Goal: Task Accomplishment & Management: Use online tool/utility

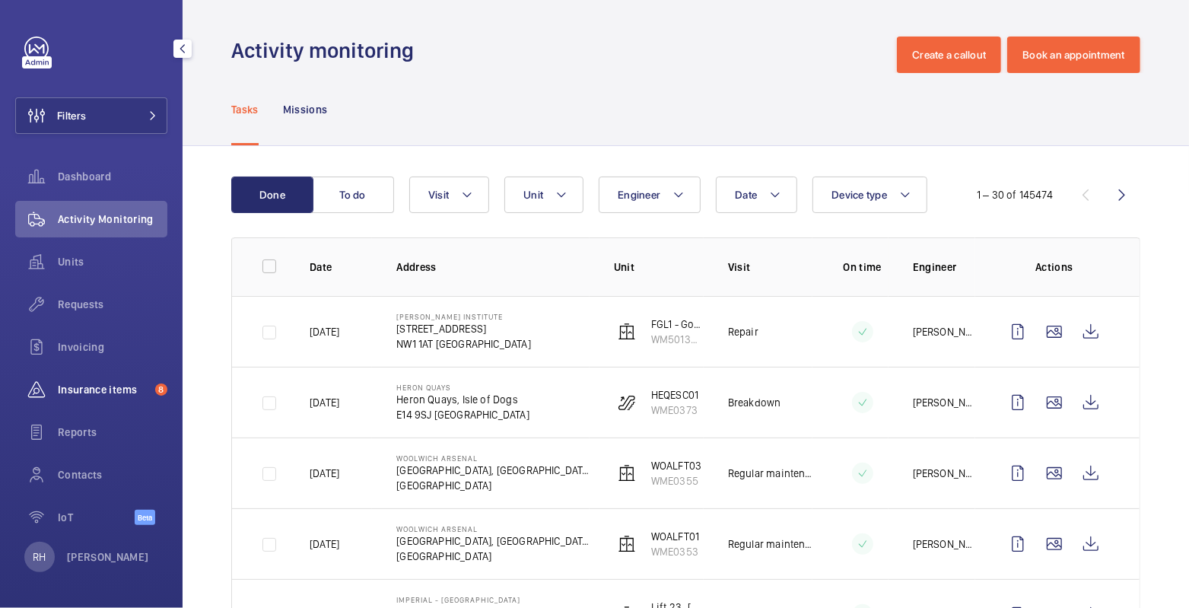
click at [80, 386] on span "Insurance items" at bounding box center [103, 389] width 91 height 15
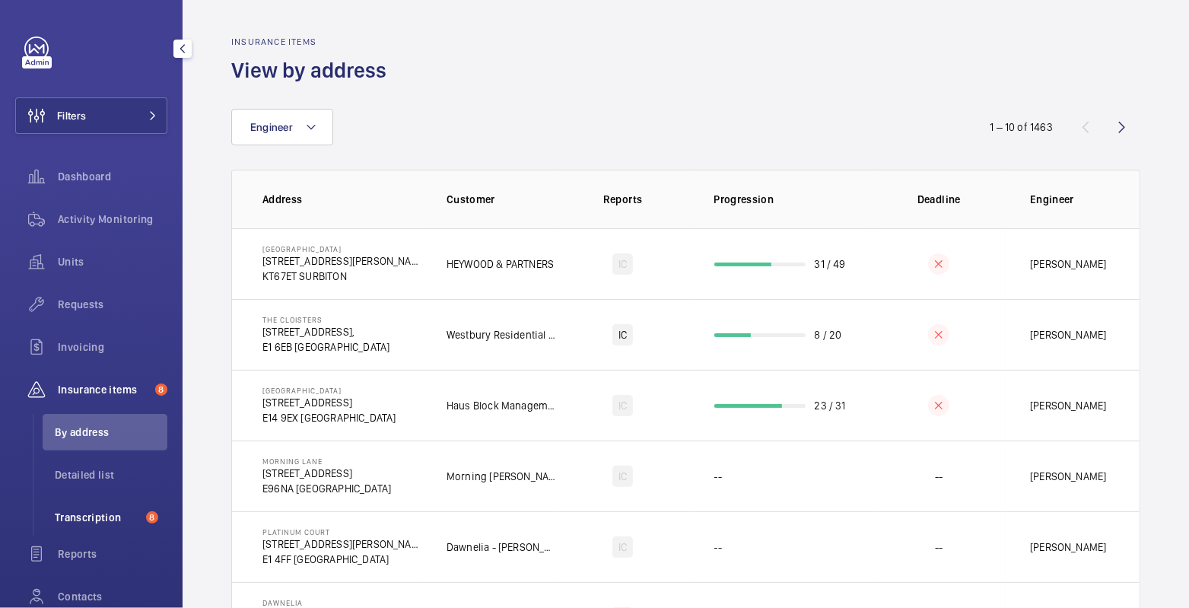
click at [87, 517] on span "Transcription" at bounding box center [97, 516] width 85 height 15
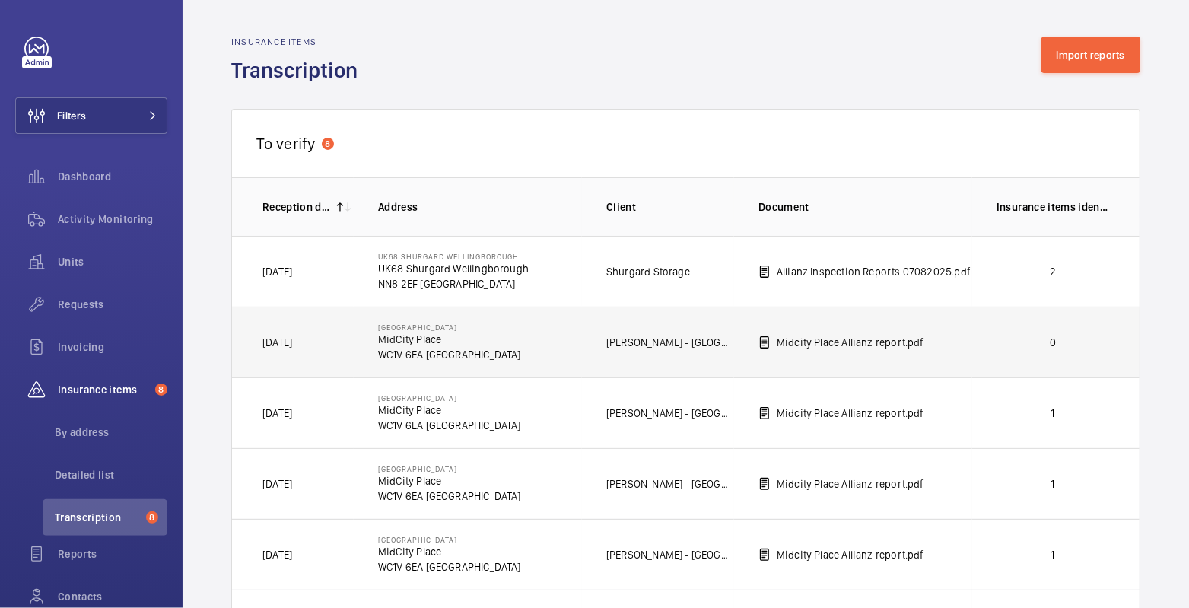
click at [1028, 348] on p "0" at bounding box center [1052, 342] width 113 height 15
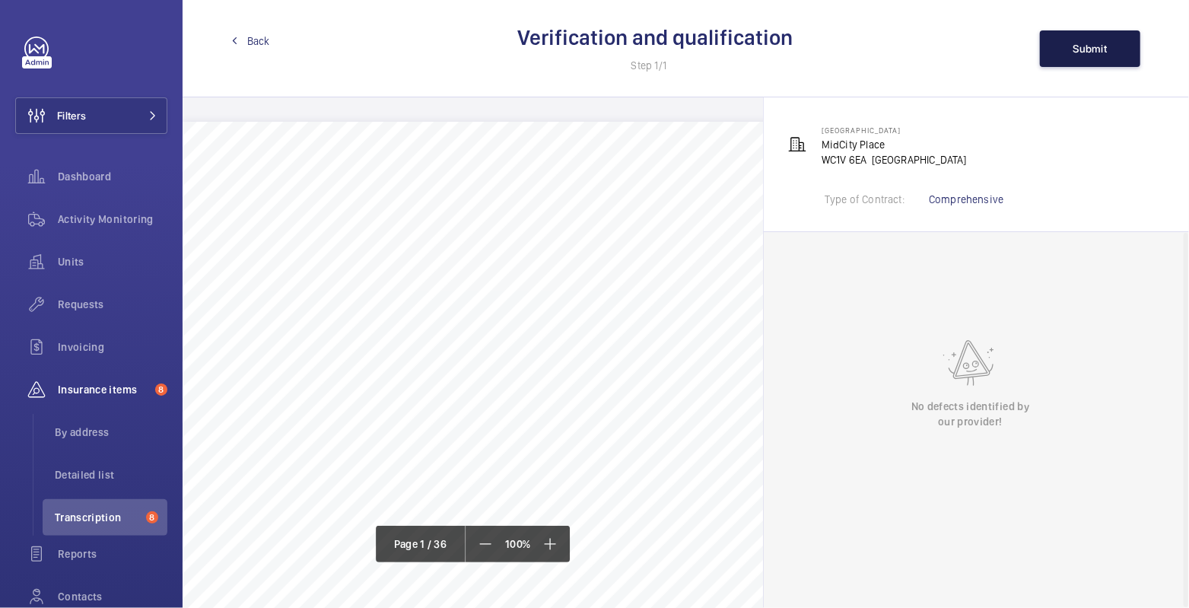
click at [1090, 43] on span "Submit" at bounding box center [1090, 49] width 34 height 12
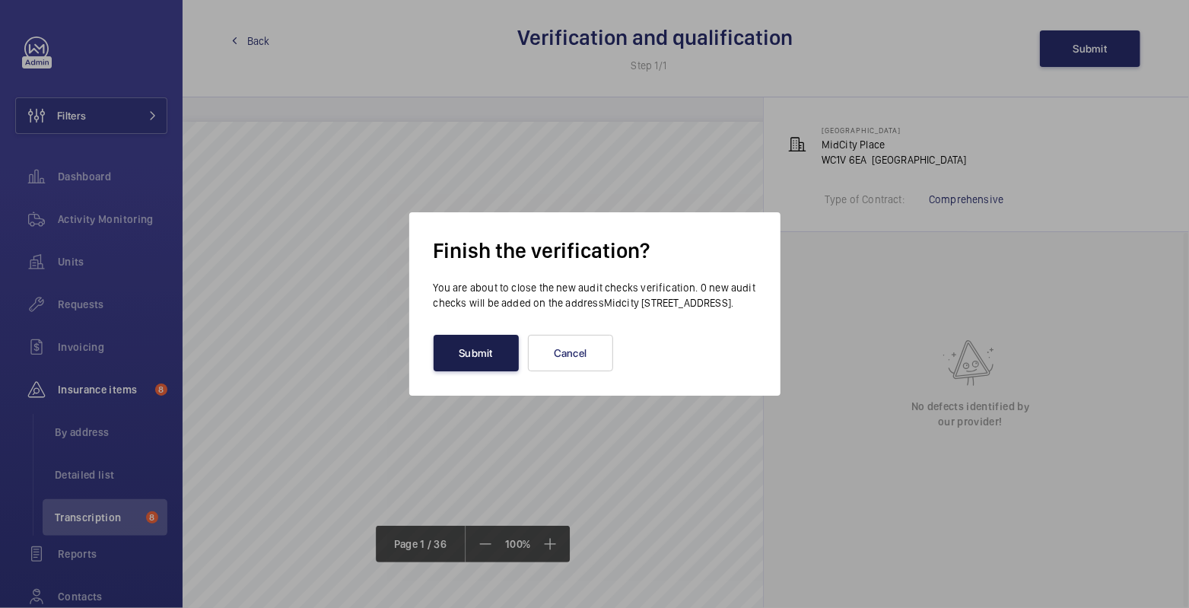
click at [471, 363] on button "Submit" at bounding box center [475, 353] width 85 height 37
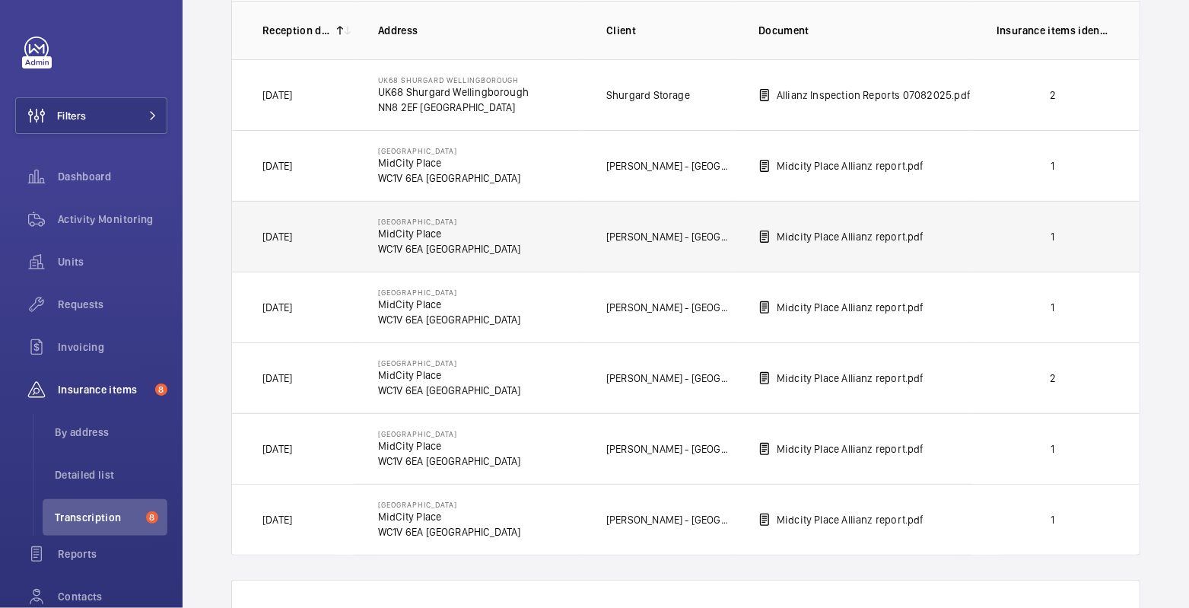
scroll to position [132, 0]
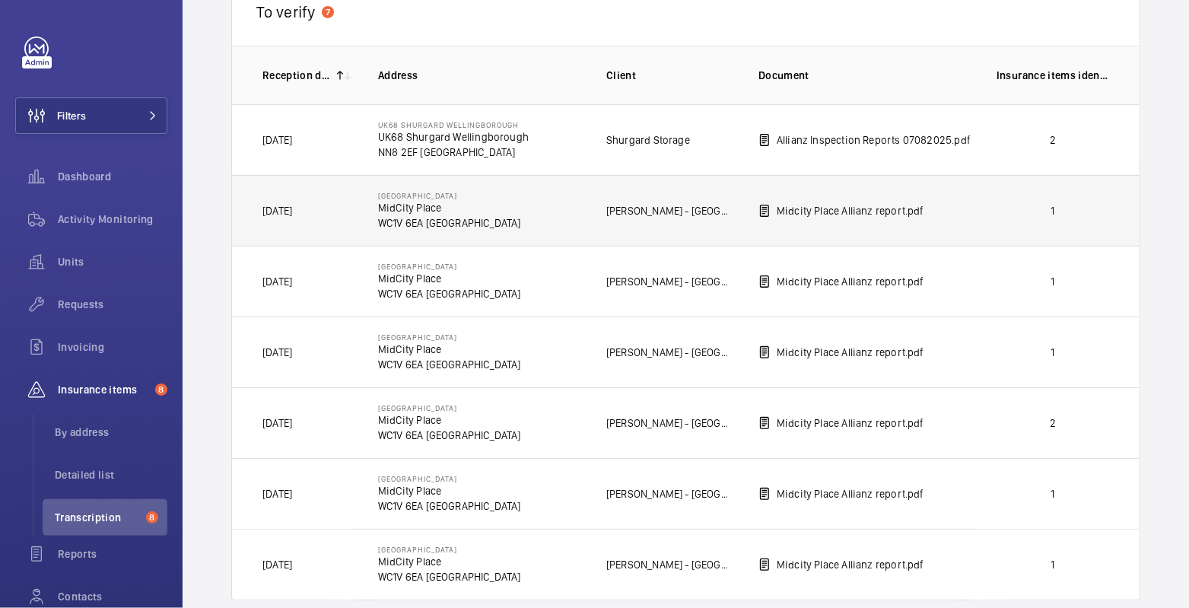
click at [976, 209] on td "1" at bounding box center [1055, 210] width 167 height 71
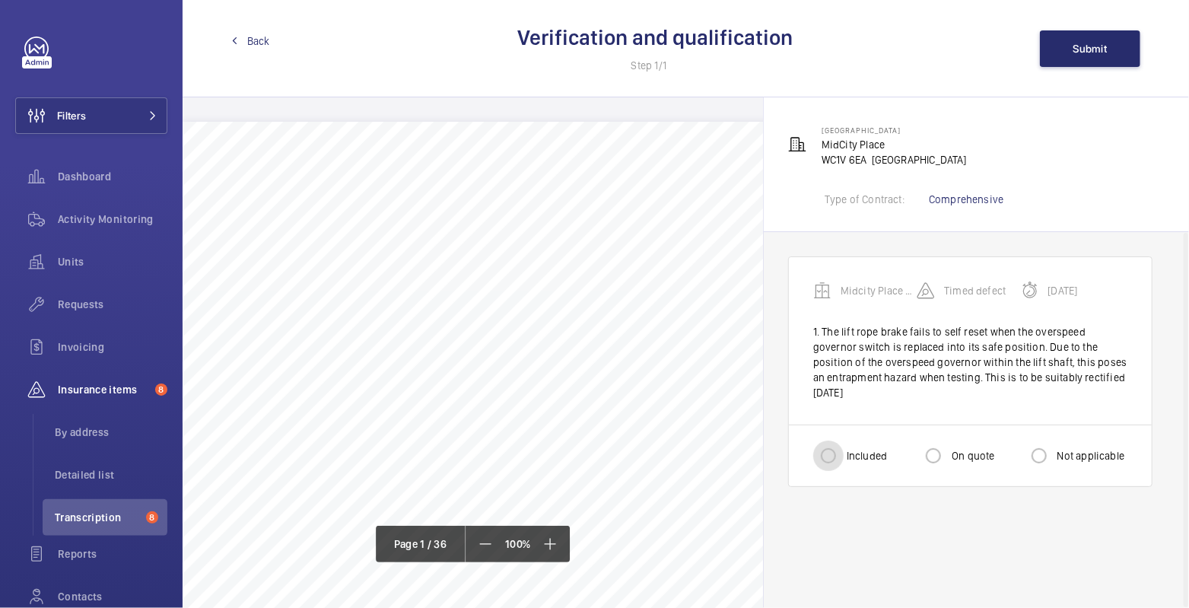
click at [830, 443] on input "Included" at bounding box center [828, 455] width 30 height 30
radio input "true"
click at [1062, 55] on button "Submit" at bounding box center [1090, 48] width 100 height 37
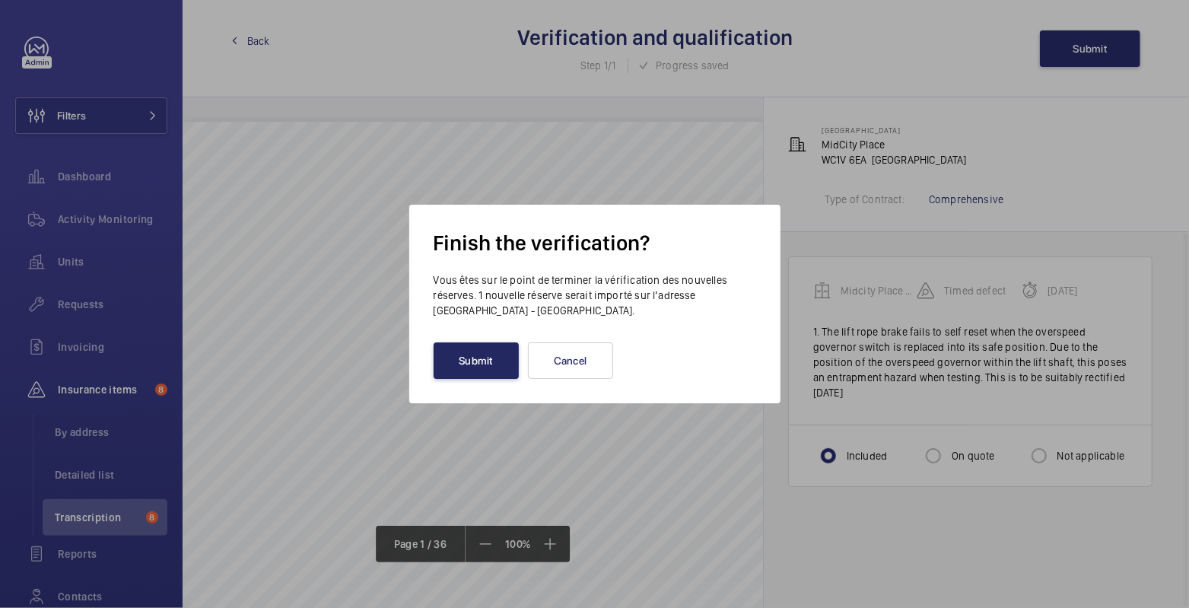
click at [480, 364] on button "Submit" at bounding box center [475, 360] width 85 height 37
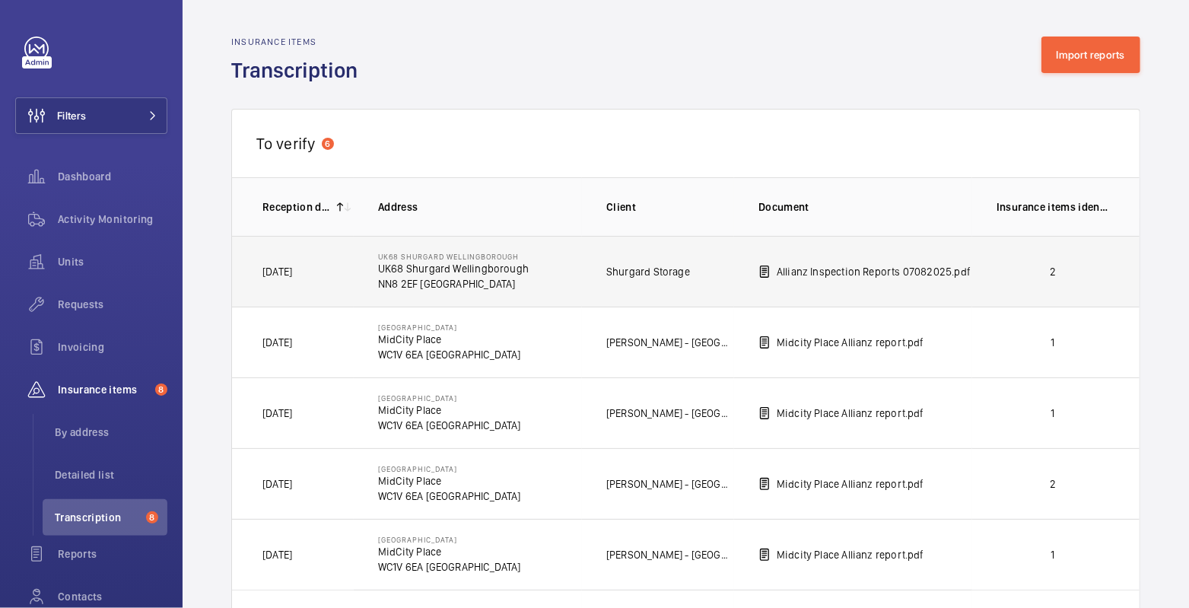
click at [1059, 281] on td "2" at bounding box center [1055, 271] width 167 height 71
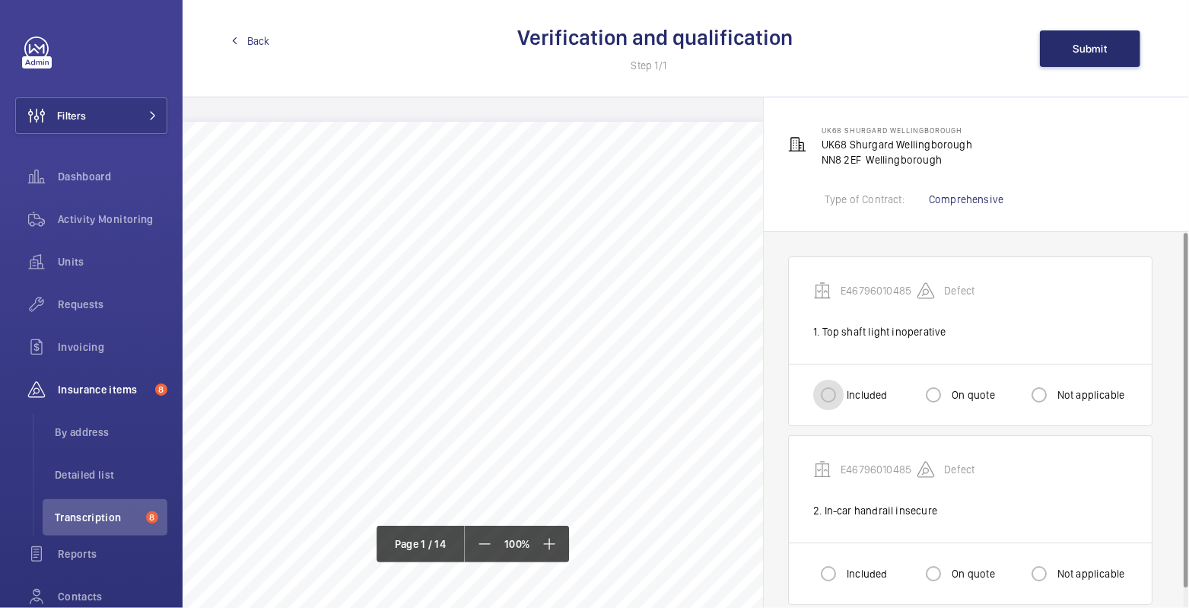
click at [840, 388] on input "Included" at bounding box center [828, 394] width 30 height 30
radio input "true"
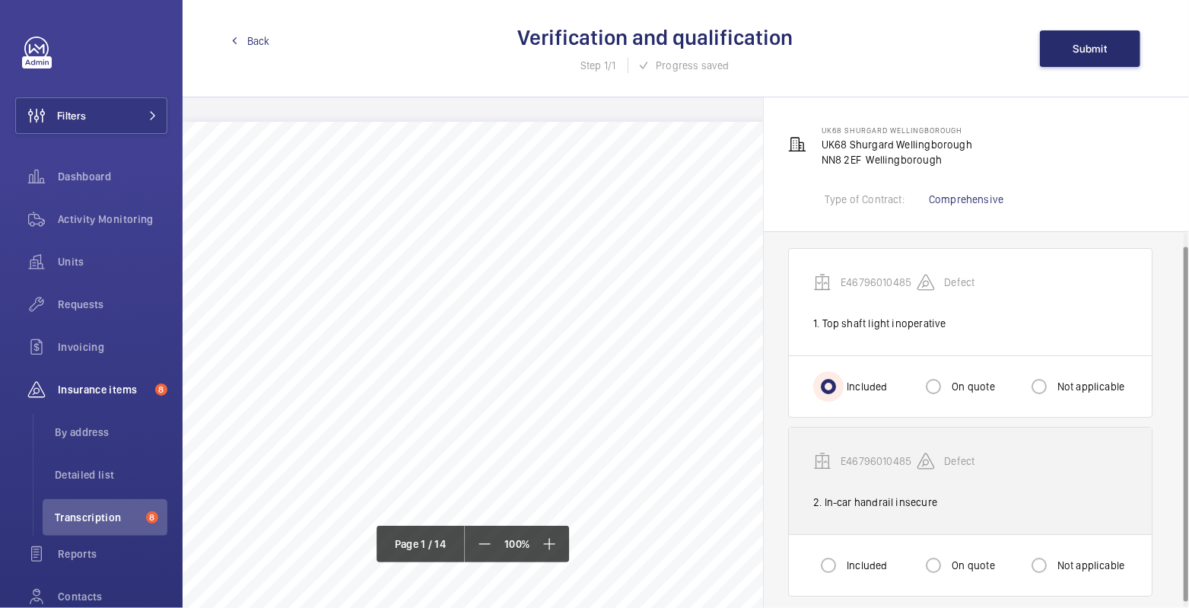
scroll to position [19, 0]
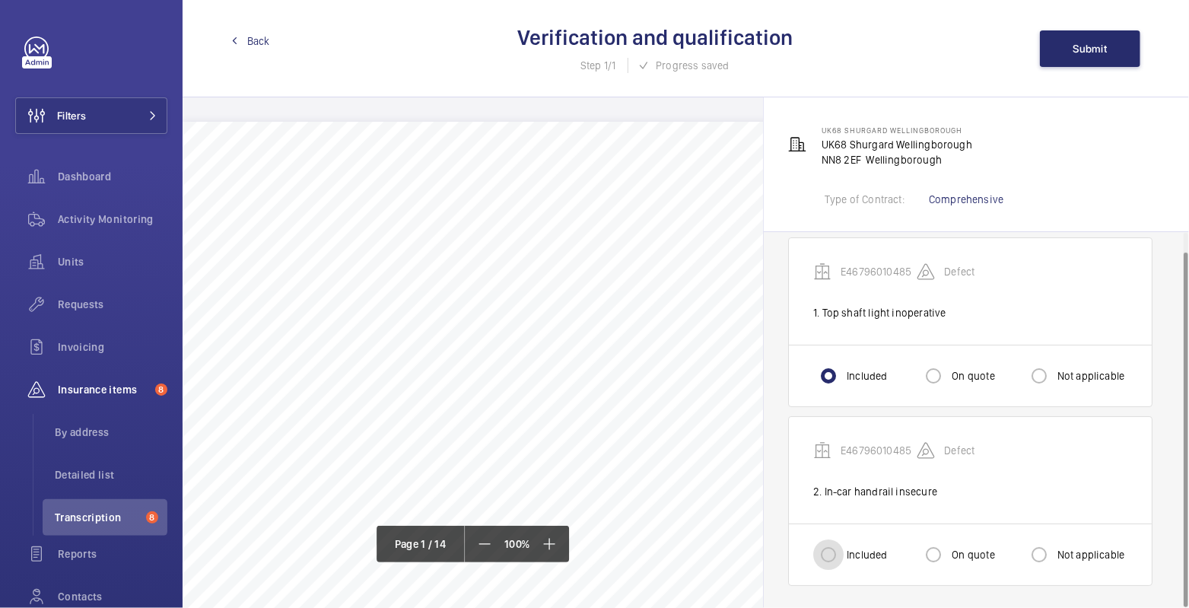
click at [830, 551] on input "Included" at bounding box center [828, 554] width 30 height 30
radio input "true"
click at [1087, 40] on button "Submit" at bounding box center [1090, 48] width 100 height 37
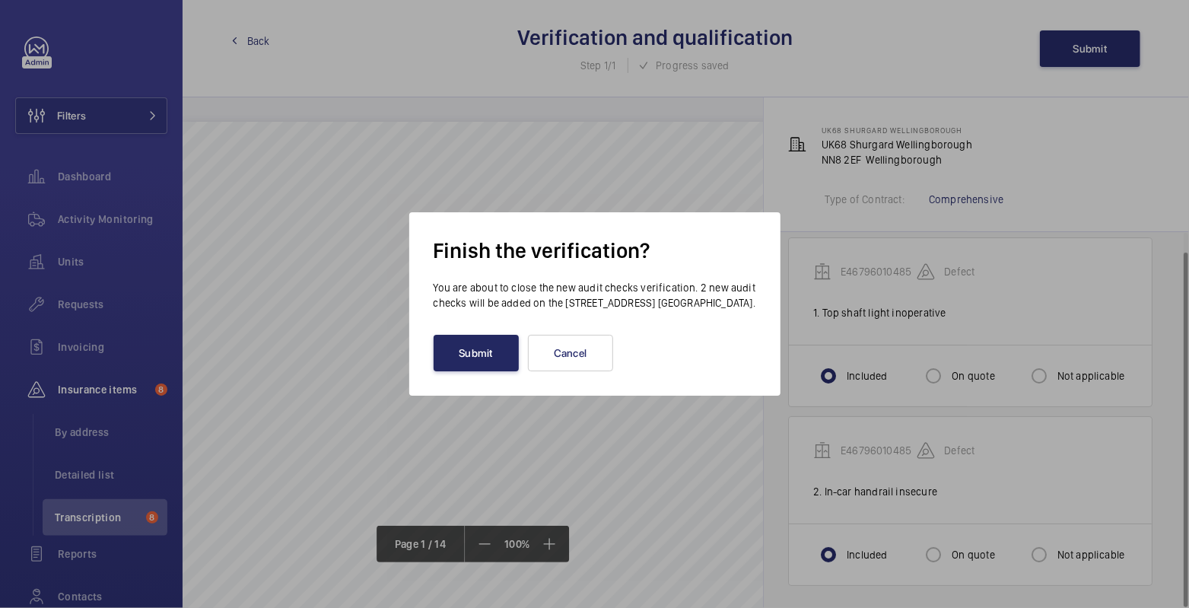
click at [500, 365] on button "Submit" at bounding box center [475, 353] width 85 height 37
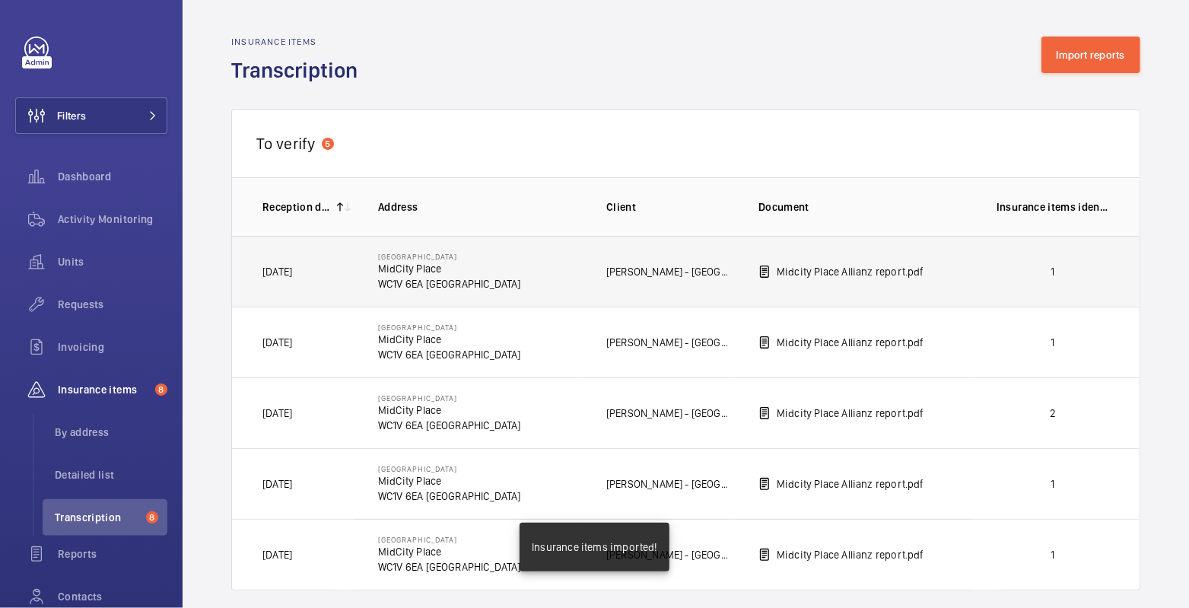
click at [1062, 268] on p "1" at bounding box center [1052, 271] width 113 height 15
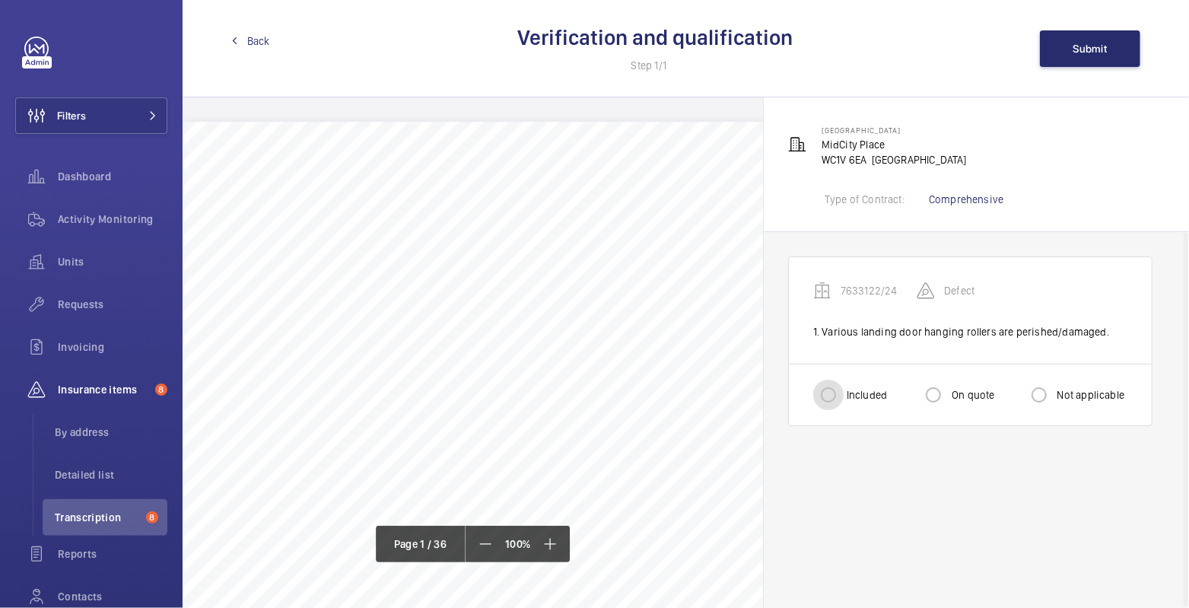
click at [824, 392] on input "Included" at bounding box center [828, 394] width 30 height 30
radio input "true"
click at [1091, 49] on span "Submit" at bounding box center [1090, 49] width 34 height 12
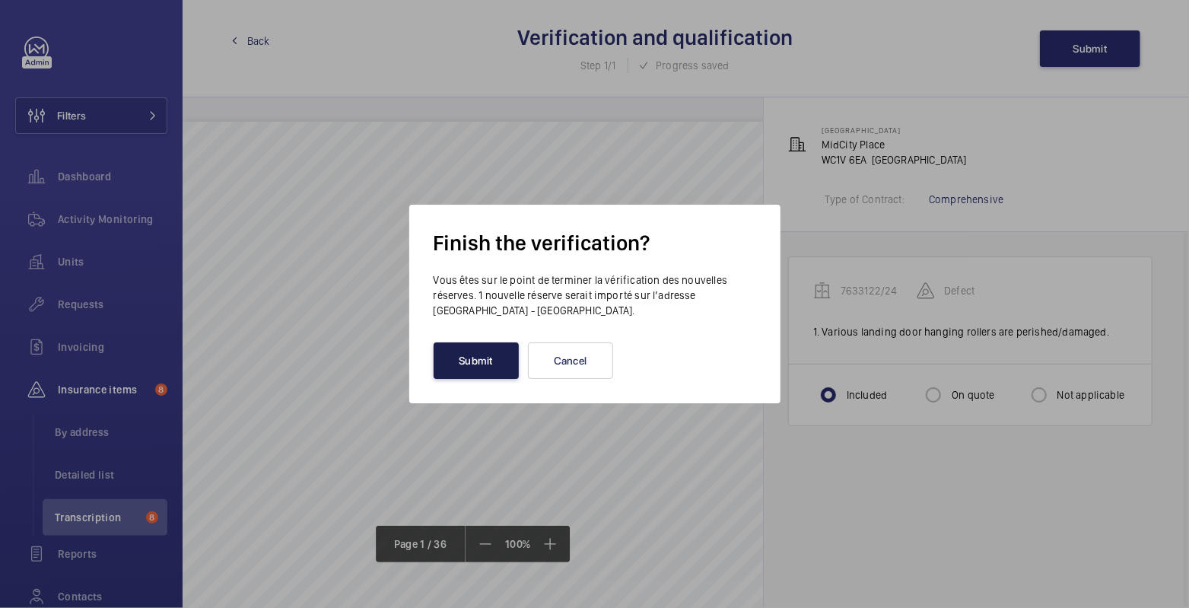
click at [487, 354] on button "Submit" at bounding box center [475, 360] width 85 height 37
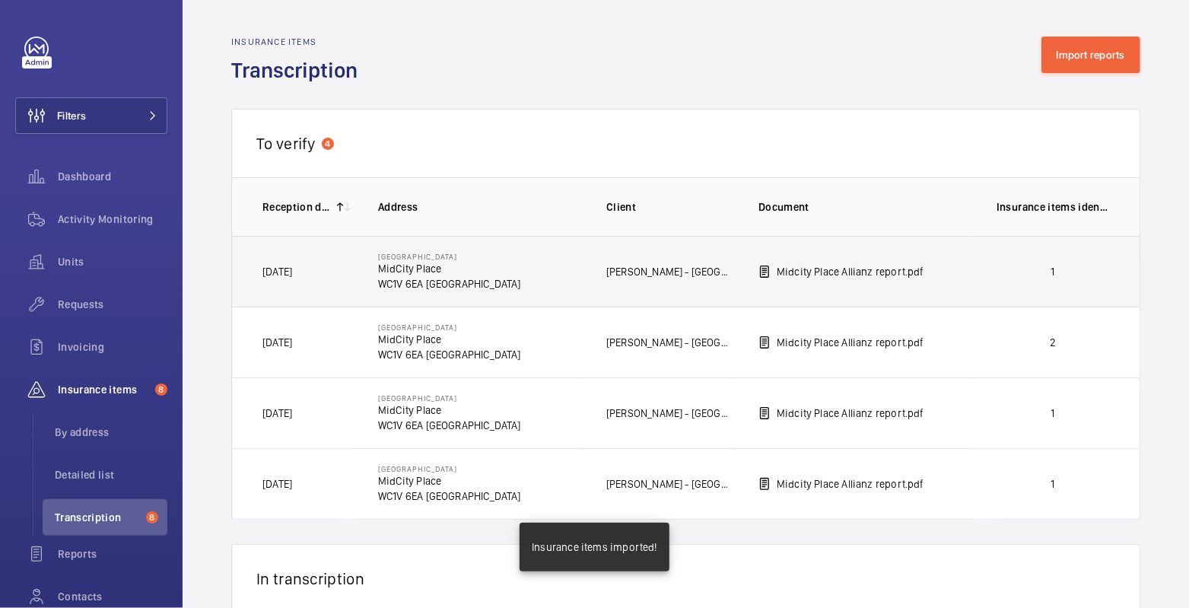
click at [1024, 273] on p "1" at bounding box center [1052, 271] width 113 height 15
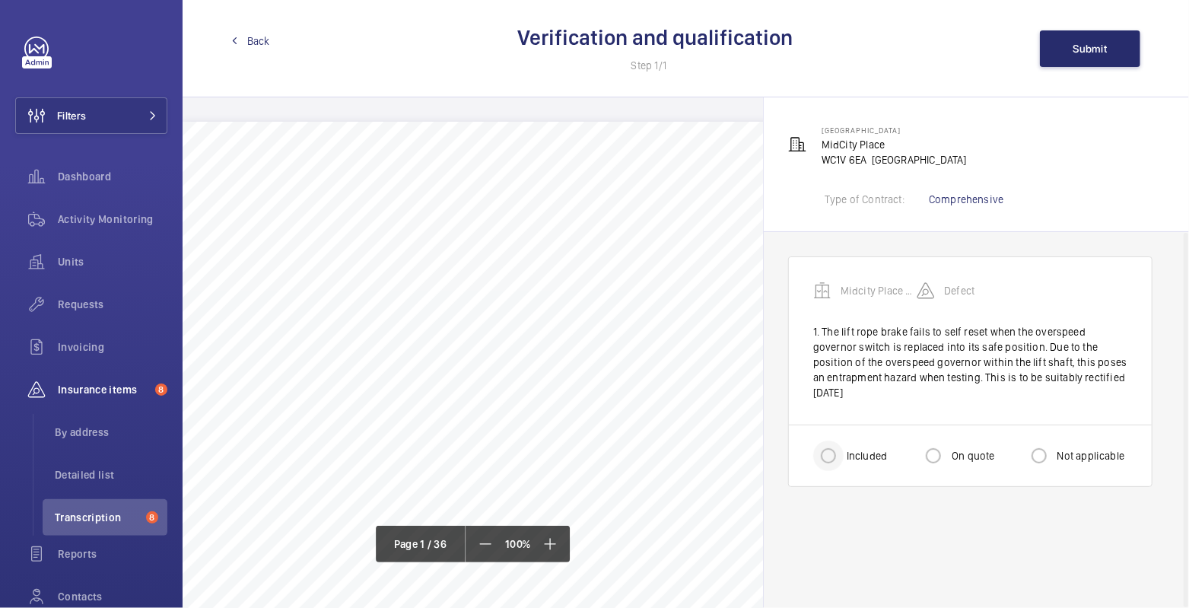
click at [810, 452] on div at bounding box center [828, 455] width 37 height 37
radio input "true"
click at [1071, 50] on button "Submit" at bounding box center [1090, 48] width 100 height 37
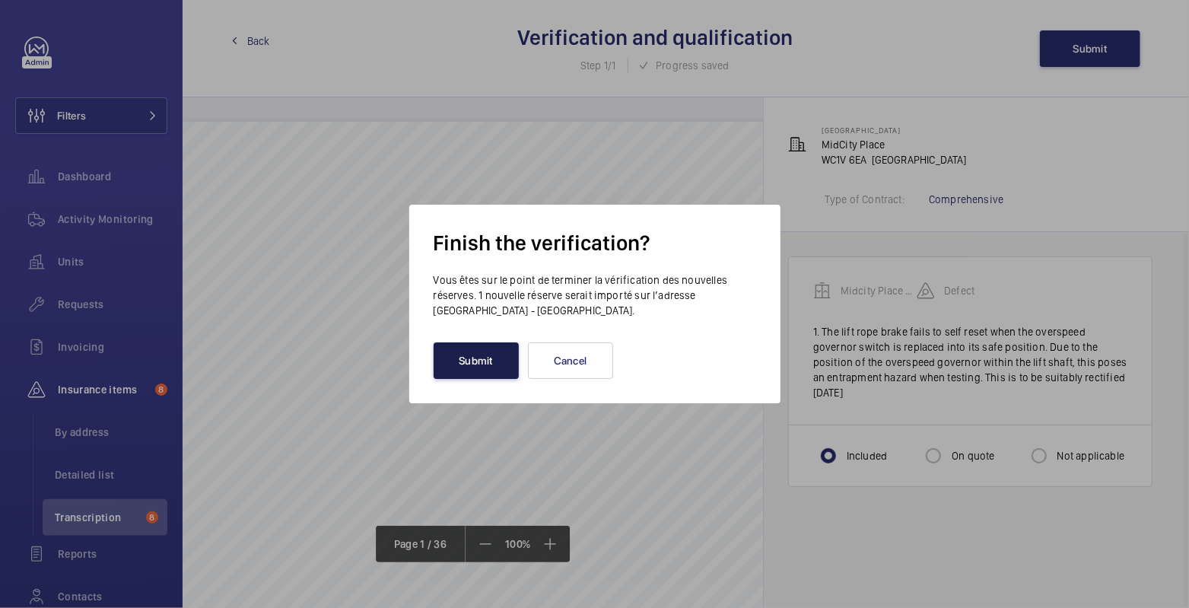
click at [461, 363] on button "Submit" at bounding box center [475, 360] width 85 height 37
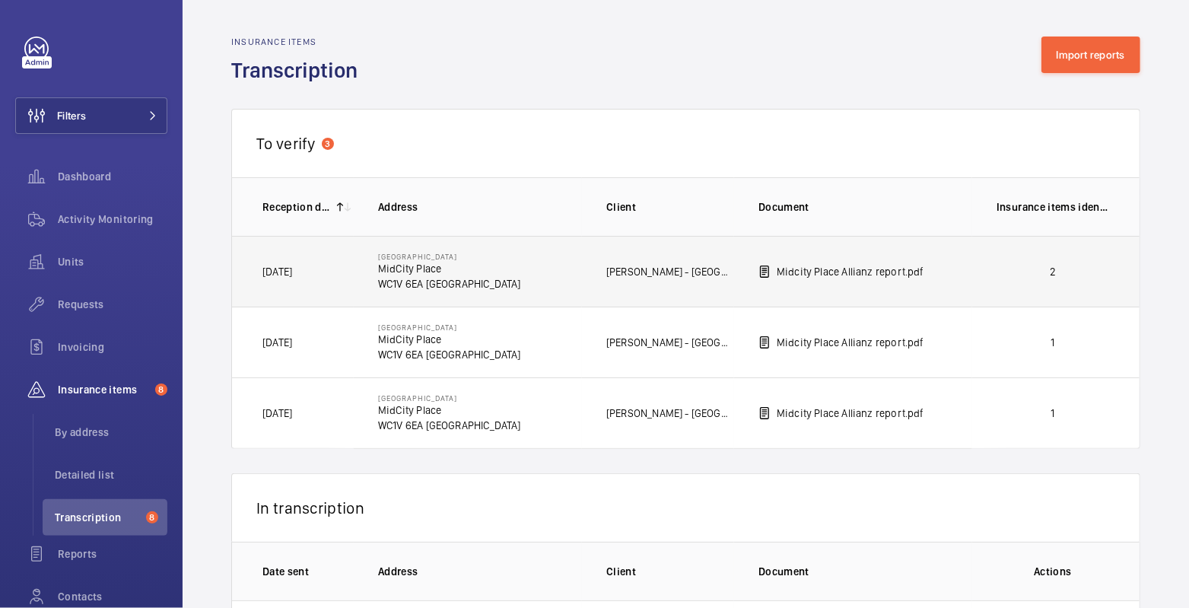
click at [996, 269] on p "2" at bounding box center [1052, 271] width 113 height 15
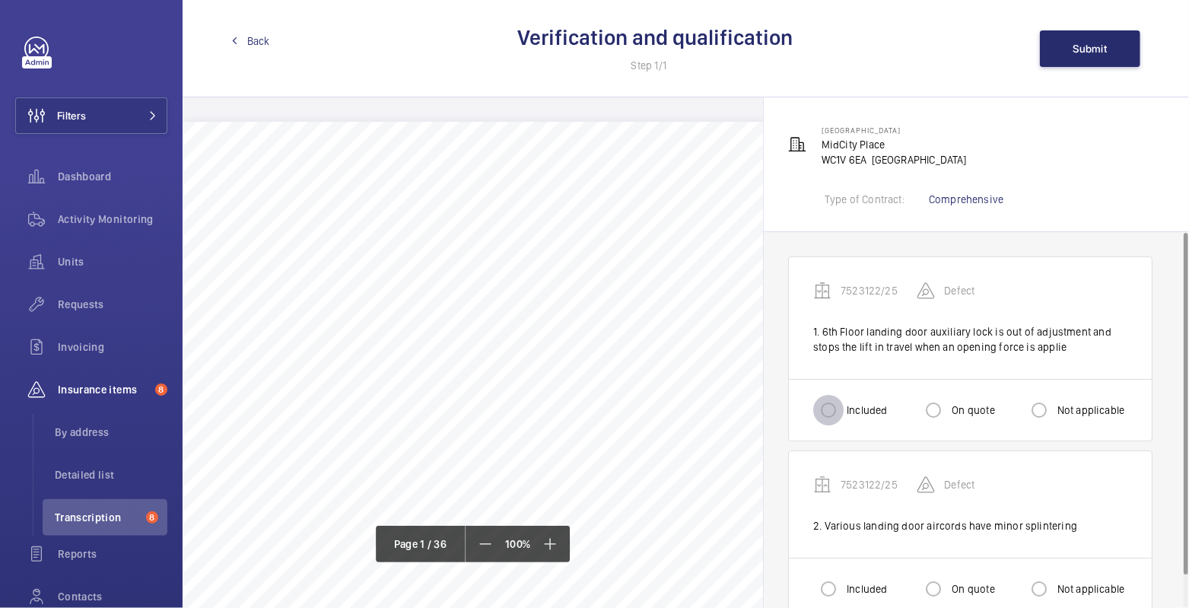
click at [821, 411] on input "Included" at bounding box center [828, 410] width 30 height 30
radio input "true"
click at [837, 585] on input "Included" at bounding box center [828, 588] width 30 height 30
radio input "true"
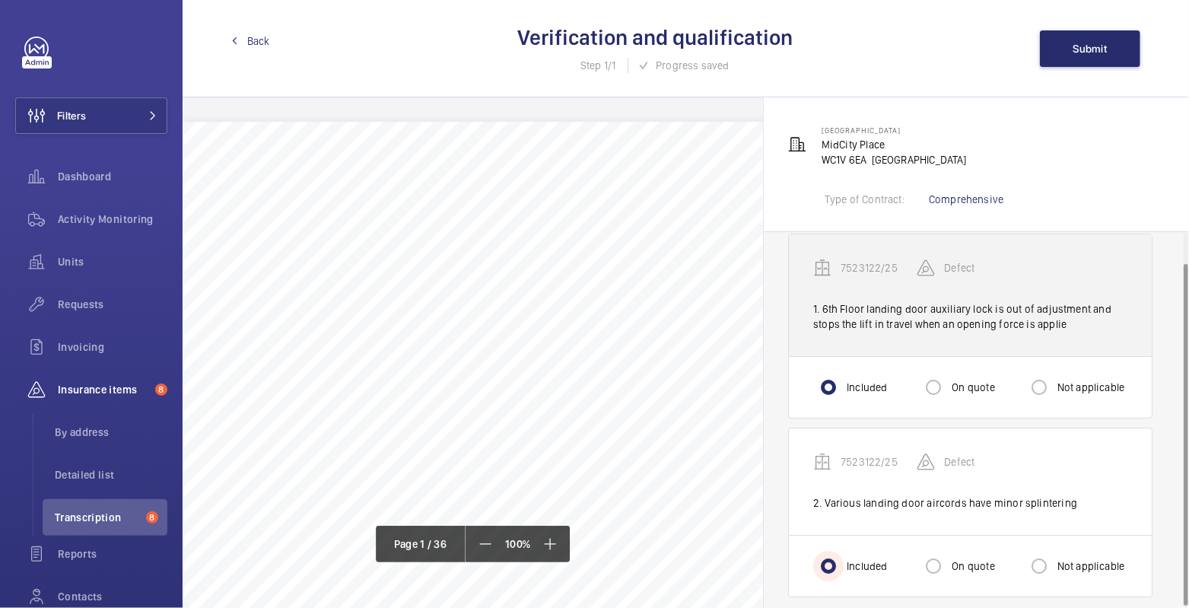
scroll to position [34, 0]
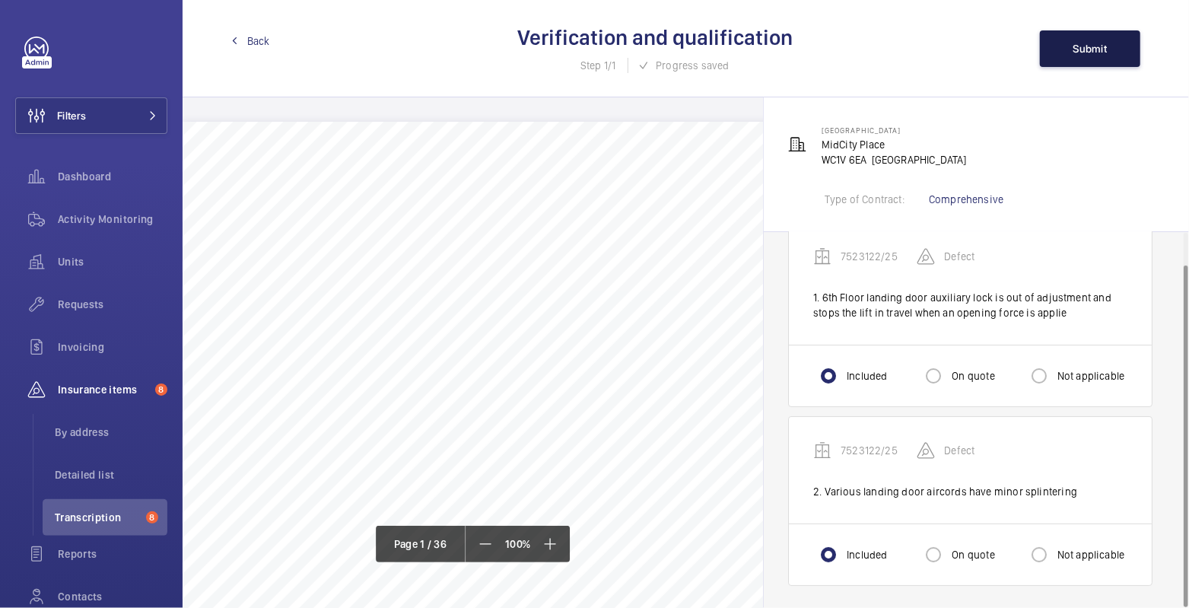
click at [1094, 62] on button "Submit" at bounding box center [1090, 48] width 100 height 37
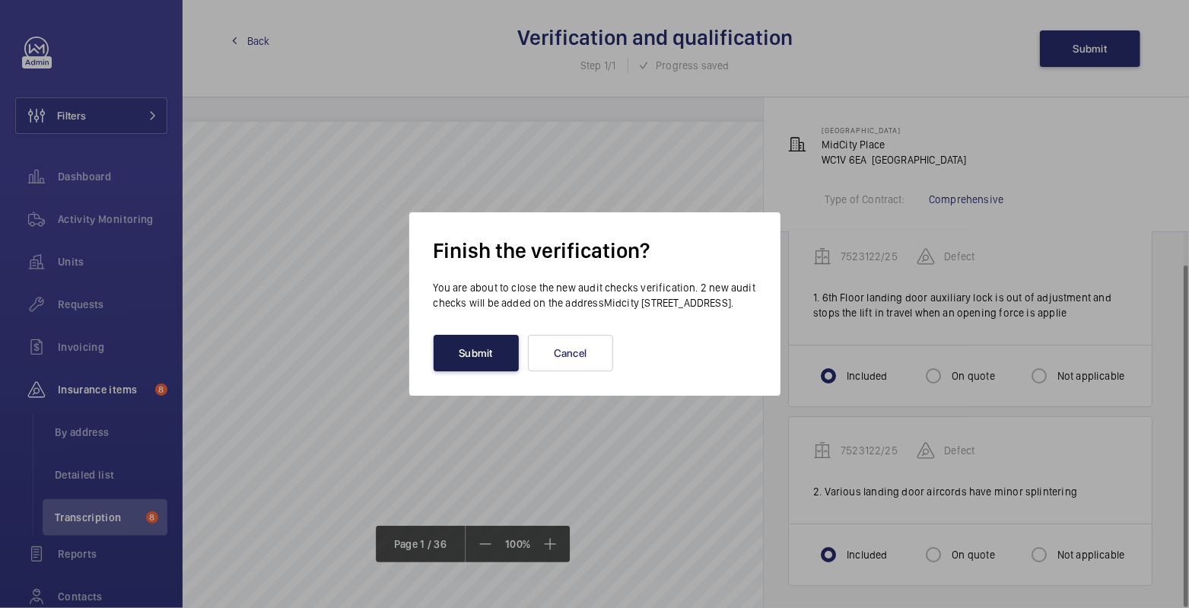
click at [481, 370] on button "Submit" at bounding box center [475, 353] width 85 height 37
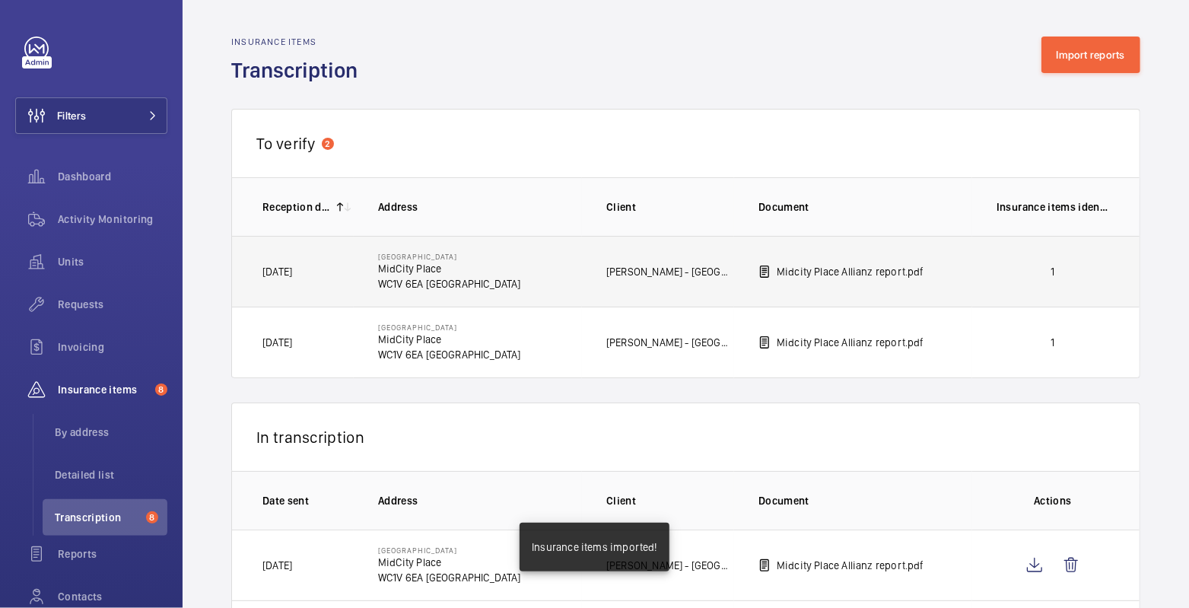
click at [980, 280] on td "1" at bounding box center [1055, 271] width 167 height 71
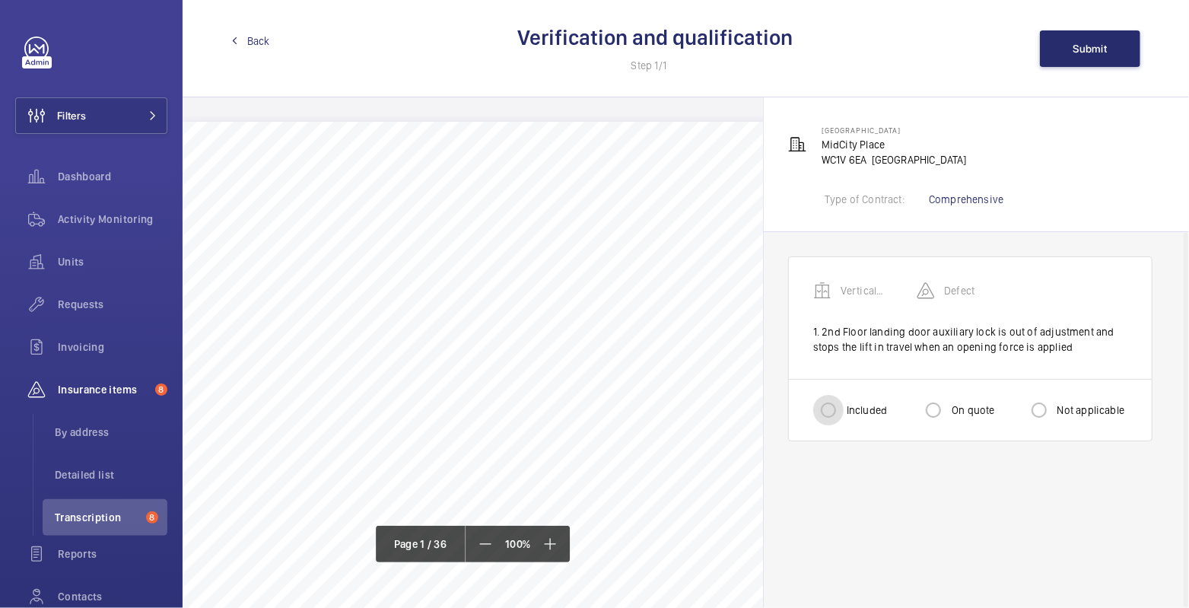
click at [817, 420] on input "Included" at bounding box center [828, 410] width 30 height 30
radio input "true"
click at [1087, 46] on span "Submit" at bounding box center [1090, 49] width 34 height 12
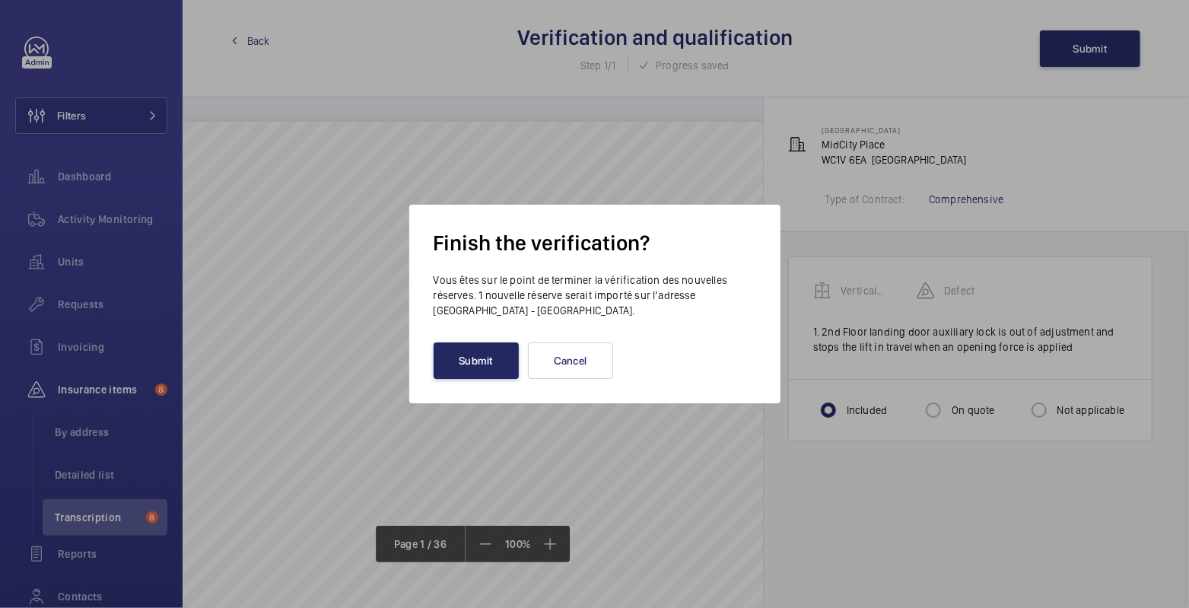
click at [475, 368] on button "Submit" at bounding box center [475, 360] width 85 height 37
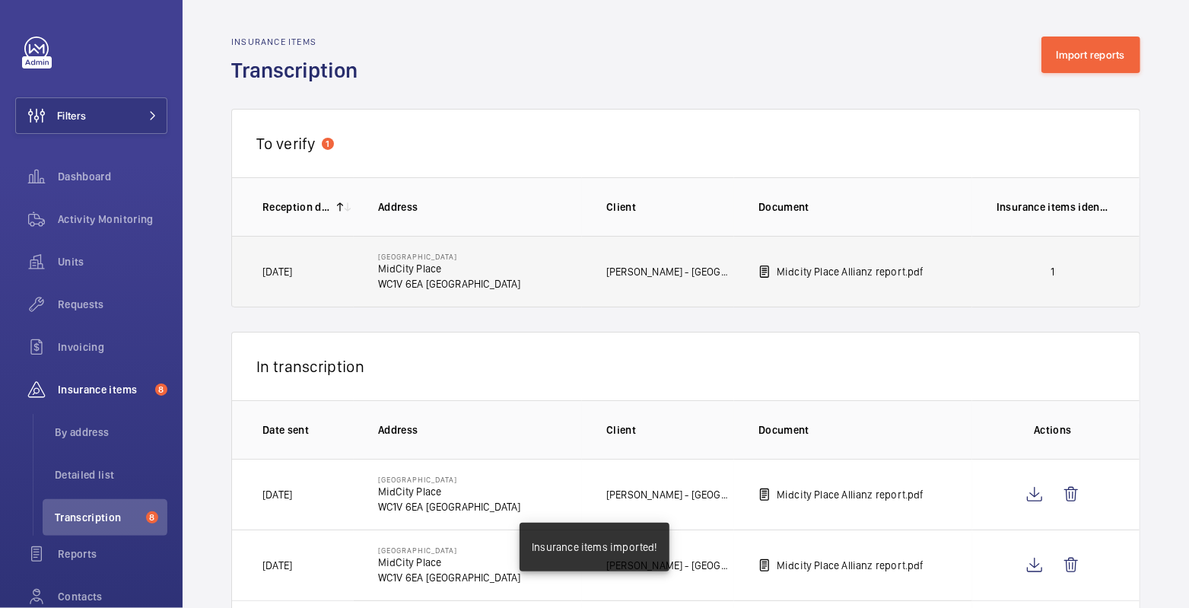
click at [979, 271] on td "1" at bounding box center [1055, 271] width 167 height 71
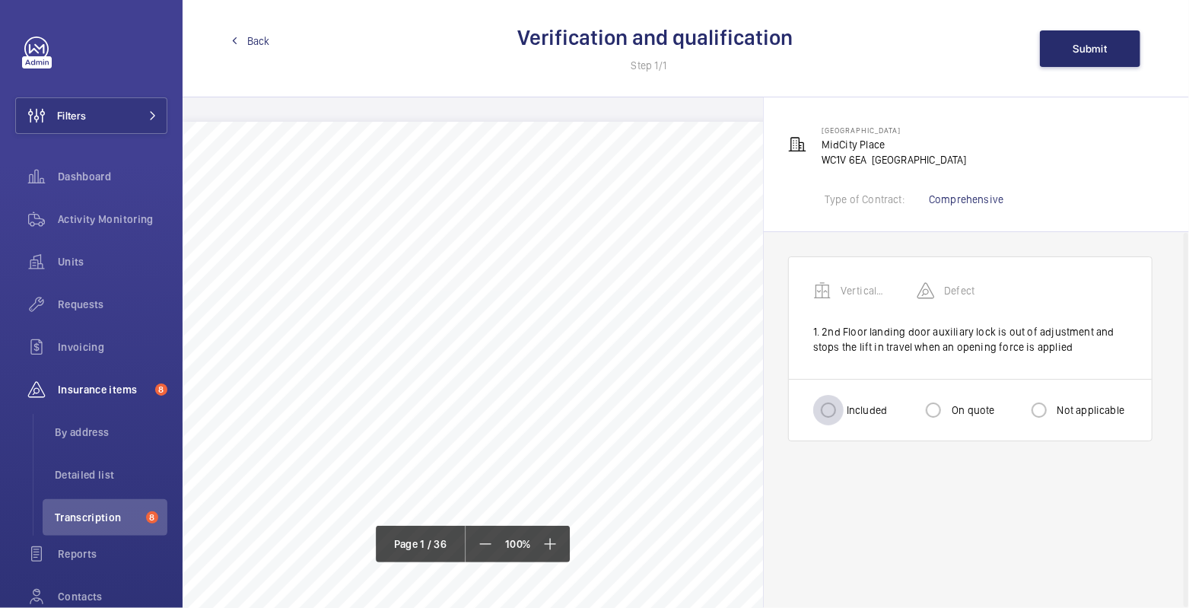
click at [810, 408] on div at bounding box center [828, 410] width 37 height 37
radio input "true"
click at [1106, 49] on span "Submit" at bounding box center [1090, 49] width 34 height 12
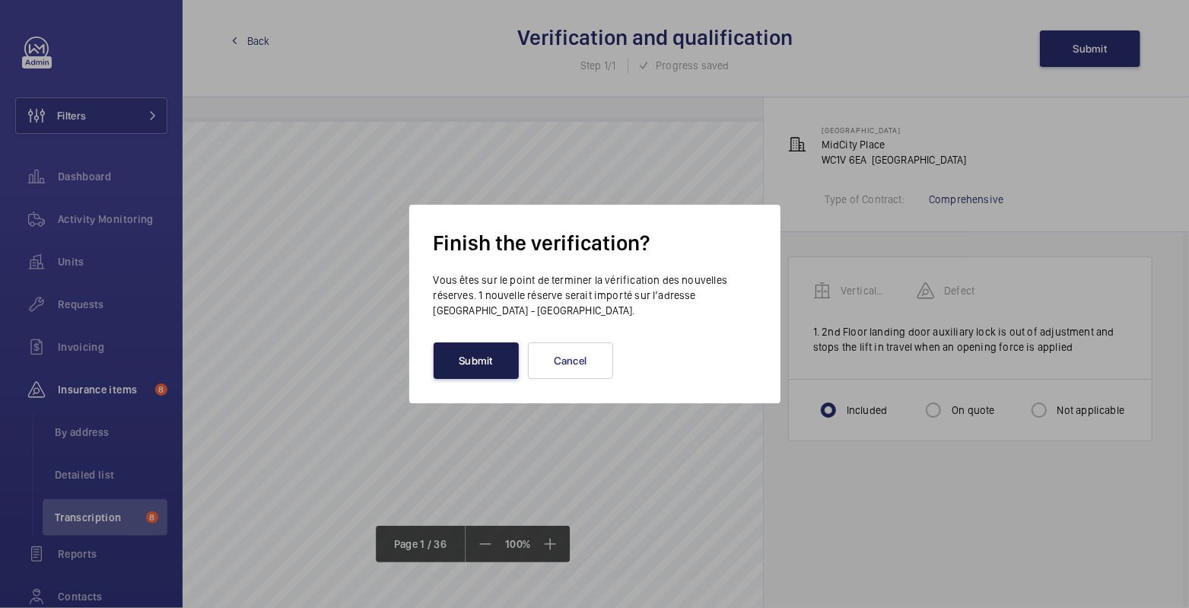
click at [471, 365] on button "Submit" at bounding box center [475, 360] width 85 height 37
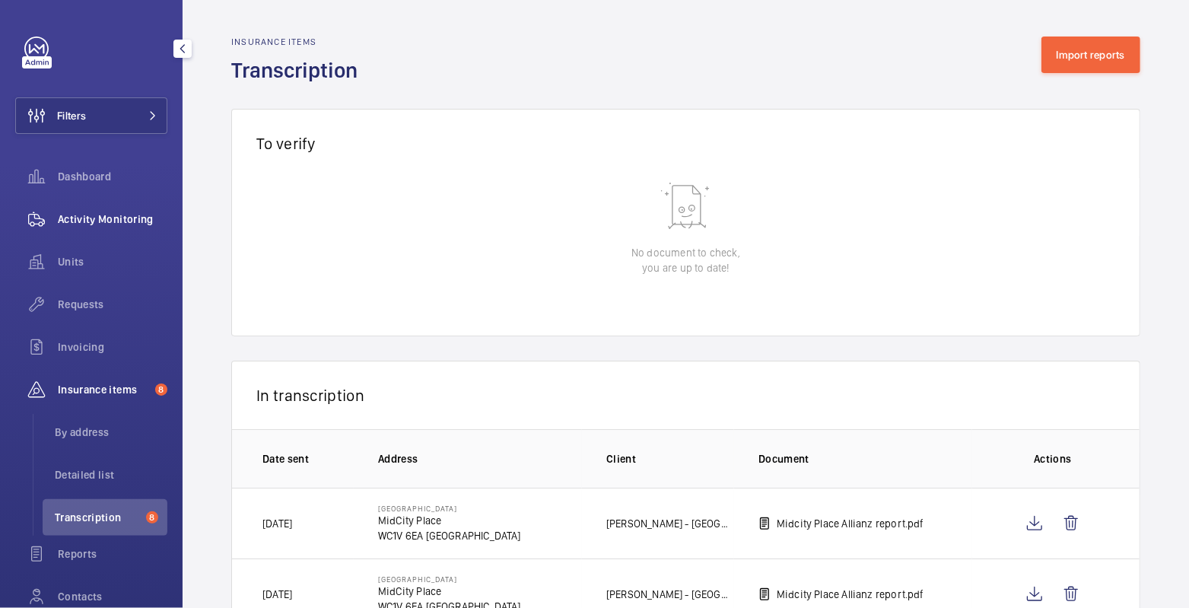
click at [110, 224] on span "Activity Monitoring" at bounding box center [113, 218] width 110 height 15
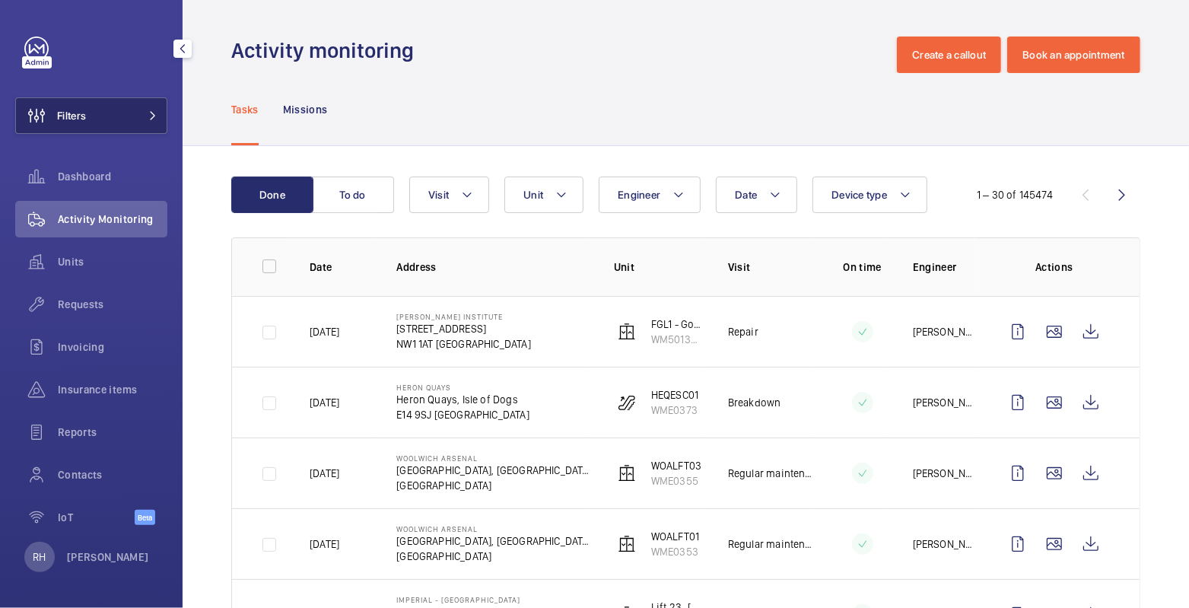
click at [102, 108] on button "Filters" at bounding box center [91, 115] width 152 height 37
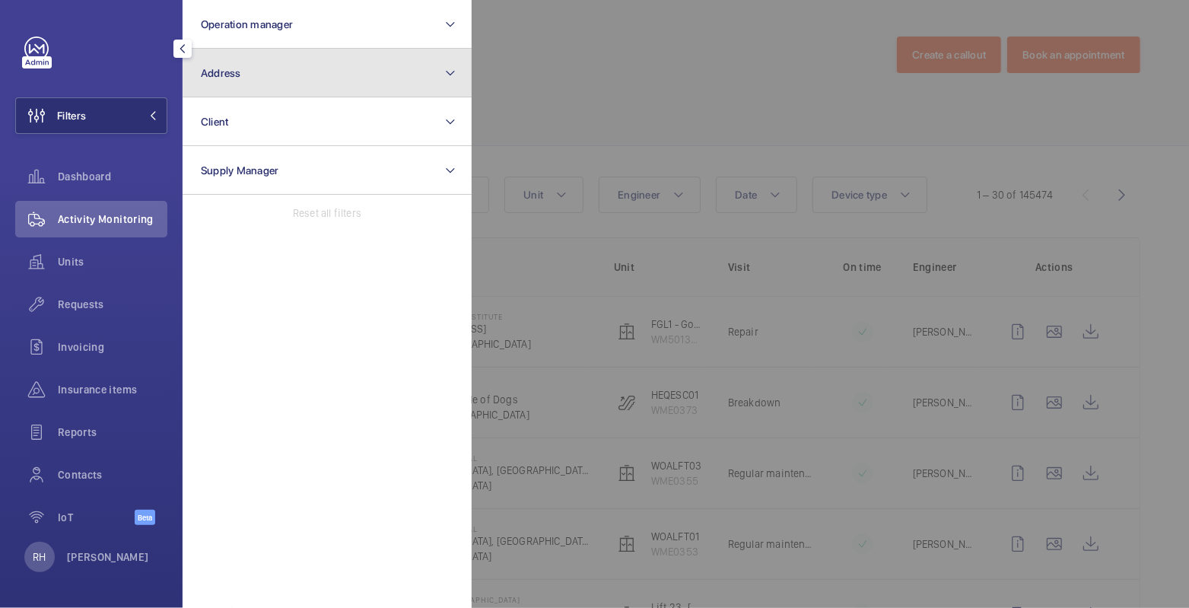
click at [216, 64] on button "Address" at bounding box center [327, 73] width 289 height 49
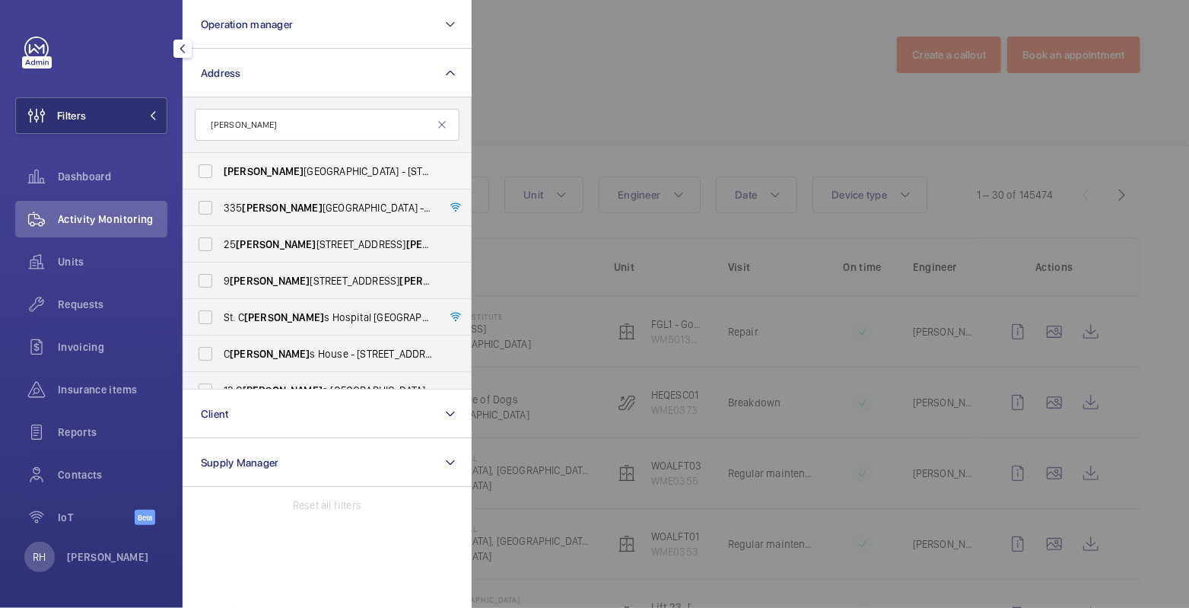
type input "harle"
click at [284, 171] on span "Harle quin Building - 65 Southwark Street, LONDON SE1 0HR" at bounding box center [328, 170] width 209 height 15
click at [221, 171] on input "Harle quin Building - 65 Southwark Street, LONDON SE1 0HR" at bounding box center [205, 171] width 30 height 30
checkbox input "true"
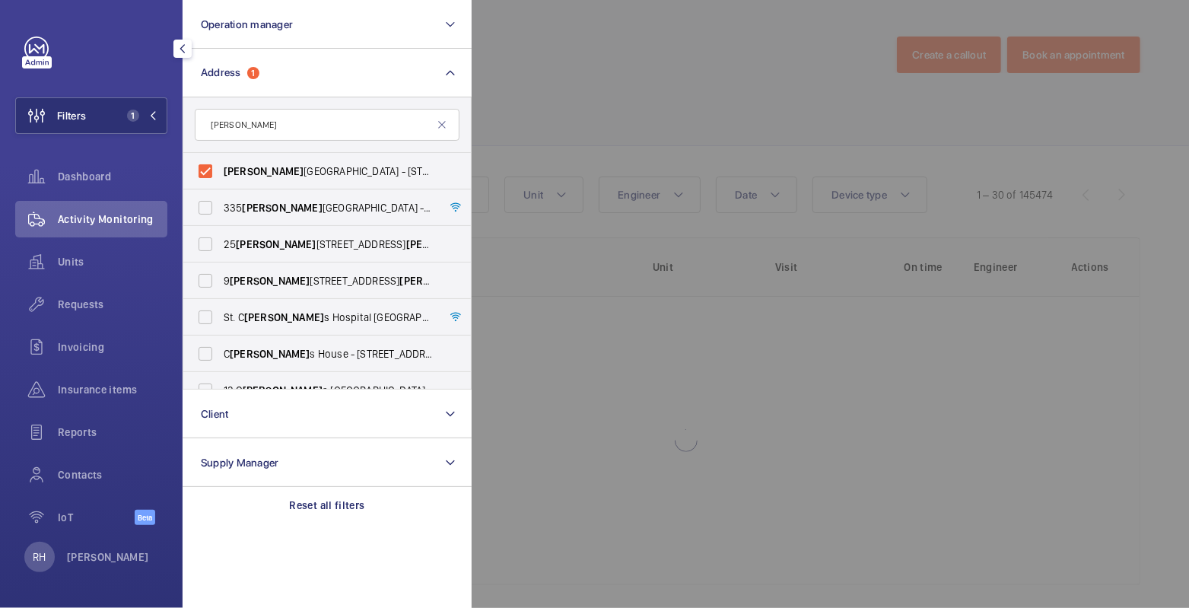
click at [633, 74] on div at bounding box center [1065, 304] width 1189 height 608
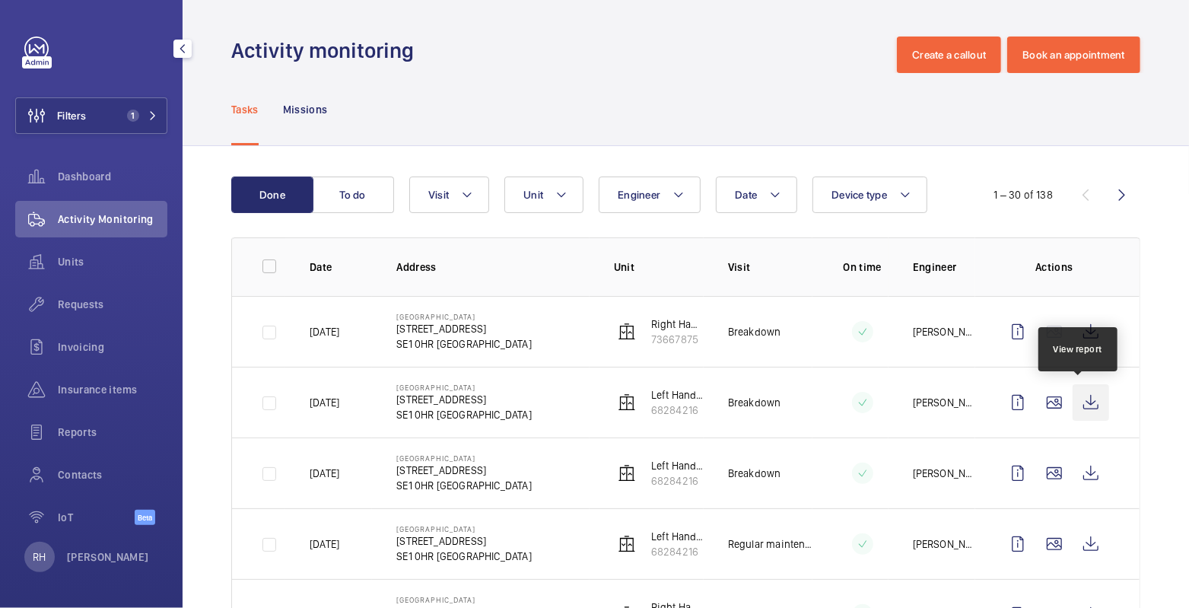
click at [1075, 394] on wm-front-icon-button at bounding box center [1090, 402] width 37 height 37
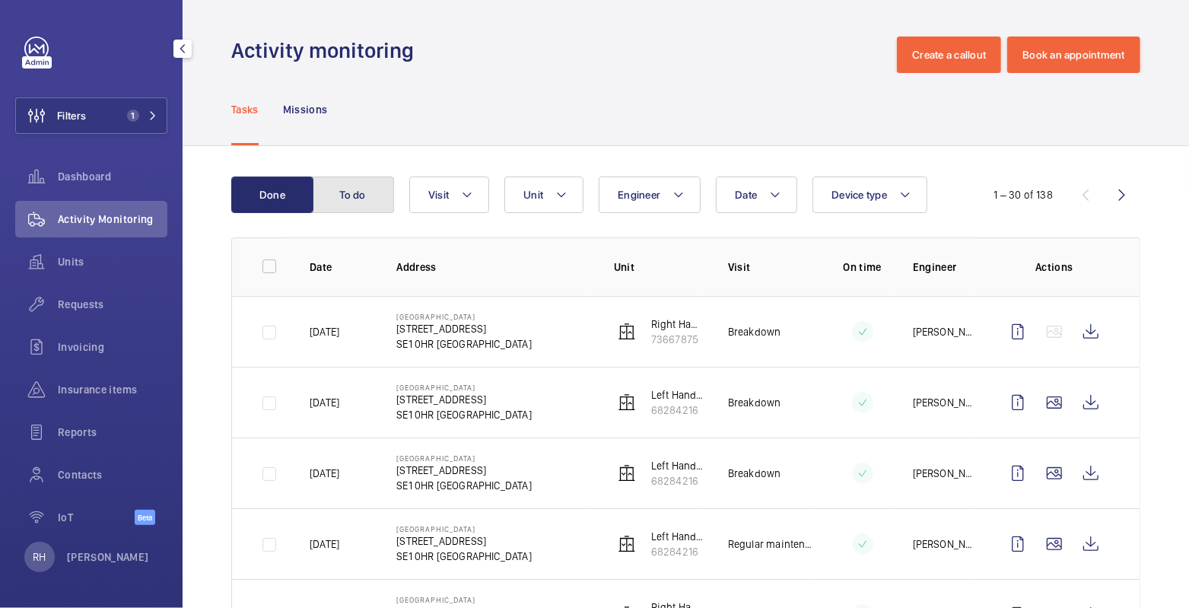
click at [348, 200] on button "To do" at bounding box center [353, 194] width 82 height 37
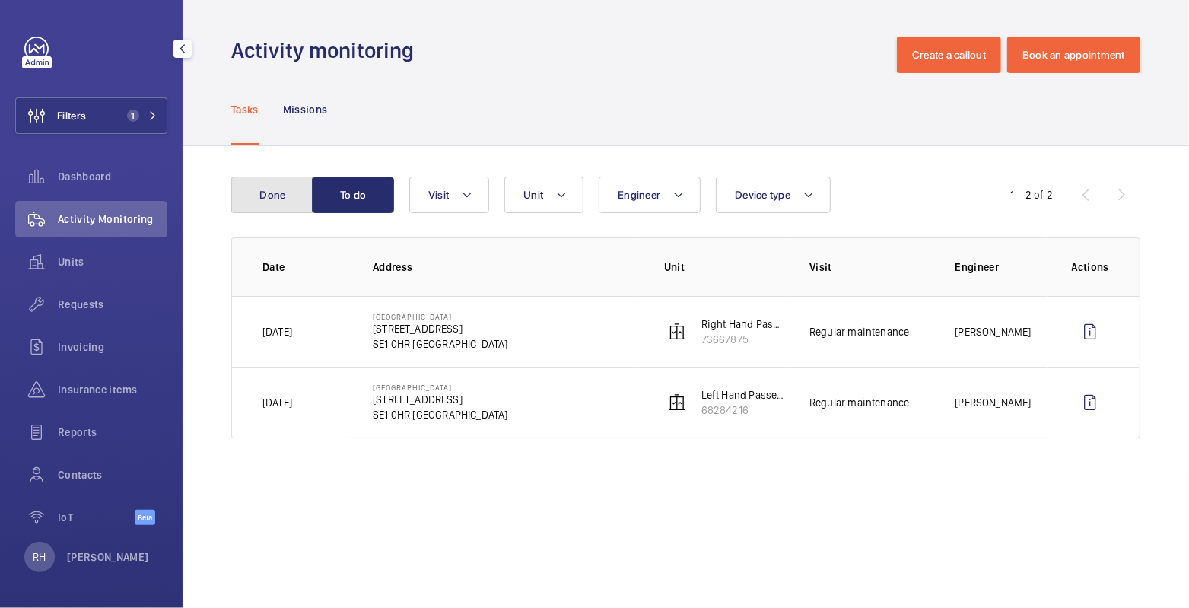
click at [245, 189] on button "Done" at bounding box center [272, 194] width 82 height 37
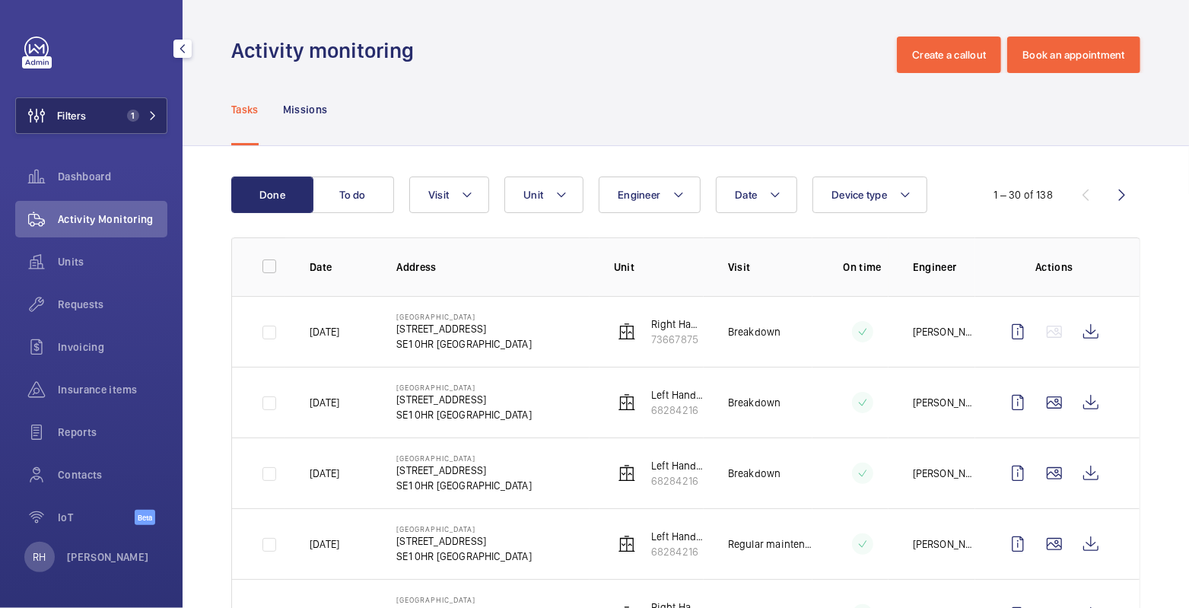
click at [127, 112] on span "1" at bounding box center [133, 116] width 12 height 12
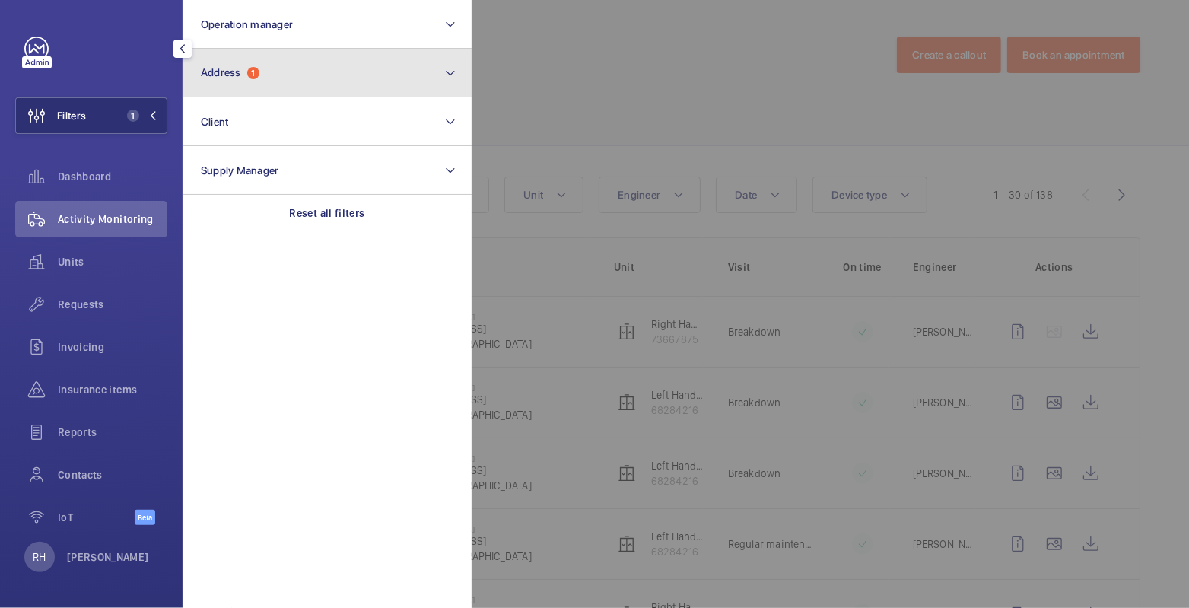
click at [262, 79] on button "Address 1" at bounding box center [327, 73] width 289 height 49
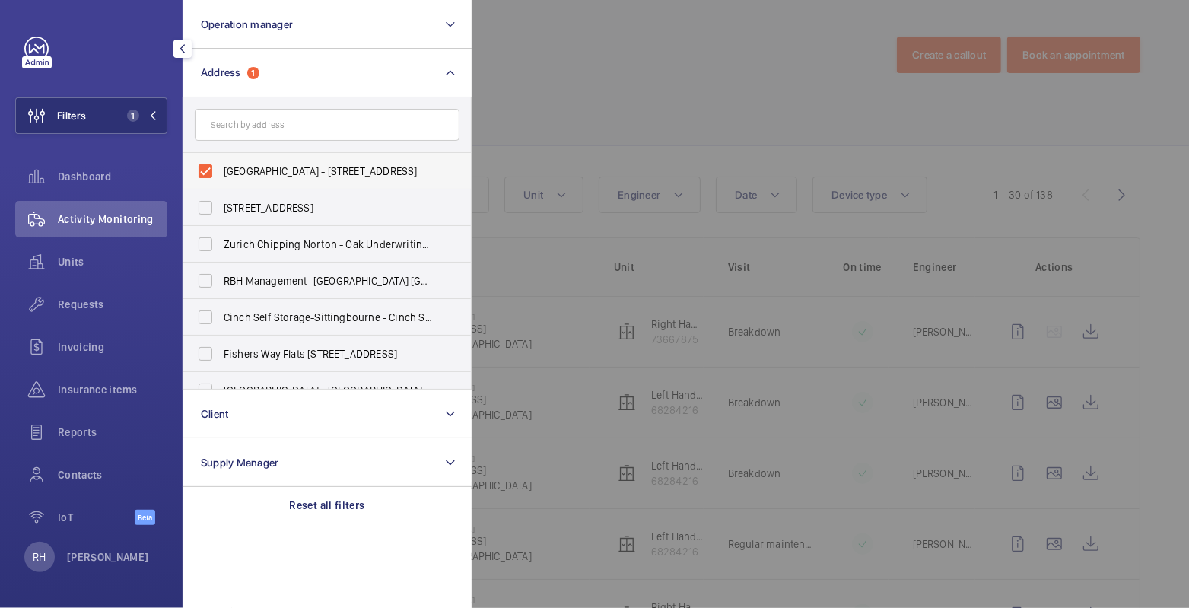
click at [254, 173] on span "Harlequin Building - 65 Southwark Street, LONDON SE1 0HR" at bounding box center [328, 170] width 209 height 15
click at [221, 173] on input "Harlequin Building - 65 Southwark Street, LONDON SE1 0HR" at bounding box center [205, 171] width 30 height 30
checkbox input "false"
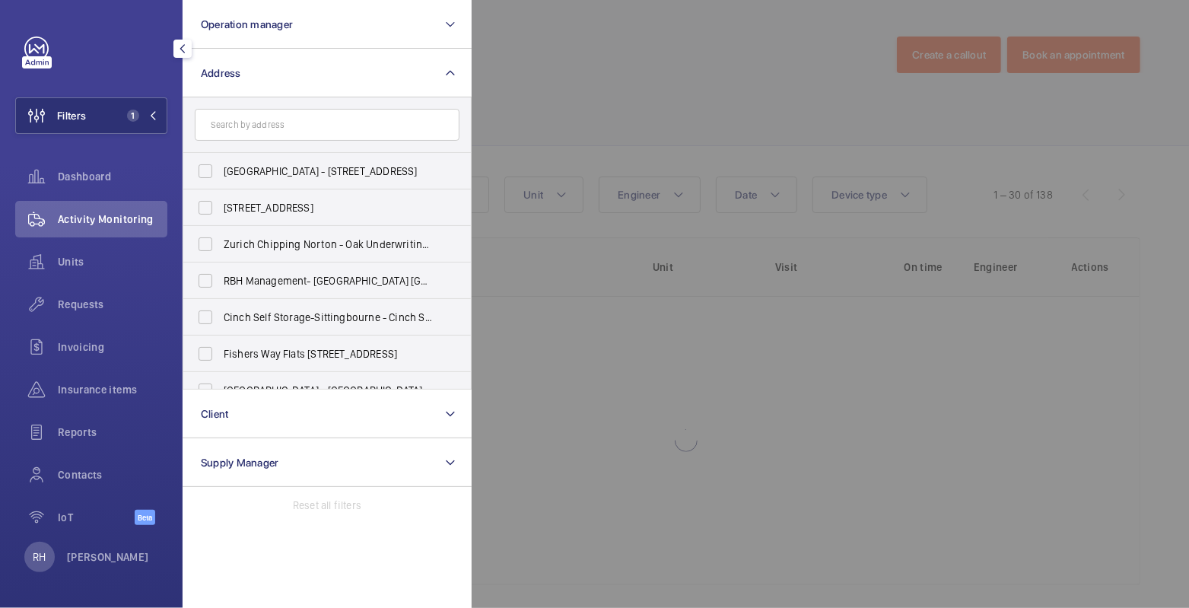
click at [563, 87] on div at bounding box center [1065, 304] width 1189 height 608
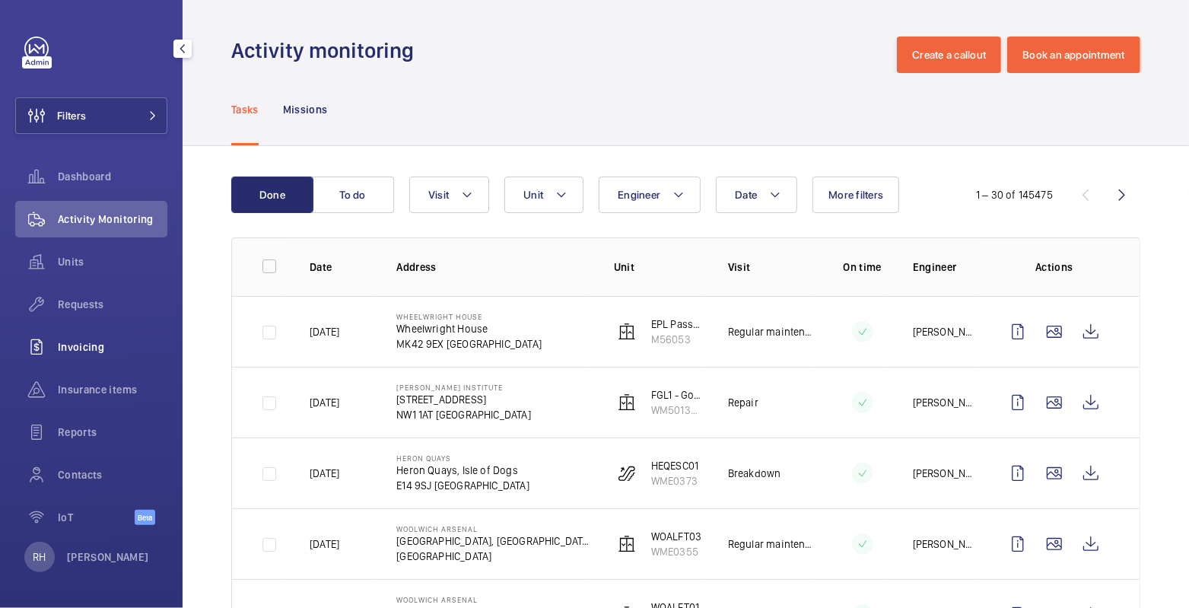
click at [91, 344] on span "Invoicing" at bounding box center [113, 346] width 110 height 15
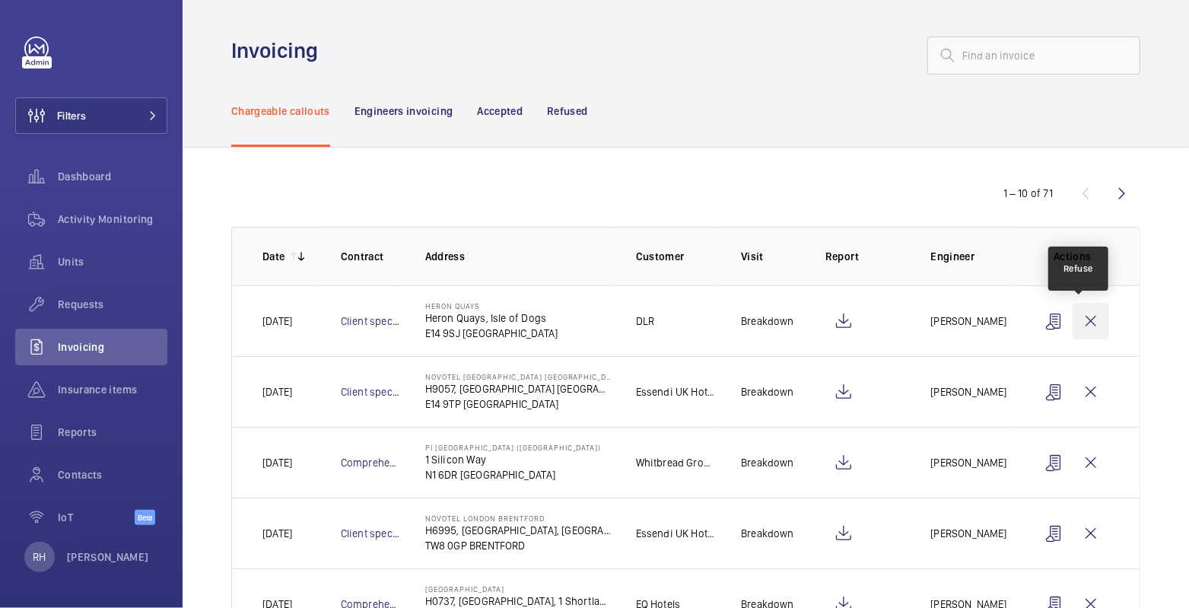
click at [1084, 321] on wm-front-icon-button at bounding box center [1090, 321] width 37 height 37
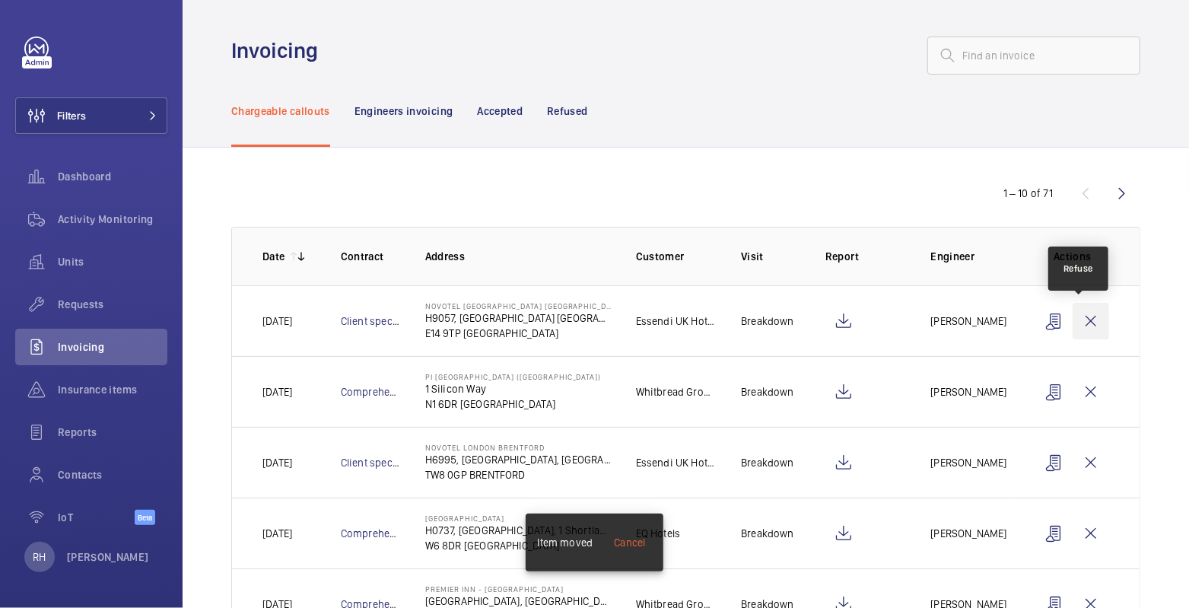
click at [1077, 321] on wm-front-icon-button at bounding box center [1090, 321] width 37 height 37
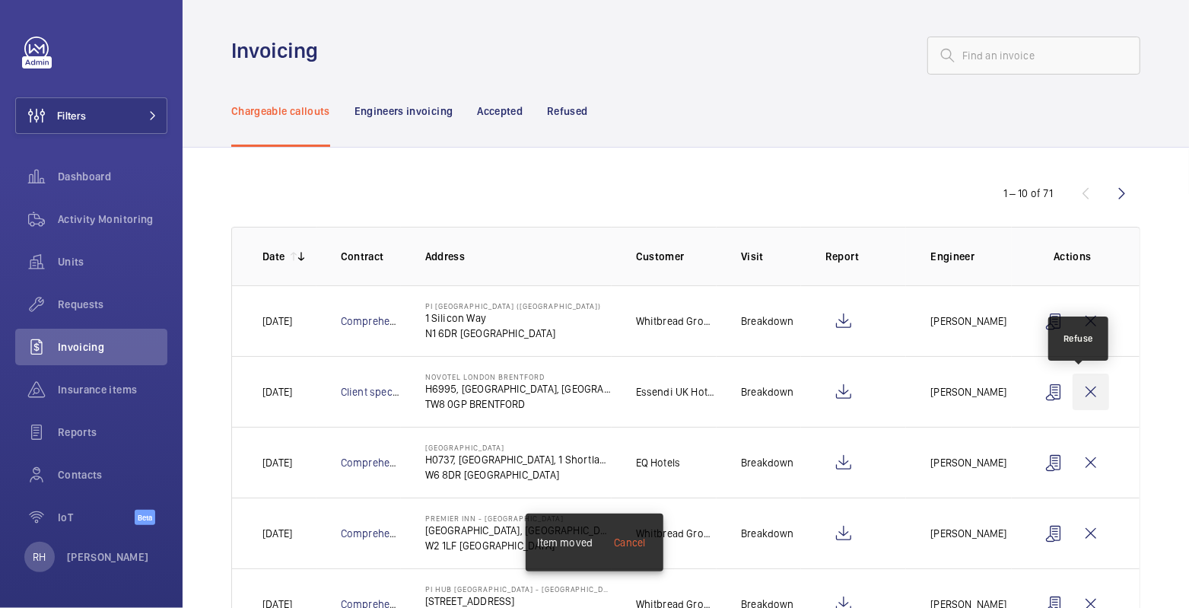
click at [1083, 392] on wm-front-icon-button at bounding box center [1090, 391] width 37 height 37
click at [1086, 389] on wm-front-icon-button at bounding box center [1090, 391] width 37 height 37
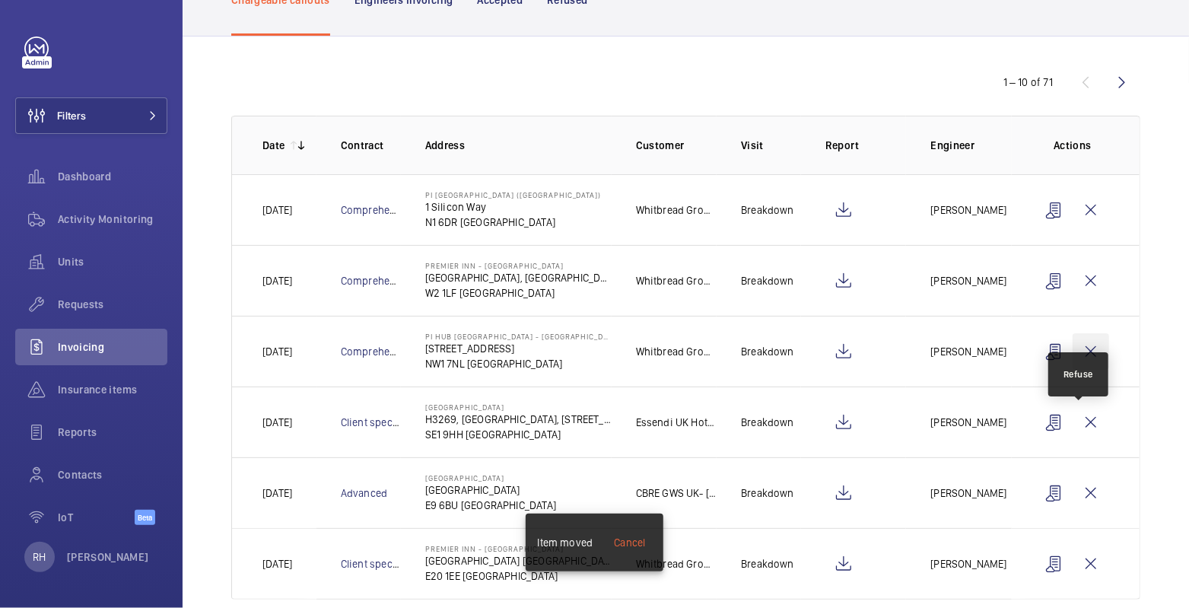
scroll to position [135, 0]
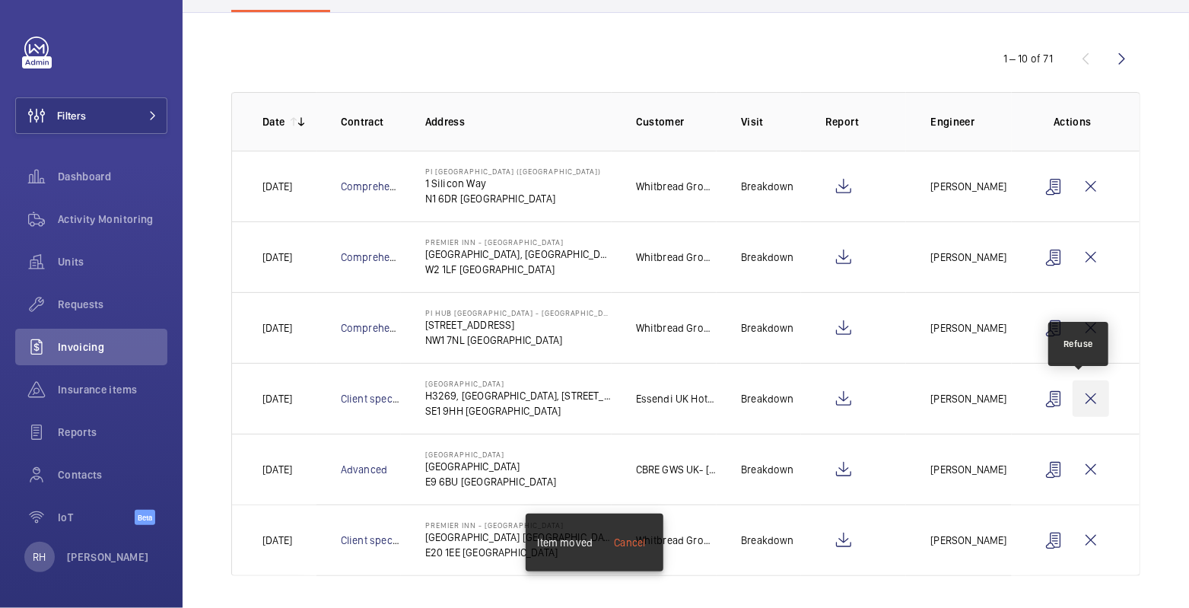
click at [1086, 402] on wm-front-icon-button at bounding box center [1090, 398] width 37 height 37
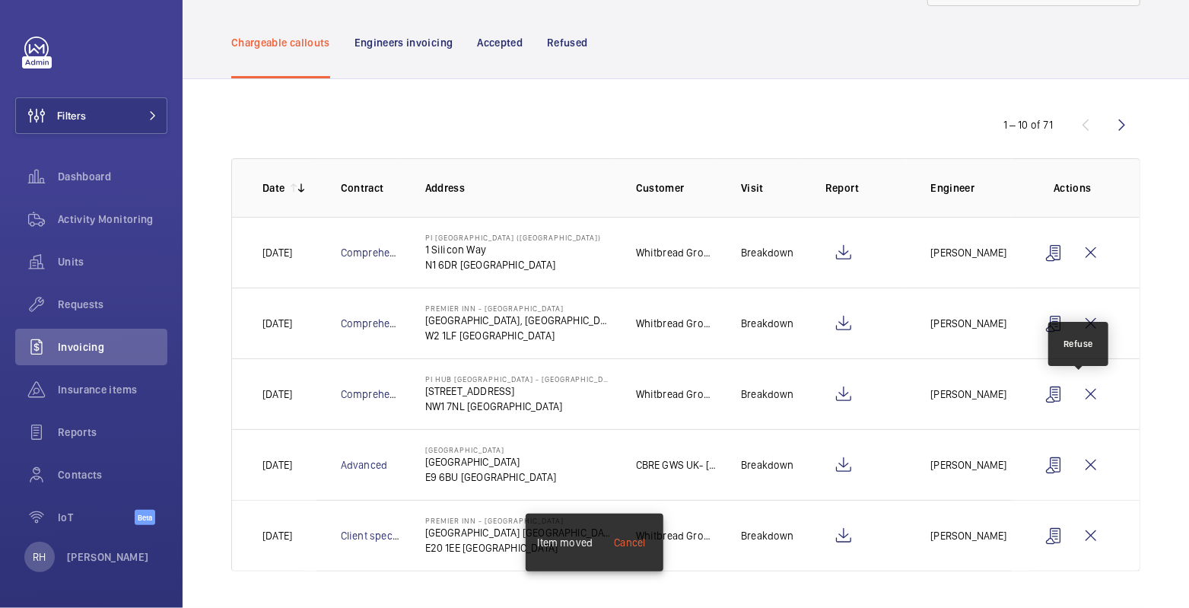
scroll to position [65, 0]
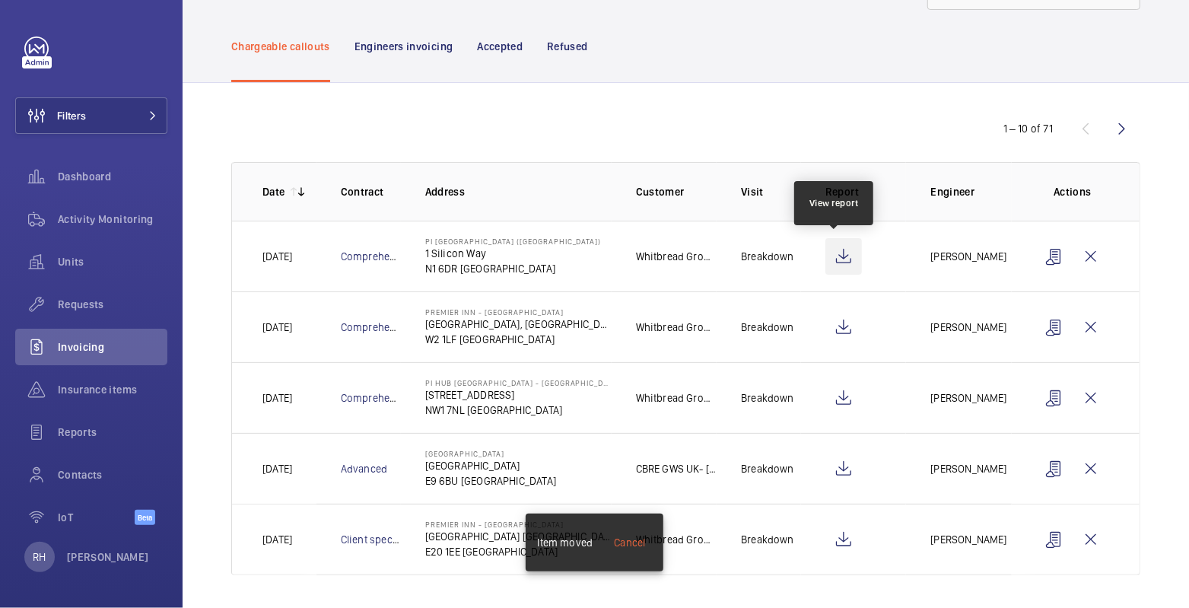
click at [832, 263] on wm-front-icon-button at bounding box center [843, 256] width 37 height 37
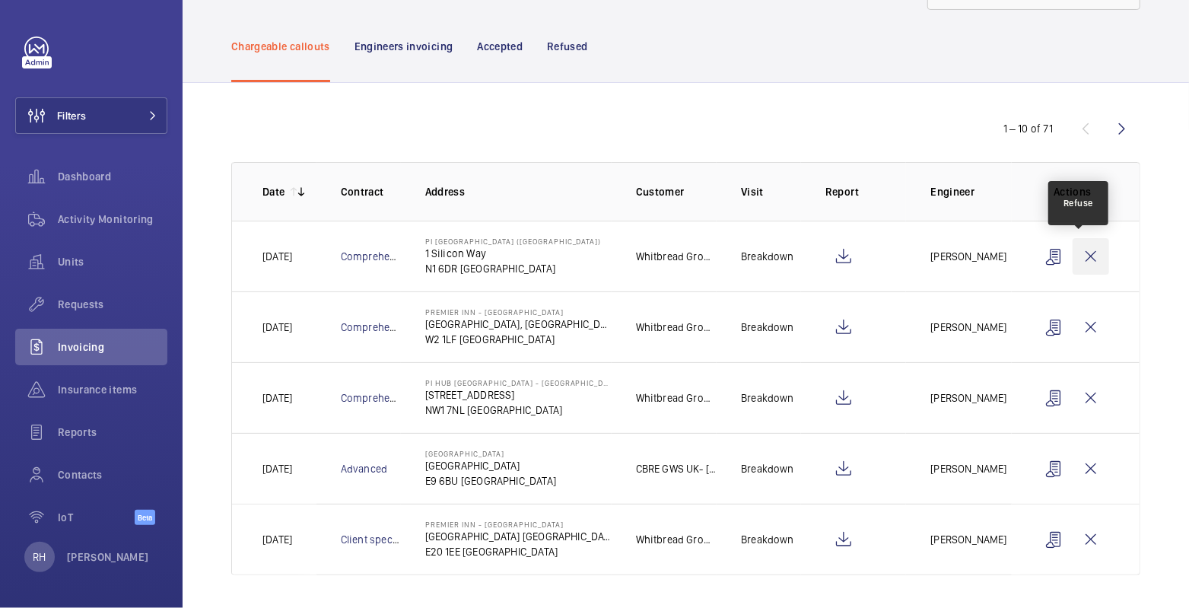
click at [1082, 254] on wm-front-icon-button at bounding box center [1090, 256] width 37 height 37
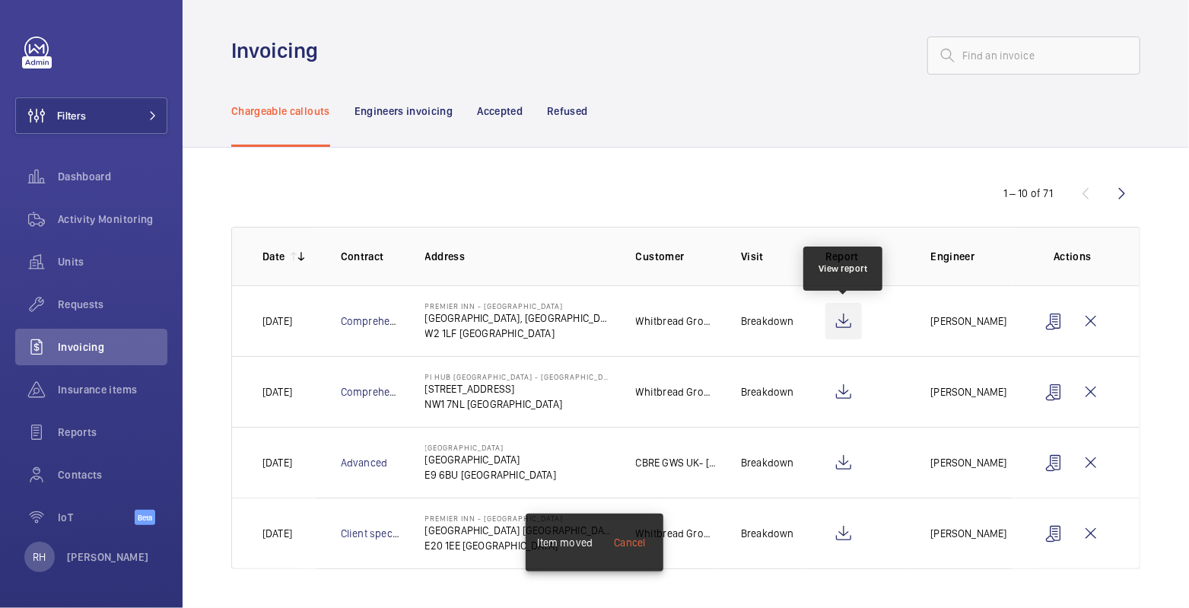
click at [846, 314] on wm-front-icon-button at bounding box center [843, 321] width 37 height 37
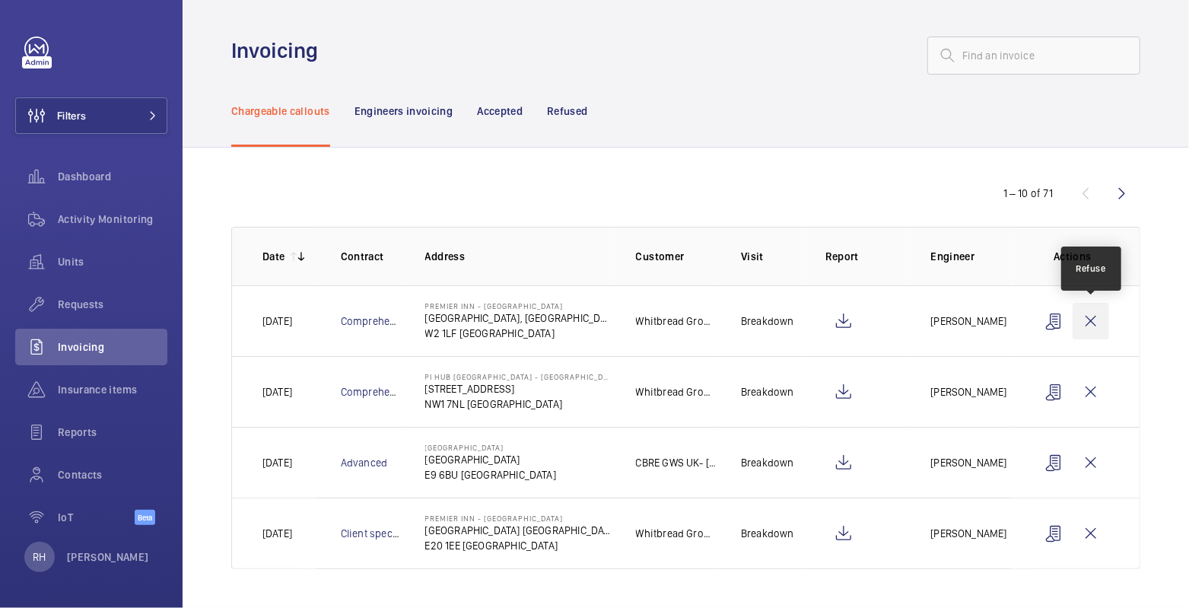
click at [1089, 322] on wm-front-icon-button at bounding box center [1090, 321] width 37 height 37
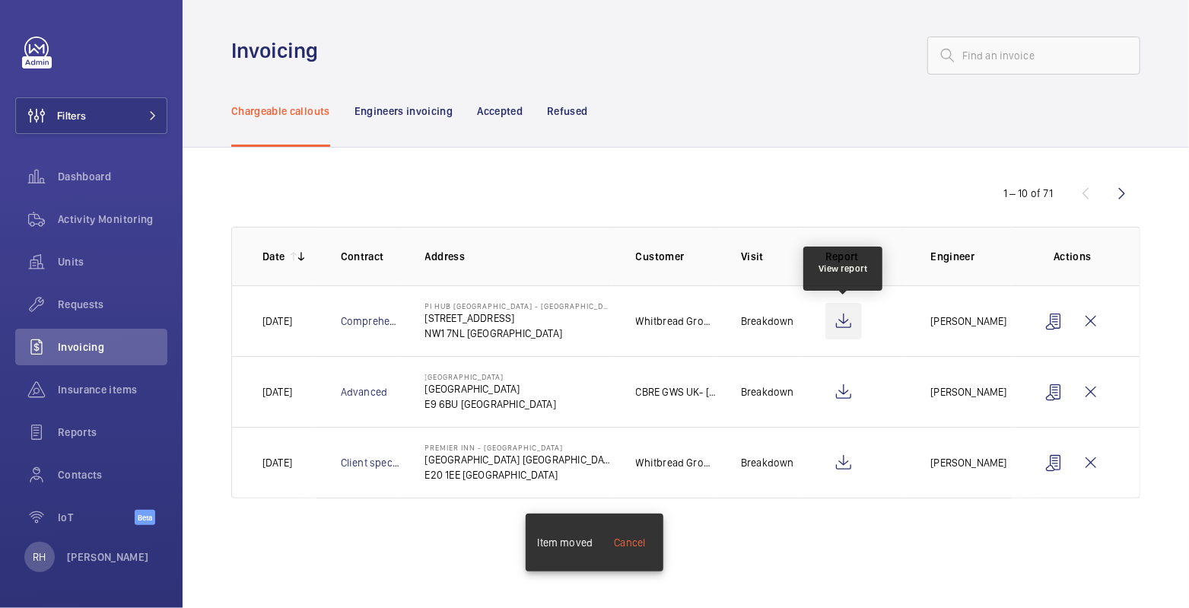
click at [848, 316] on wm-front-icon-button at bounding box center [843, 321] width 37 height 37
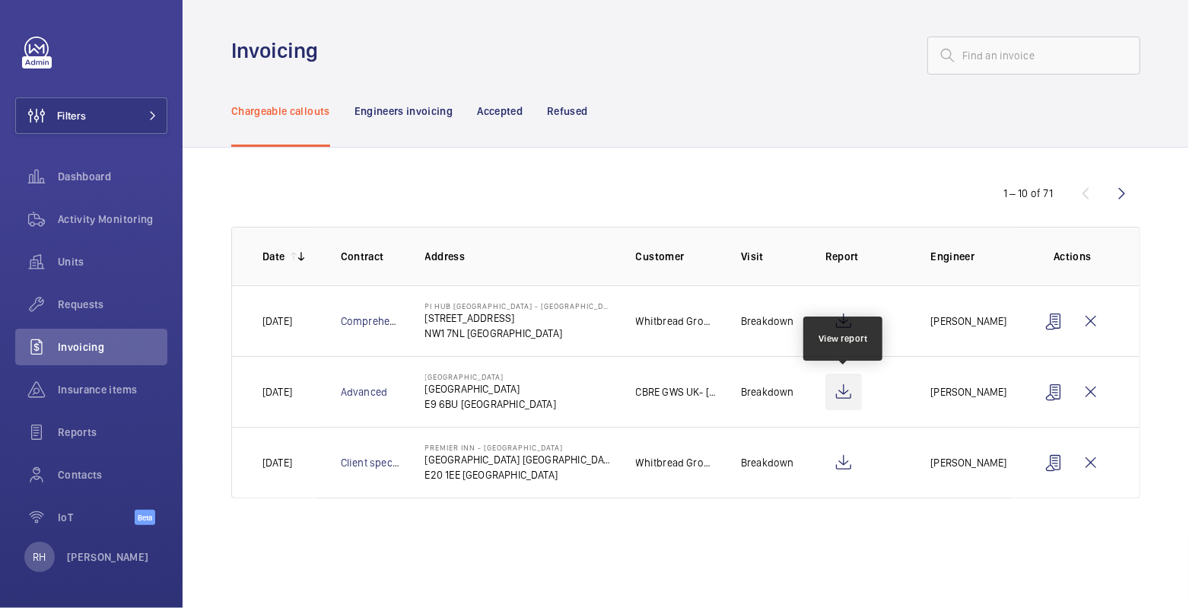
click at [849, 386] on wm-front-icon-button at bounding box center [843, 391] width 37 height 37
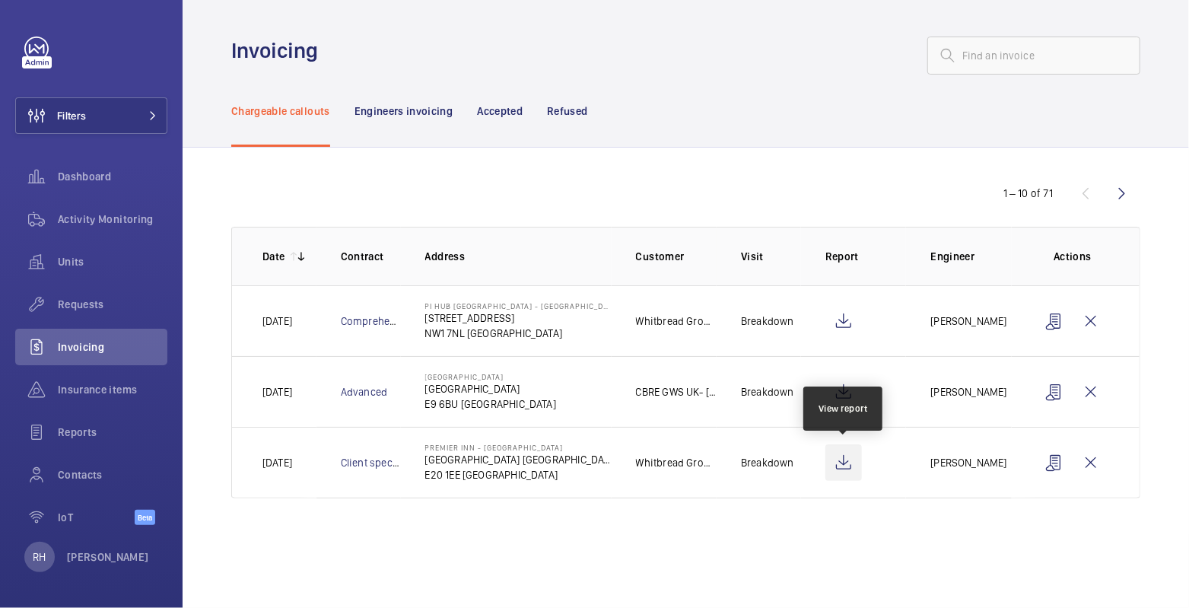
click at [846, 468] on wm-front-icon-button at bounding box center [843, 462] width 37 height 37
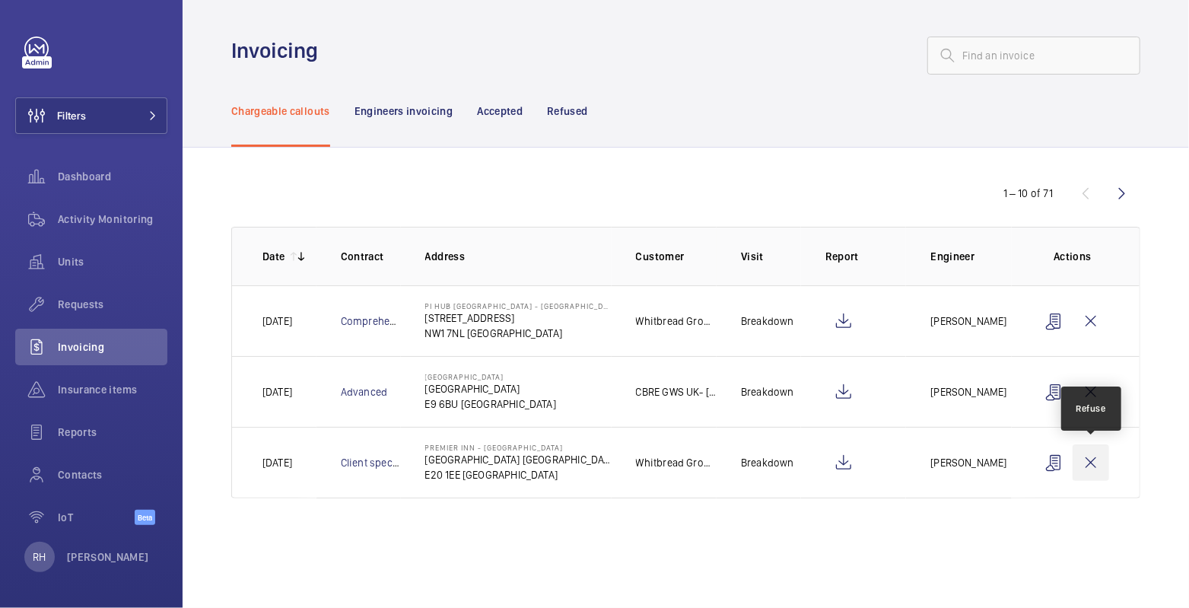
click at [1089, 463] on wm-front-icon-button at bounding box center [1090, 462] width 37 height 37
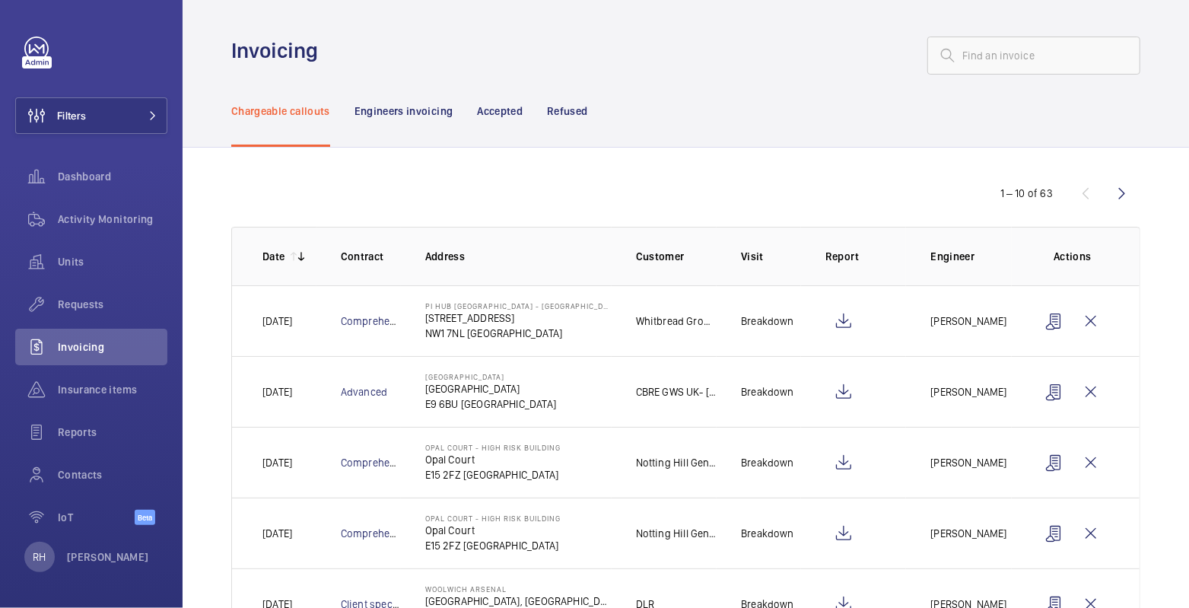
scroll to position [3, 0]
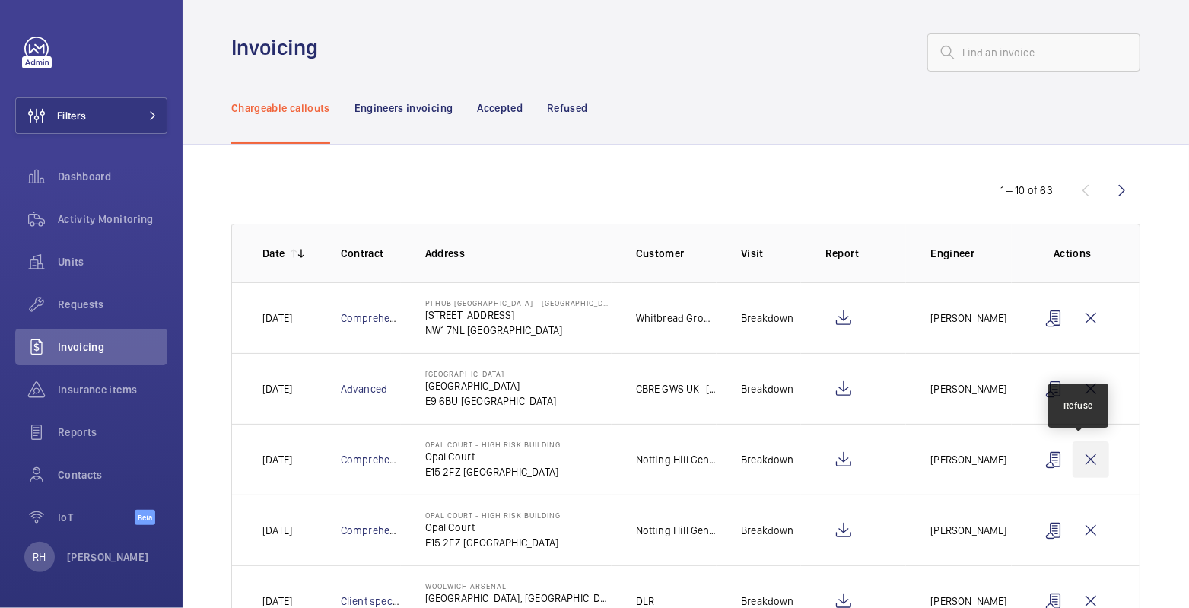
click at [1081, 458] on wm-front-icon-button at bounding box center [1090, 459] width 37 height 37
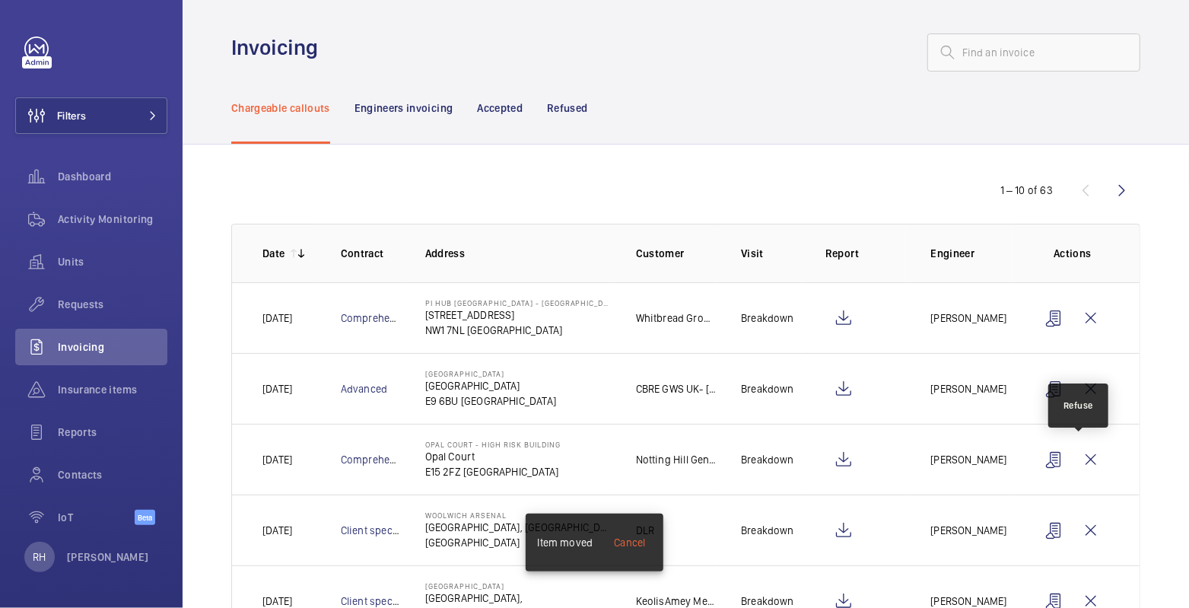
click at [1081, 458] on wm-front-icon-button at bounding box center [1090, 459] width 37 height 37
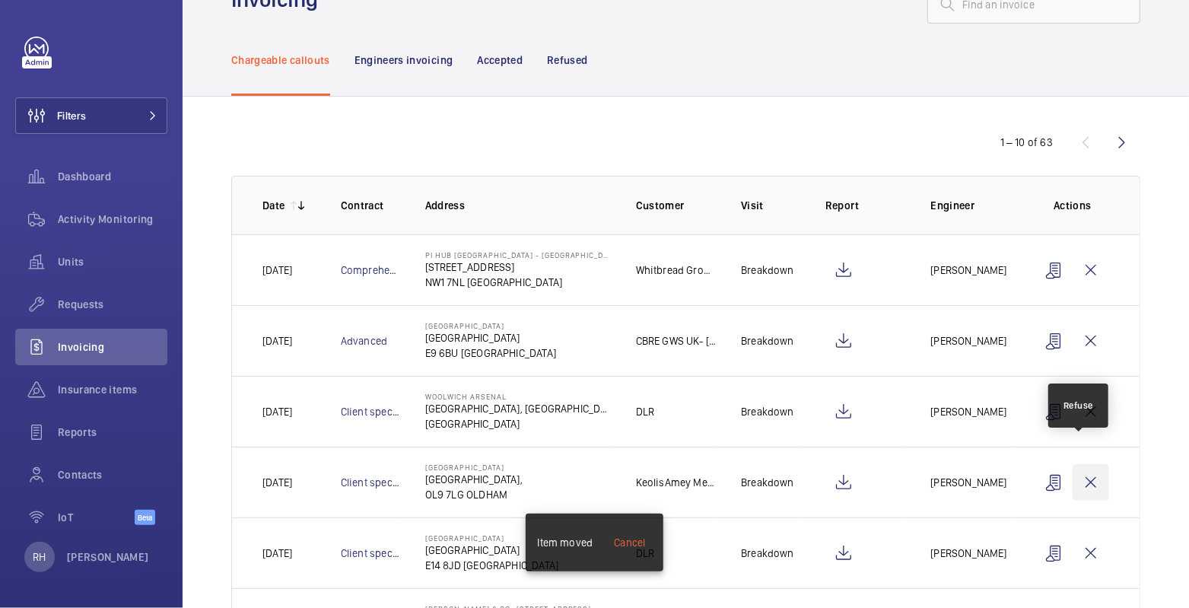
scroll to position [84, 0]
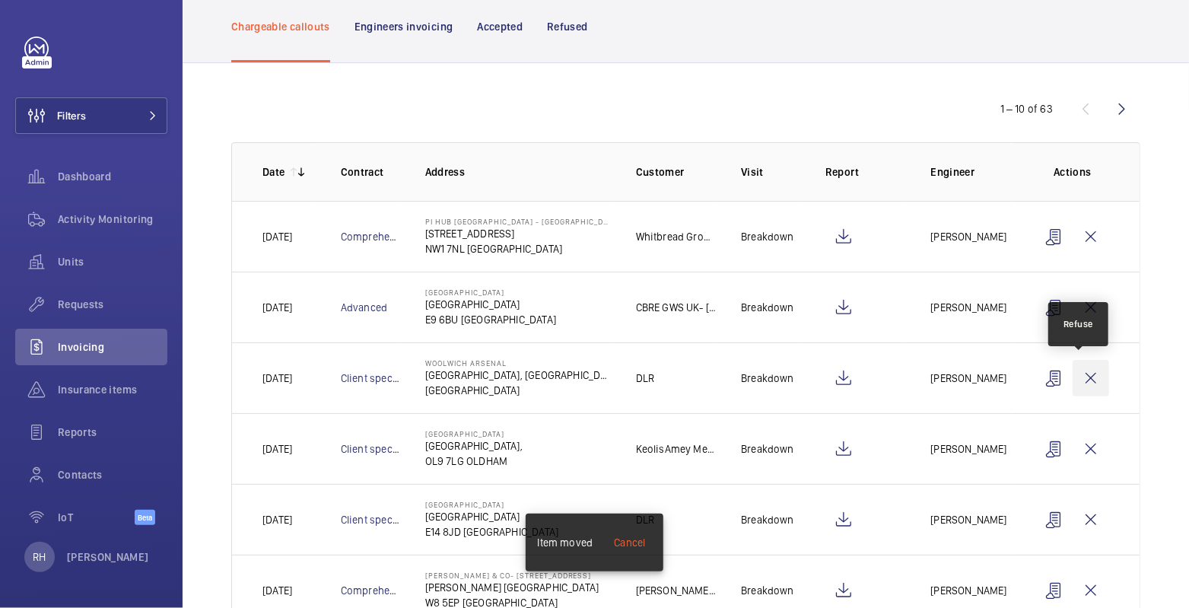
click at [1076, 375] on wm-front-icon-button at bounding box center [1090, 378] width 37 height 37
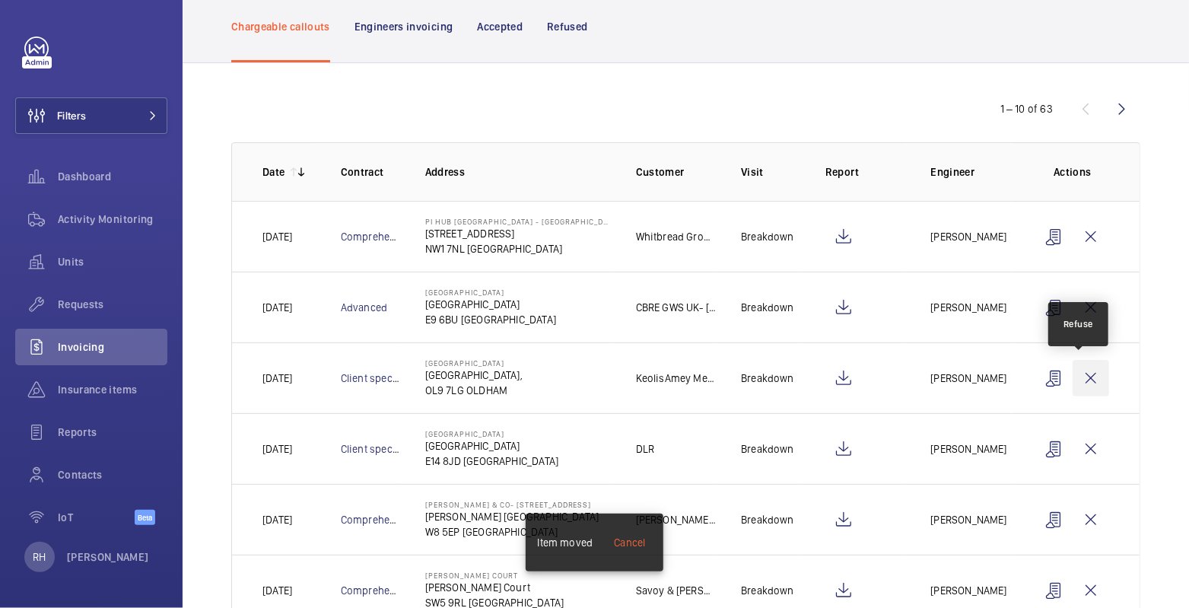
click at [1081, 375] on wm-front-icon-button at bounding box center [1090, 378] width 37 height 37
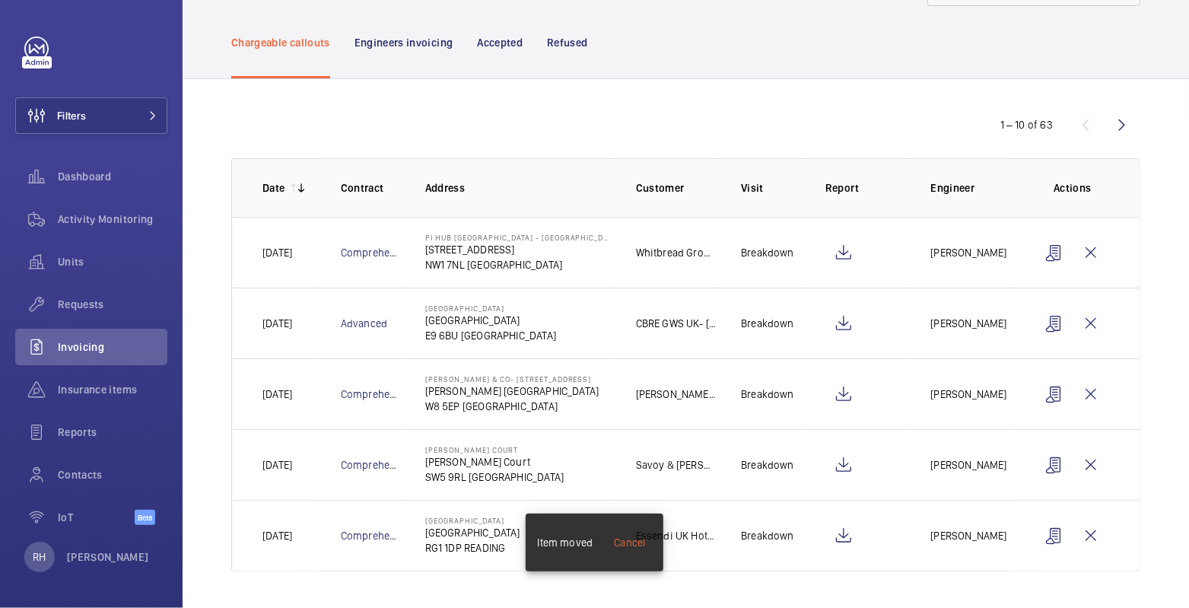
scroll to position [65, 0]
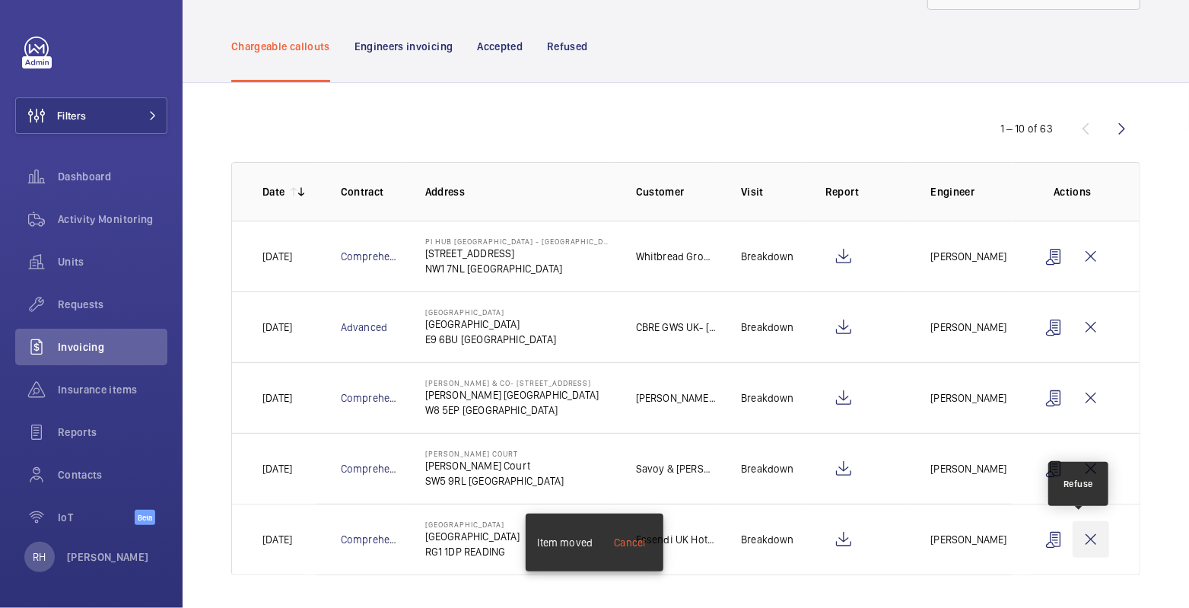
click at [1078, 538] on wm-front-icon-button at bounding box center [1090, 539] width 37 height 37
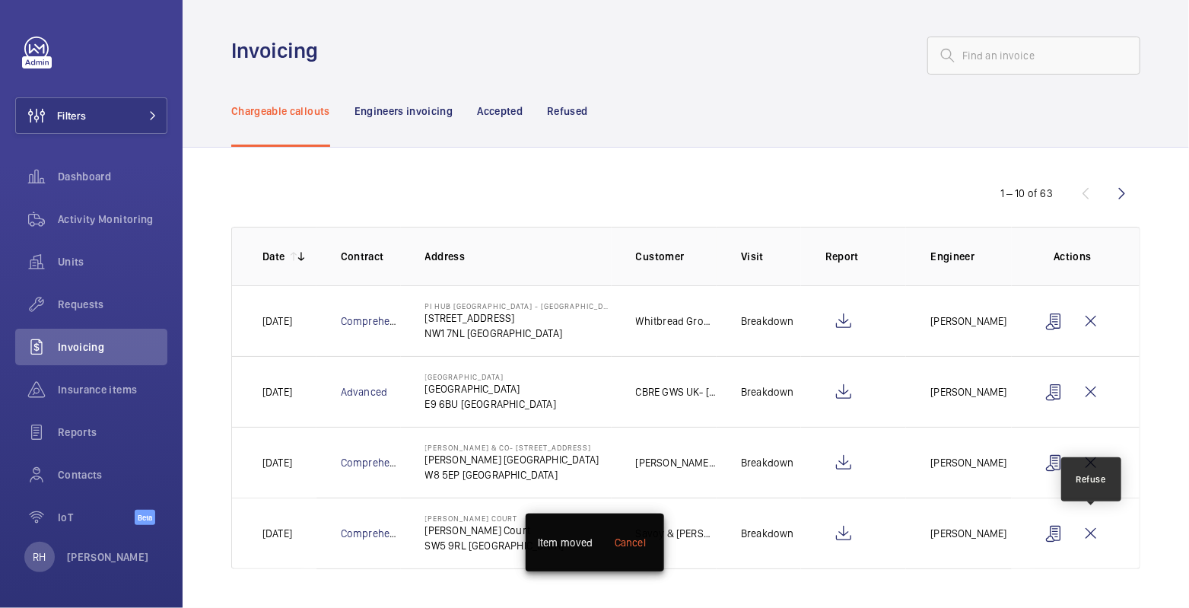
scroll to position [0, 0]
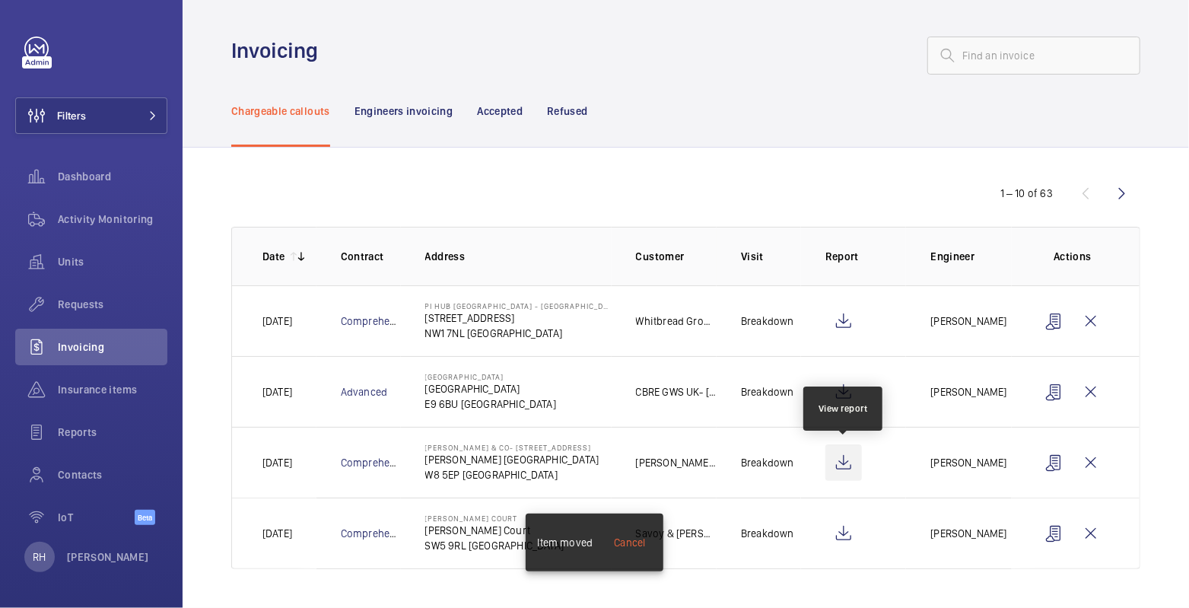
click at [848, 460] on wm-front-icon-button at bounding box center [843, 462] width 37 height 37
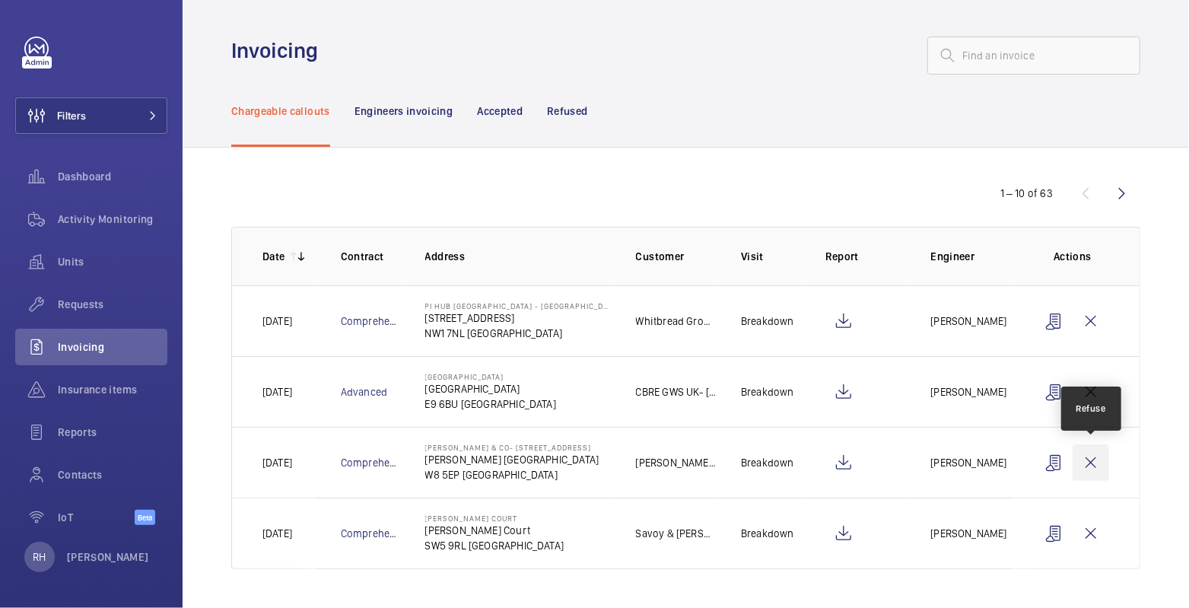
click at [1087, 463] on wm-front-icon-button at bounding box center [1090, 462] width 37 height 37
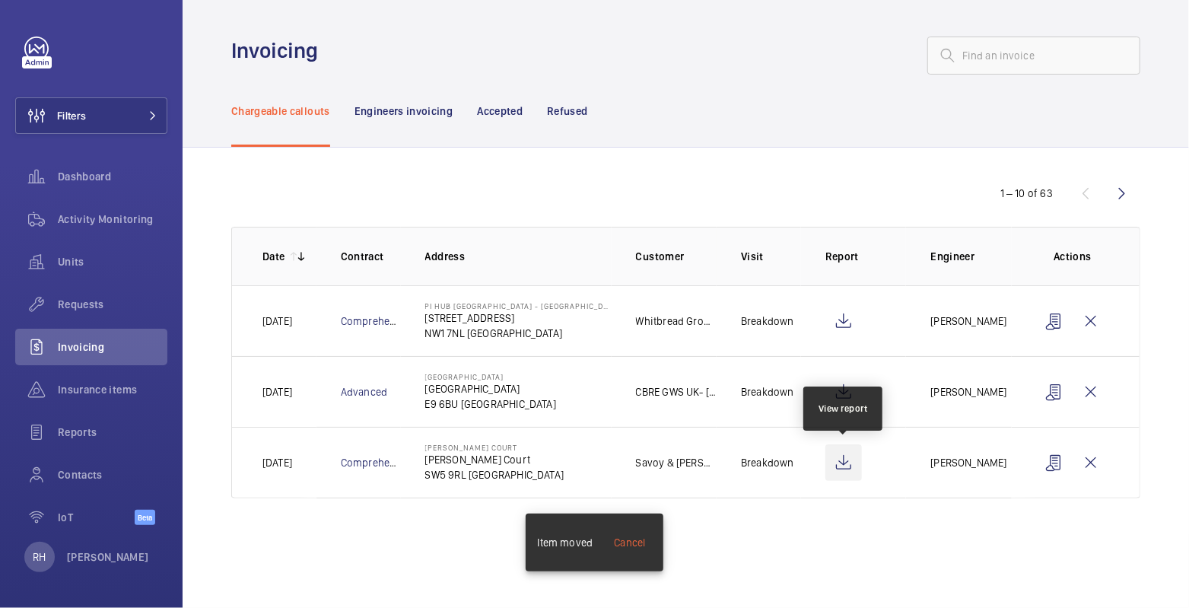
click at [843, 462] on wm-front-icon-button at bounding box center [843, 462] width 37 height 37
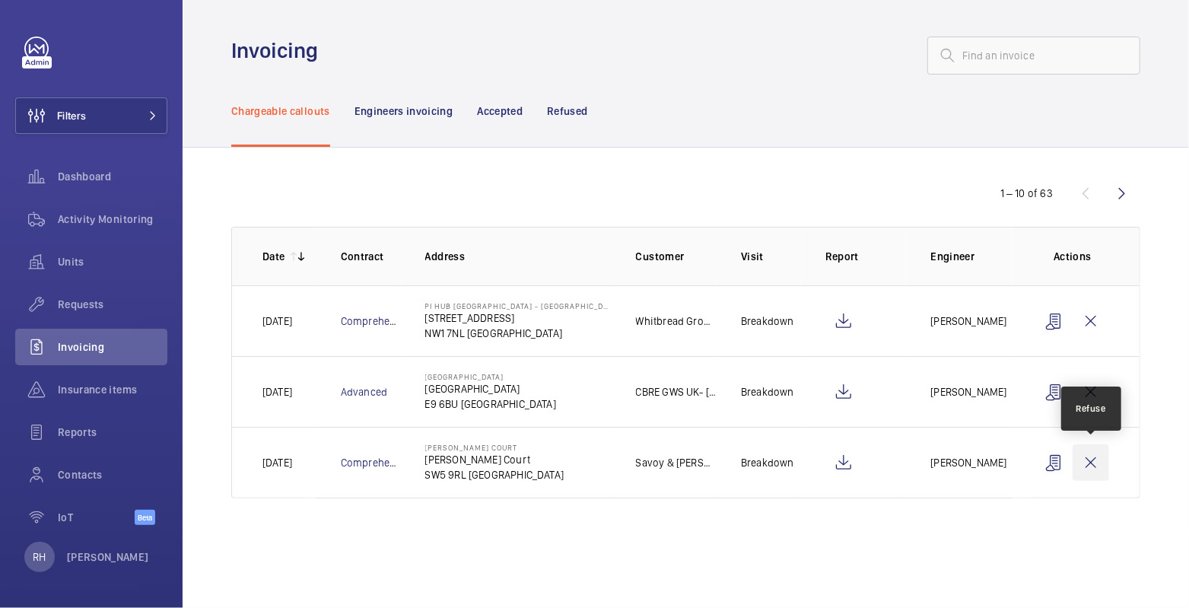
click at [1093, 456] on wm-front-icon-button at bounding box center [1090, 462] width 37 height 37
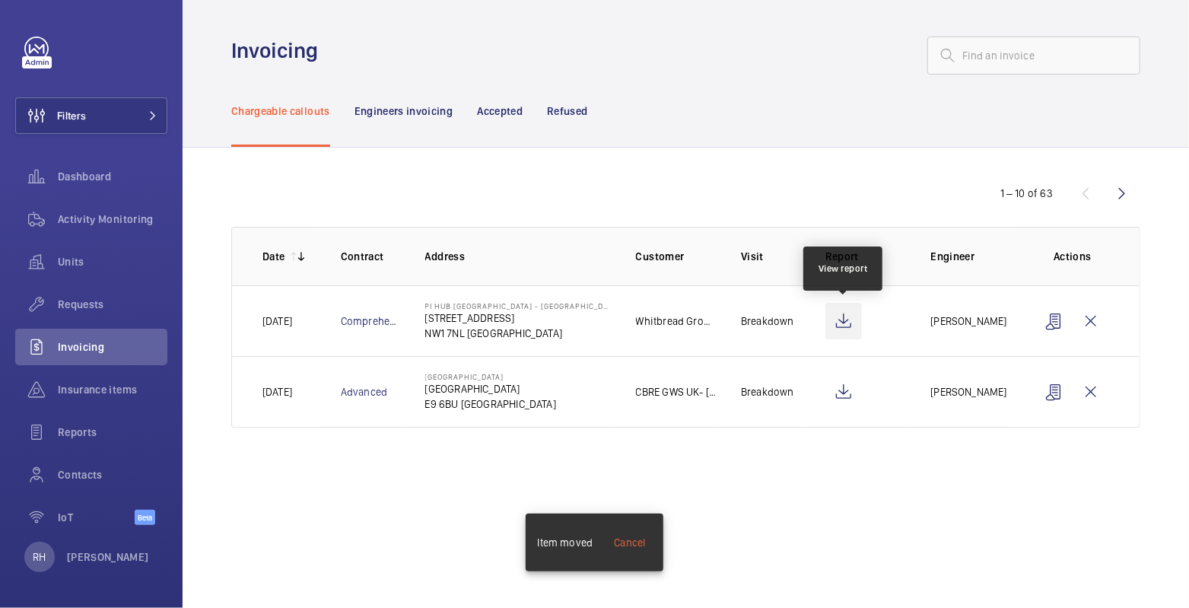
click at [846, 317] on wm-front-icon-button at bounding box center [843, 321] width 37 height 37
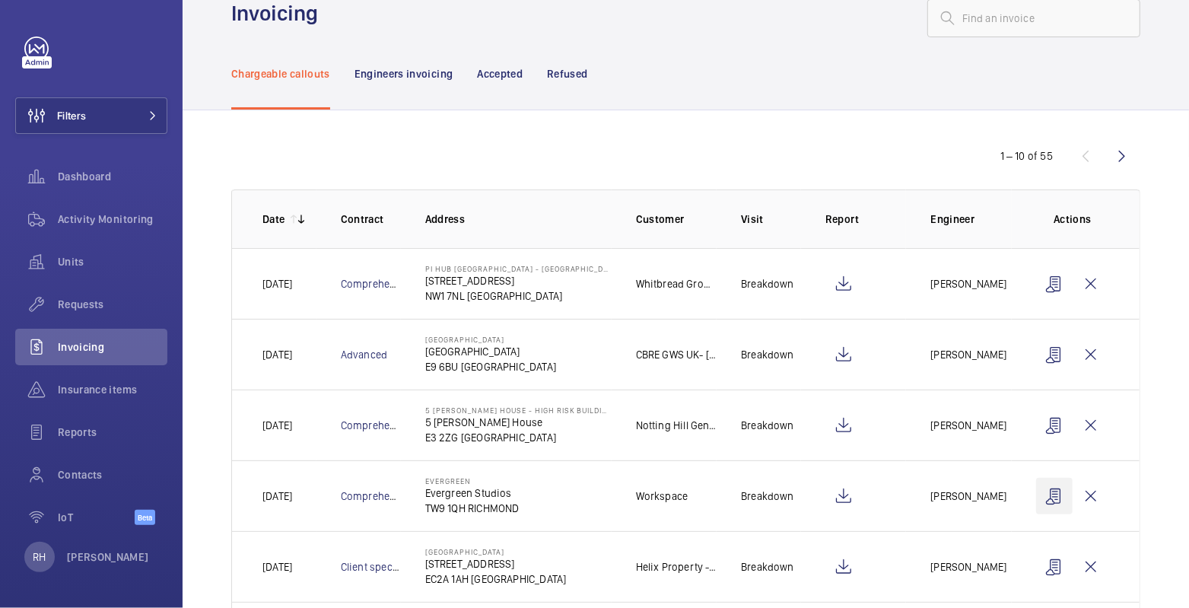
scroll to position [71, 0]
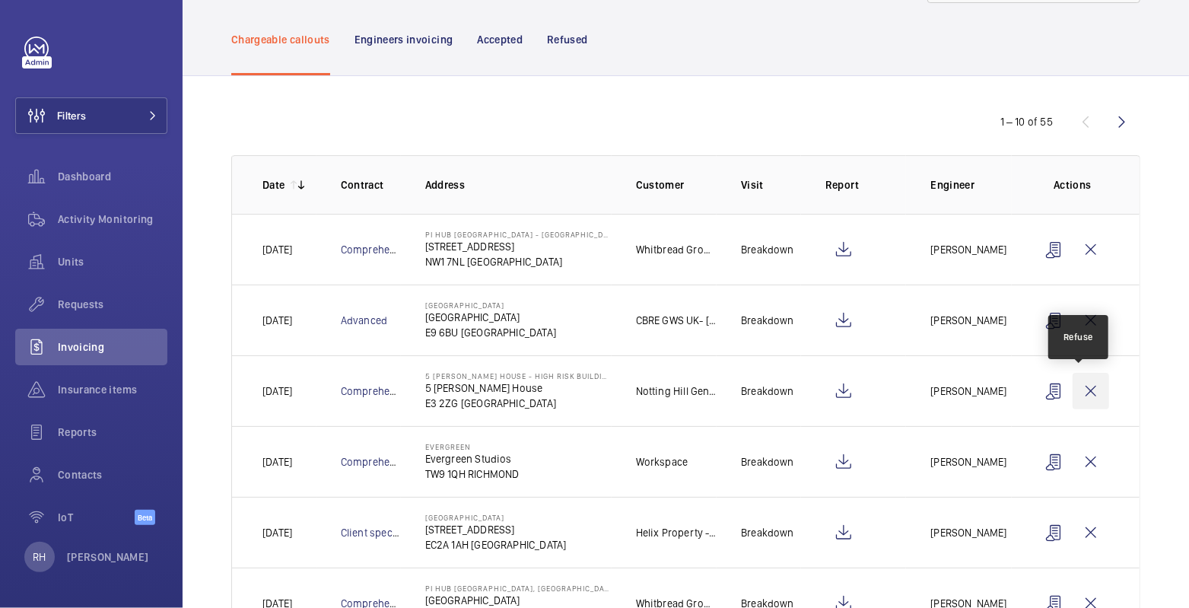
click at [1086, 386] on wm-front-icon-button at bounding box center [1090, 391] width 37 height 37
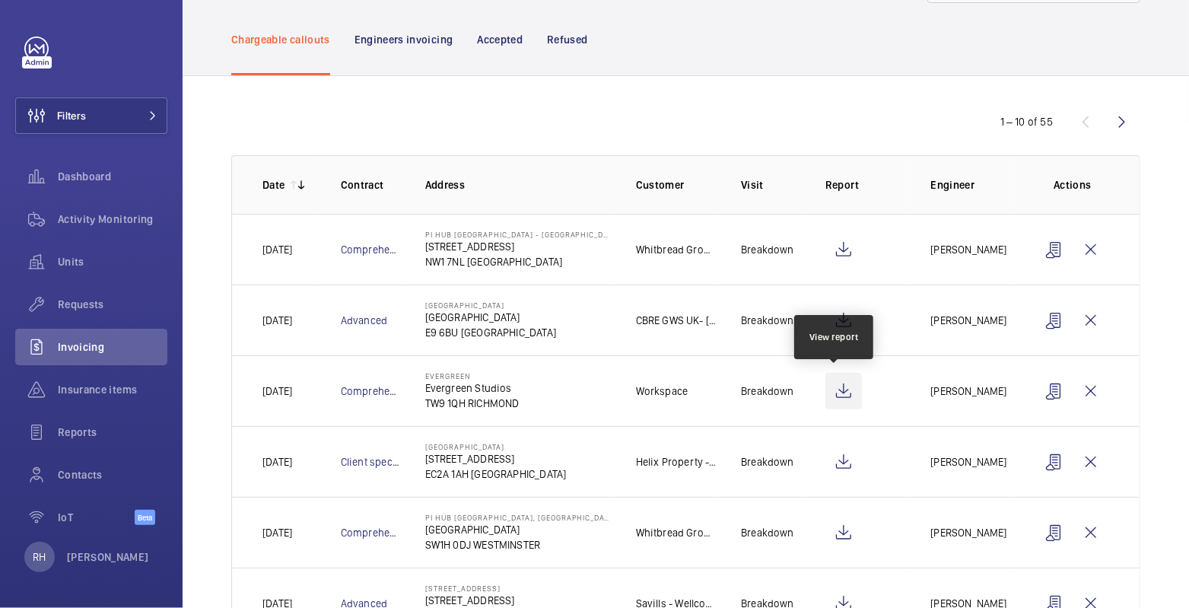
click at [840, 391] on wm-front-icon-button at bounding box center [843, 391] width 37 height 37
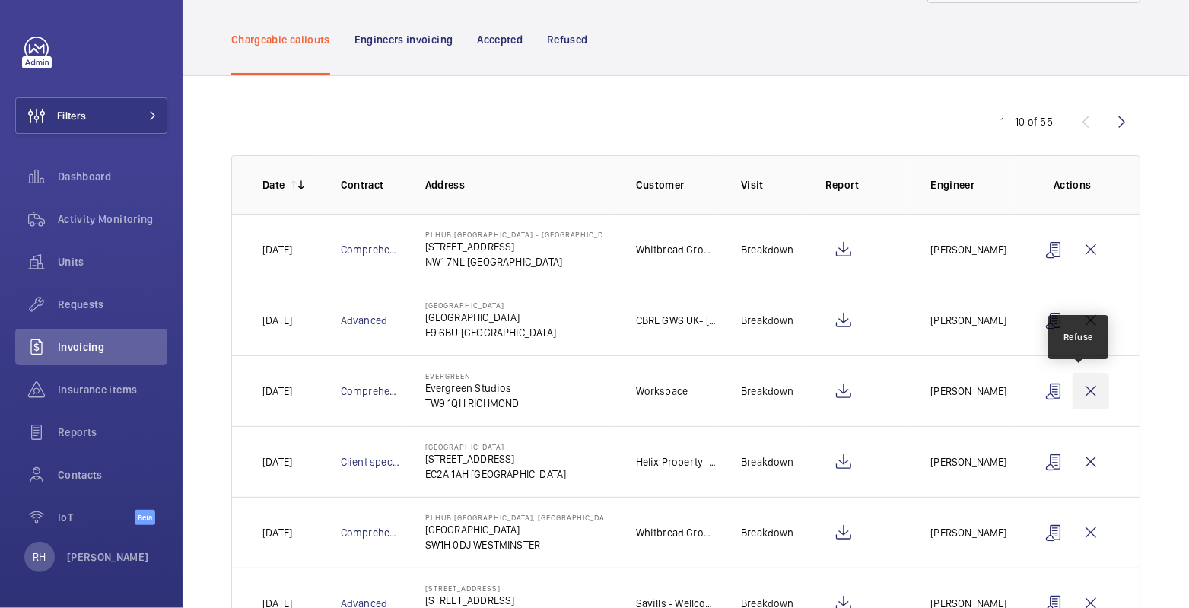
click at [1082, 392] on wm-front-icon-button at bounding box center [1090, 391] width 37 height 37
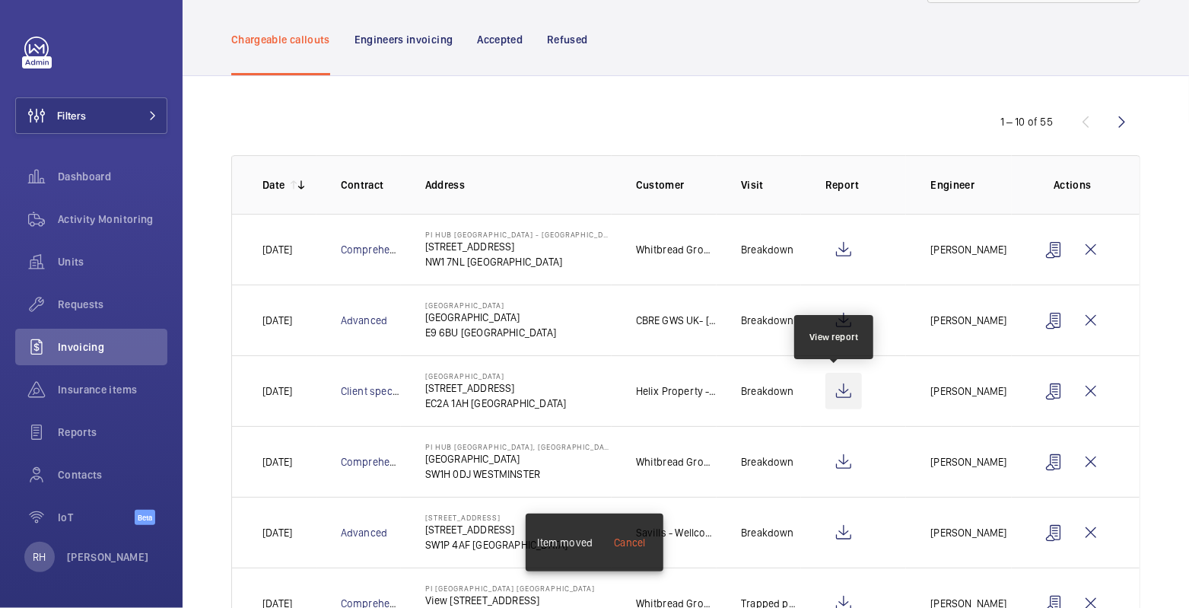
click at [839, 388] on wm-front-icon-button at bounding box center [843, 391] width 37 height 37
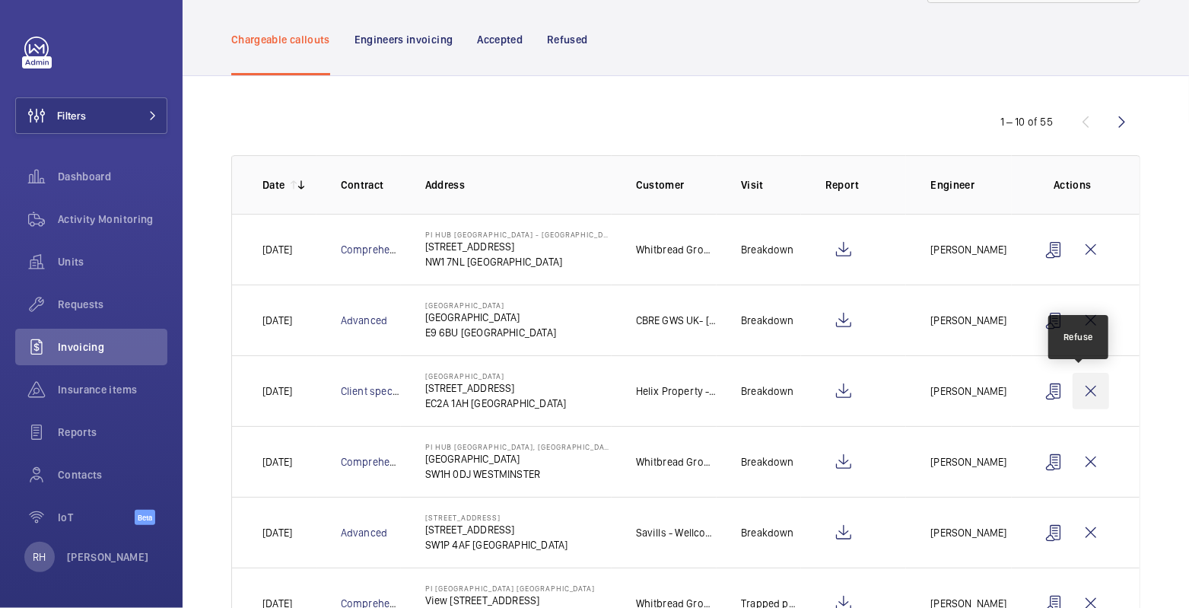
click at [1080, 389] on wm-front-icon-button at bounding box center [1090, 391] width 37 height 37
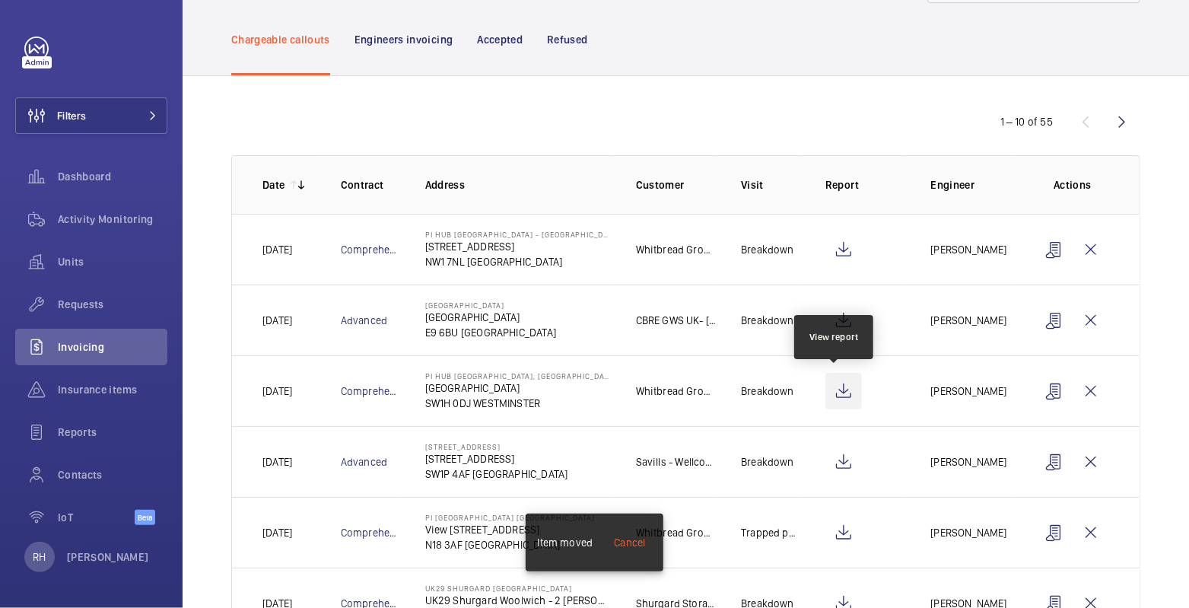
click at [840, 386] on wm-front-icon-button at bounding box center [843, 391] width 37 height 37
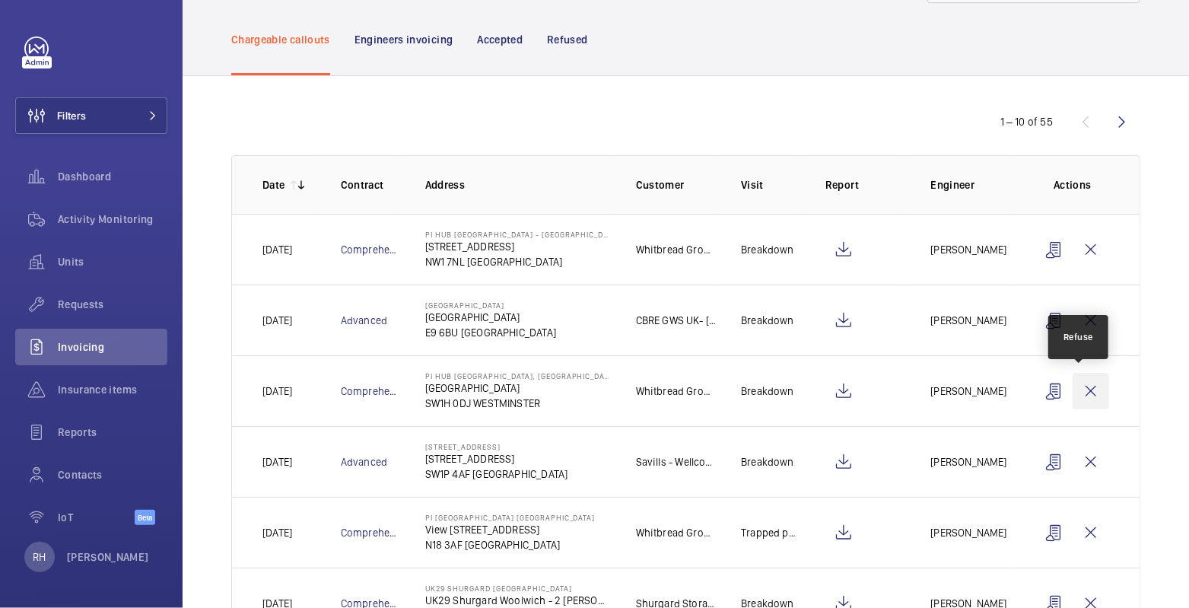
click at [1081, 393] on wm-front-icon-button at bounding box center [1090, 391] width 37 height 37
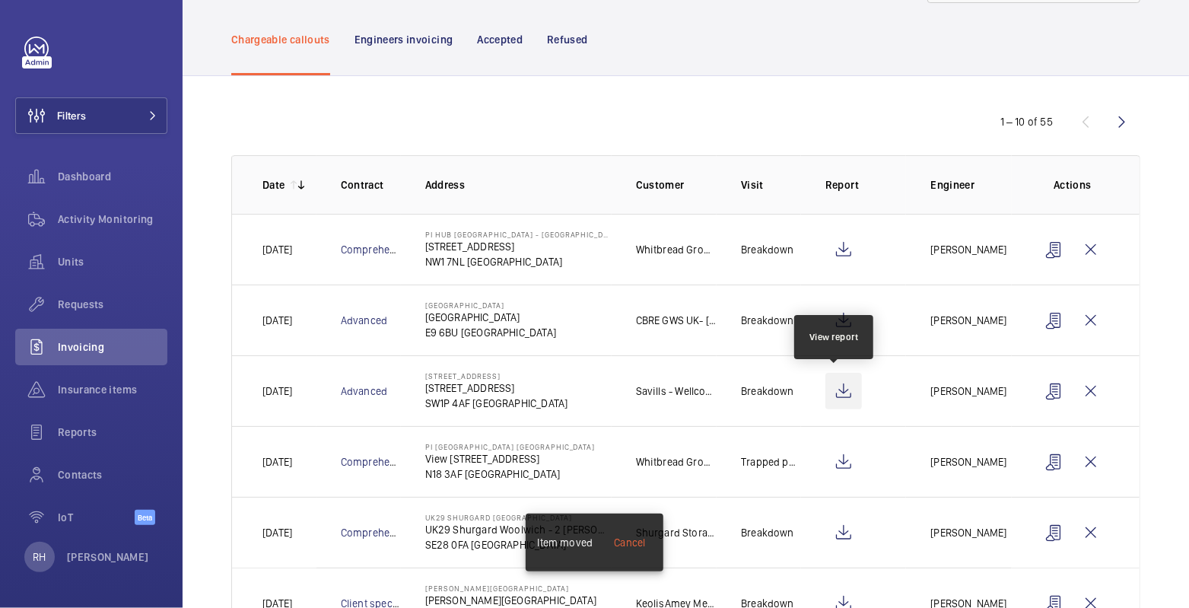
click at [835, 388] on wm-front-icon-button at bounding box center [843, 391] width 37 height 37
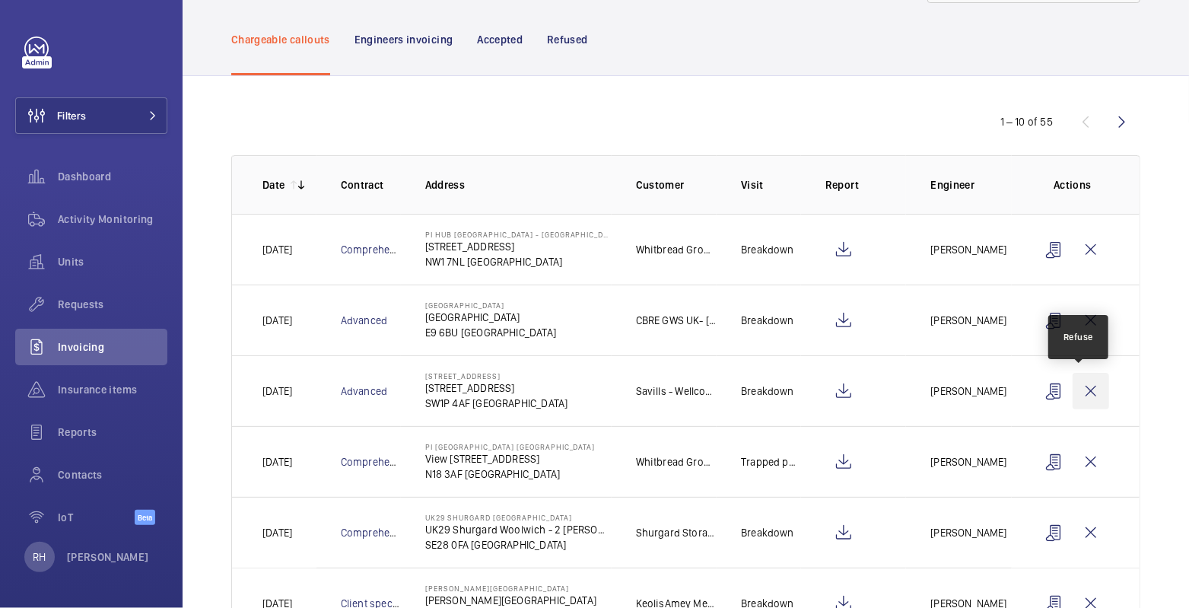
click at [1076, 387] on wm-front-icon-button at bounding box center [1090, 391] width 37 height 37
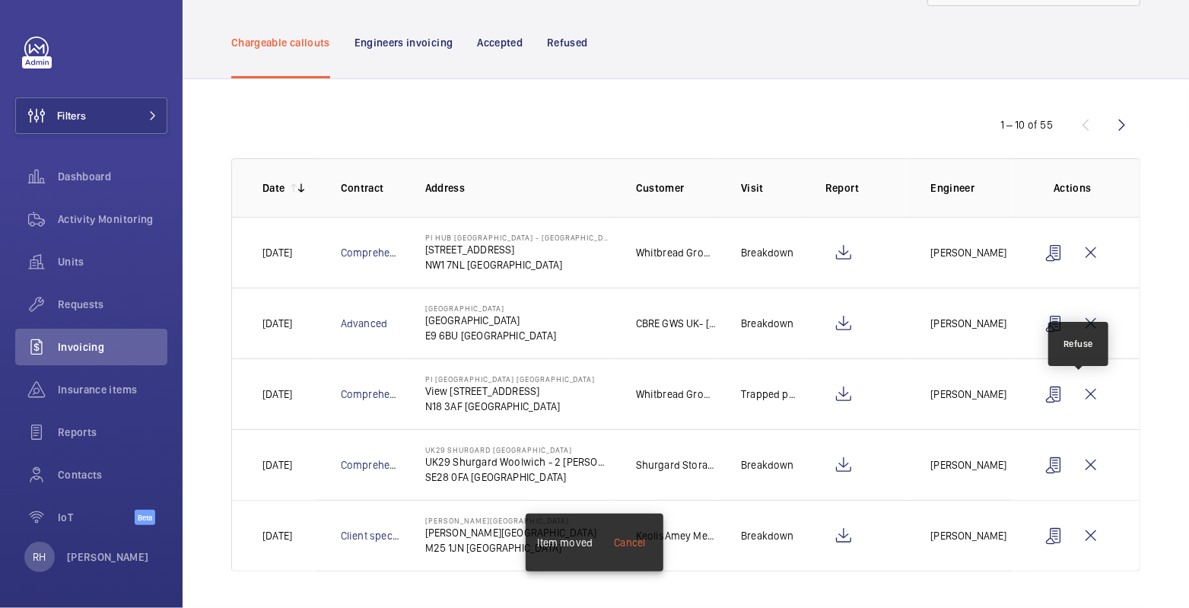
scroll to position [65, 0]
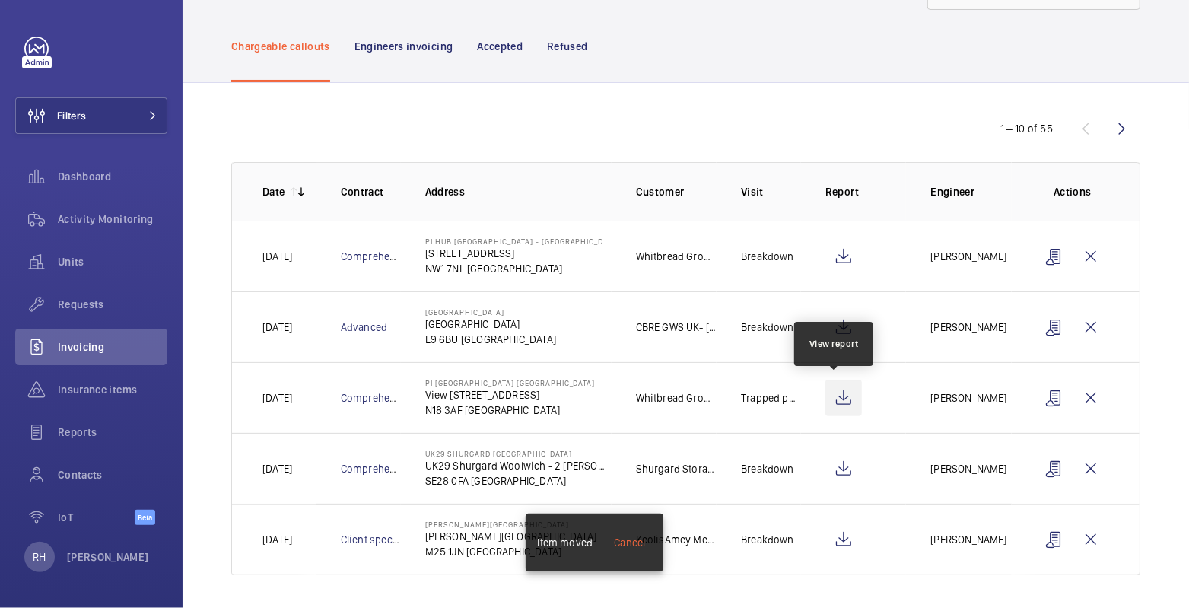
click at [837, 399] on wm-front-icon-button at bounding box center [843, 397] width 37 height 37
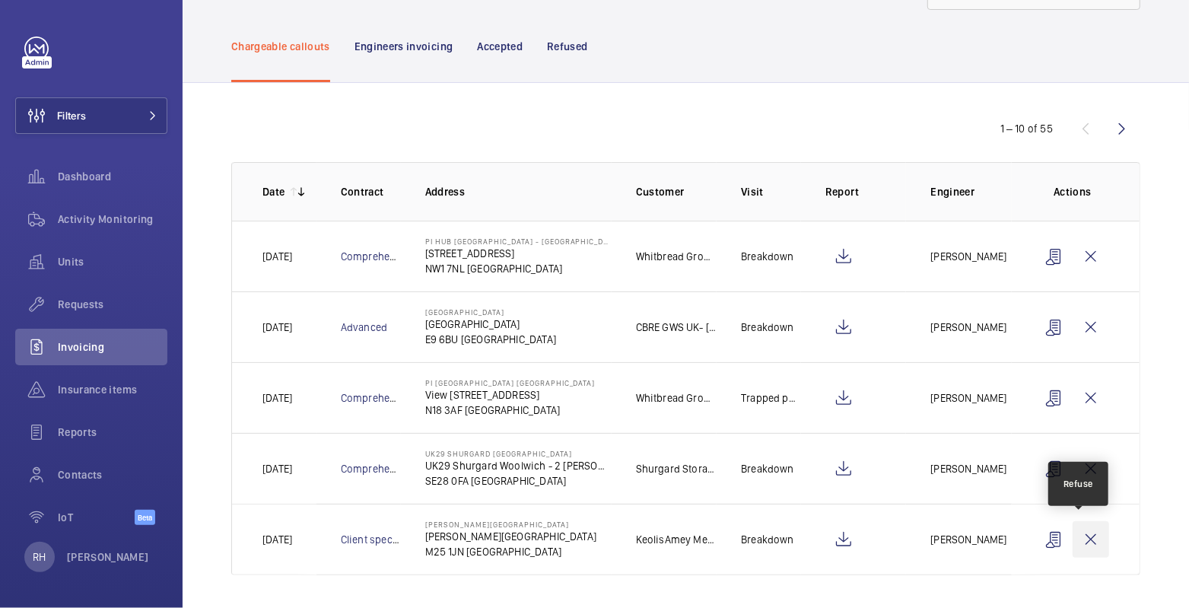
click at [1073, 539] on wm-front-icon-button at bounding box center [1090, 539] width 37 height 37
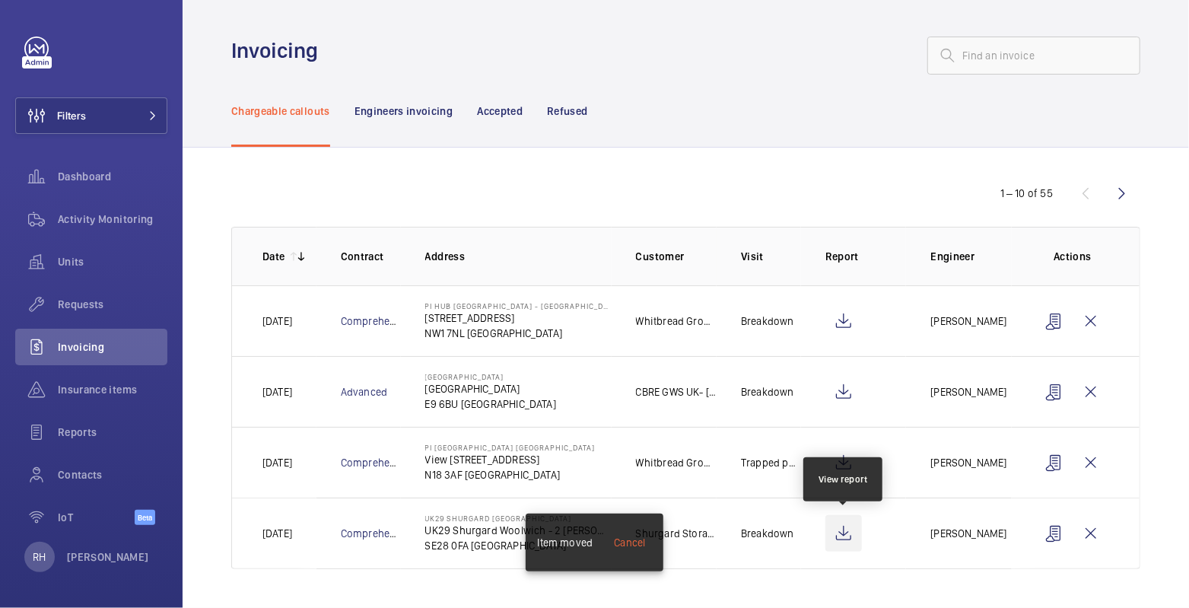
click at [840, 531] on wm-front-icon-button at bounding box center [843, 533] width 37 height 37
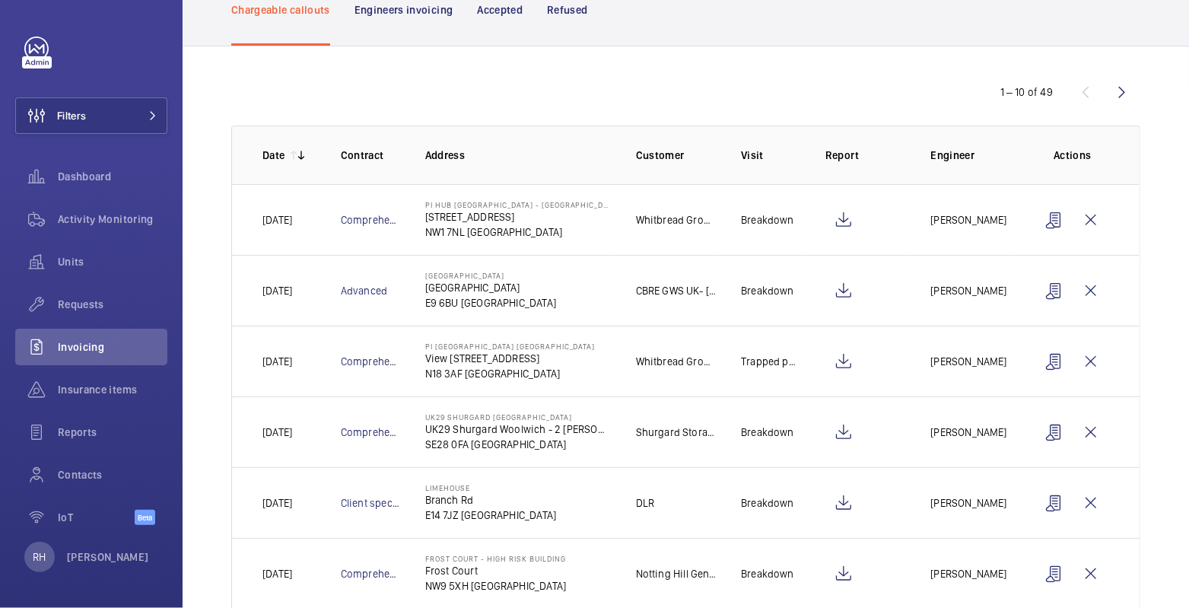
scroll to position [273, 0]
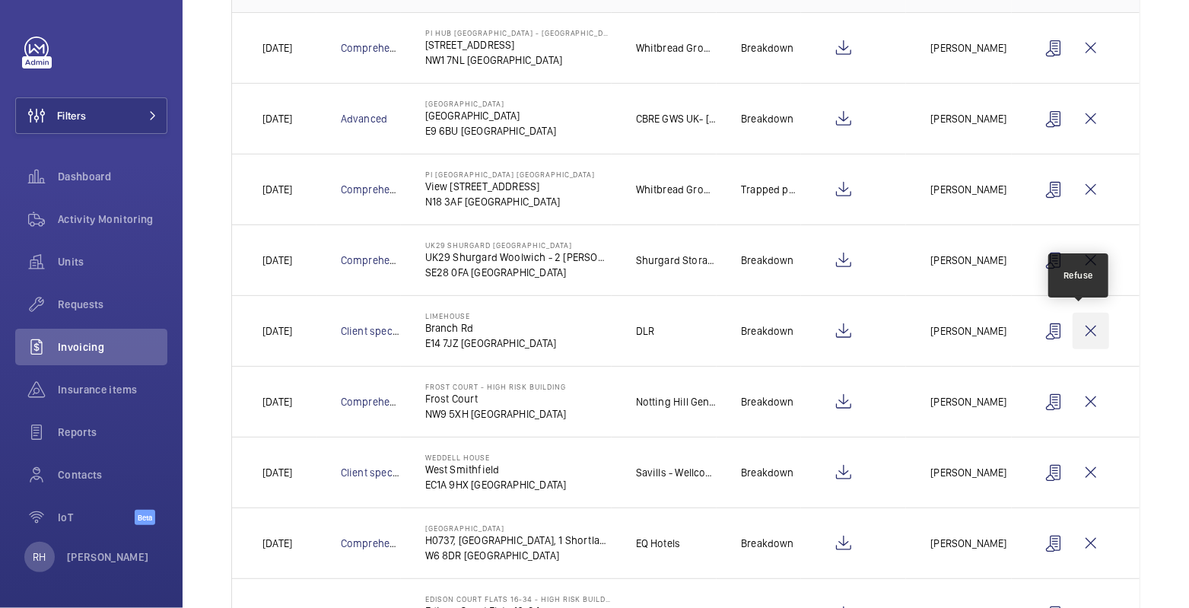
click at [1082, 327] on wm-front-icon-button at bounding box center [1090, 331] width 37 height 37
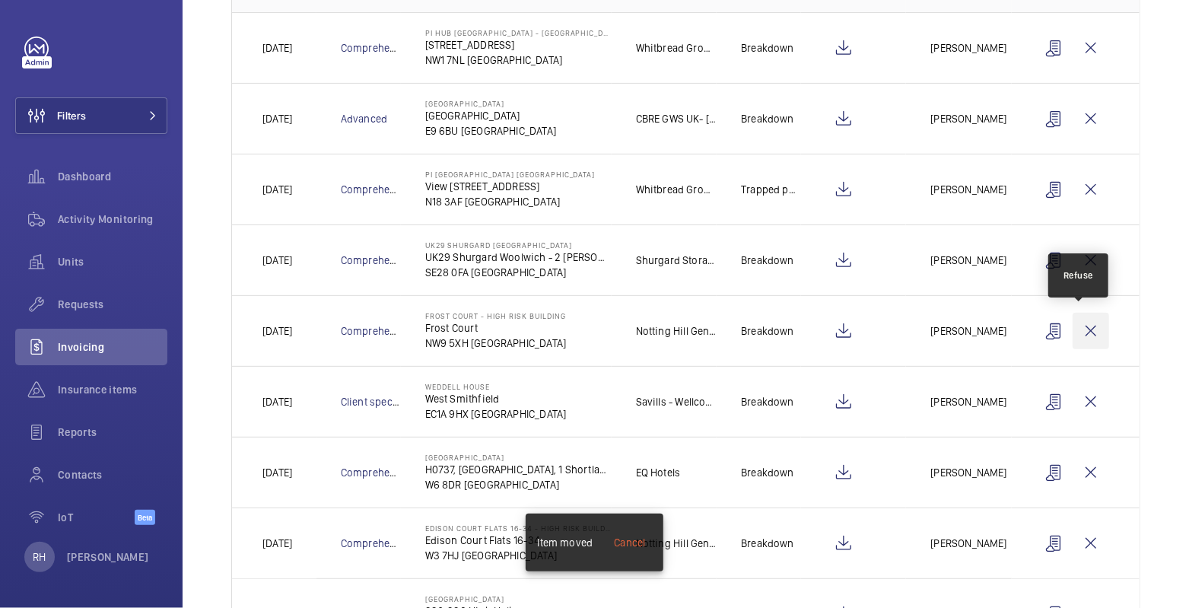
click at [1083, 330] on wm-front-icon-button at bounding box center [1090, 331] width 37 height 37
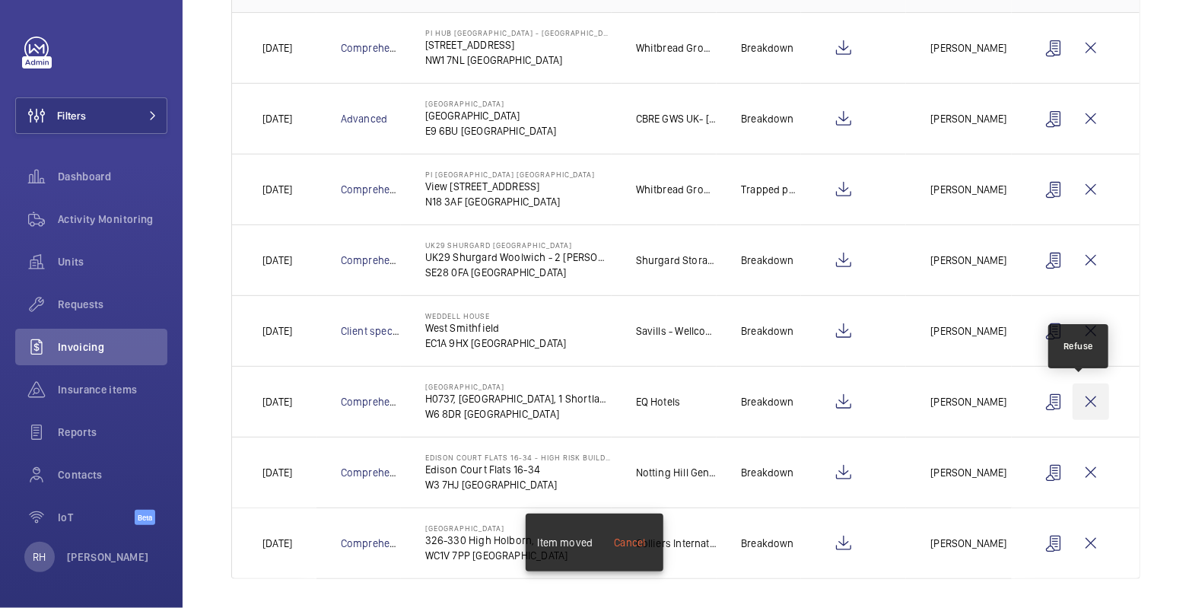
click at [1079, 403] on wm-front-icon-button at bounding box center [1090, 401] width 37 height 37
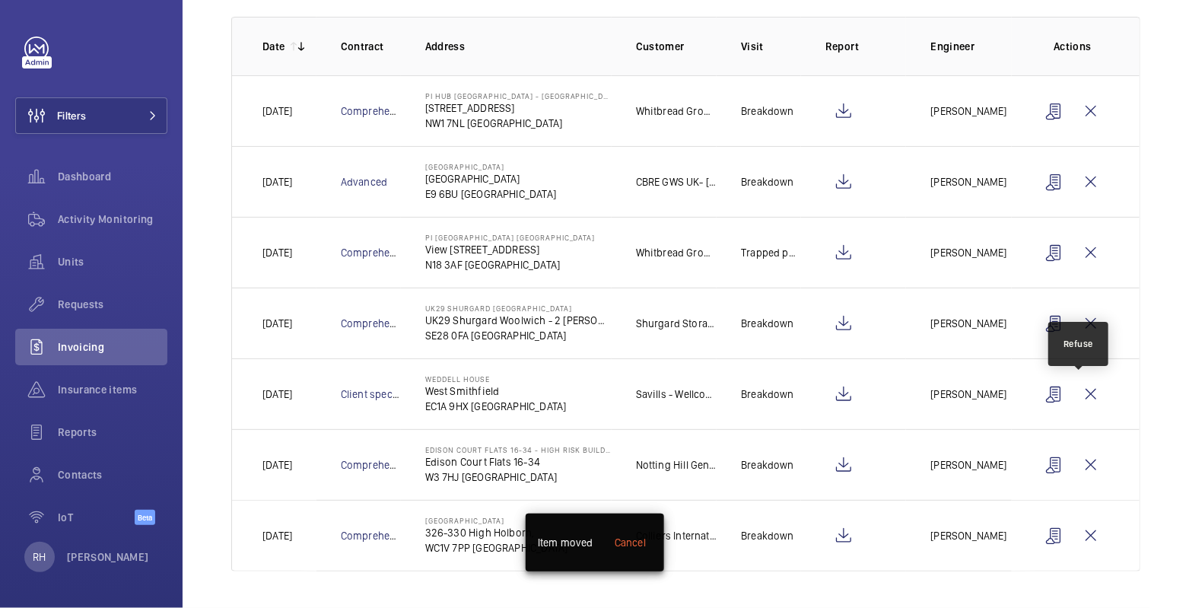
scroll to position [205, 0]
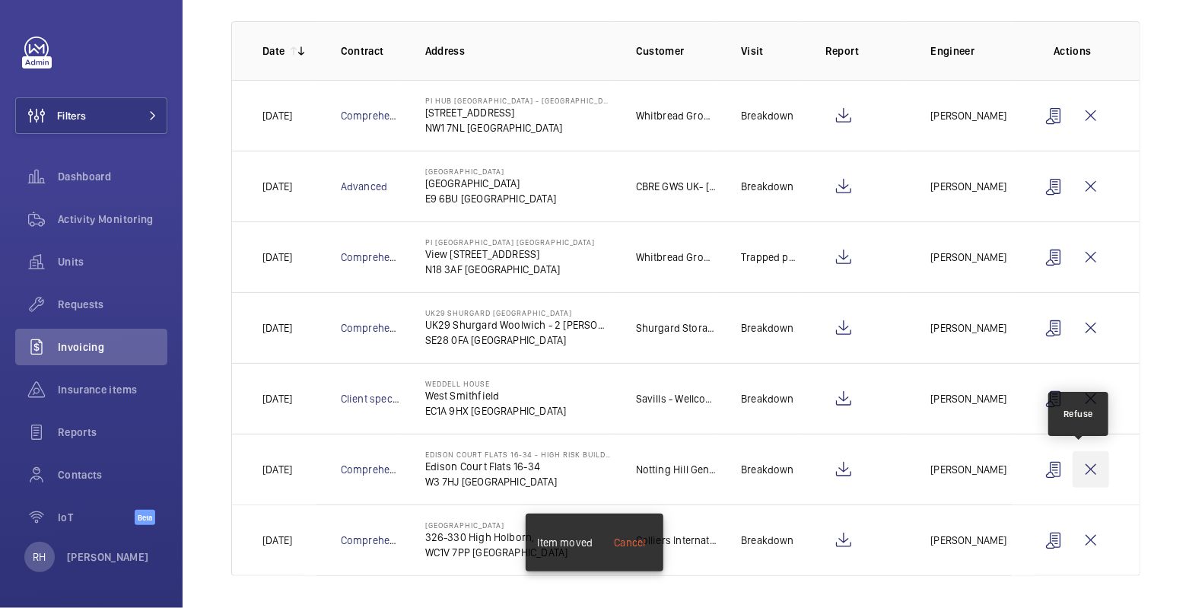
click at [1083, 471] on wm-front-icon-button at bounding box center [1090, 469] width 37 height 37
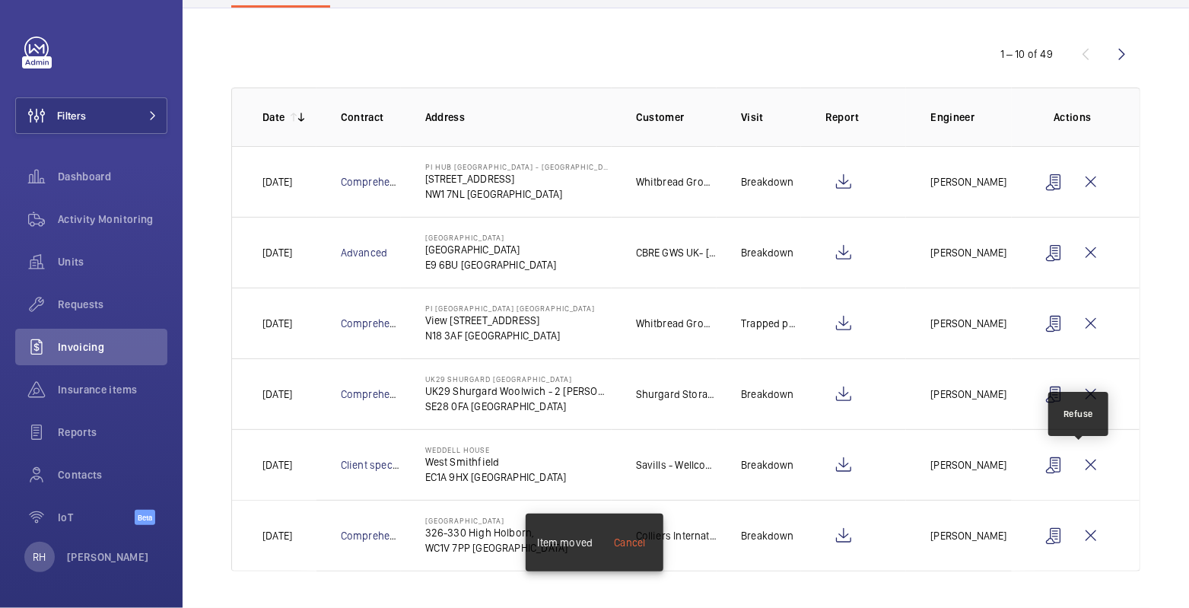
scroll to position [135, 0]
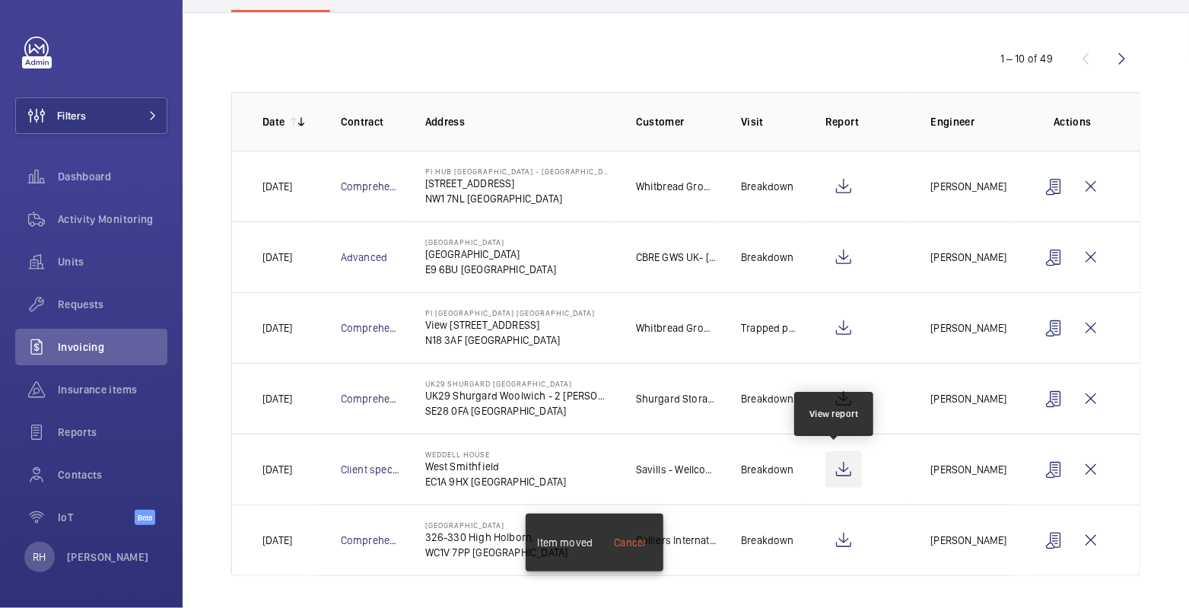
click at [840, 464] on wm-front-icon-button at bounding box center [843, 469] width 37 height 37
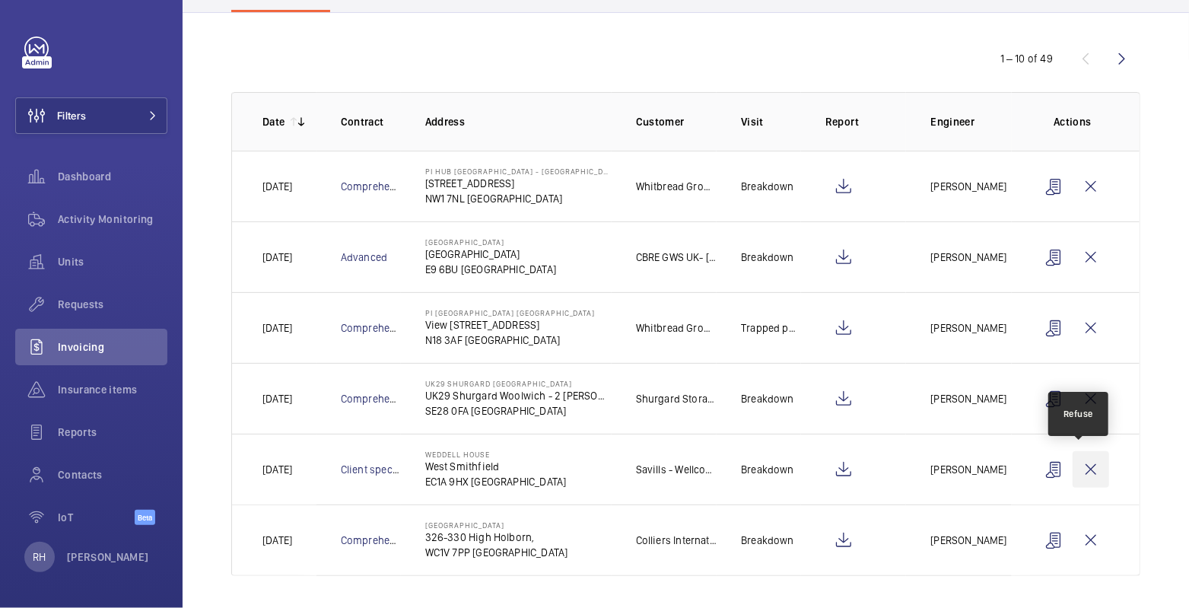
click at [1079, 468] on wm-front-icon-button at bounding box center [1090, 469] width 37 height 37
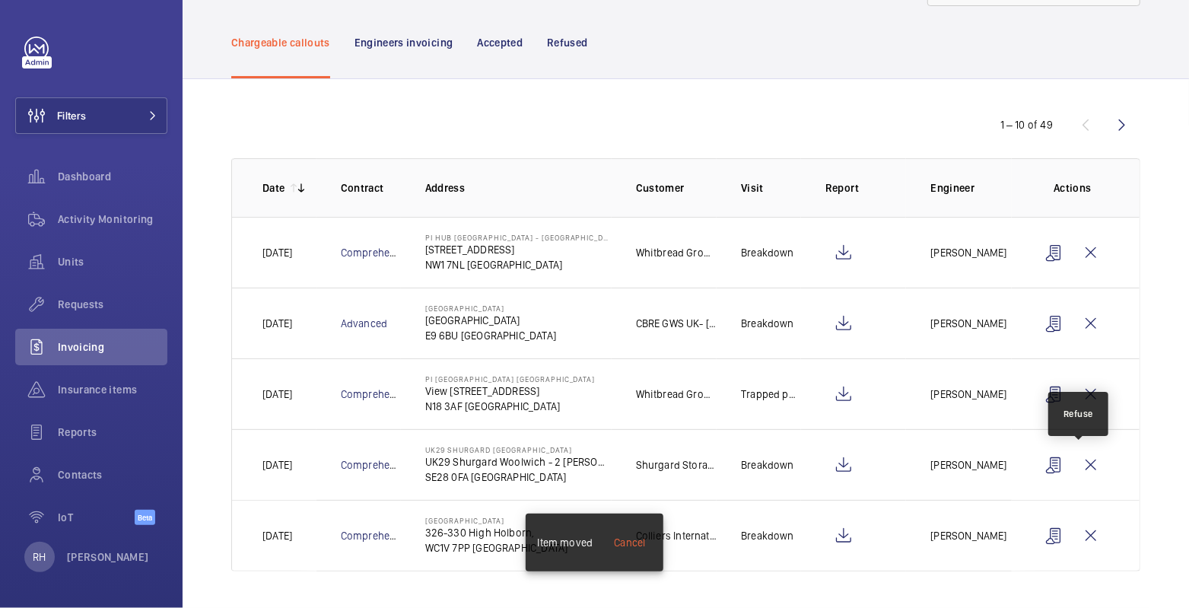
scroll to position [65, 0]
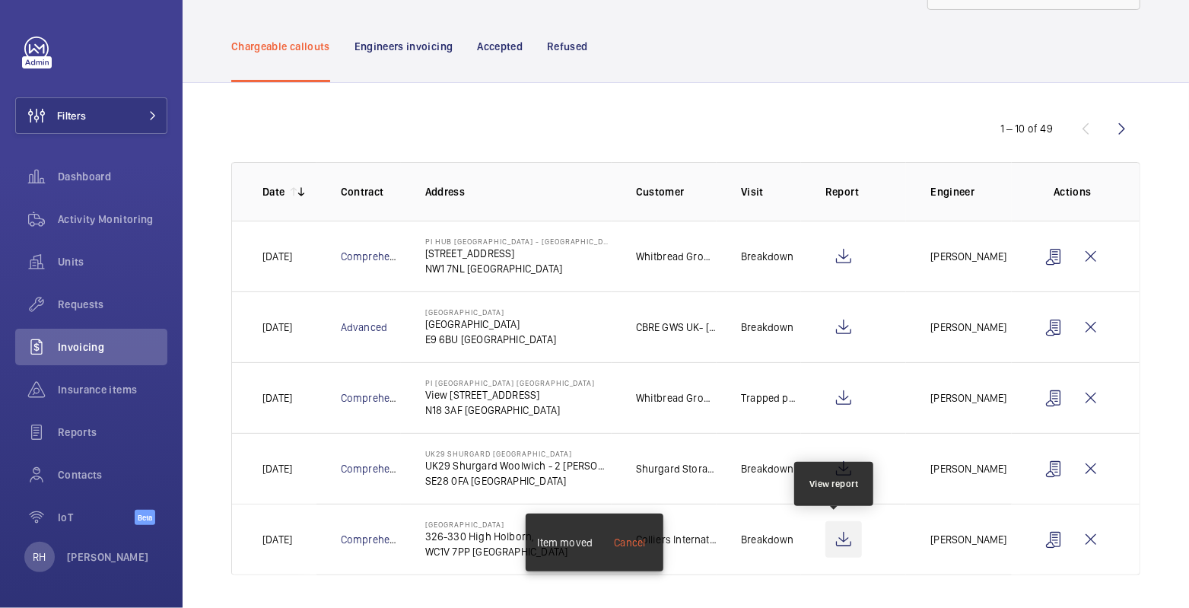
click at [835, 543] on wm-front-icon-button at bounding box center [843, 539] width 37 height 37
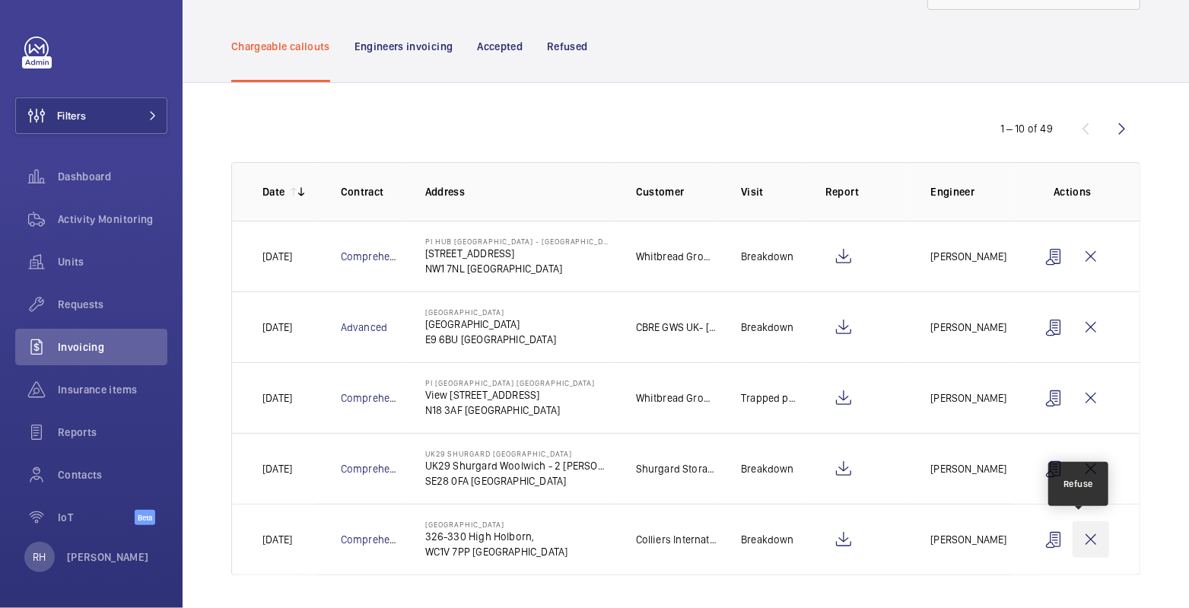
click at [1086, 537] on wm-front-icon-button at bounding box center [1090, 539] width 37 height 37
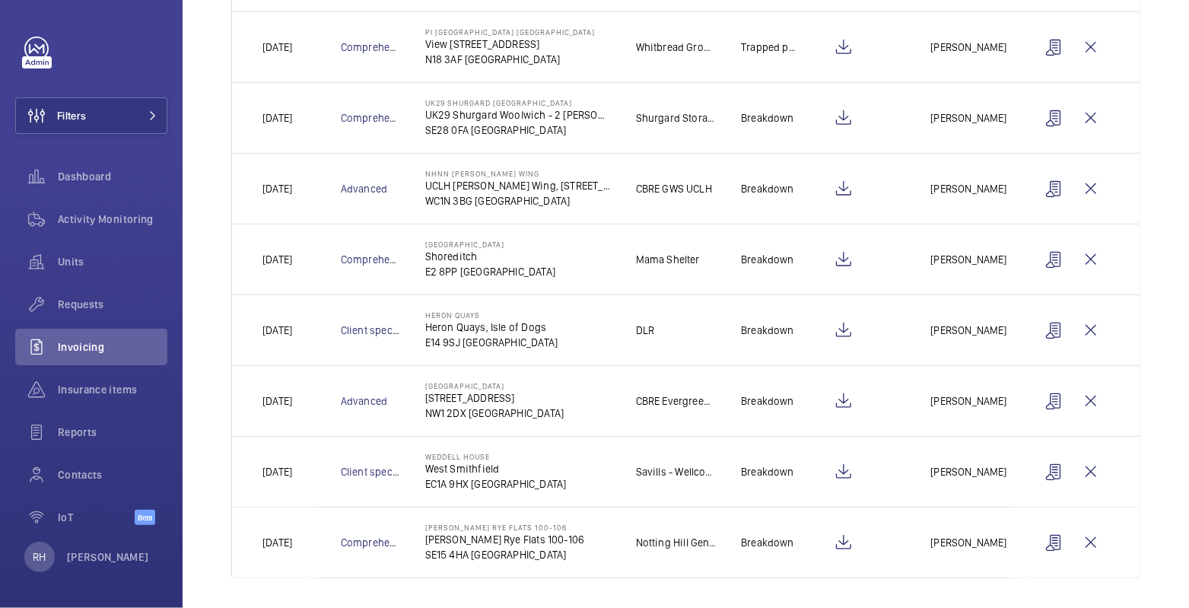
scroll to position [415, 0]
click at [1081, 327] on wm-front-icon-button at bounding box center [1090, 330] width 37 height 37
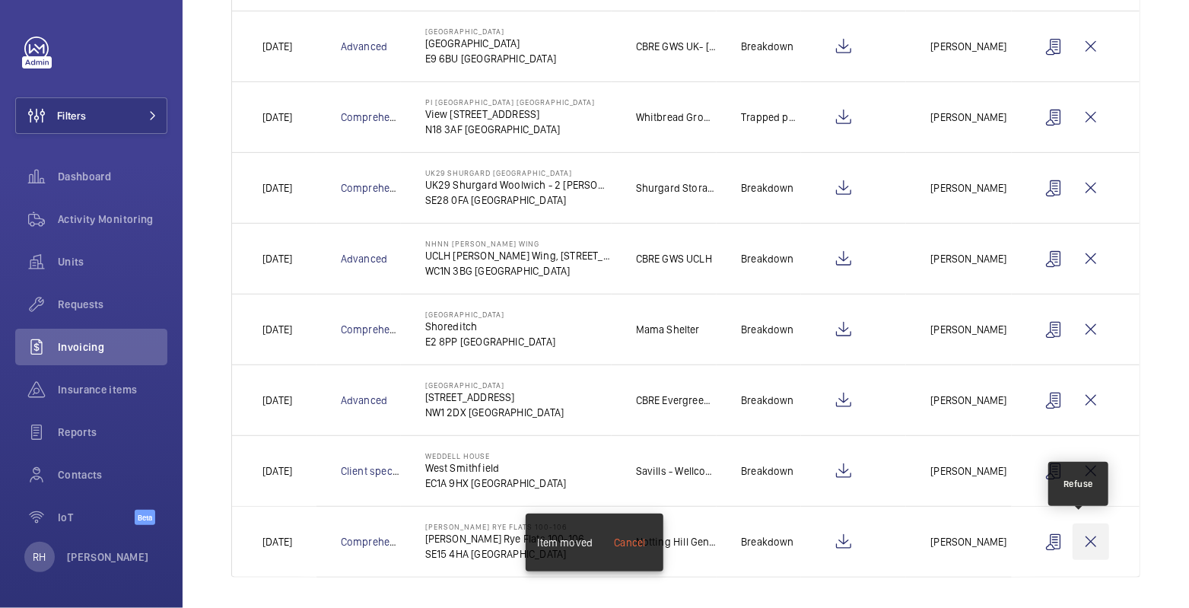
click at [1082, 538] on wm-front-icon-button at bounding box center [1090, 541] width 37 height 37
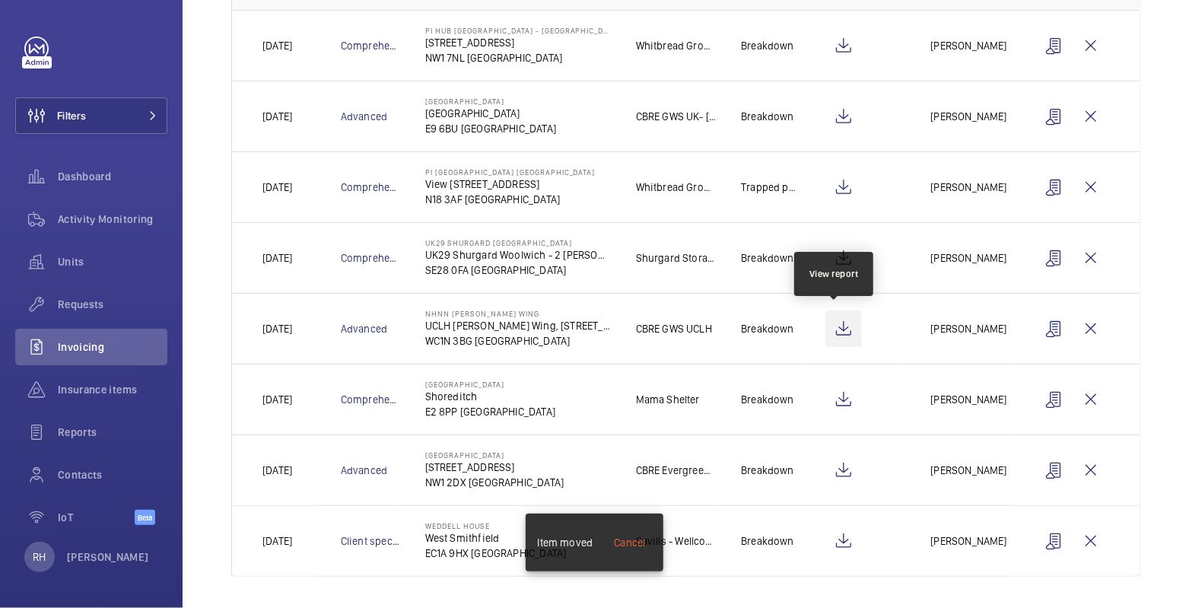
click at [837, 319] on wm-front-icon-button at bounding box center [843, 328] width 37 height 37
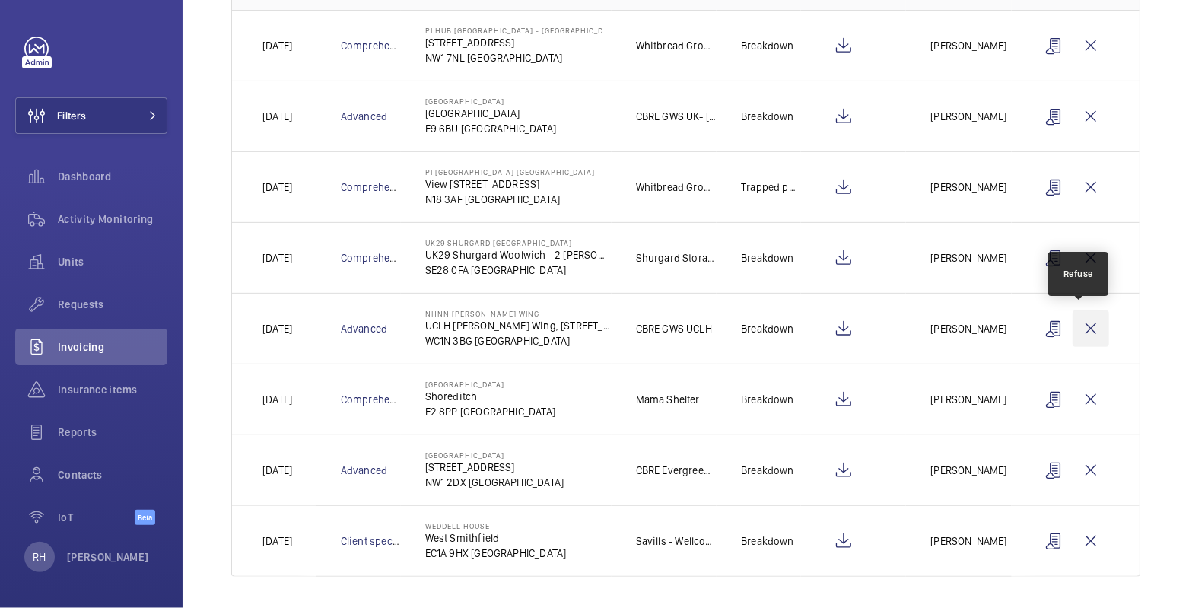
click at [1081, 329] on wm-front-icon-button at bounding box center [1090, 328] width 37 height 37
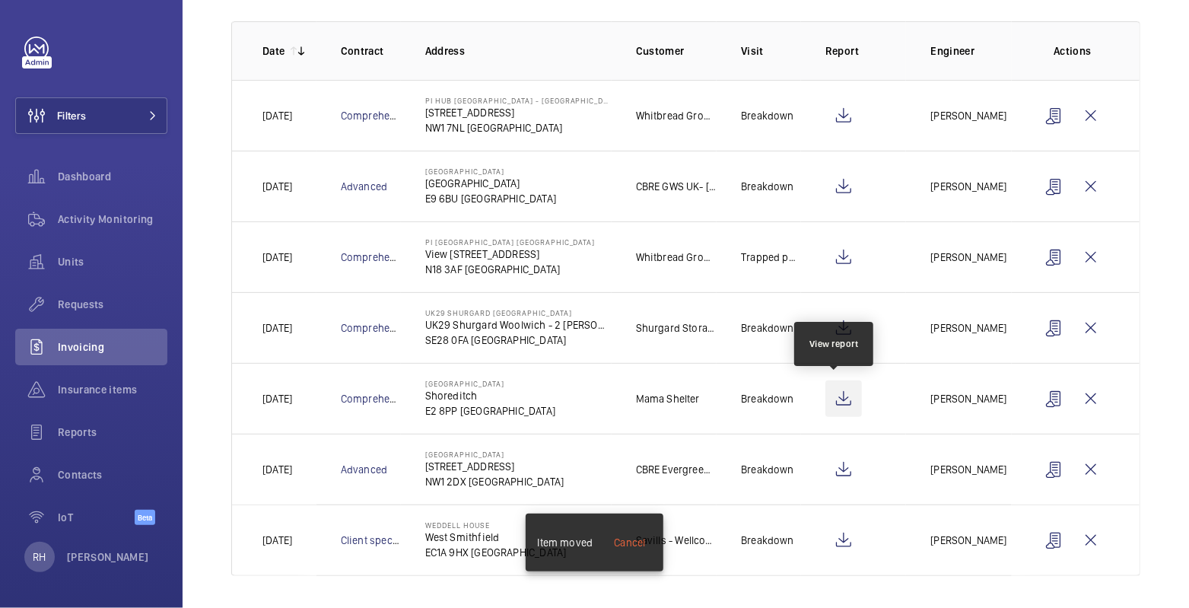
click at [833, 395] on wm-front-icon-button at bounding box center [843, 398] width 37 height 37
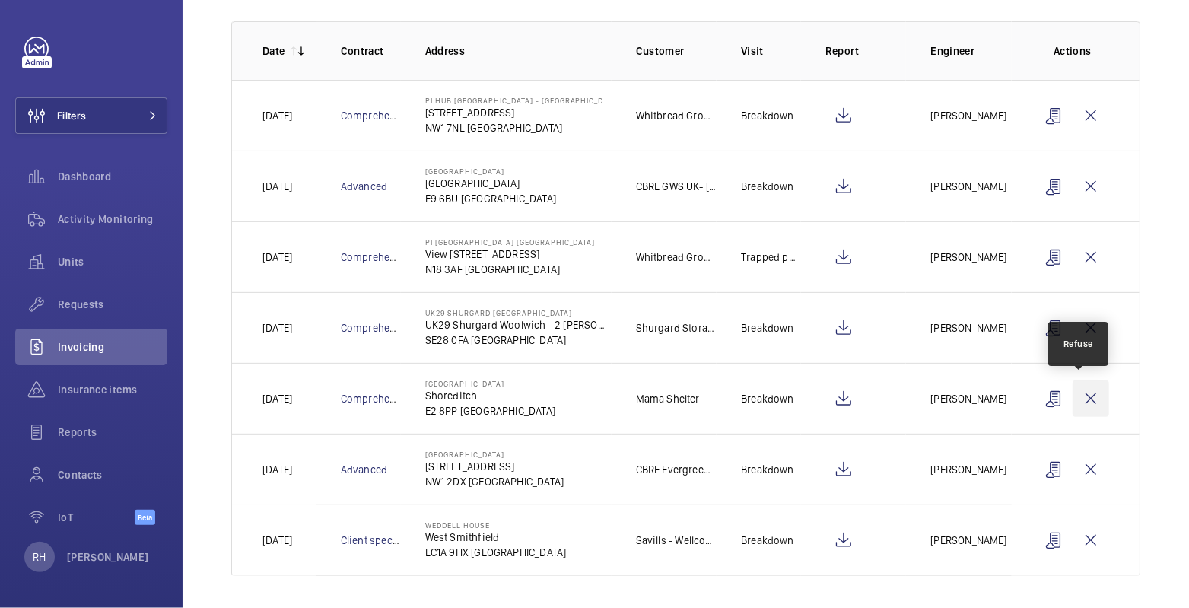
click at [1076, 400] on wm-front-icon-button at bounding box center [1090, 398] width 37 height 37
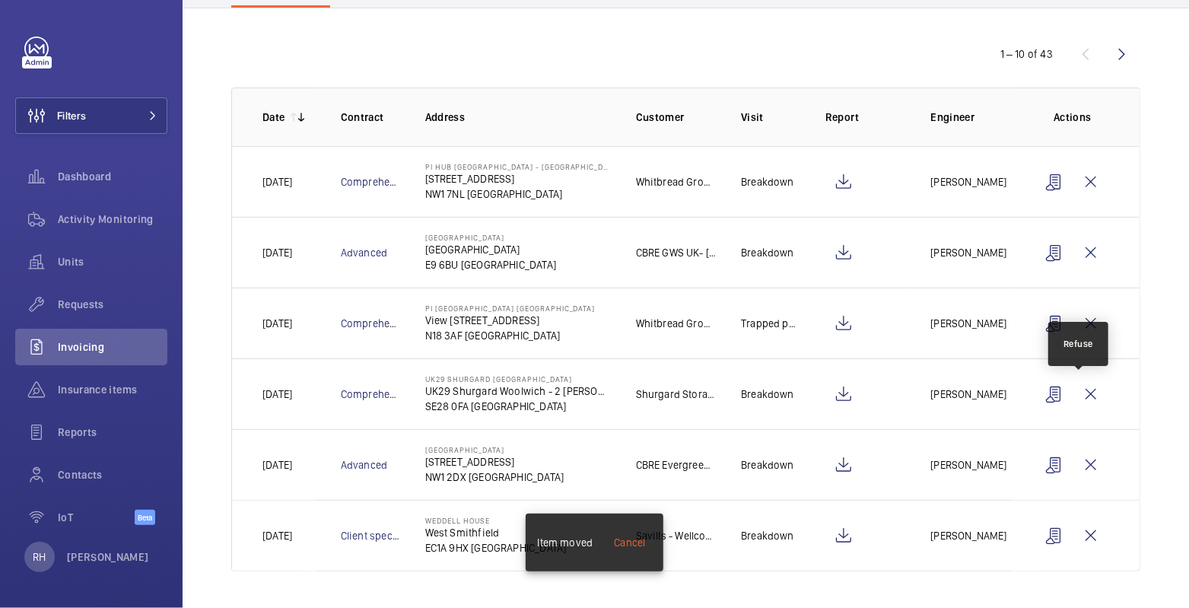
scroll to position [135, 0]
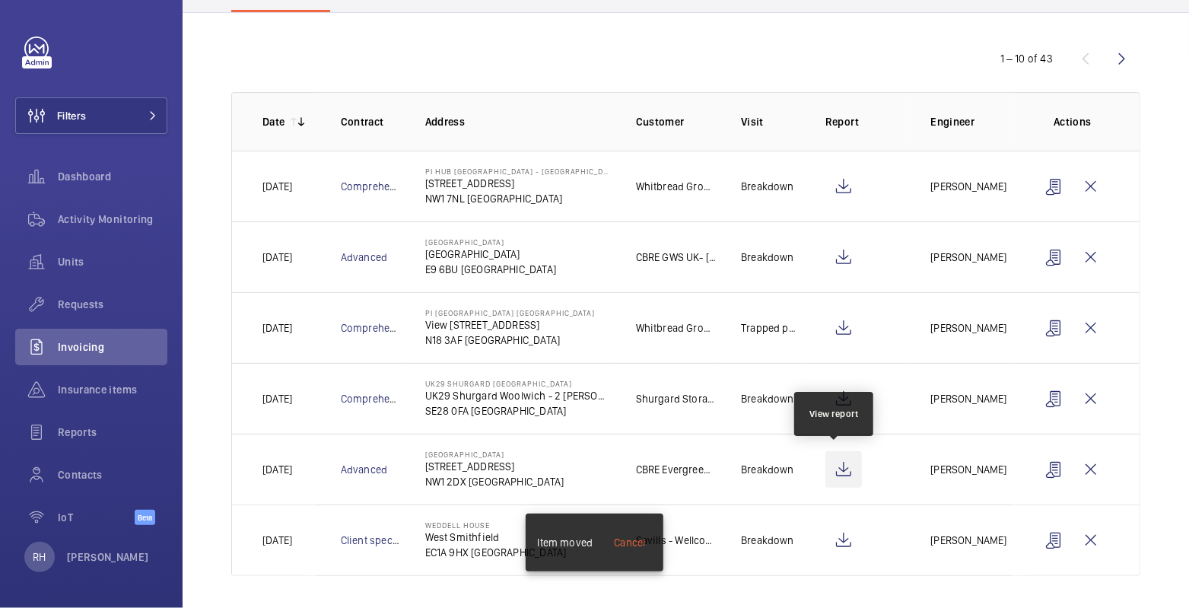
click at [830, 472] on wm-front-icon-button at bounding box center [843, 469] width 37 height 37
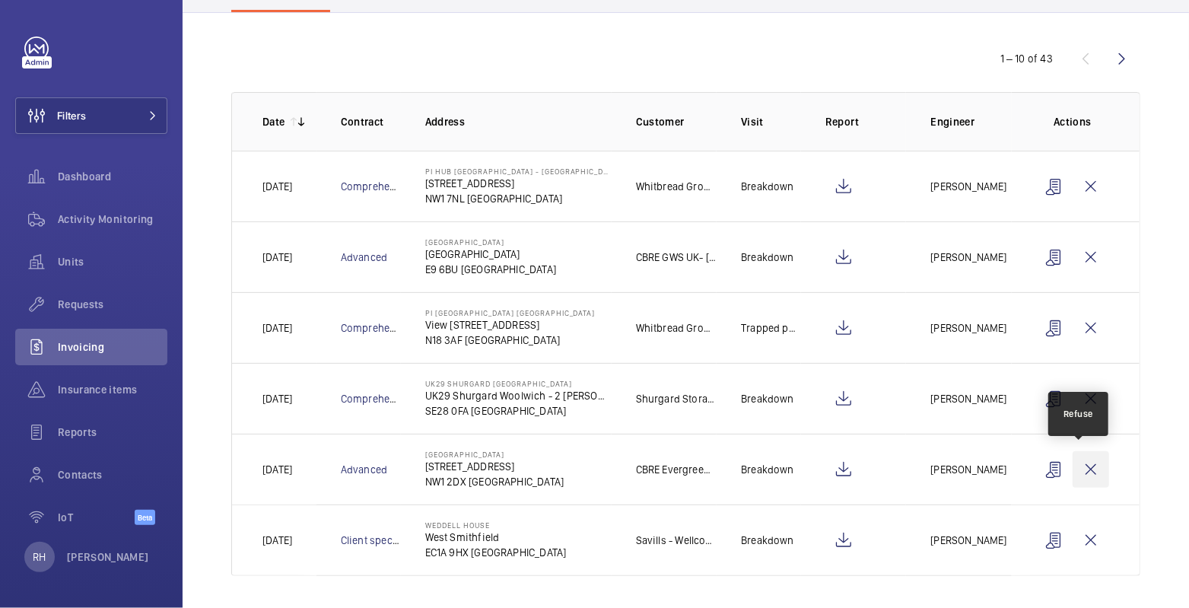
click at [1075, 470] on wm-front-icon-button at bounding box center [1090, 469] width 37 height 37
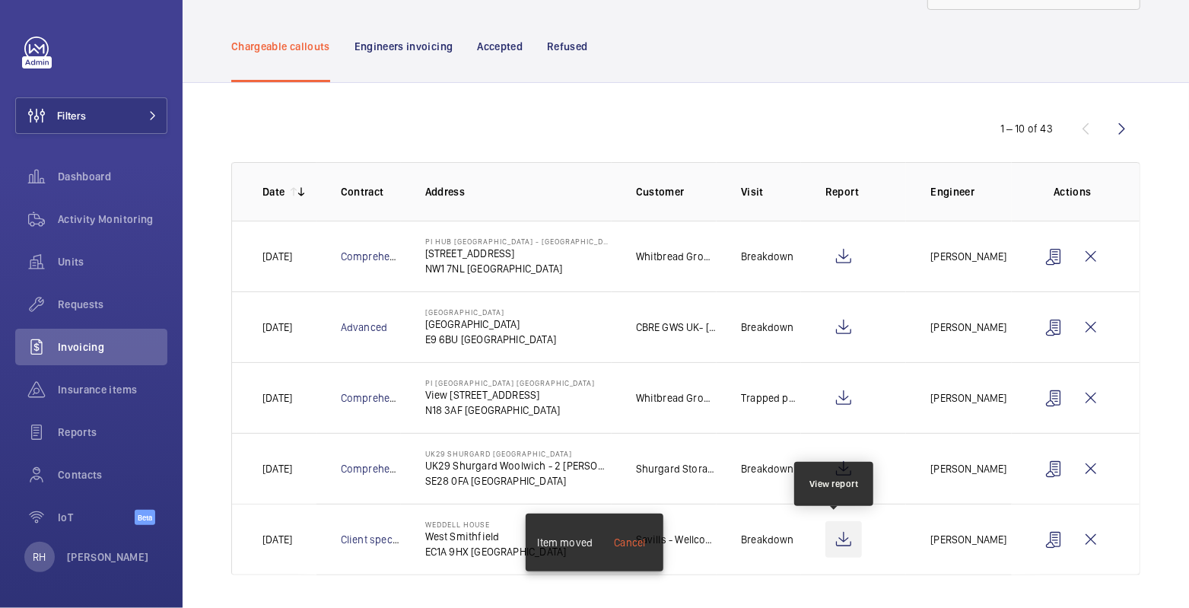
click at [840, 541] on wm-front-icon-button at bounding box center [843, 539] width 37 height 37
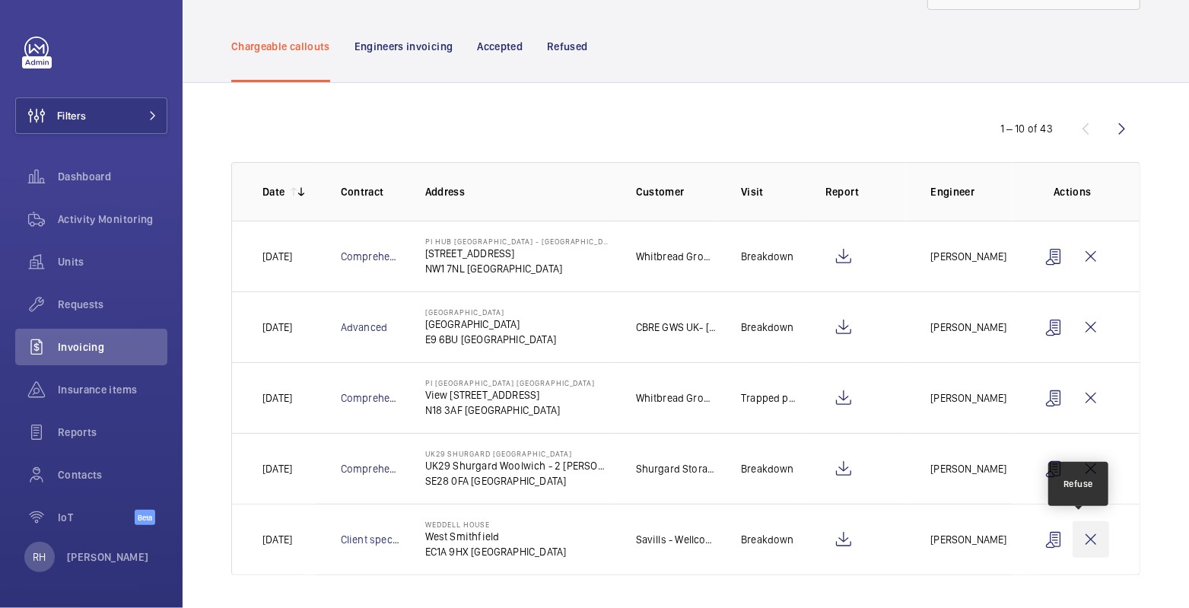
click at [1084, 544] on wm-front-icon-button at bounding box center [1090, 539] width 37 height 37
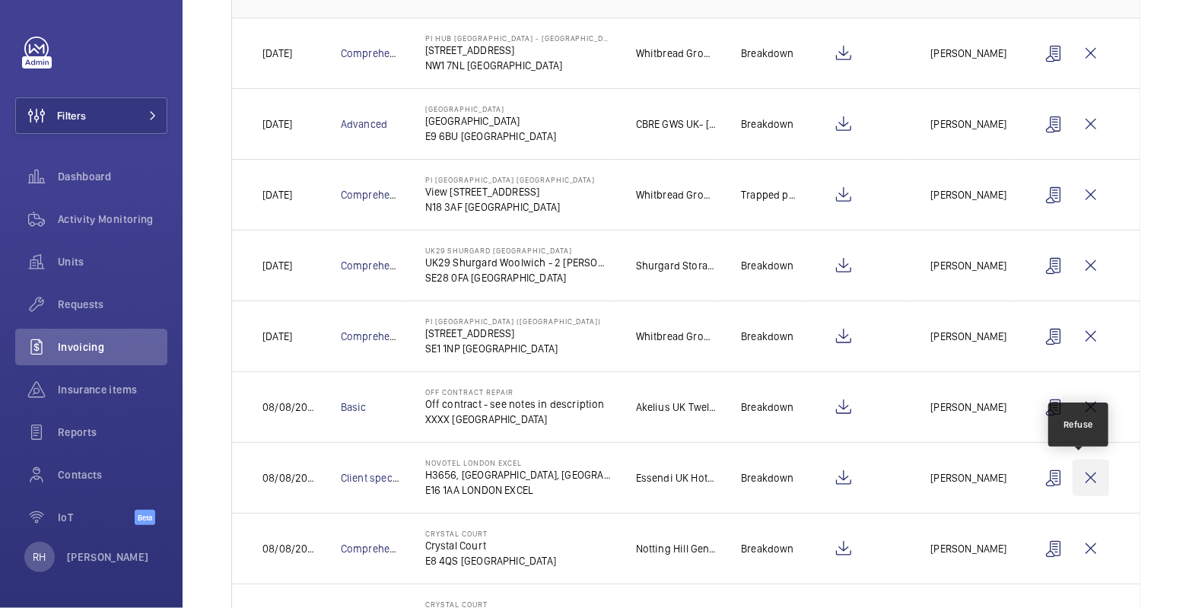
scroll to position [268, 0]
click at [1075, 478] on wm-front-icon-button at bounding box center [1090, 477] width 37 height 37
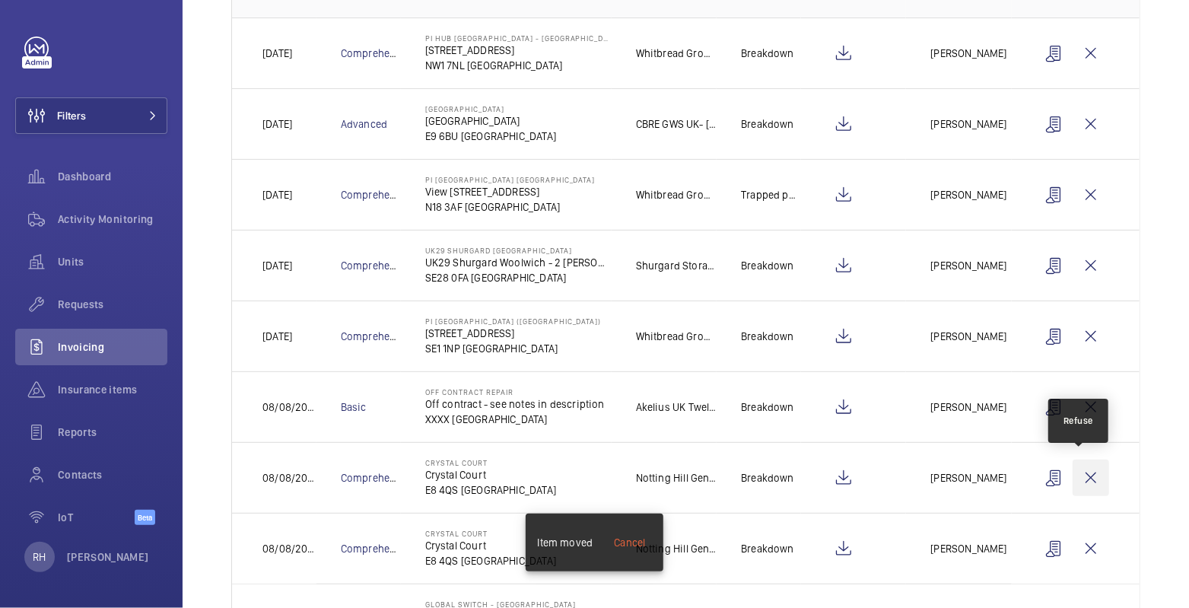
click at [1083, 483] on wm-front-icon-button at bounding box center [1090, 477] width 37 height 37
click at [1081, 481] on wm-front-icon-button at bounding box center [1090, 477] width 37 height 37
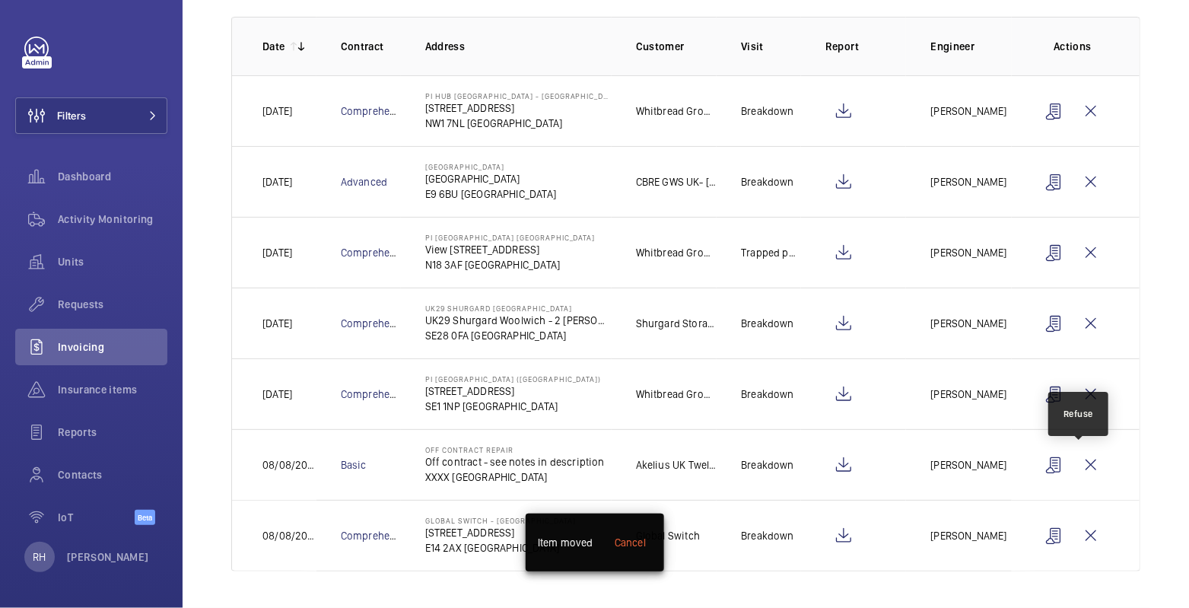
scroll to position [205, 0]
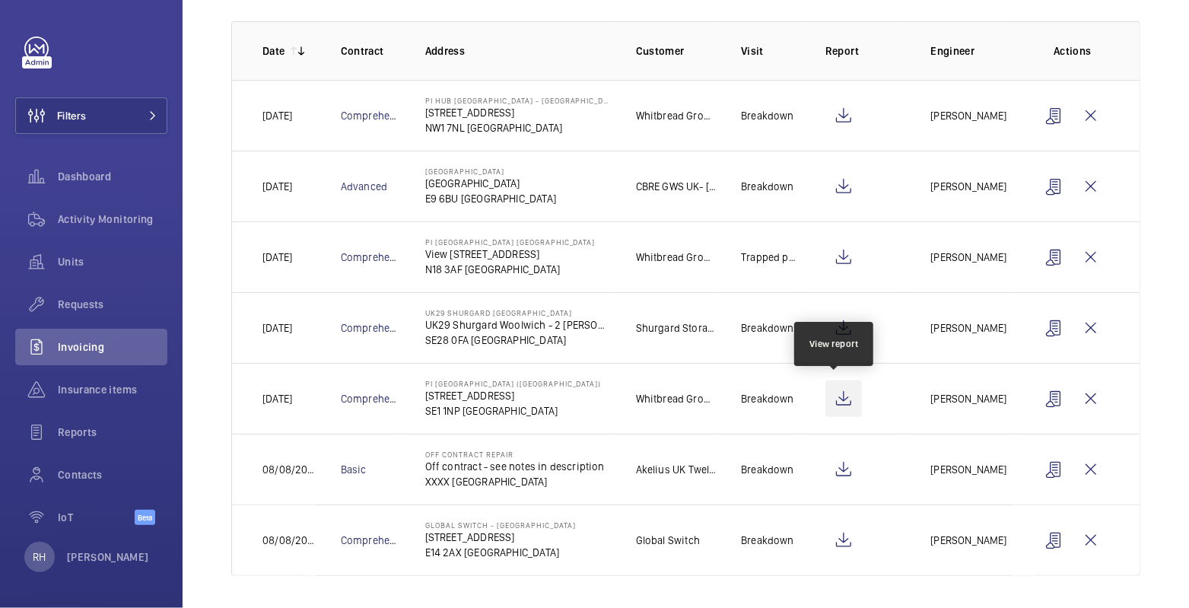
click at [843, 396] on wm-front-icon-button at bounding box center [843, 398] width 37 height 37
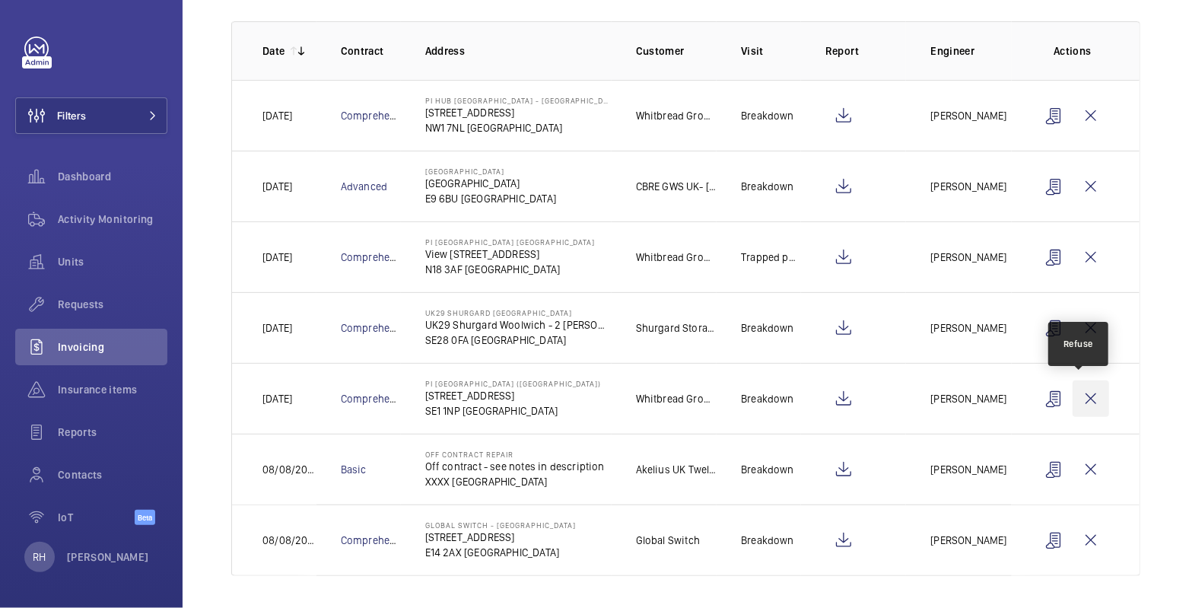
click at [1087, 397] on wm-front-icon-button at bounding box center [1090, 398] width 37 height 37
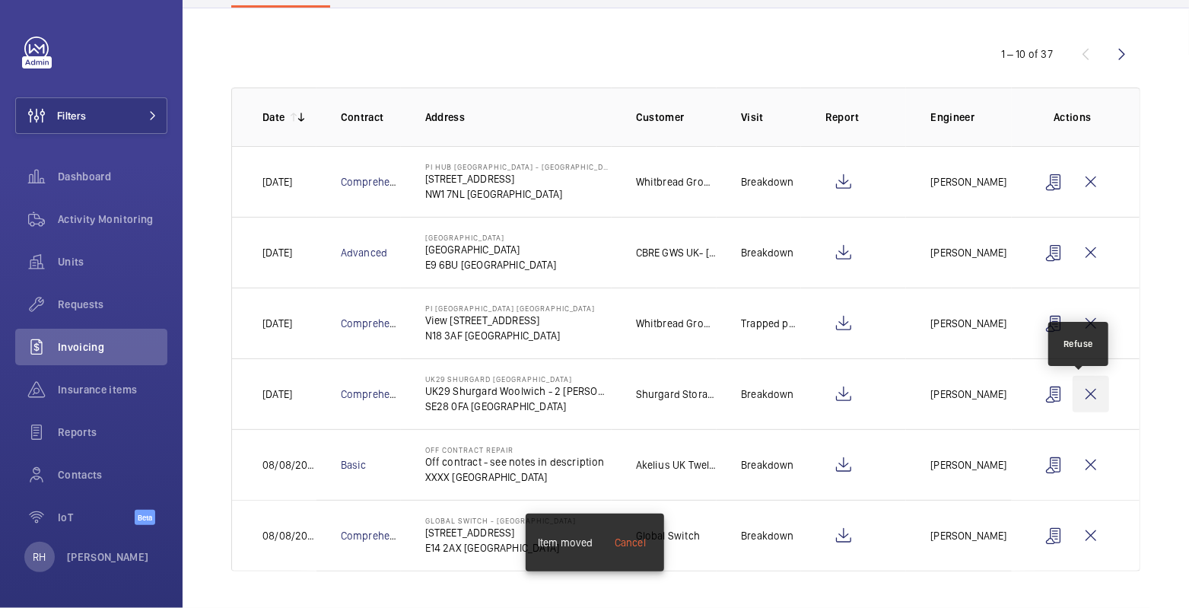
scroll to position [135, 0]
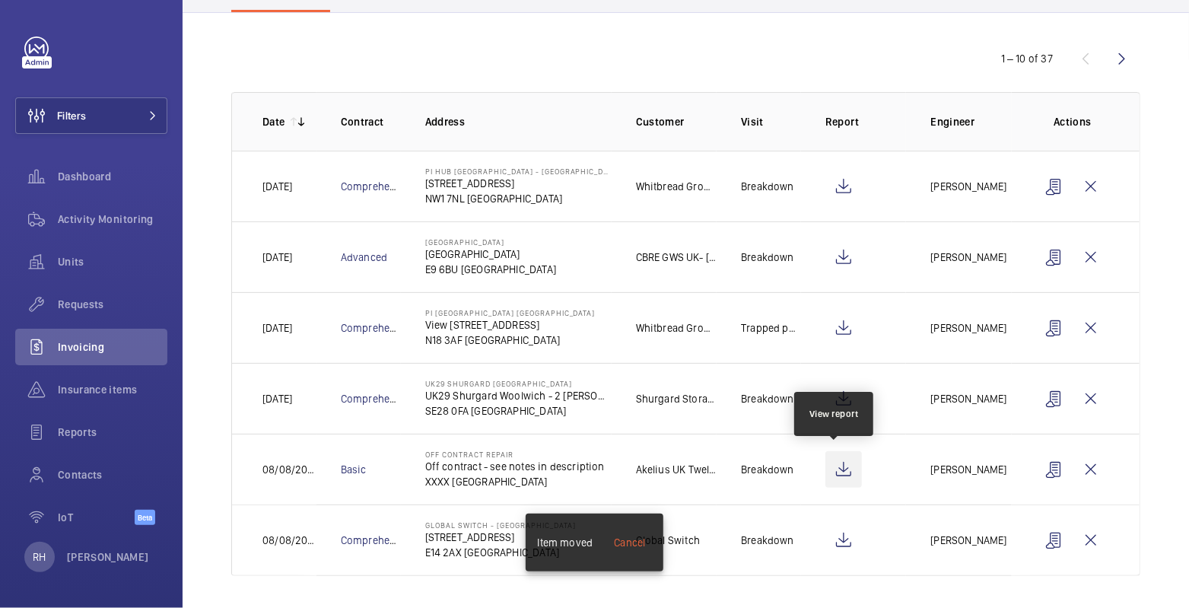
click at [836, 469] on wm-front-icon-button at bounding box center [843, 469] width 37 height 37
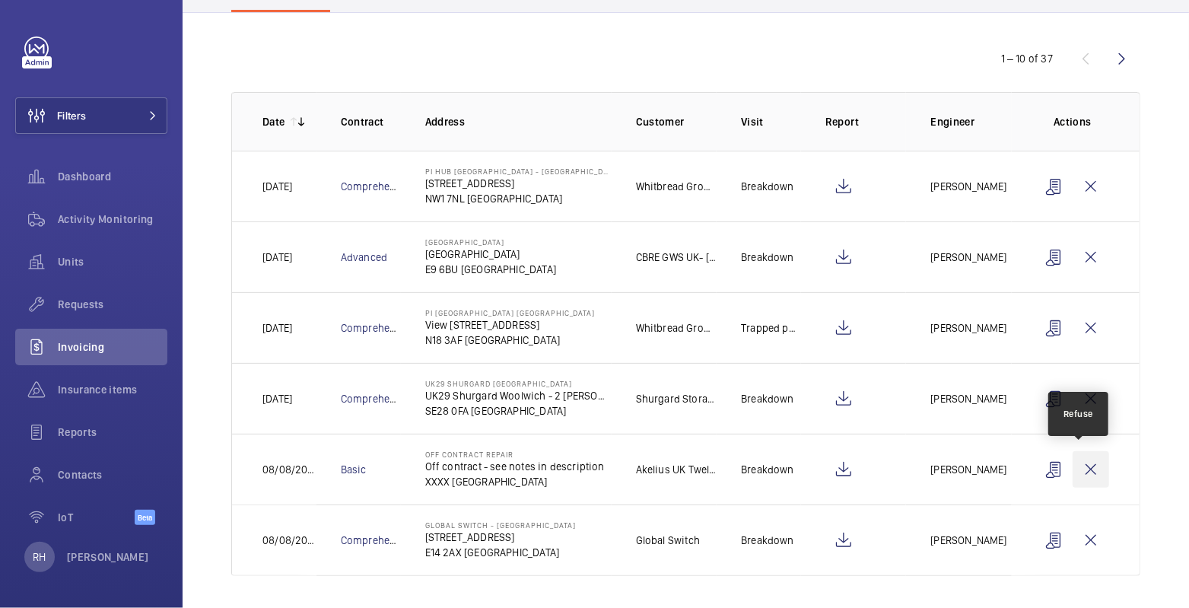
click at [1082, 463] on wm-front-icon-button at bounding box center [1090, 469] width 37 height 37
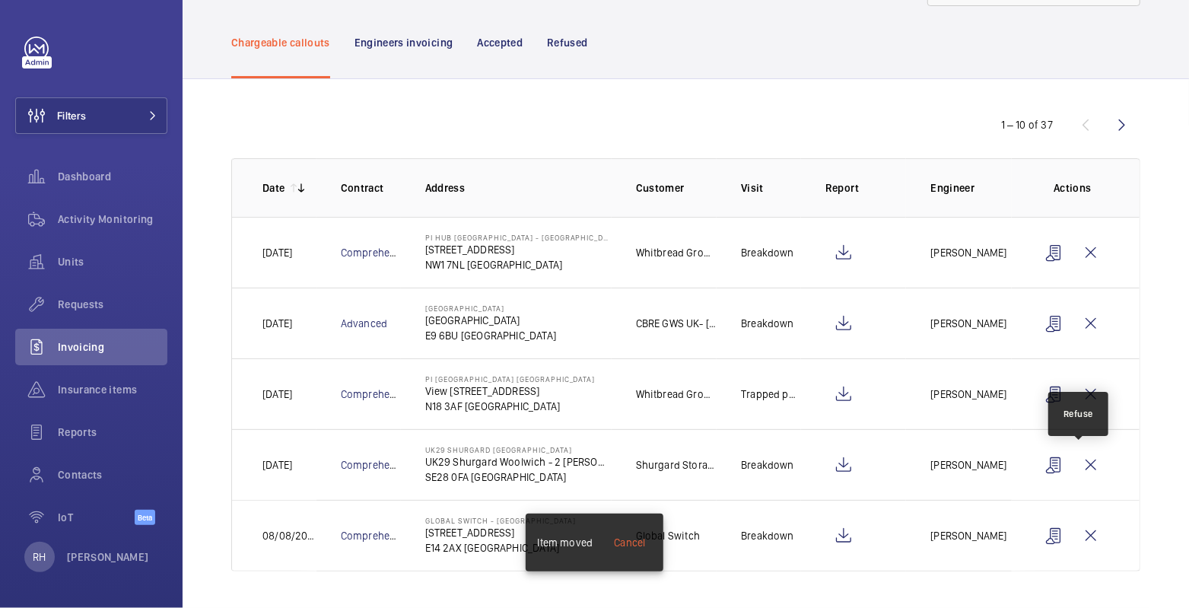
scroll to position [65, 0]
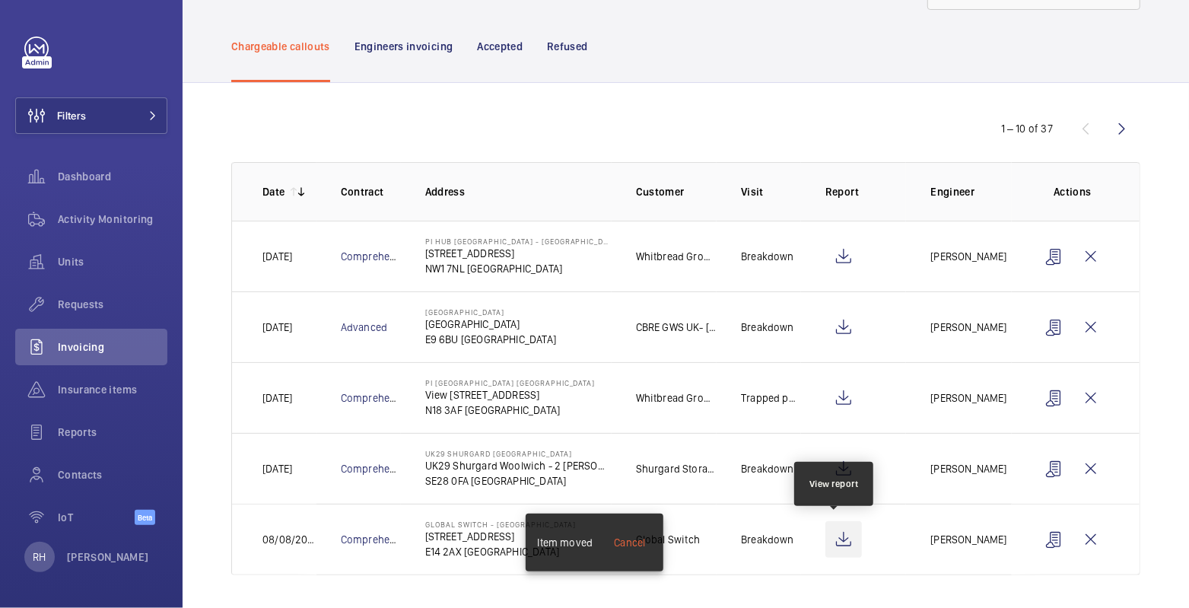
click at [833, 533] on wm-front-icon-button at bounding box center [843, 539] width 37 height 37
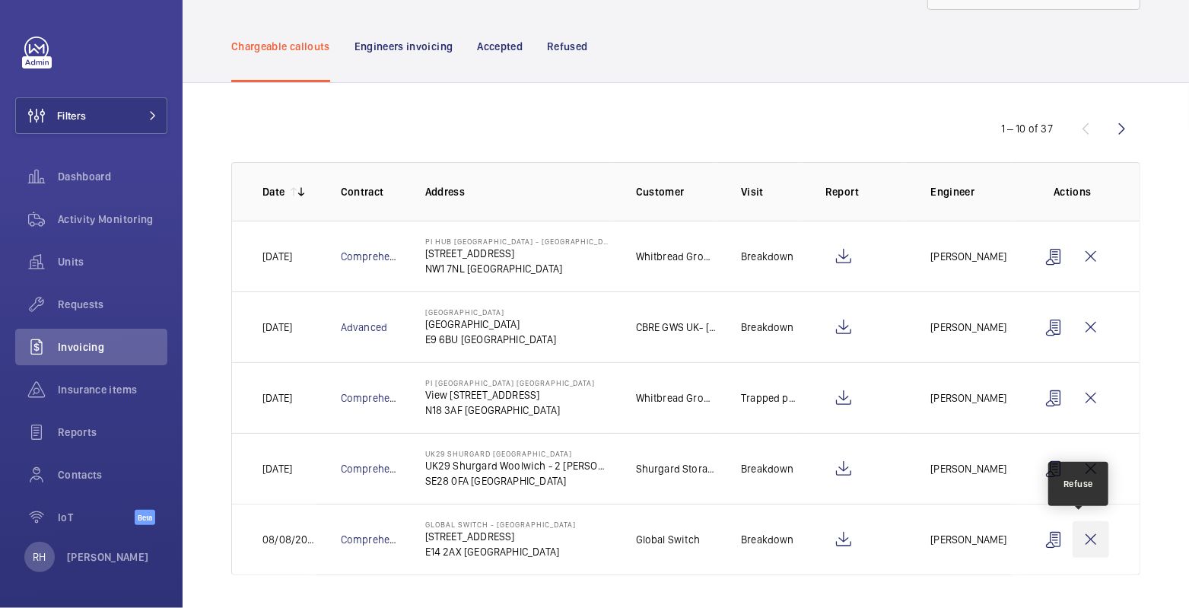
click at [1084, 535] on wm-front-icon-button at bounding box center [1090, 539] width 37 height 37
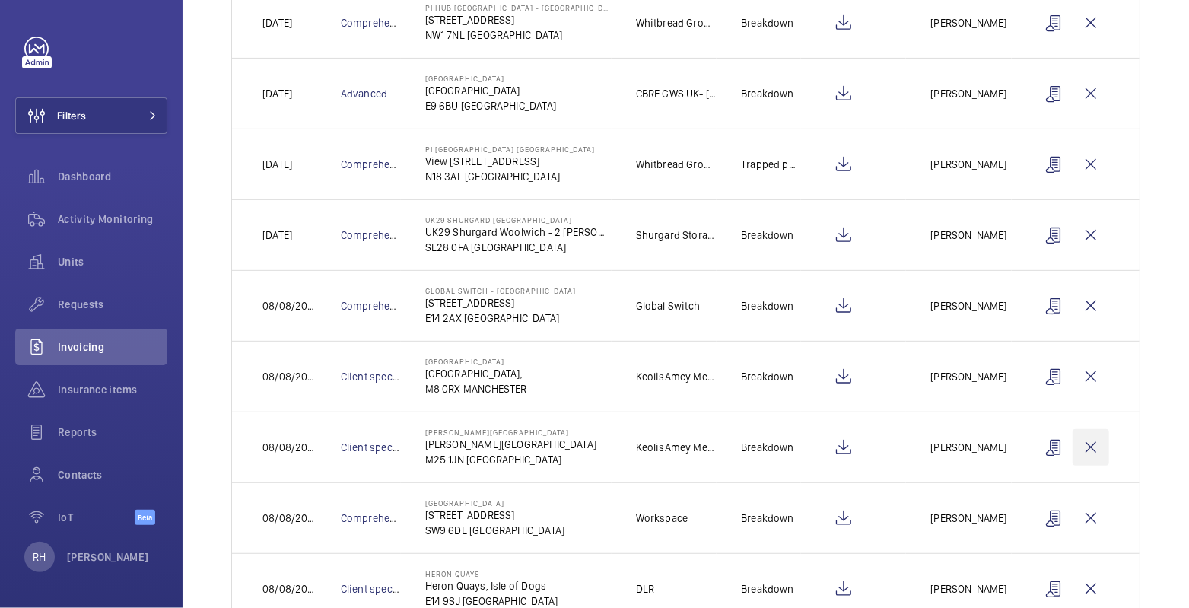
scroll to position [303, 0]
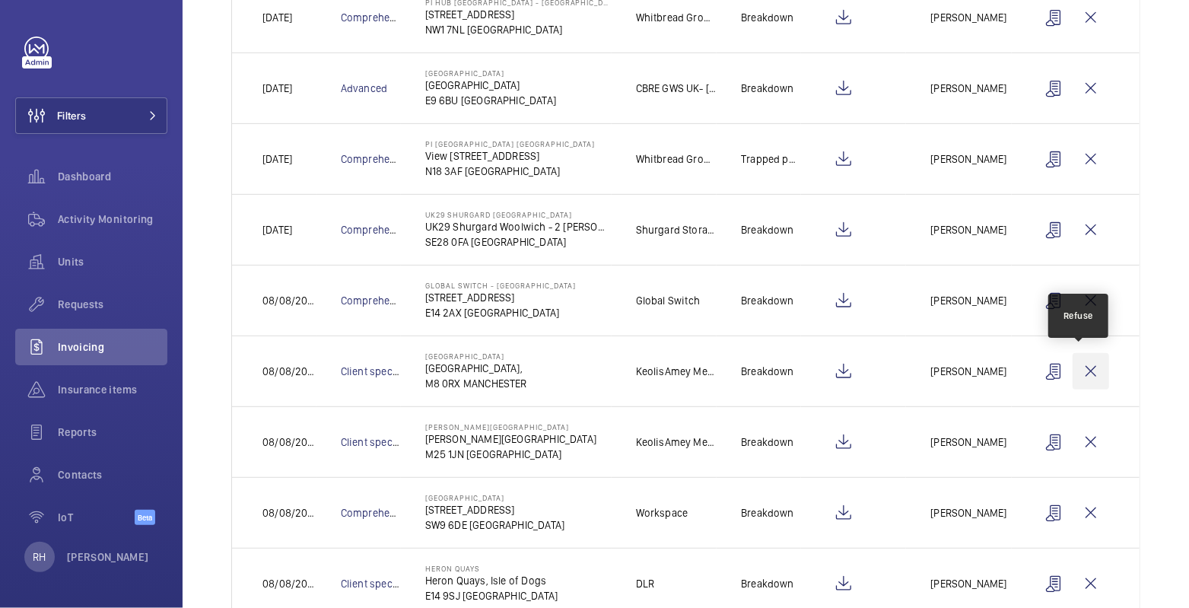
click at [1077, 369] on wm-front-icon-button at bounding box center [1090, 371] width 37 height 37
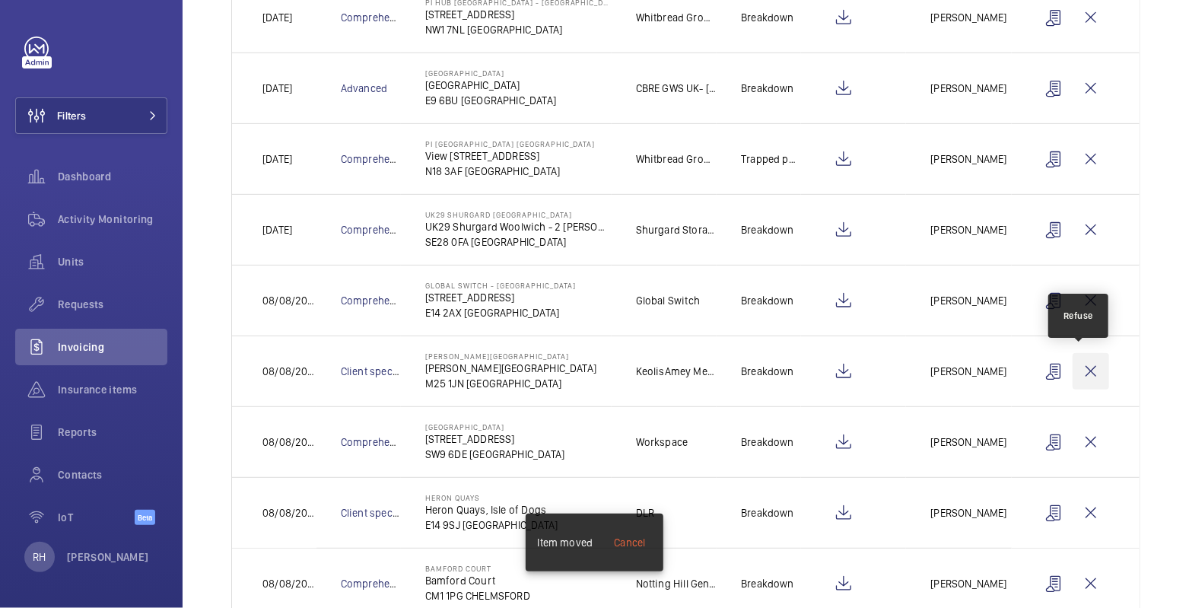
click at [1078, 369] on wm-front-icon-button at bounding box center [1090, 371] width 37 height 37
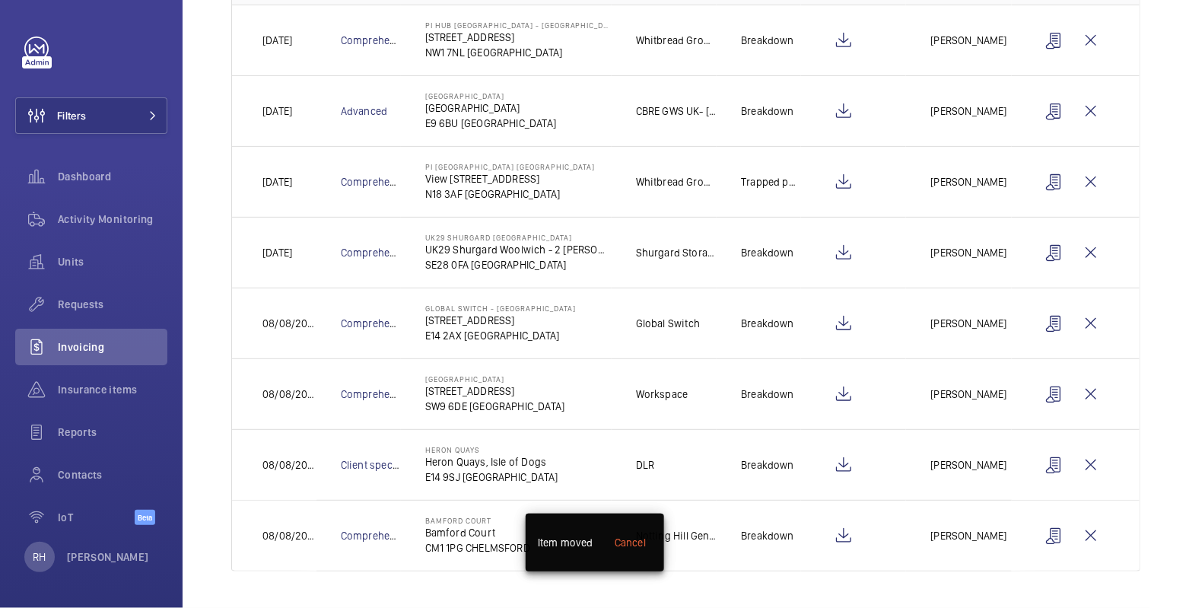
scroll to position [275, 0]
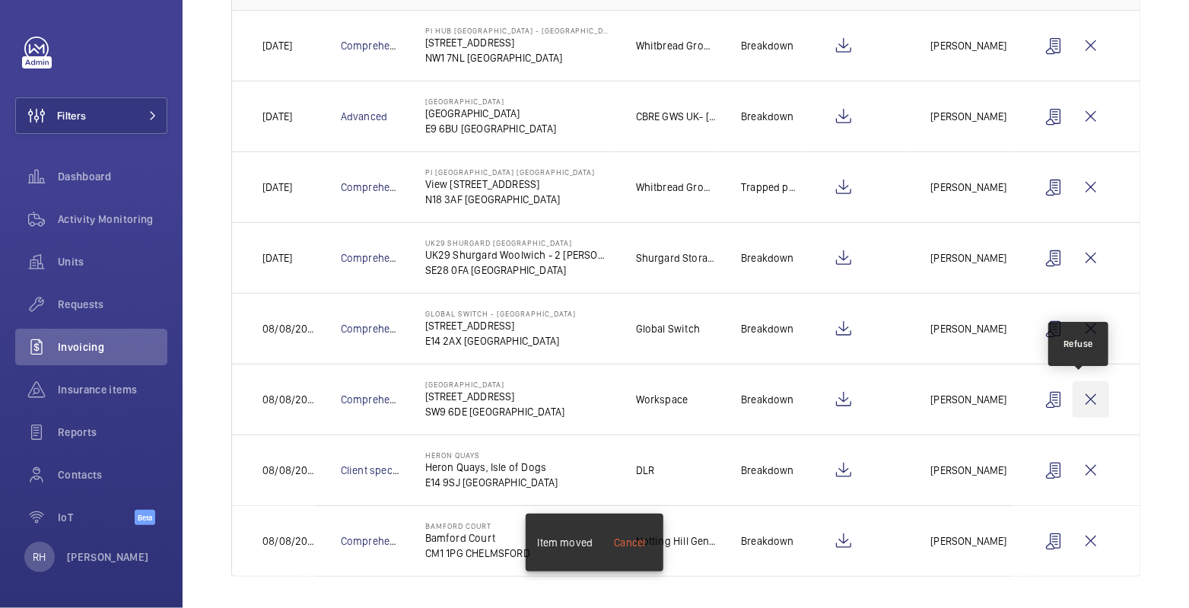
click at [1084, 401] on wm-front-icon-button at bounding box center [1090, 399] width 37 height 37
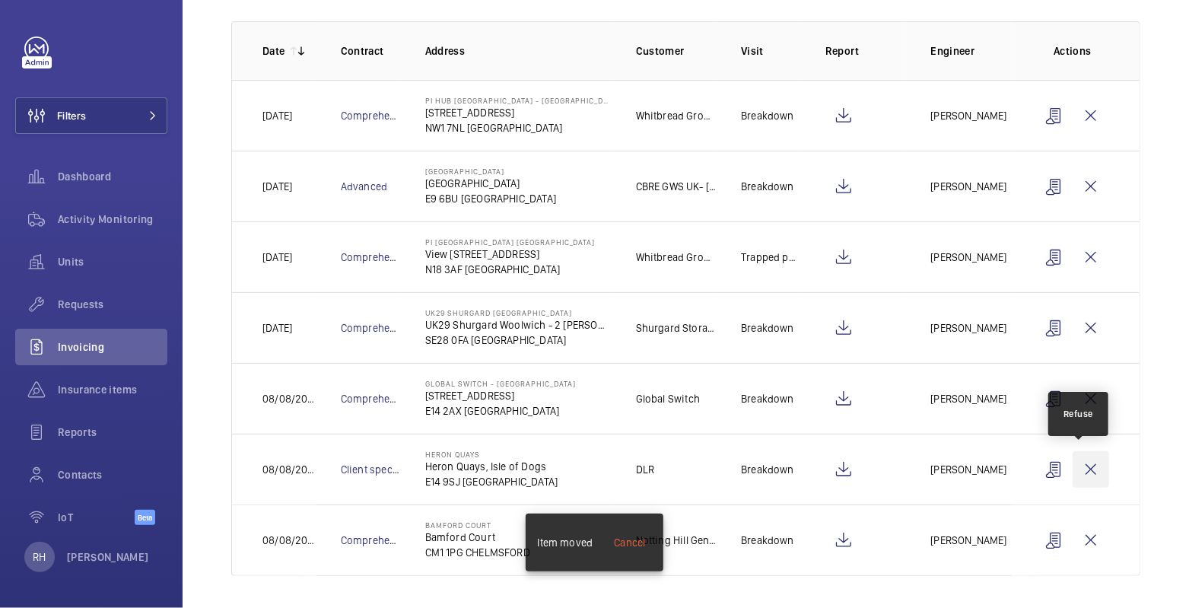
click at [1081, 463] on wm-front-icon-button at bounding box center [1090, 469] width 37 height 37
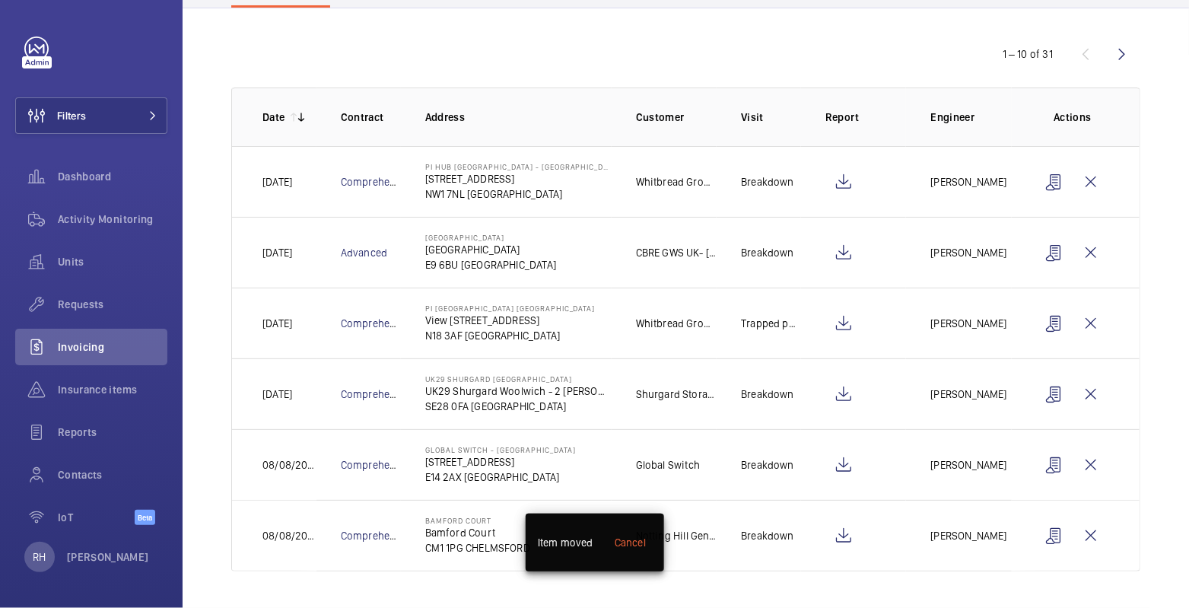
scroll to position [135, 0]
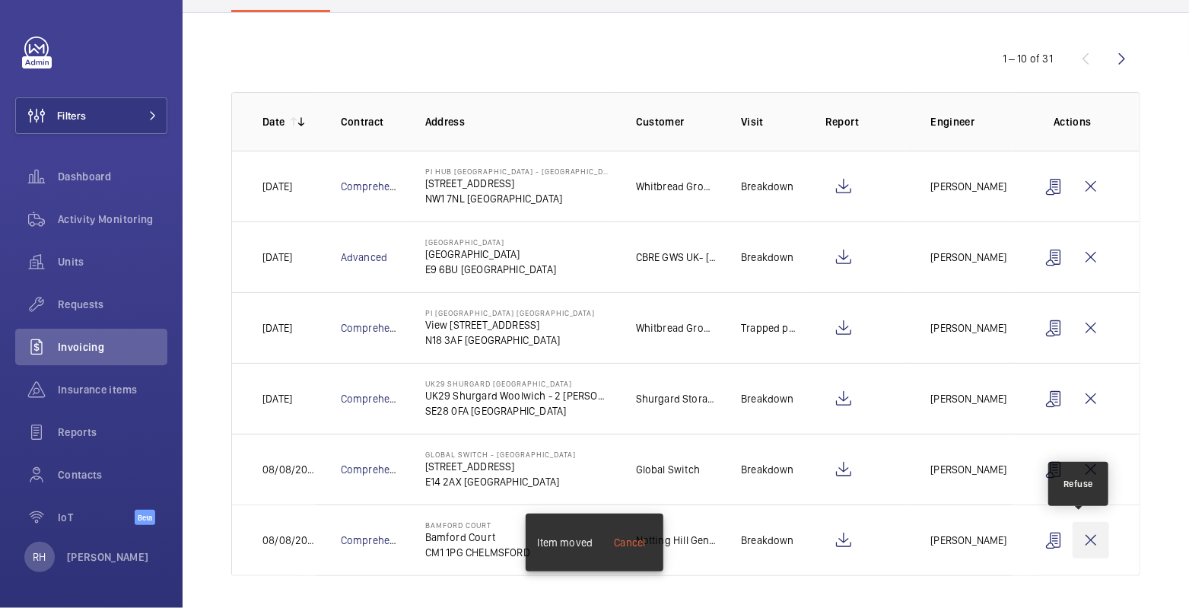
click at [1080, 529] on wm-front-icon-button at bounding box center [1090, 540] width 37 height 37
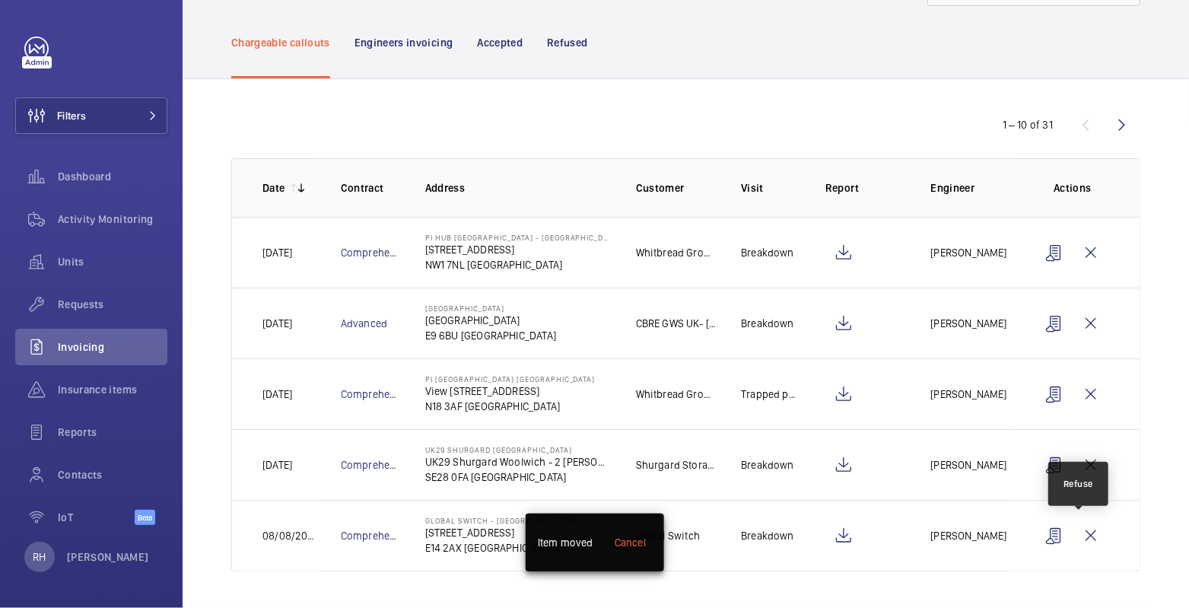
scroll to position [65, 0]
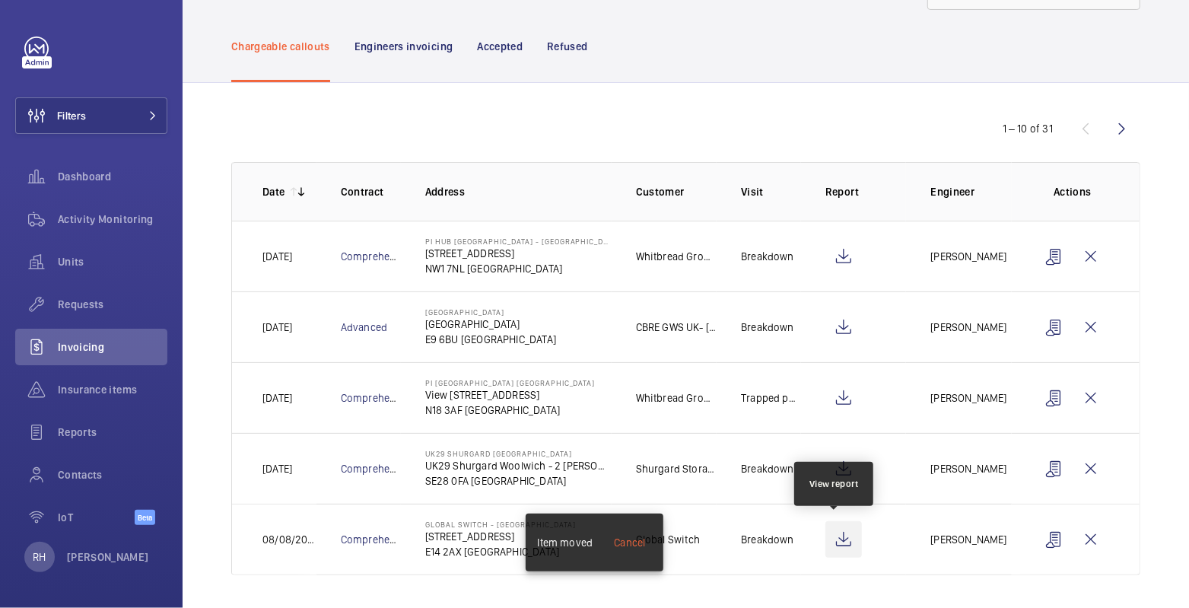
click at [829, 541] on wm-front-icon-button at bounding box center [843, 539] width 37 height 37
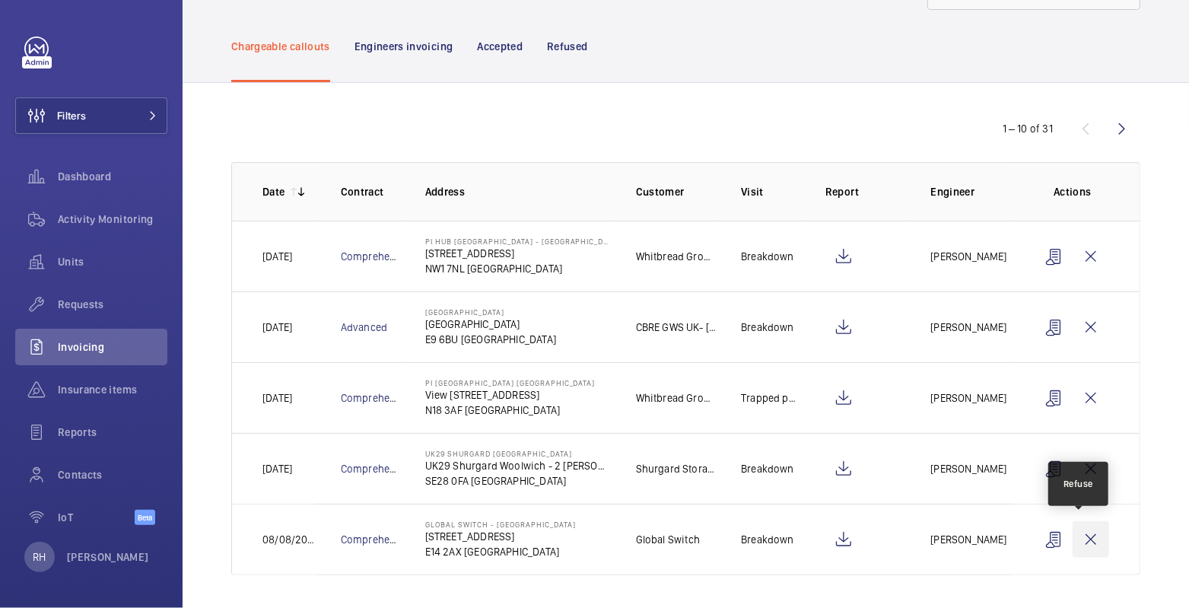
click at [1087, 538] on wm-front-icon-button at bounding box center [1090, 539] width 37 height 37
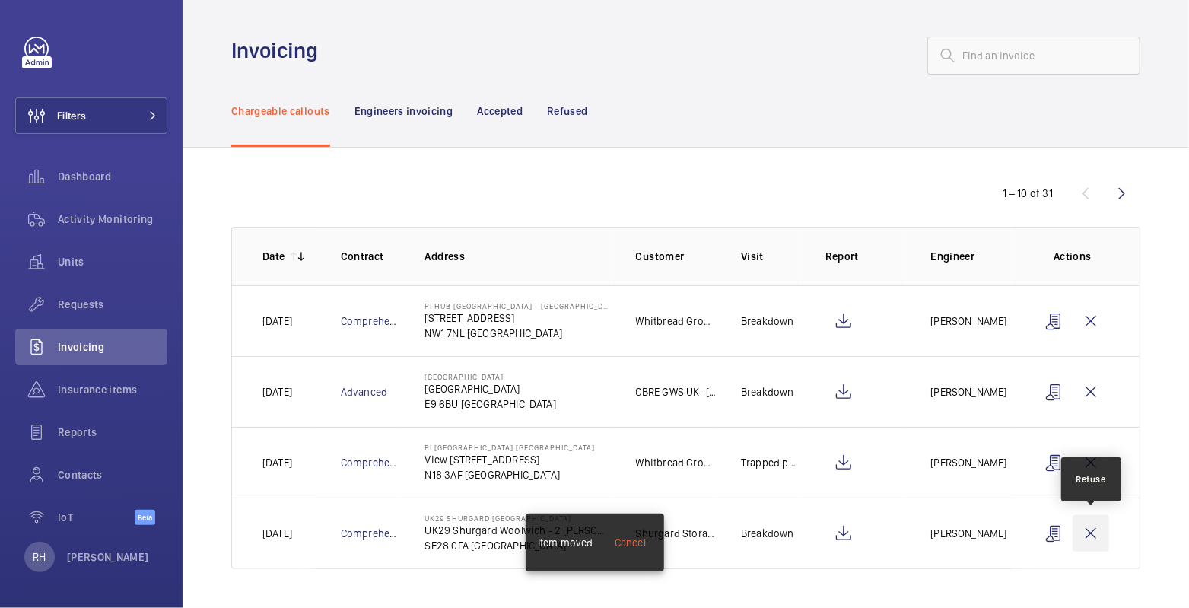
scroll to position [0, 0]
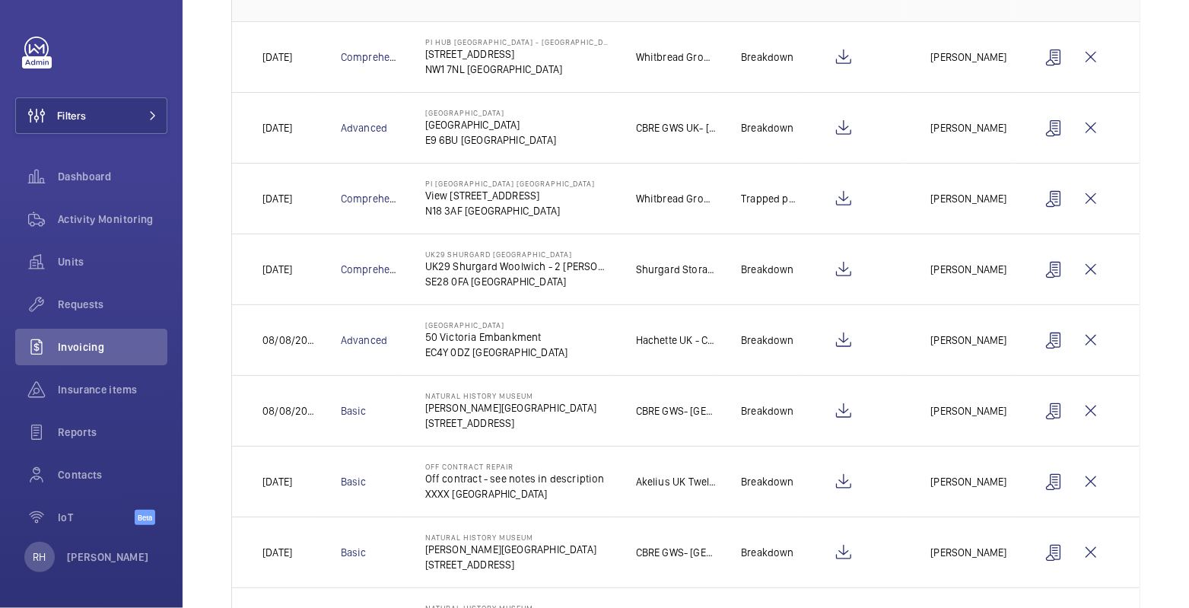
scroll to position [264, 0]
click at [837, 333] on wm-front-icon-button at bounding box center [843, 340] width 37 height 37
click at [1083, 334] on wm-front-icon-button at bounding box center [1090, 340] width 37 height 37
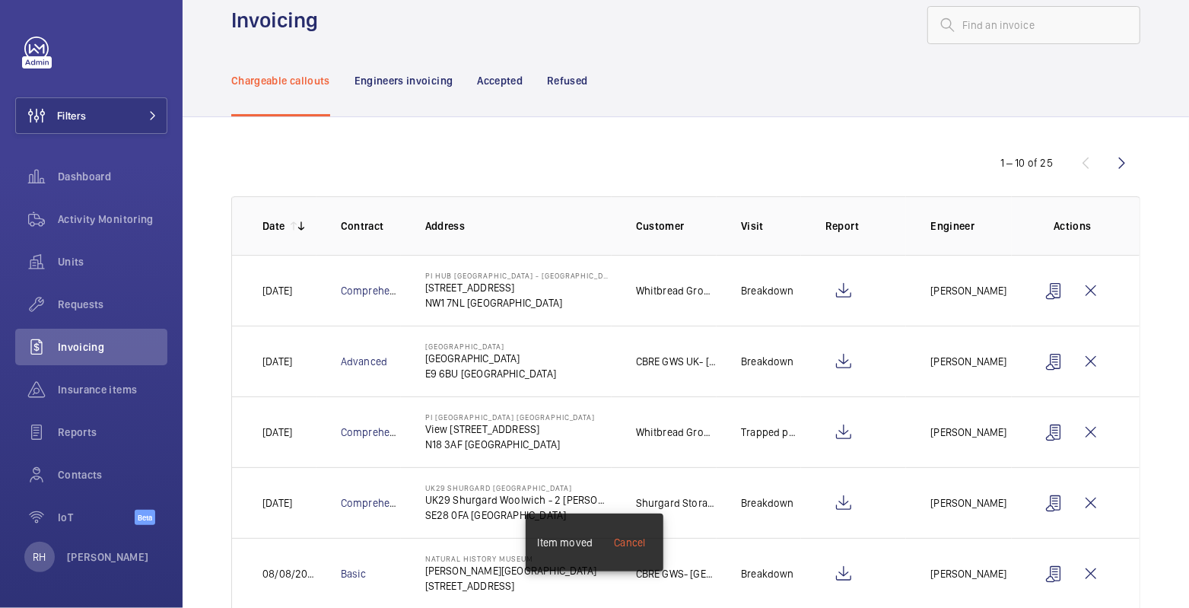
scroll to position [0, 0]
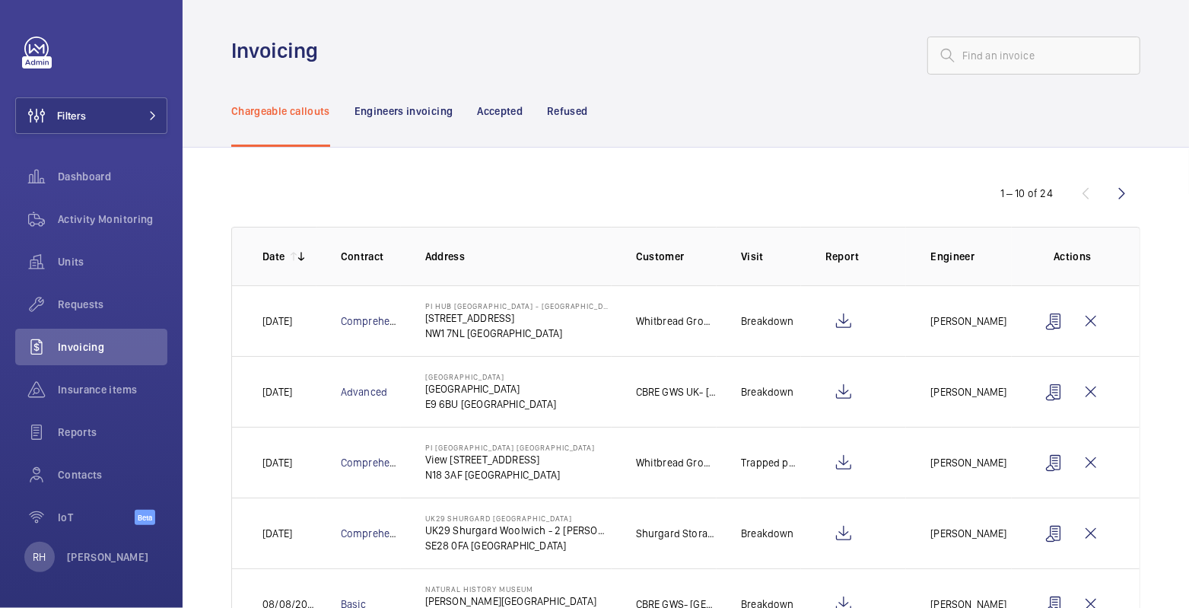
scroll to position [415, 0]
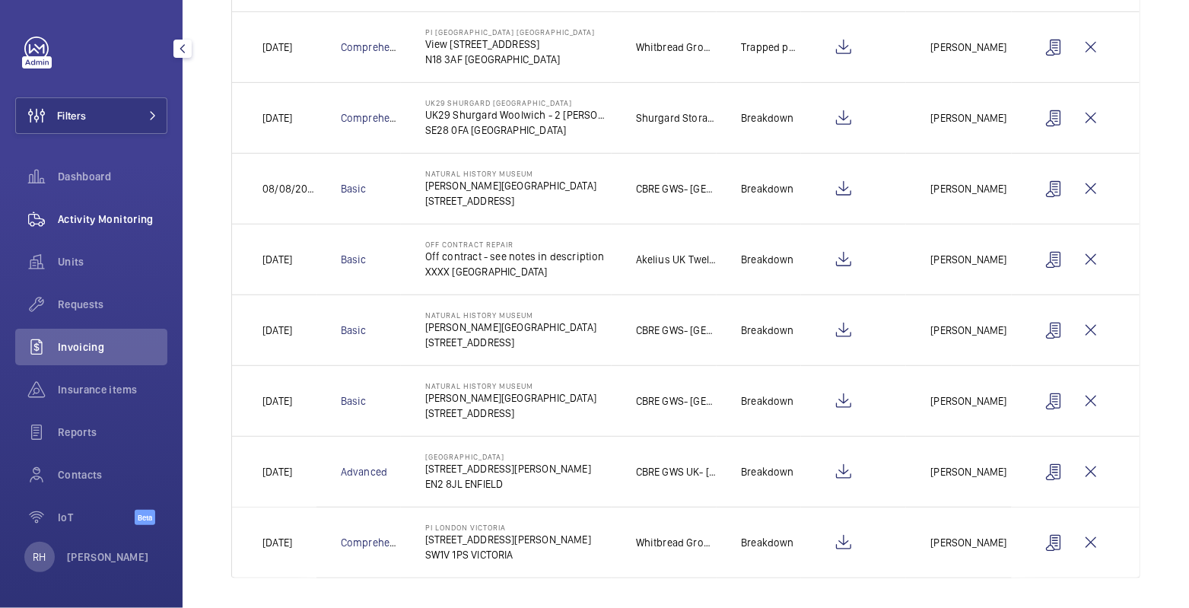
click at [106, 226] on span "Activity Monitoring" at bounding box center [113, 218] width 110 height 15
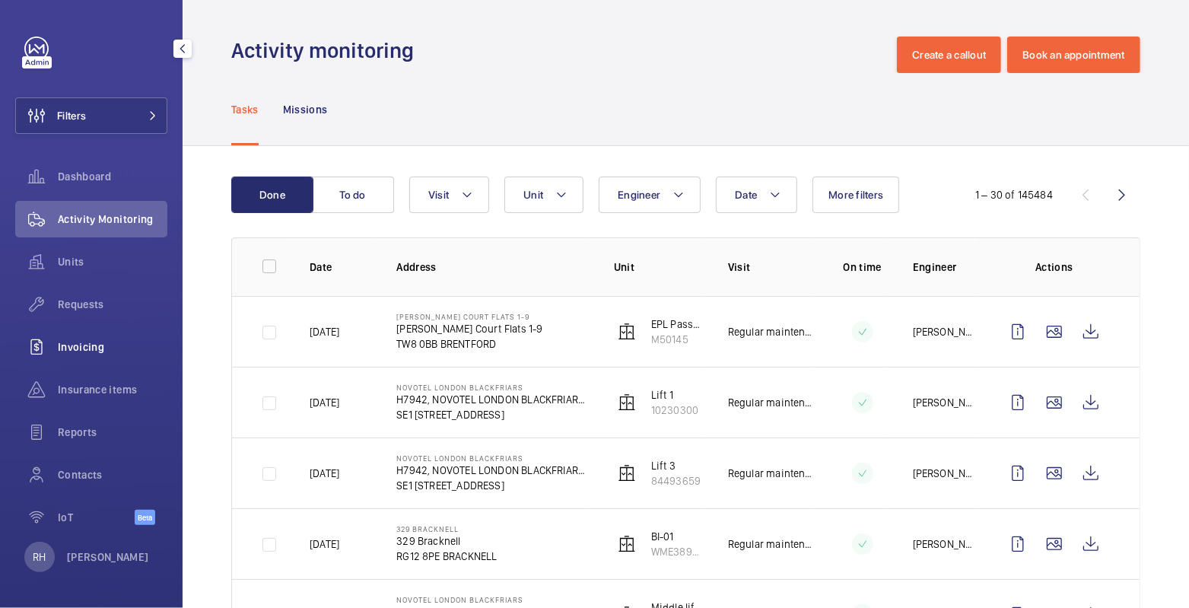
click at [81, 346] on span "Invoicing" at bounding box center [113, 346] width 110 height 15
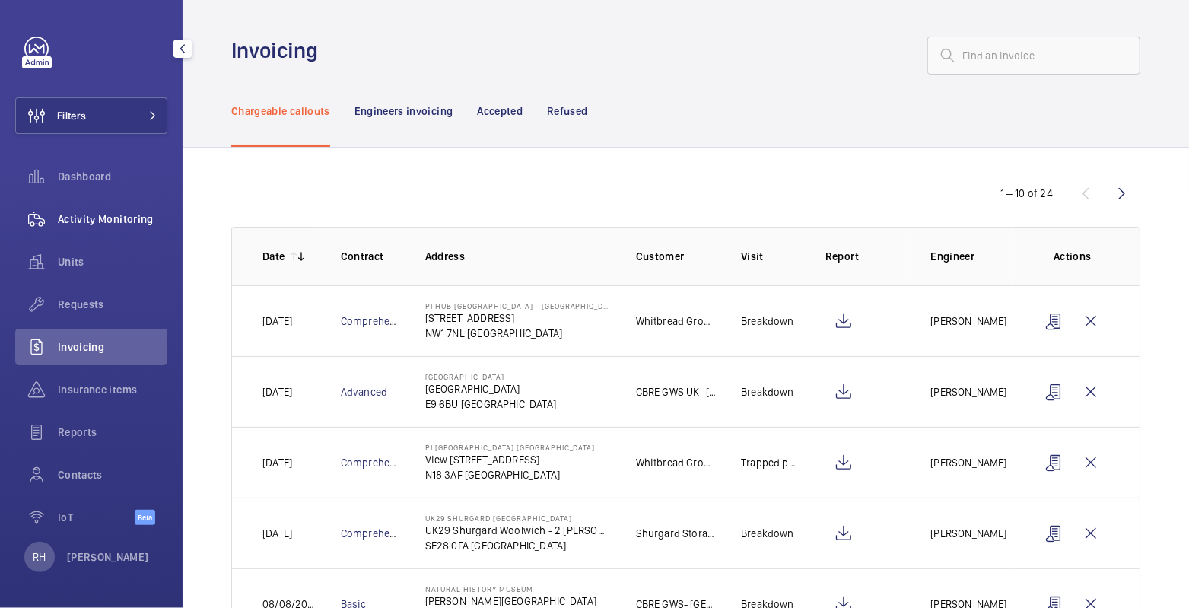
click at [97, 228] on div "Activity Monitoring" at bounding box center [91, 219] width 152 height 37
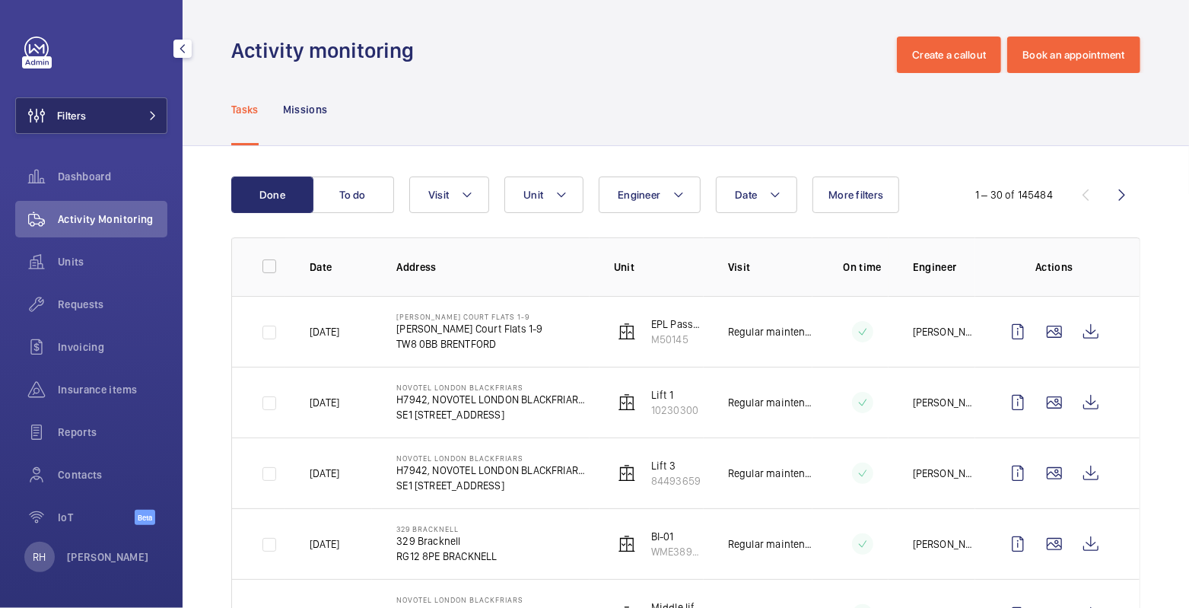
click at [100, 116] on button "Filters" at bounding box center [91, 115] width 152 height 37
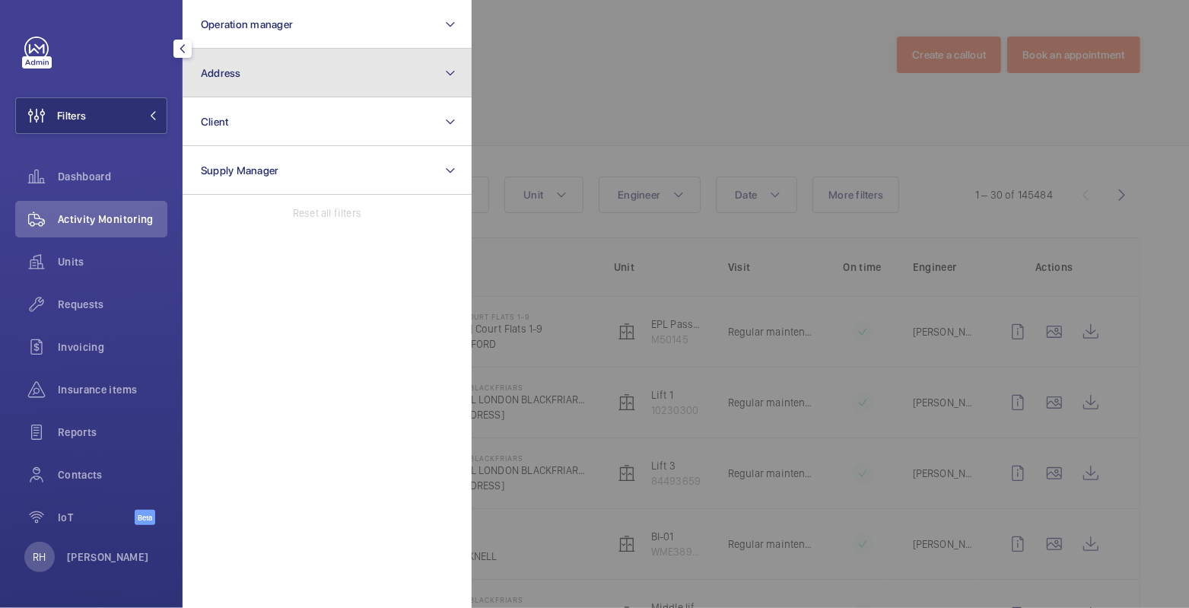
click at [306, 81] on button "Address" at bounding box center [327, 73] width 289 height 49
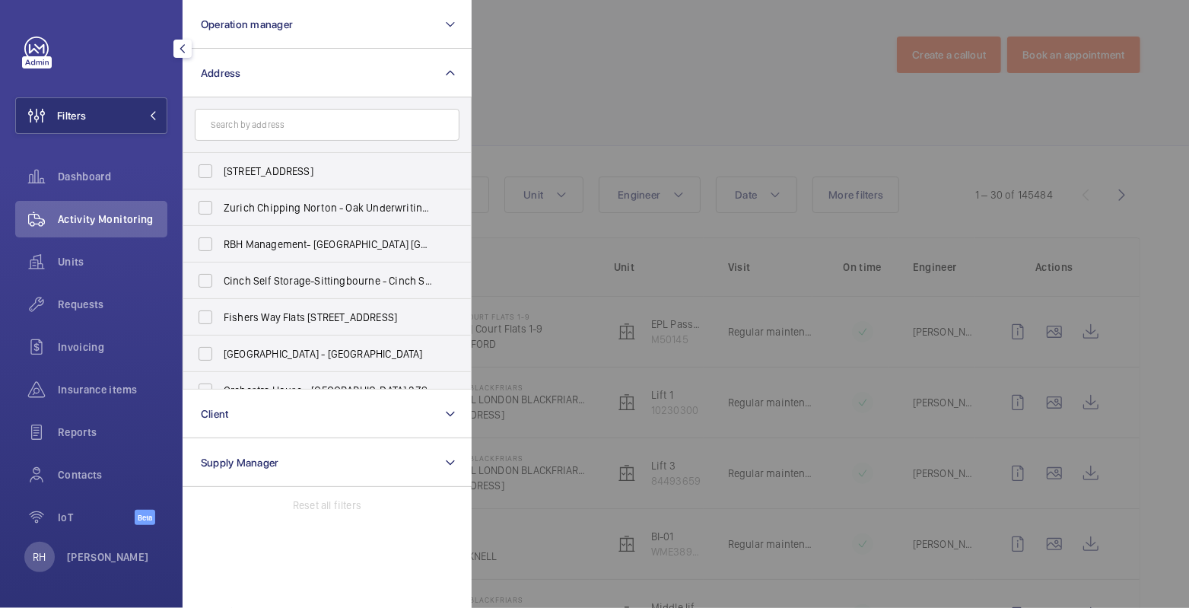
click at [610, 78] on div at bounding box center [1065, 304] width 1189 height 608
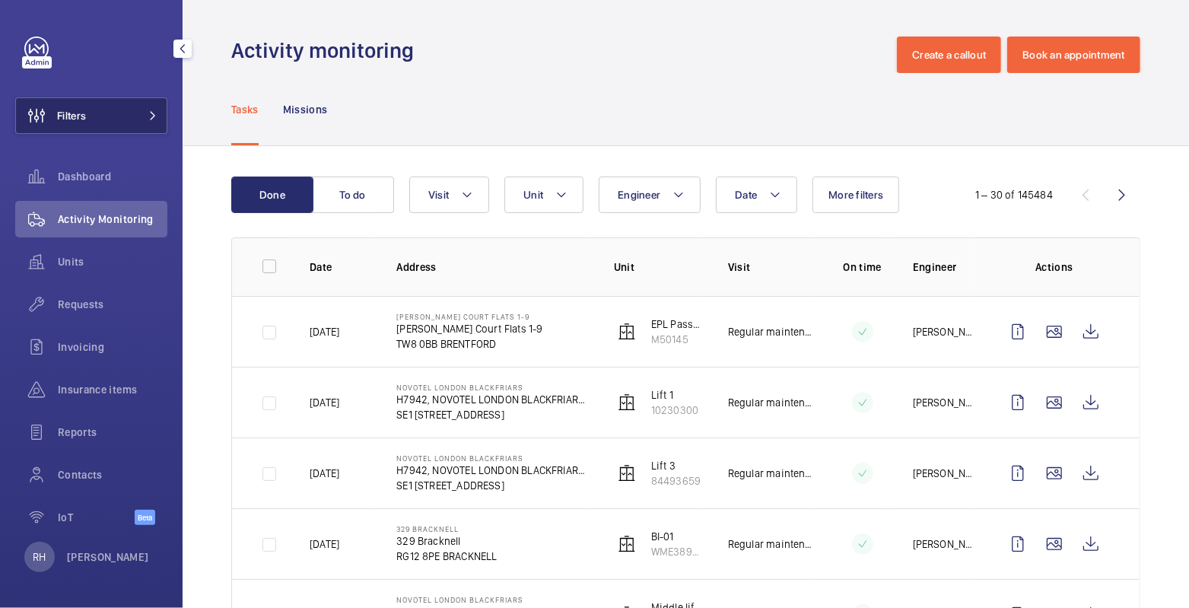
click at [90, 120] on button "Filters" at bounding box center [91, 115] width 152 height 37
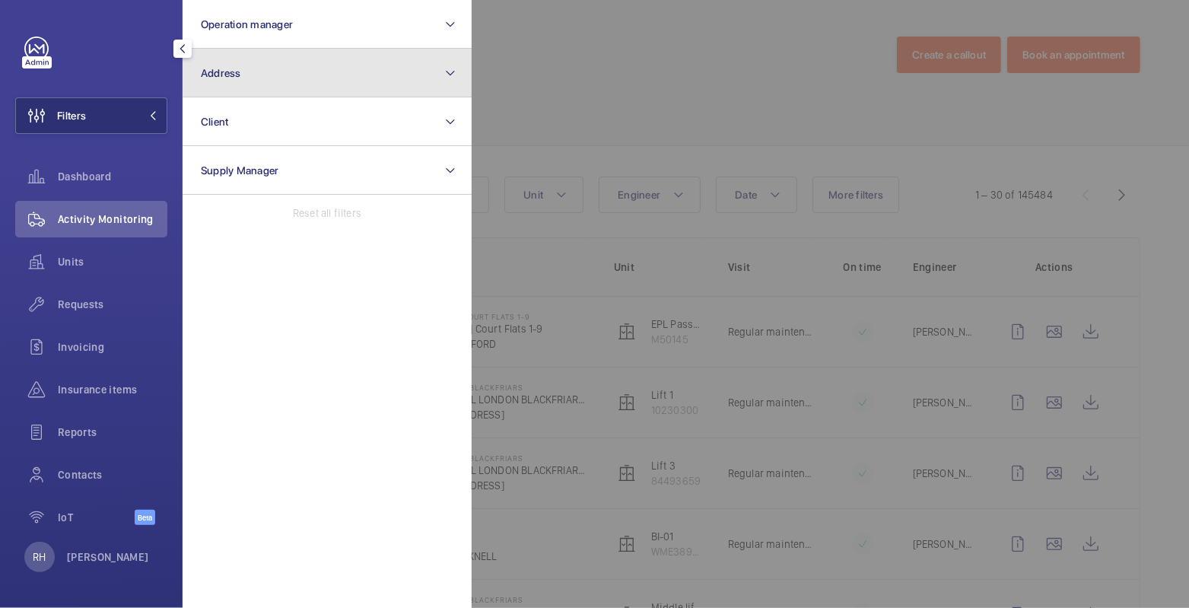
click at [259, 77] on button "Address" at bounding box center [327, 73] width 289 height 49
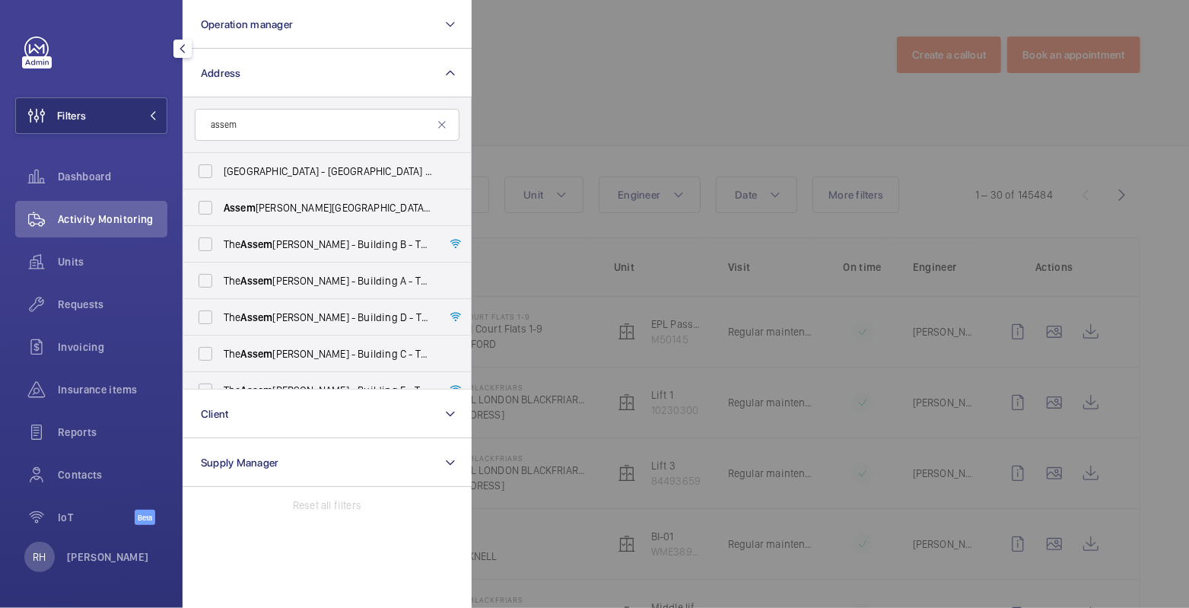
type input "assem"
click at [703, 87] on div at bounding box center [1065, 304] width 1189 height 608
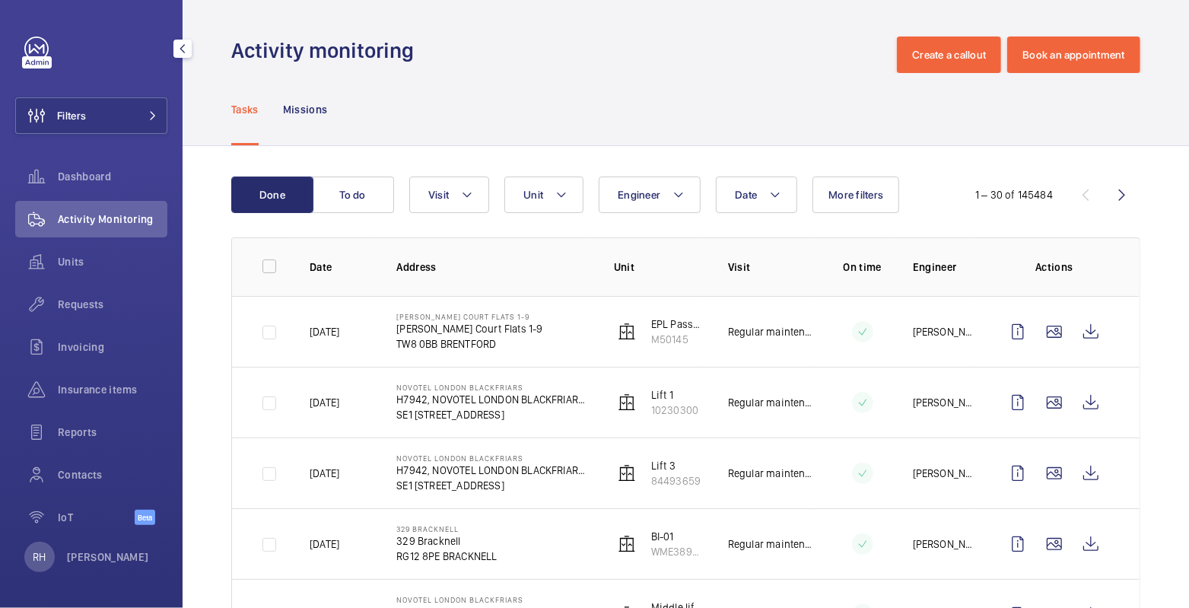
drag, startPoint x: 113, startPoint y: 119, endPoint x: 170, endPoint y: 113, distance: 58.1
click at [113, 119] on button "Filters" at bounding box center [91, 115] width 152 height 37
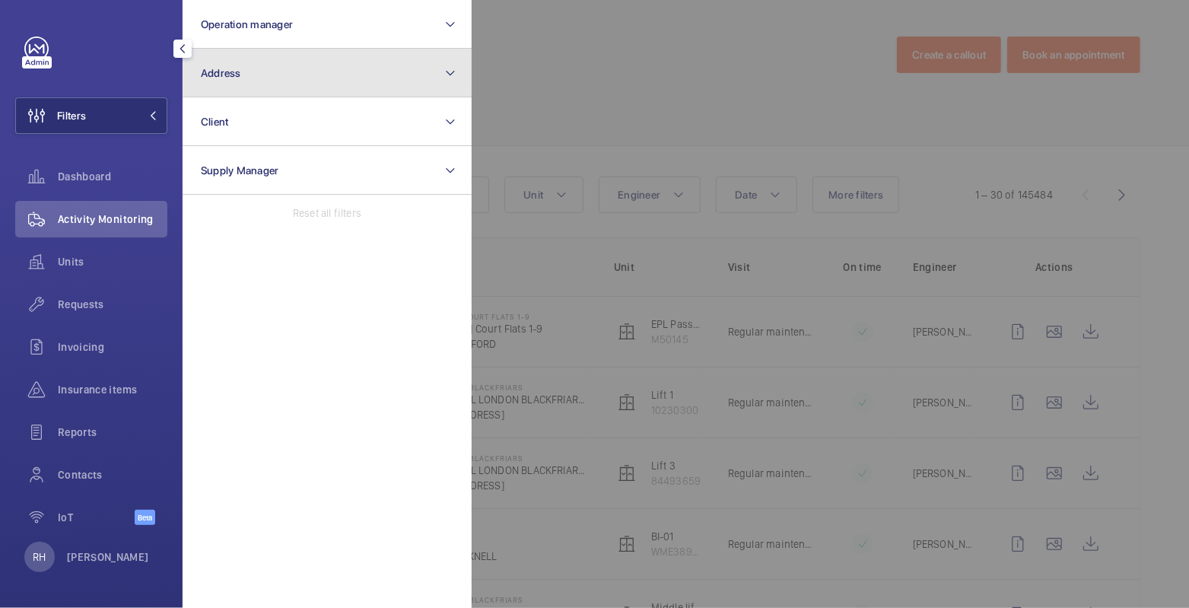
click at [273, 71] on button "Address" at bounding box center [327, 73] width 289 height 49
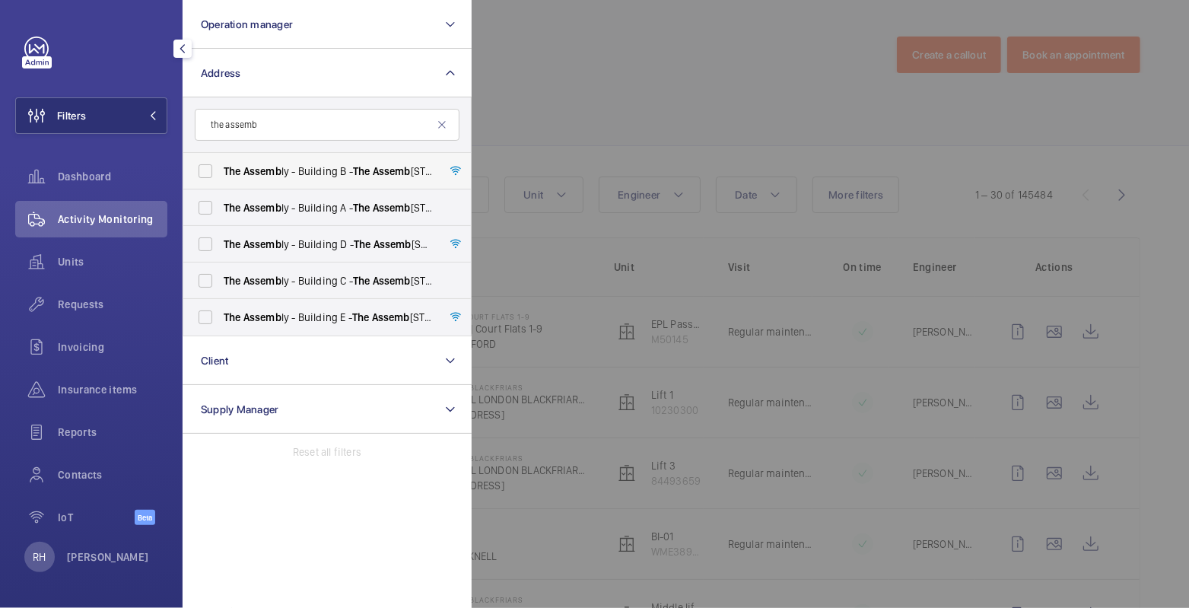
type input "the assemb"
click at [317, 173] on span "The Assemb ly - Building B - The Assemb ly - Building B, Montrose Crescent, WEM…" at bounding box center [328, 170] width 209 height 15
click at [221, 173] on input "The Assemb ly - Building B - The Assemb ly - Building B, Montrose Crescent, WEM…" at bounding box center [205, 171] width 30 height 30
checkbox input "true"
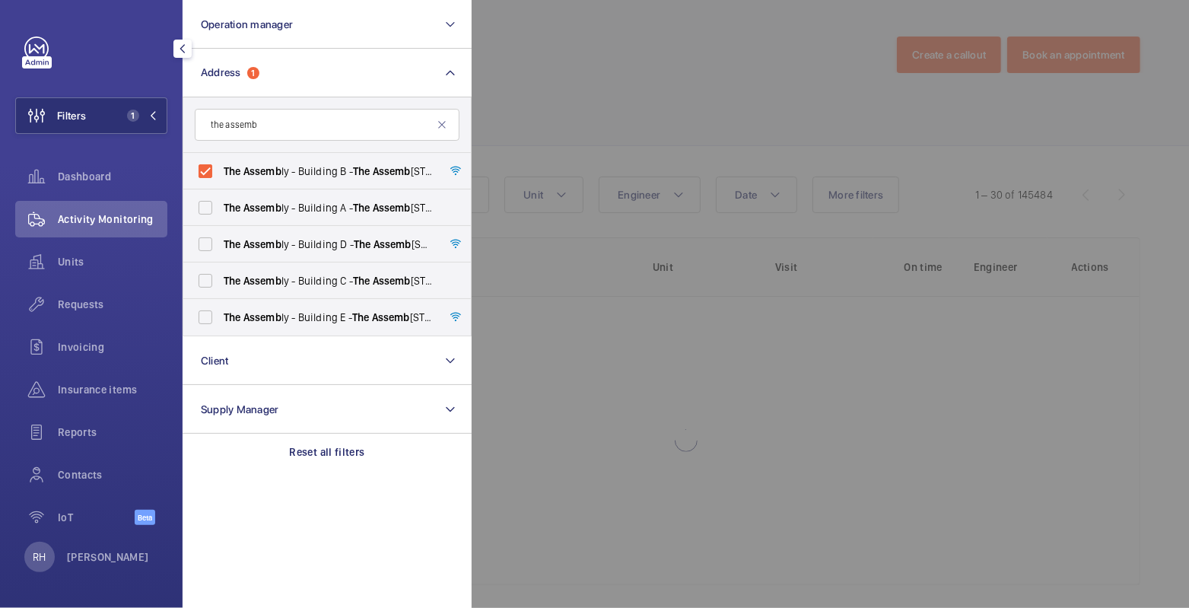
click at [614, 87] on div at bounding box center [1065, 304] width 1189 height 608
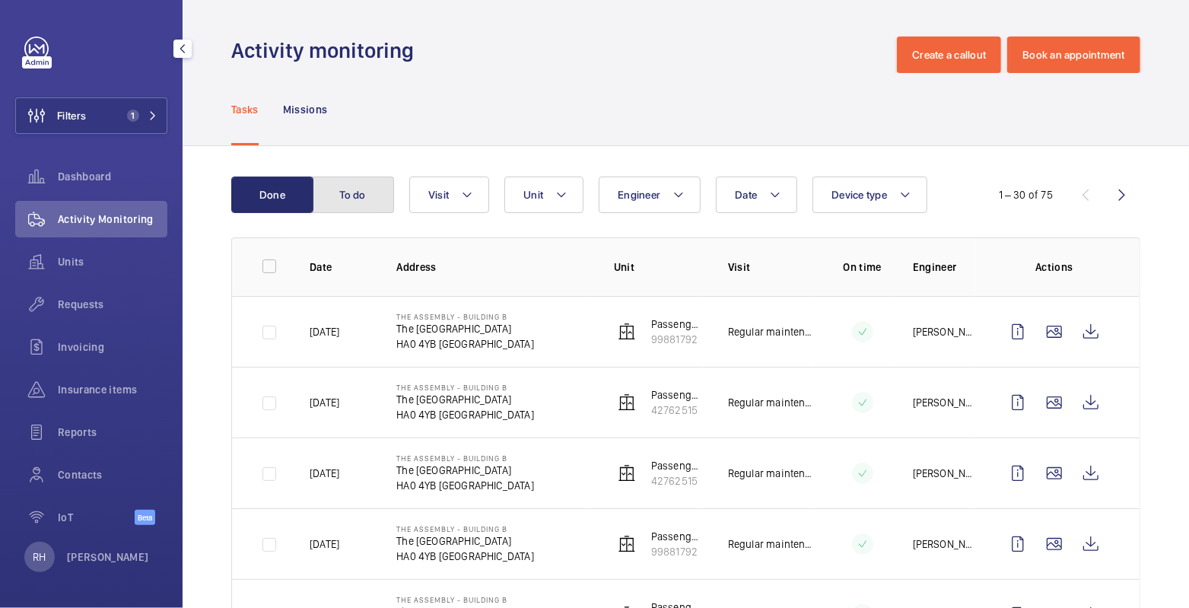
click at [344, 192] on button "To do" at bounding box center [353, 194] width 82 height 37
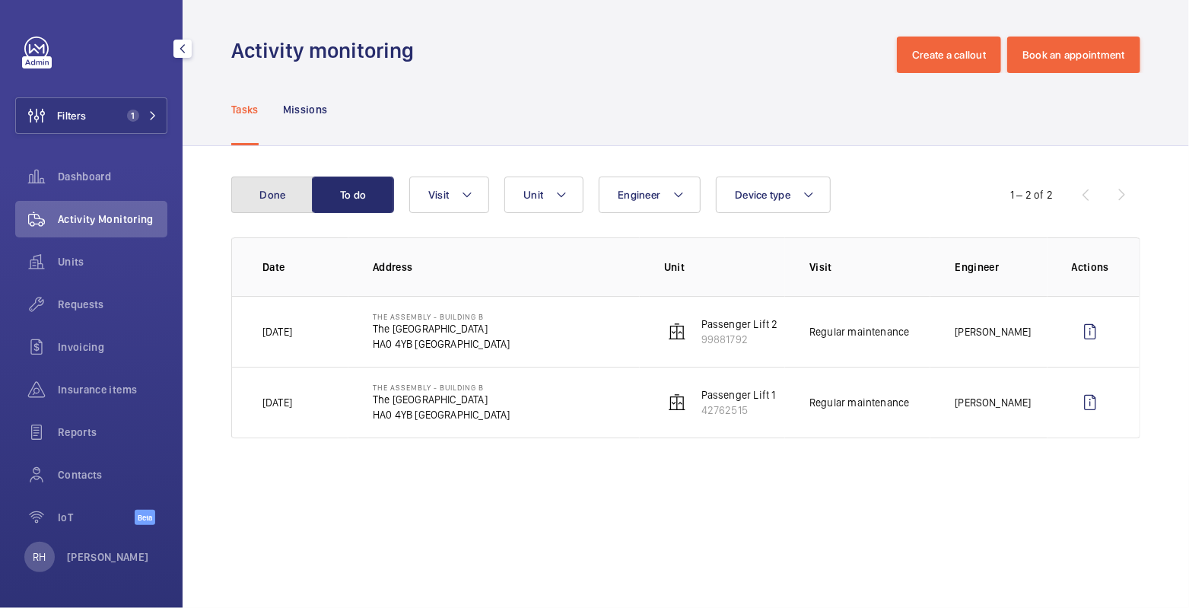
click at [271, 193] on button "Done" at bounding box center [272, 194] width 82 height 37
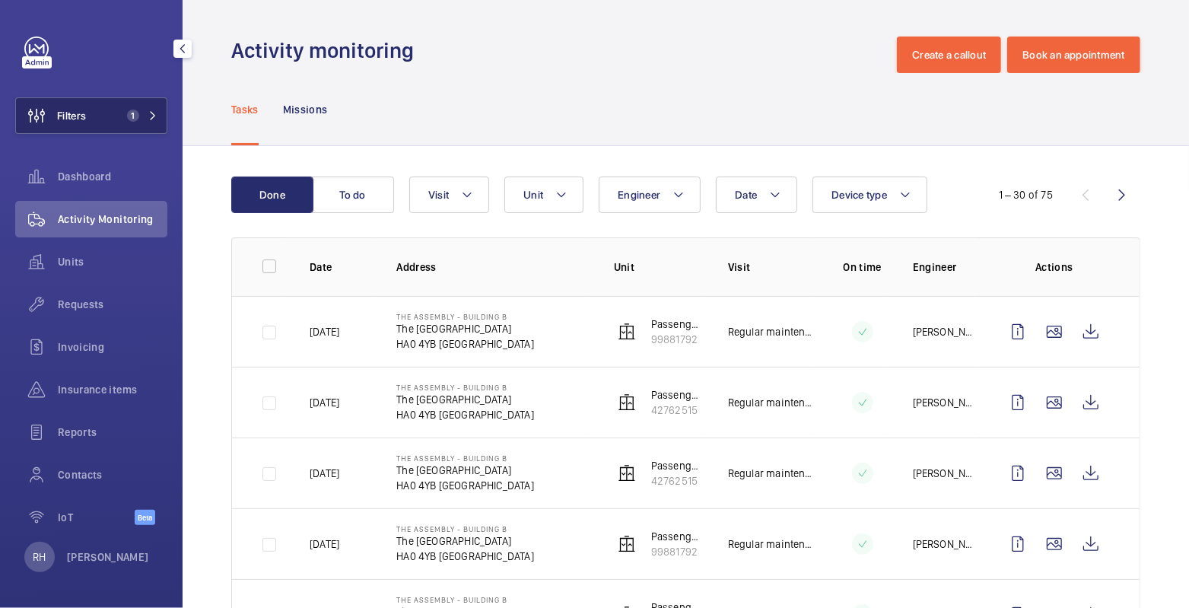
click at [92, 113] on button "Filters 1" at bounding box center [91, 115] width 152 height 37
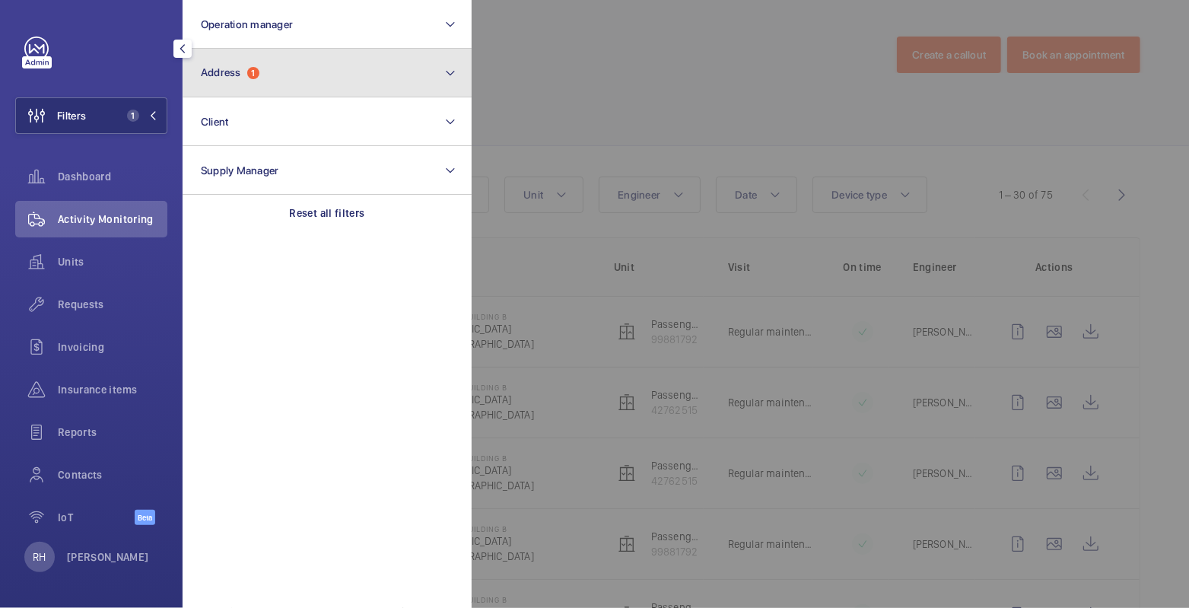
click at [290, 69] on button "Address 1" at bounding box center [327, 73] width 289 height 49
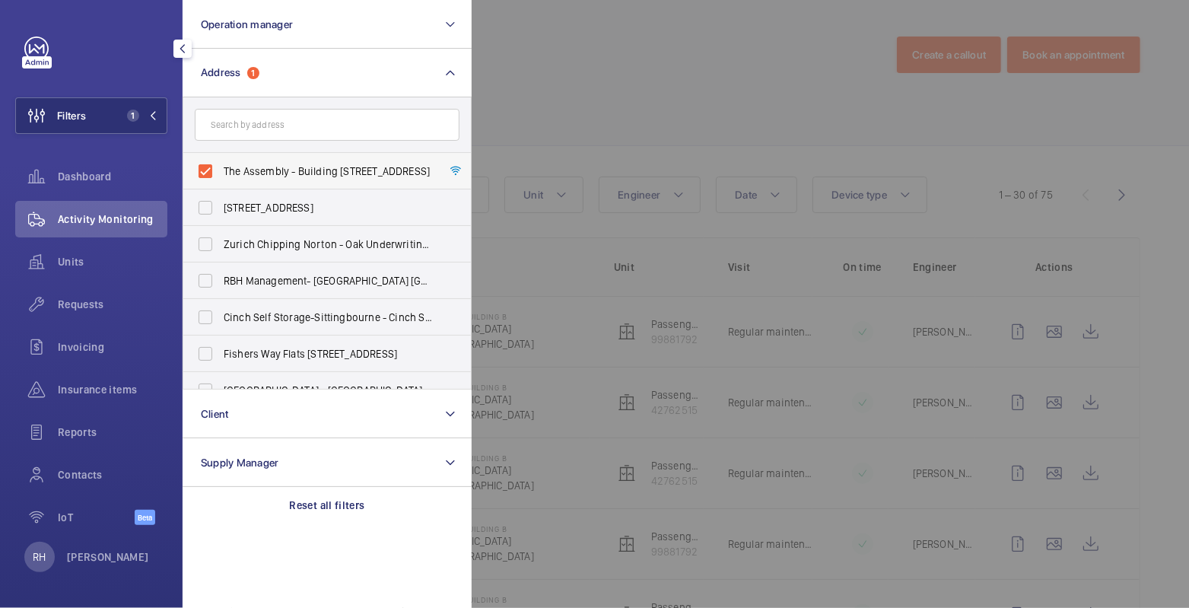
click at [245, 175] on span "The Assembly - Building B - The Assembly - Building B, Montrose Crescent, WEMBL…" at bounding box center [328, 170] width 209 height 15
click at [221, 175] on input "The Assembly - Building B - The Assembly - Building B, Montrose Crescent, WEMBL…" at bounding box center [205, 171] width 30 height 30
checkbox input "false"
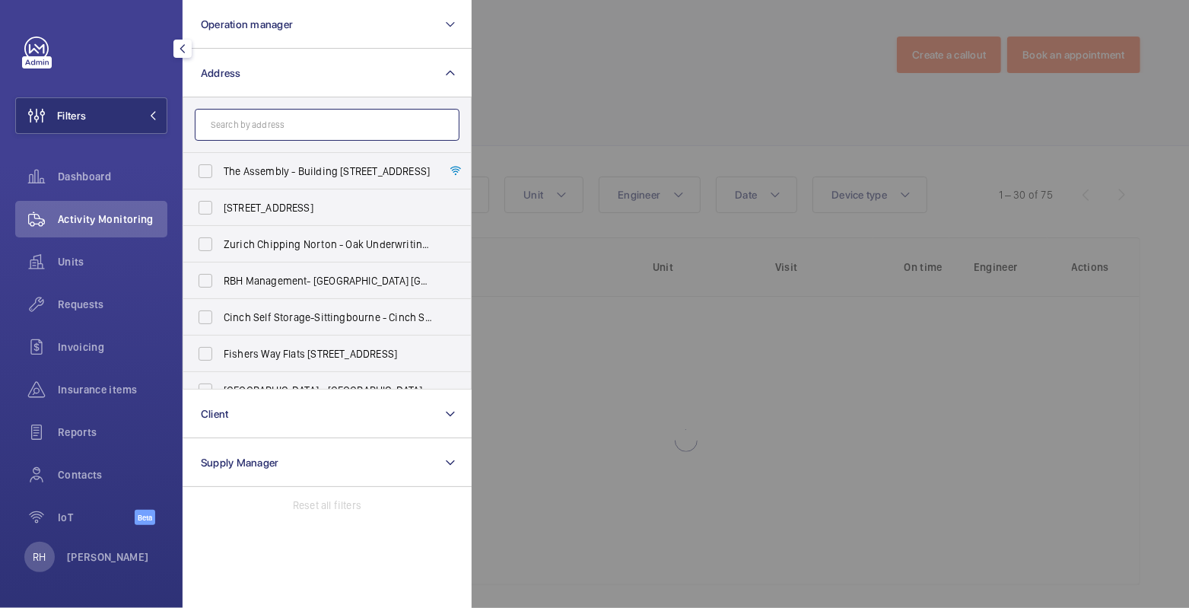
click at [257, 122] on input "text" at bounding box center [327, 125] width 265 height 32
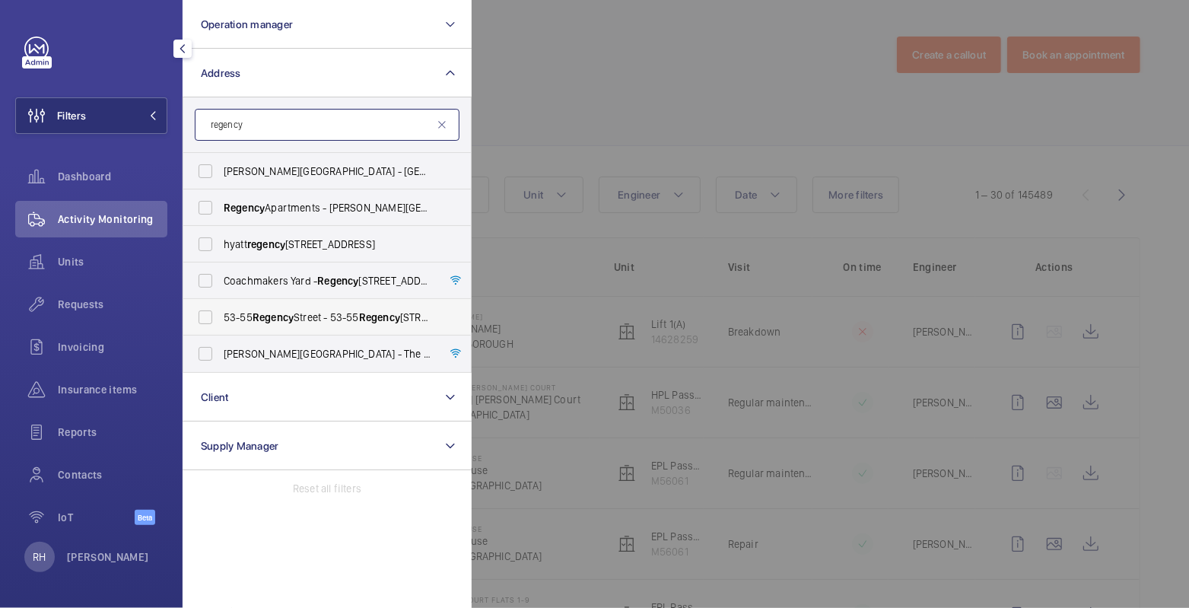
type input "regency"
click at [300, 323] on span "53-55 Regency Street - 53-55 Regency Street, LONDON SW1P 4AF" at bounding box center [328, 317] width 209 height 15
click at [221, 323] on input "53-55 Regency Street - 53-55 Regency Street, LONDON SW1P 4AF" at bounding box center [205, 317] width 30 height 30
checkbox input "true"
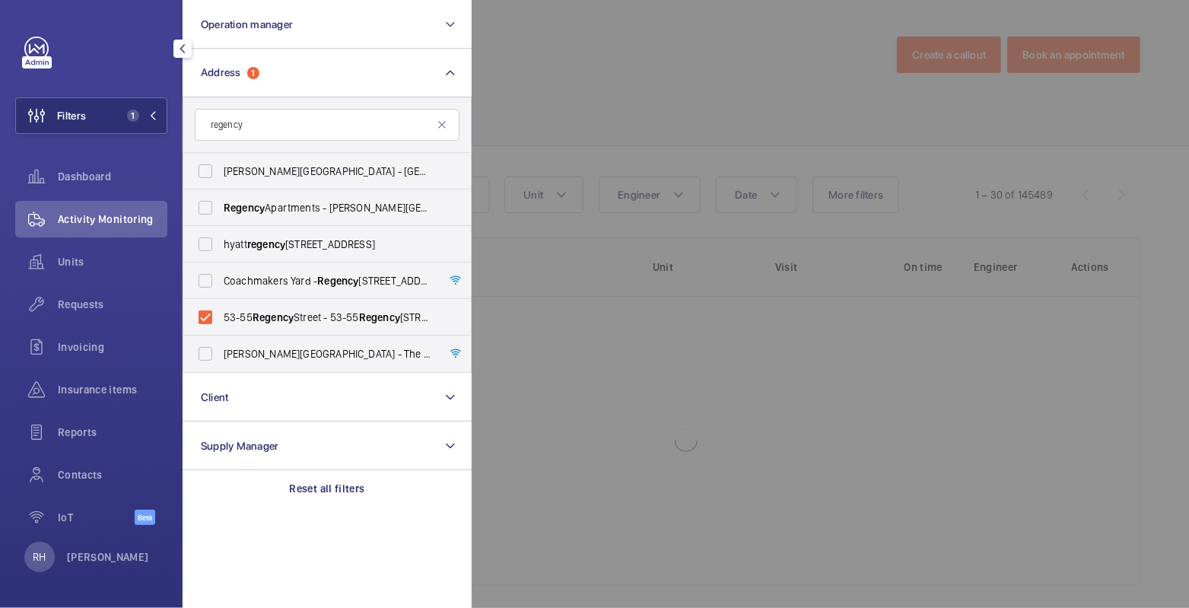
click at [625, 87] on div at bounding box center [1065, 304] width 1189 height 608
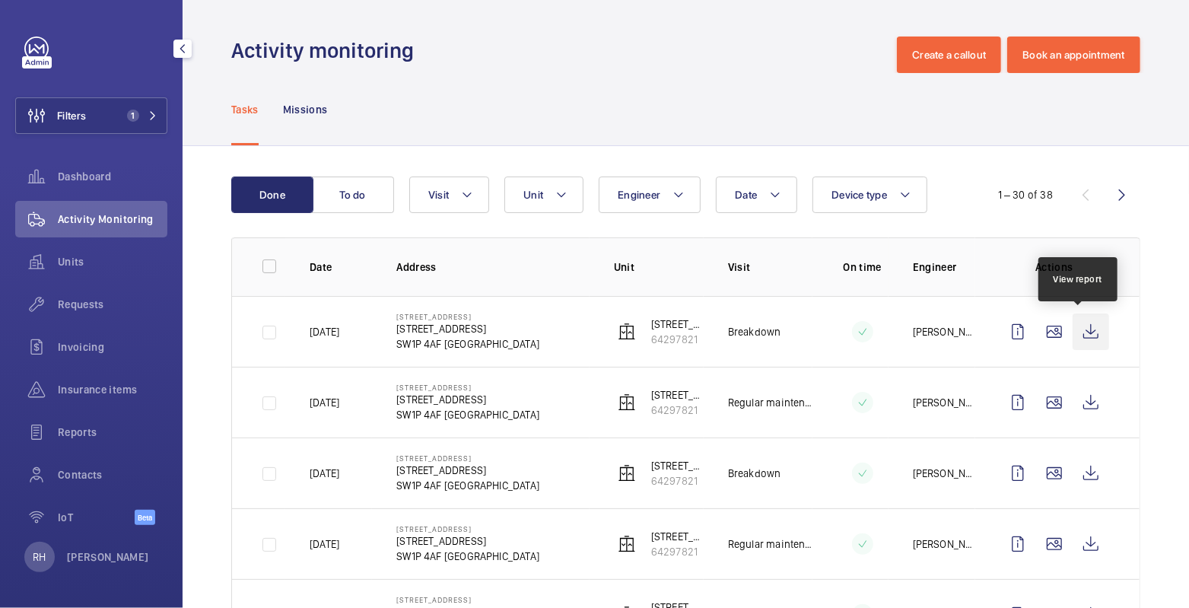
click at [1078, 335] on wm-front-icon-button at bounding box center [1090, 331] width 37 height 37
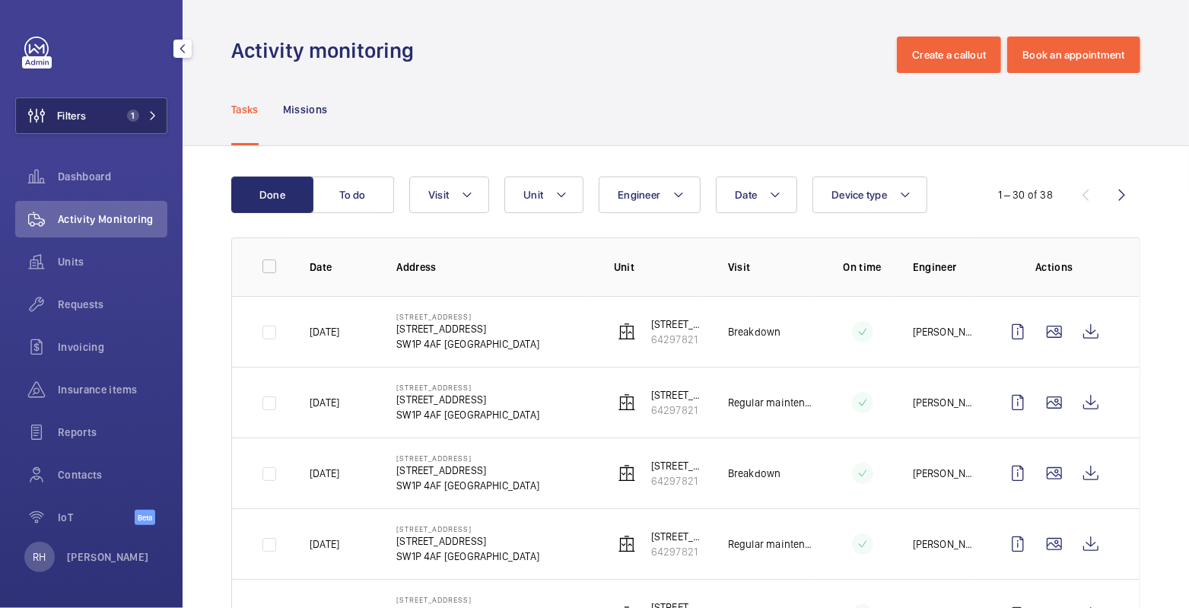
click at [99, 113] on button "Filters 1" at bounding box center [91, 115] width 152 height 37
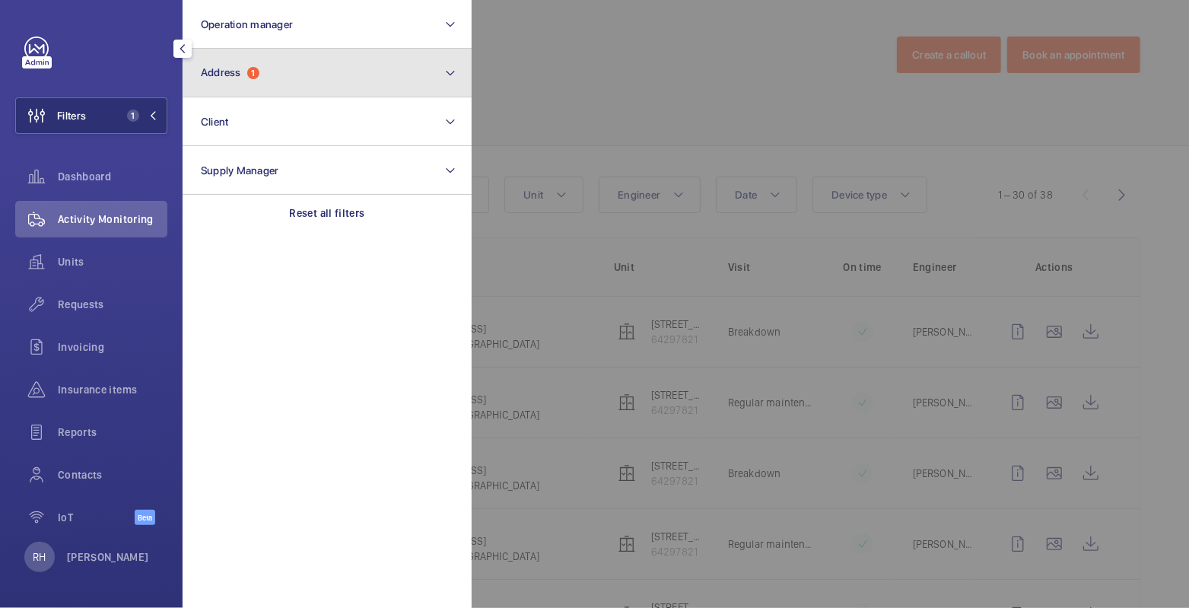
click at [259, 78] on span "Address 1" at bounding box center [230, 72] width 59 height 13
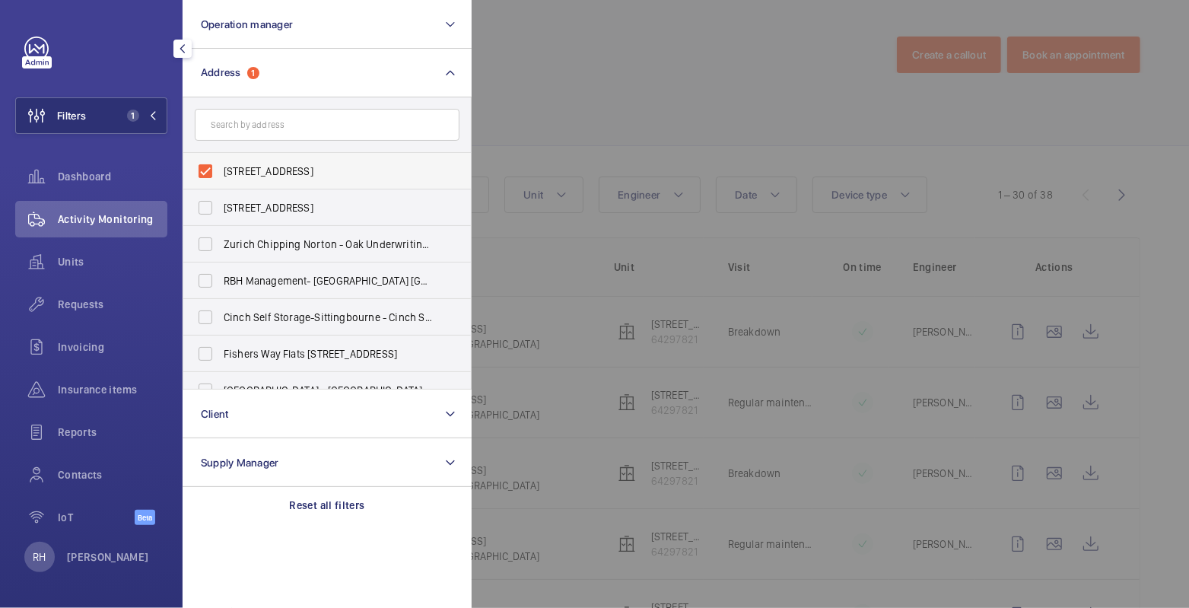
click at [245, 164] on span "53-55 Regency Street - 53-55 Regency Street, LONDON SW1P 4AF" at bounding box center [328, 170] width 209 height 15
click at [221, 164] on input "53-55 Regency Street - 53-55 Regency Street, LONDON SW1P 4AF" at bounding box center [205, 171] width 30 height 30
checkbox input "false"
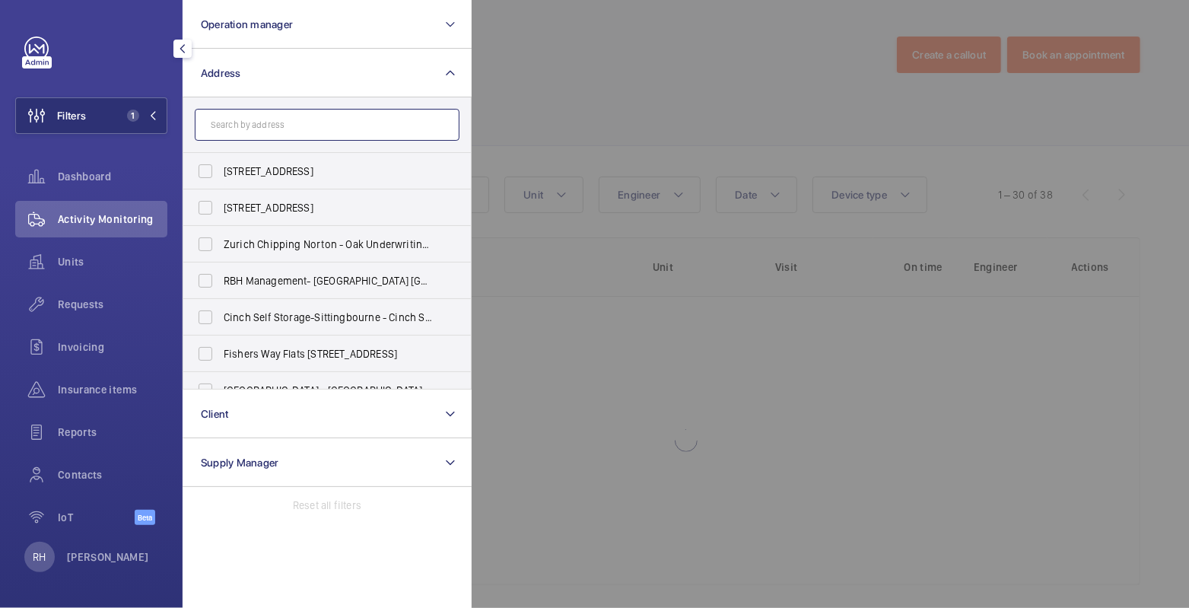
click at [261, 126] on input "text" at bounding box center [327, 125] width 265 height 32
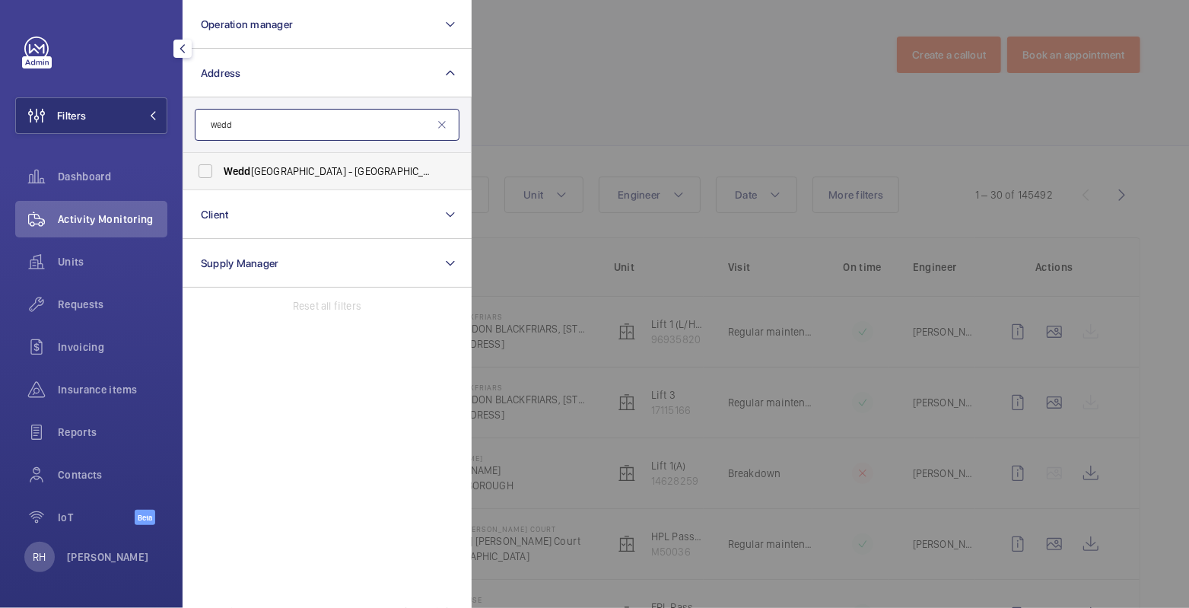
type input "wedd"
click at [286, 162] on label "Wedd ell House - West Smithfield, LONDON EC1A 9HX" at bounding box center [315, 171] width 265 height 37
click at [221, 162] on input "Wedd ell House - West Smithfield, LONDON EC1A 9HX" at bounding box center [205, 171] width 30 height 30
checkbox input "true"
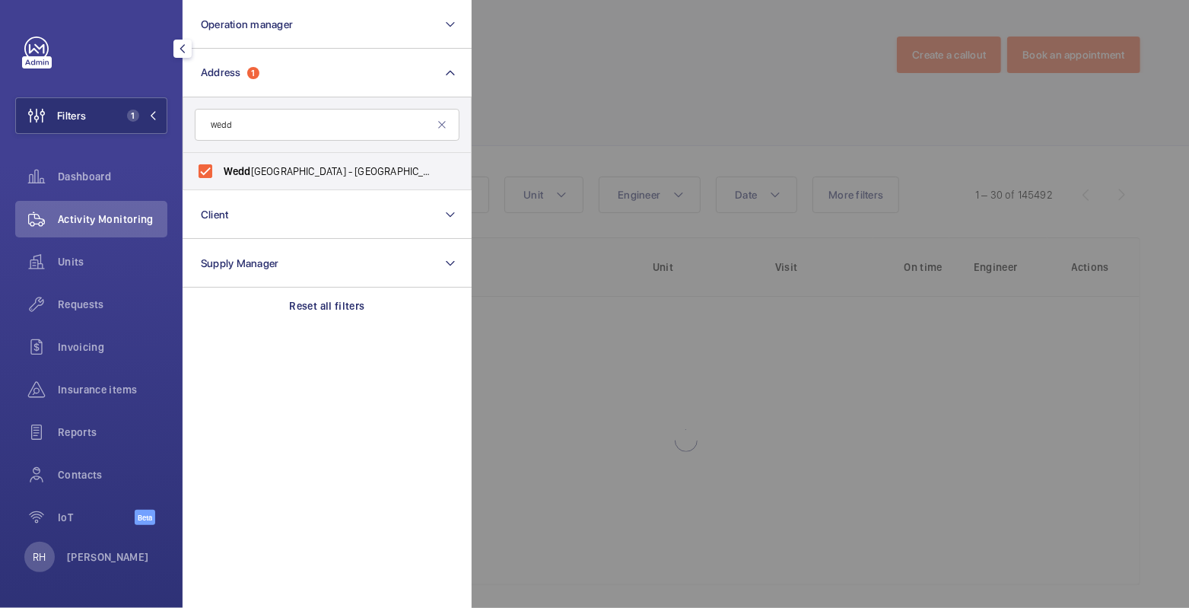
click at [604, 80] on div at bounding box center [1065, 304] width 1189 height 608
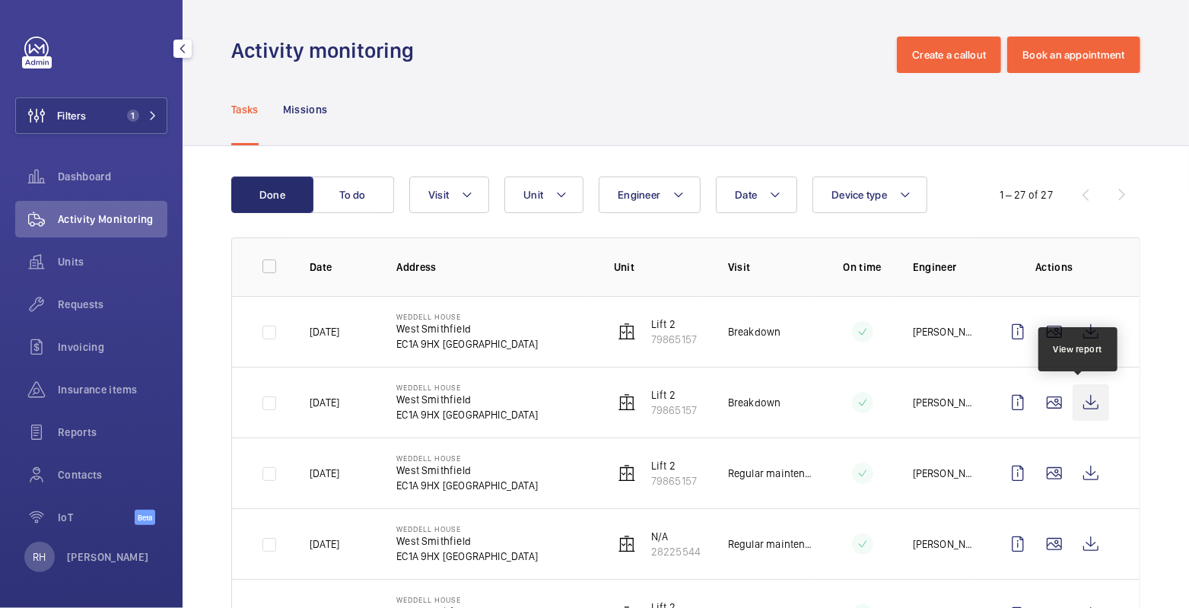
click at [1072, 397] on wm-front-icon-button at bounding box center [1090, 402] width 37 height 37
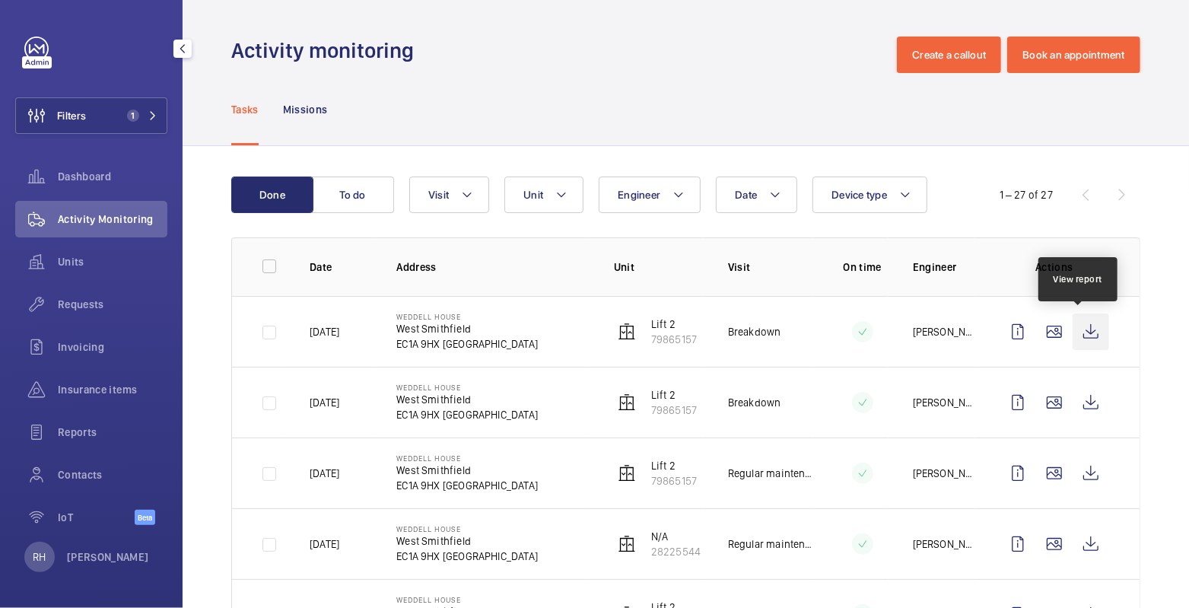
click at [1081, 331] on wm-front-icon-button at bounding box center [1090, 331] width 37 height 37
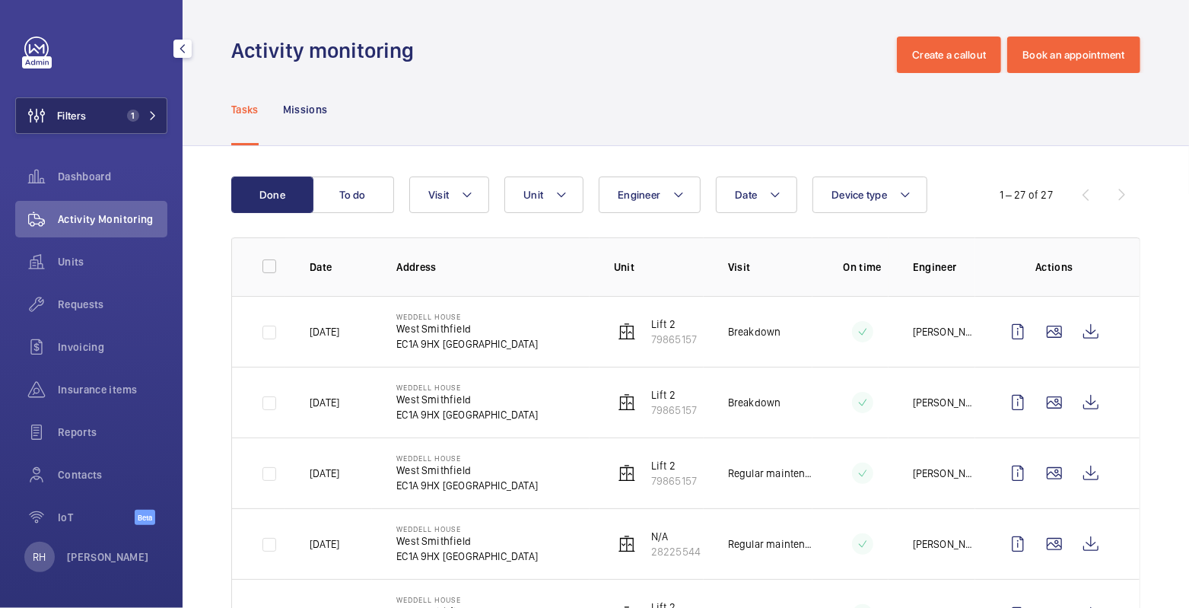
click at [68, 125] on span "Filters" at bounding box center [51, 115] width 70 height 37
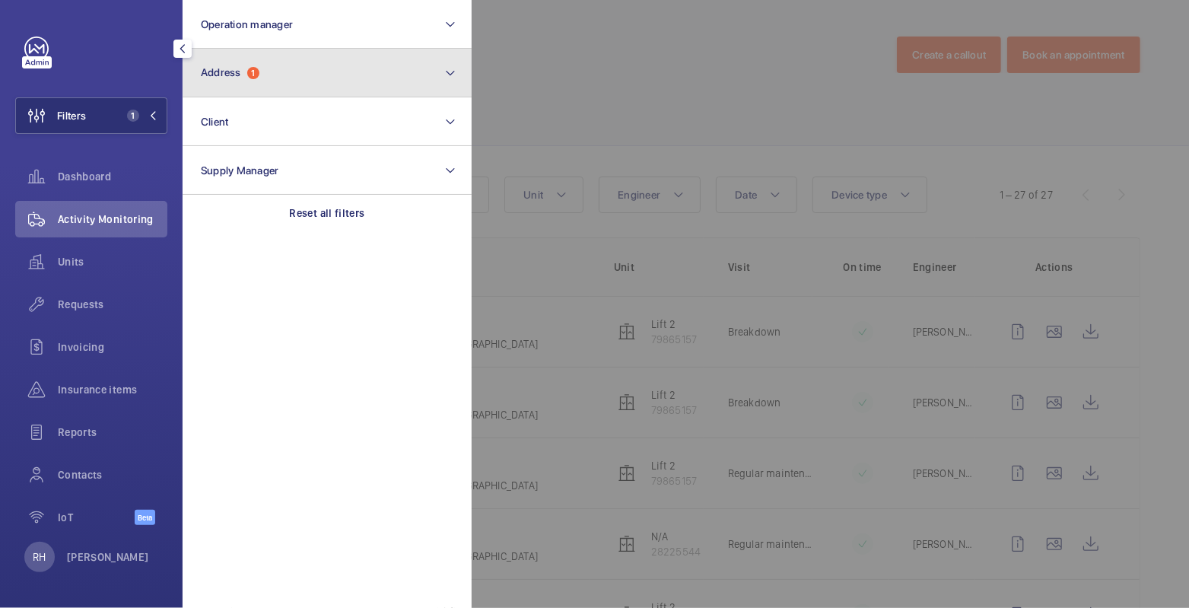
click at [284, 91] on button "Address 1" at bounding box center [327, 73] width 289 height 49
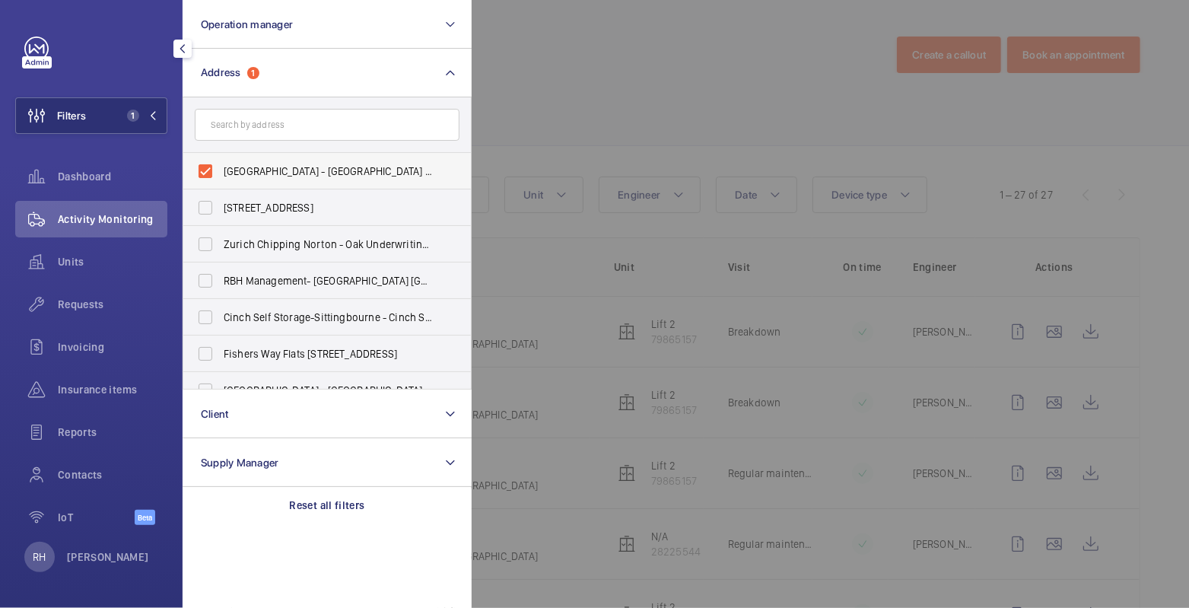
click at [242, 168] on span "Weddell House - West Smithfield, LONDON EC1A 9HX" at bounding box center [328, 170] width 209 height 15
click at [221, 168] on input "Weddell House - West Smithfield, LONDON EC1A 9HX" at bounding box center [205, 171] width 30 height 30
checkbox input "false"
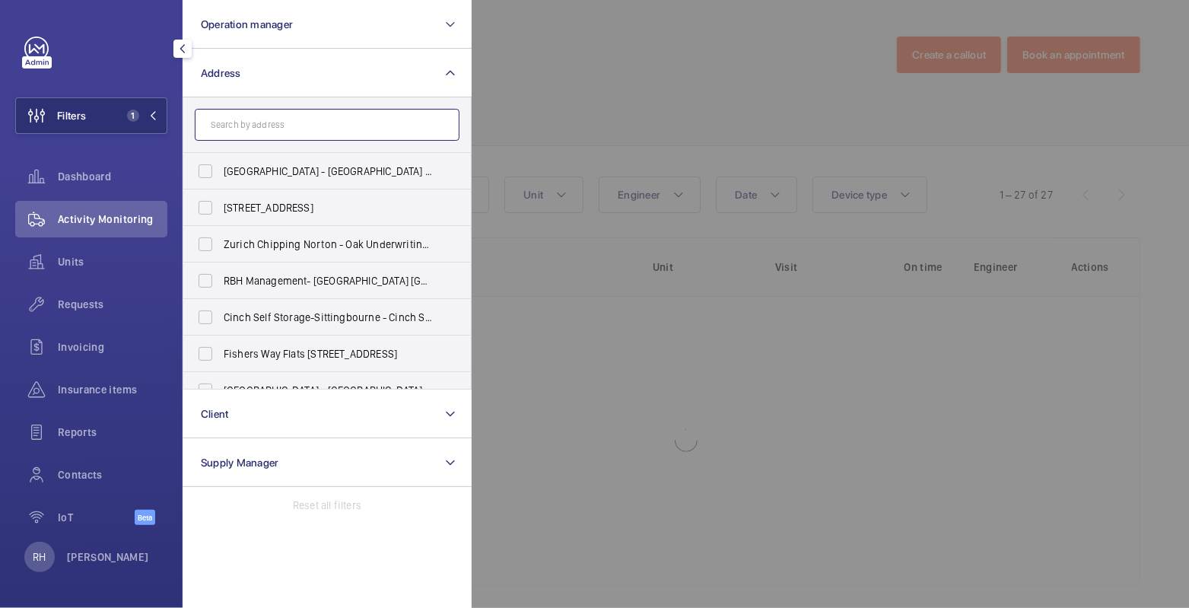
click at [250, 125] on input "text" at bounding box center [327, 125] width 265 height 32
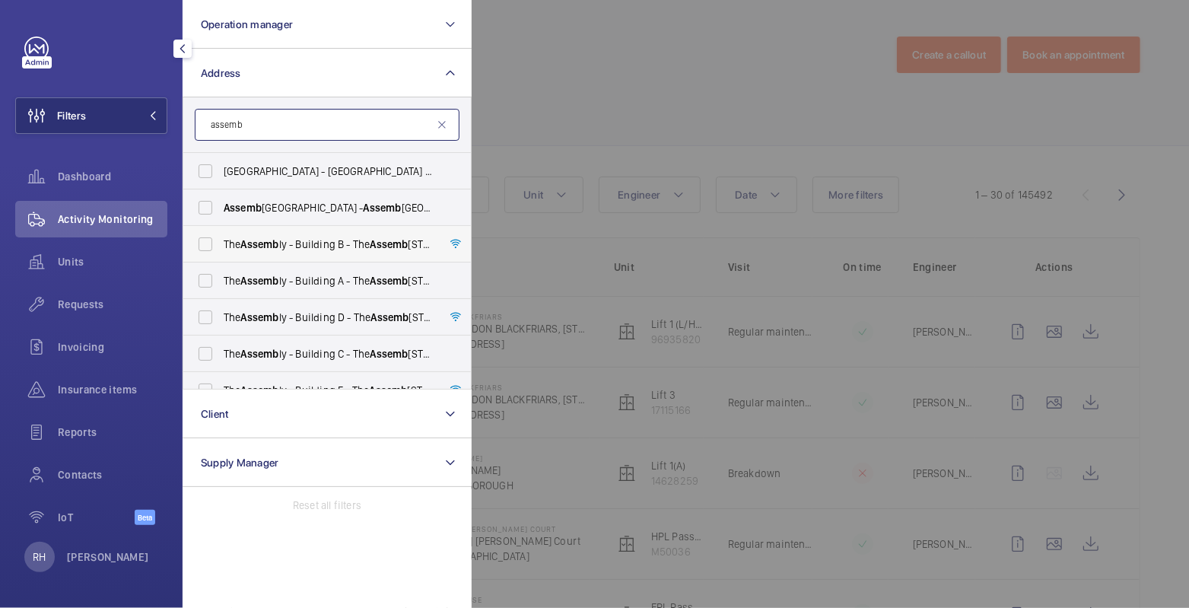
type input "assemb"
drag, startPoint x: 316, startPoint y: 246, endPoint x: 306, endPoint y: 256, distance: 13.5
click at [315, 246] on span "The Assemb ly - Building B - The Assemb ly - Building B, Montrose Crescent, WEM…" at bounding box center [328, 243] width 209 height 15
click at [221, 246] on input "The Assemb ly - Building B - The Assemb ly - Building B, Montrose Crescent, WEM…" at bounding box center [205, 244] width 30 height 30
checkbox input "true"
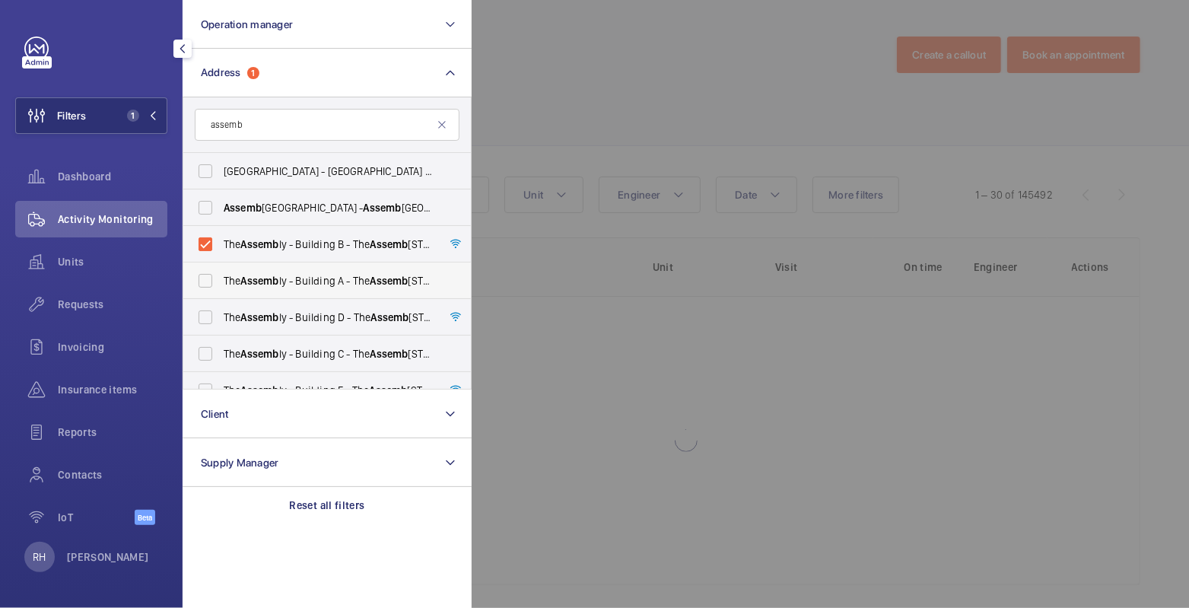
click at [306, 269] on label "The Assemb ly - Building A - The Assemb ly - Building A, Montrose Crescent, WEM…" at bounding box center [315, 280] width 265 height 37
click at [221, 269] on input "The Assemb ly - Building A - The Assemb ly - Building A, Montrose Crescent, WEM…" at bounding box center [205, 280] width 30 height 30
checkbox input "true"
click at [290, 313] on span "The Assemb ly - Building D - The Assemb ly - Building D, Montrose Crescent, WEM…" at bounding box center [328, 317] width 209 height 15
click at [221, 313] on input "The Assemb ly - Building D - The Assemb ly - Building D, Montrose Crescent, WEM…" at bounding box center [205, 317] width 30 height 30
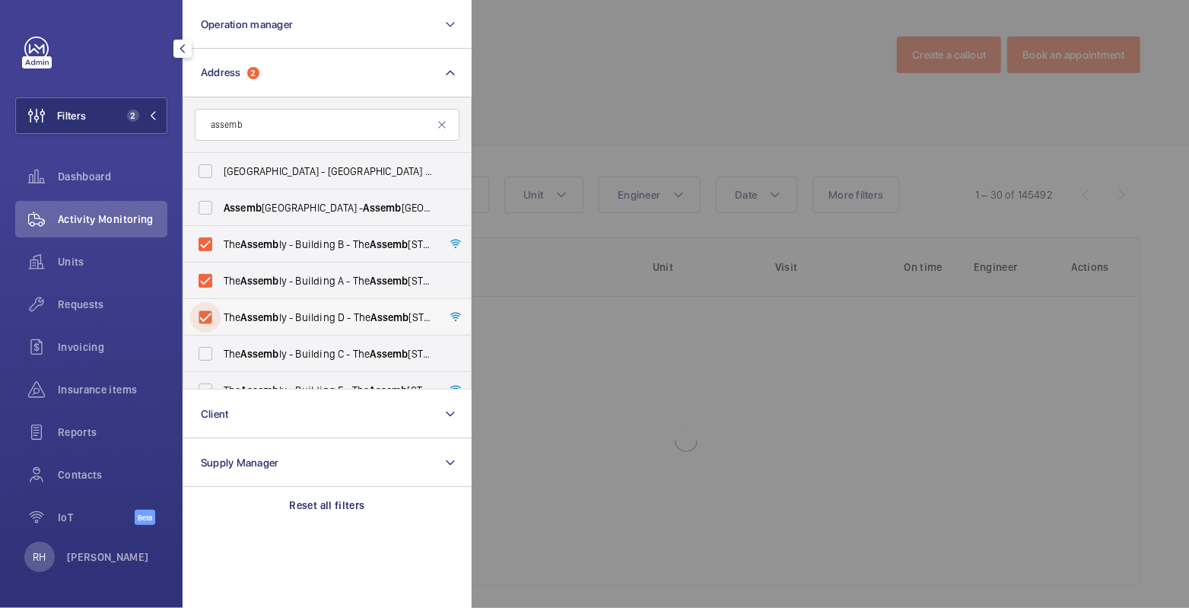
checkbox input "true"
click at [300, 354] on span "The Assemb ly - Building C - The Assemb ly - Building C, Montrose Crescent, WEM…" at bounding box center [328, 353] width 209 height 15
click at [221, 354] on input "The Assemb ly - Building C - The Assemb ly - Building C, Montrose Crescent, WEM…" at bounding box center [205, 353] width 30 height 30
checkbox input "true"
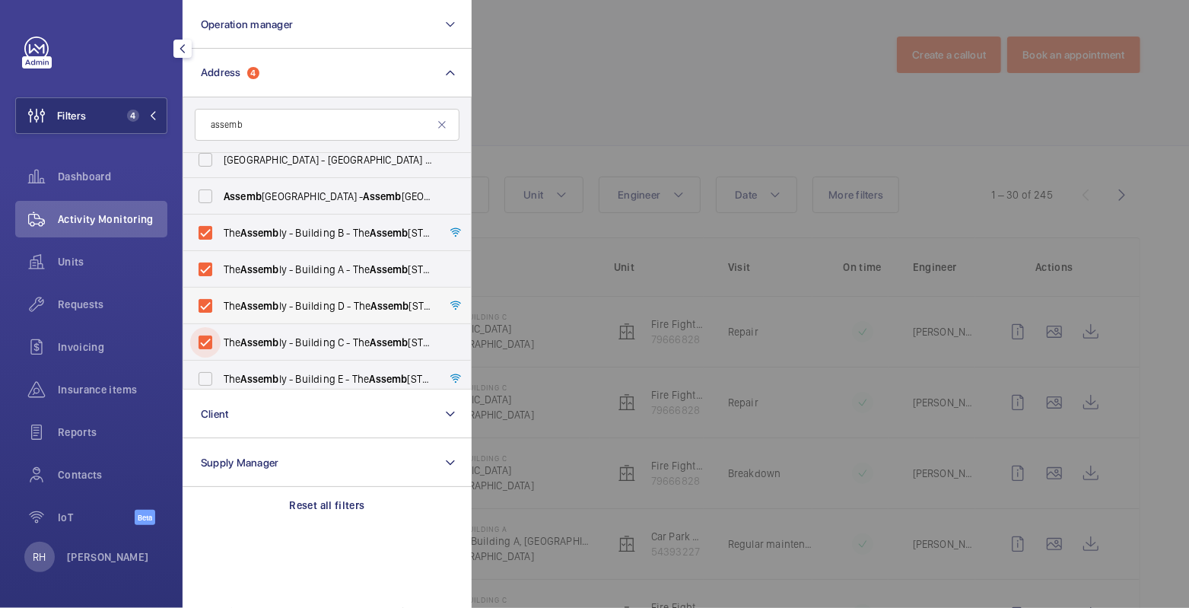
scroll to position [20, 0]
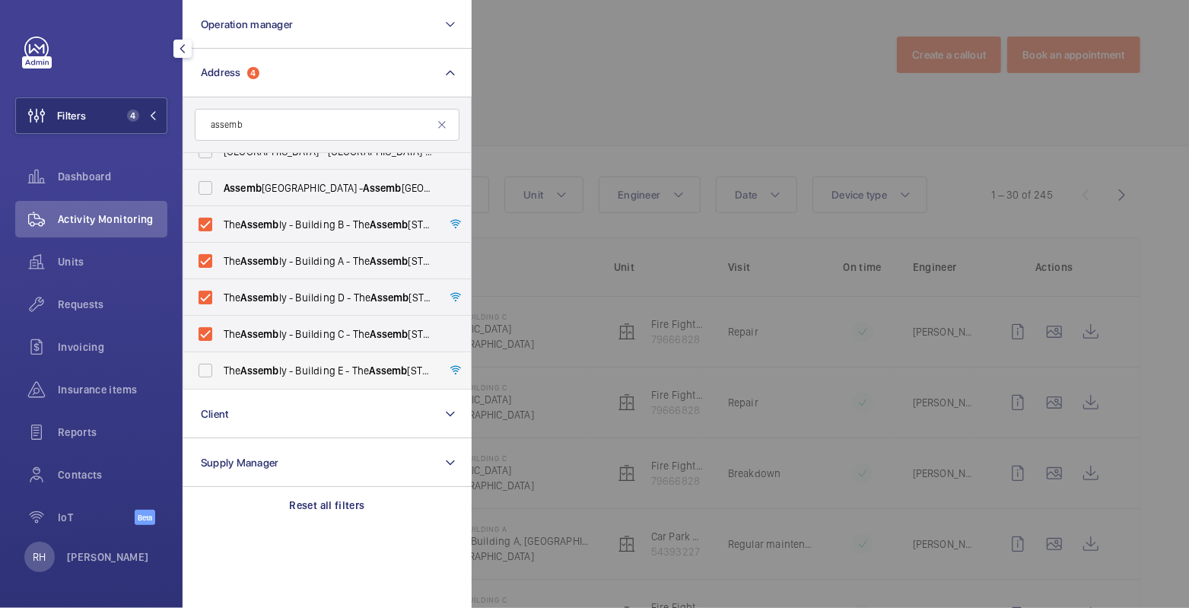
click at [315, 373] on span "The Assemb ly - Building E - The Assemb ly - Building E, Montrose Crescent, WEM…" at bounding box center [328, 370] width 209 height 15
click at [221, 373] on input "The Assemb ly - Building E - The Assemb ly - Building E, Montrose Crescent, WEM…" at bounding box center [205, 370] width 30 height 30
checkbox input "true"
click at [633, 54] on div at bounding box center [1065, 304] width 1189 height 608
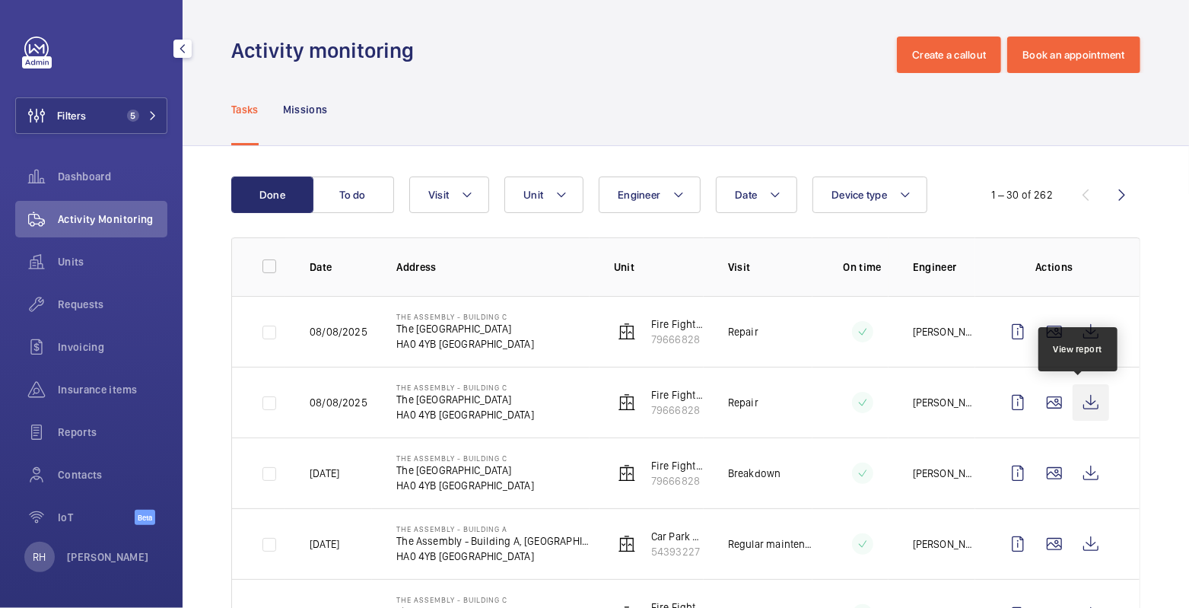
click at [1085, 399] on wm-front-icon-button at bounding box center [1090, 402] width 37 height 37
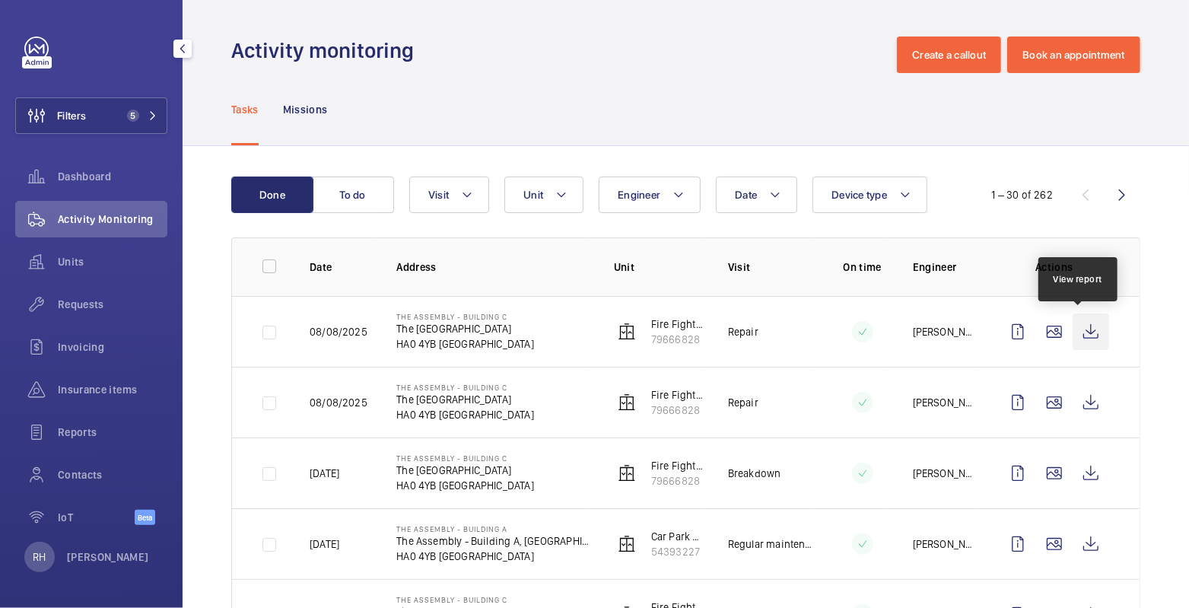
click at [1078, 331] on wm-front-icon-button at bounding box center [1090, 331] width 37 height 37
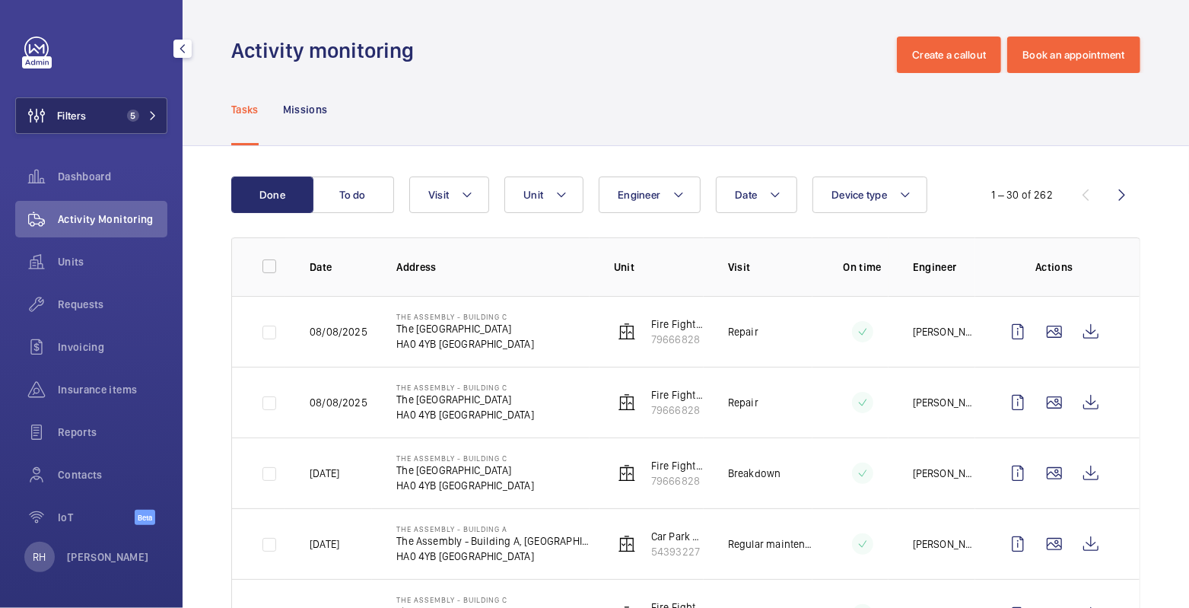
click at [122, 108] on button "Filters 5" at bounding box center [91, 115] width 152 height 37
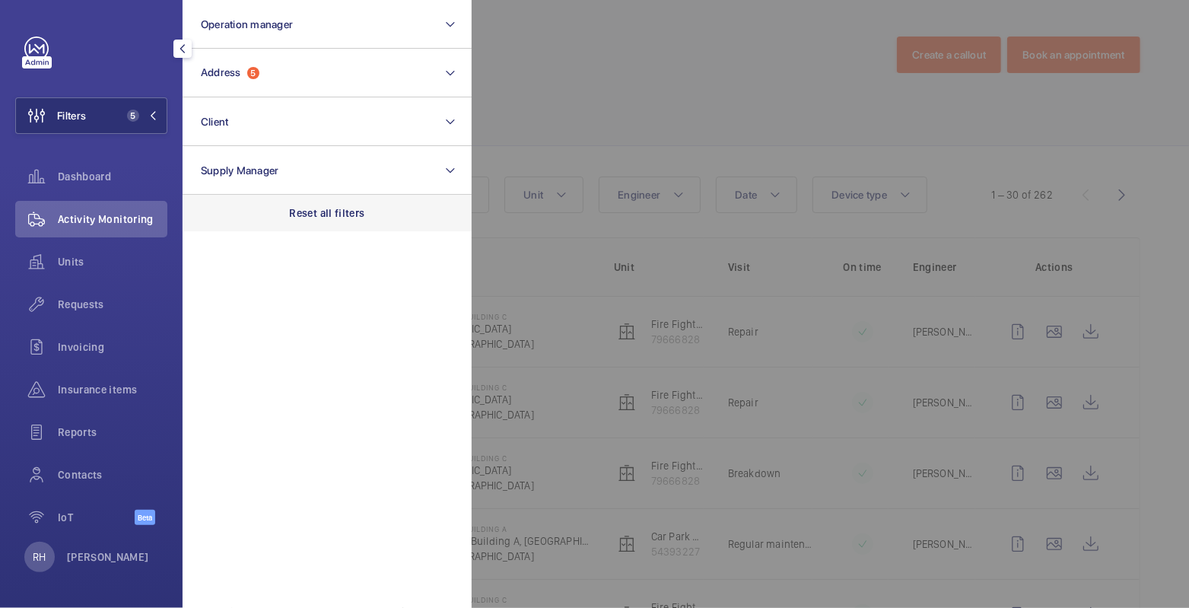
click at [322, 205] on p "Reset all filters" at bounding box center [327, 212] width 75 height 15
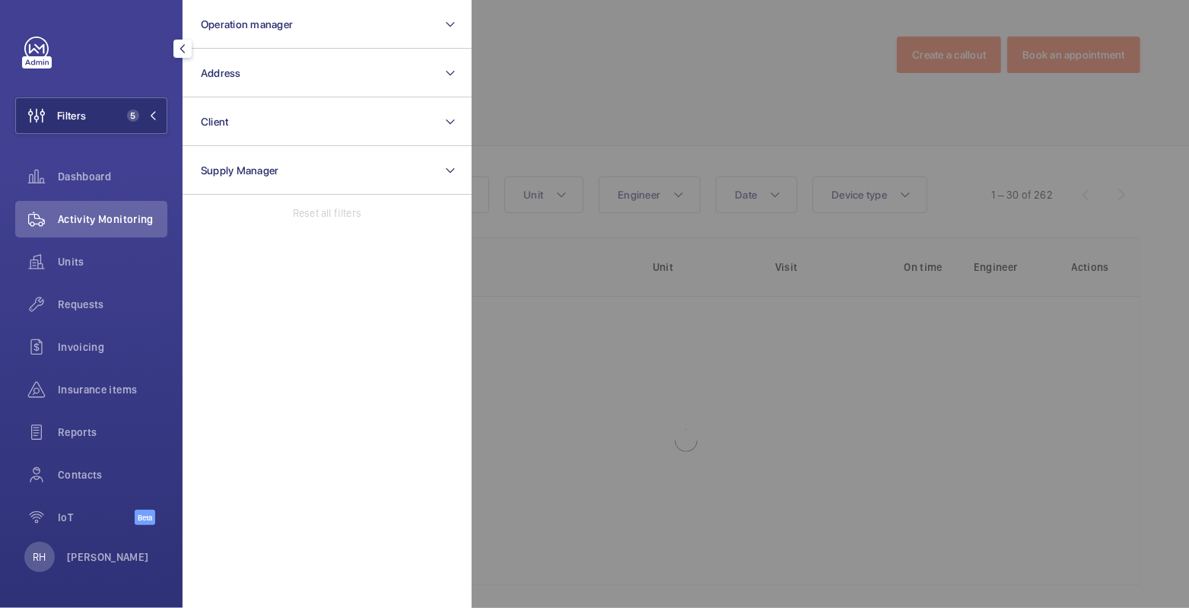
click at [597, 71] on div at bounding box center [1065, 304] width 1189 height 608
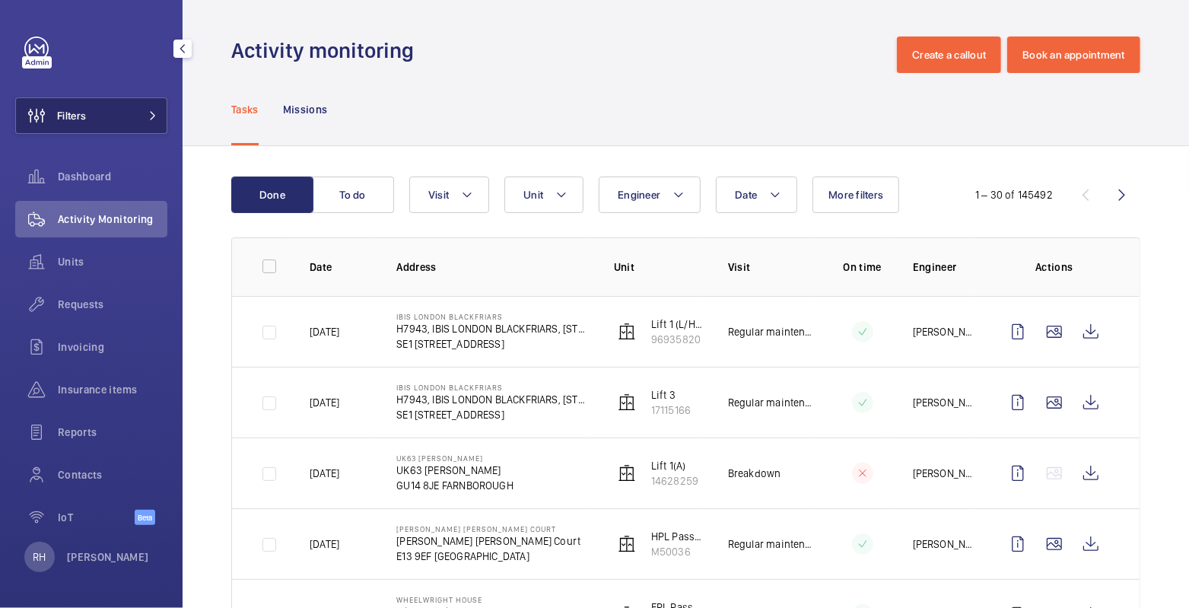
drag, startPoint x: 94, startPoint y: 131, endPoint x: 144, endPoint y: 112, distance: 54.4
click at [94, 130] on button "Filters" at bounding box center [91, 115] width 152 height 37
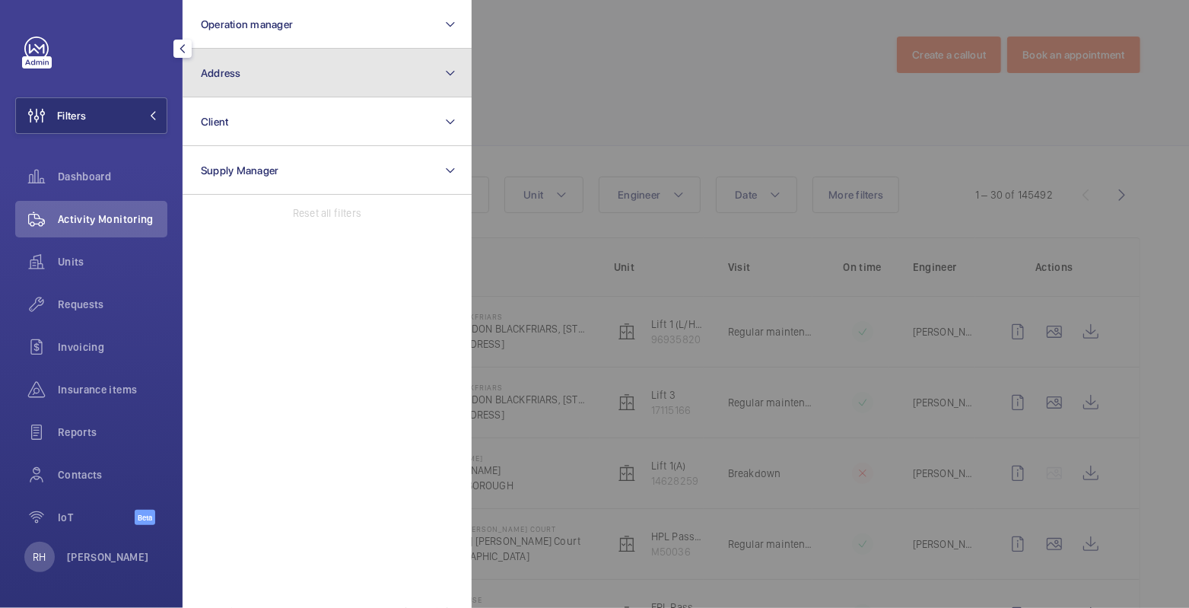
click at [248, 57] on button "Address" at bounding box center [327, 73] width 289 height 49
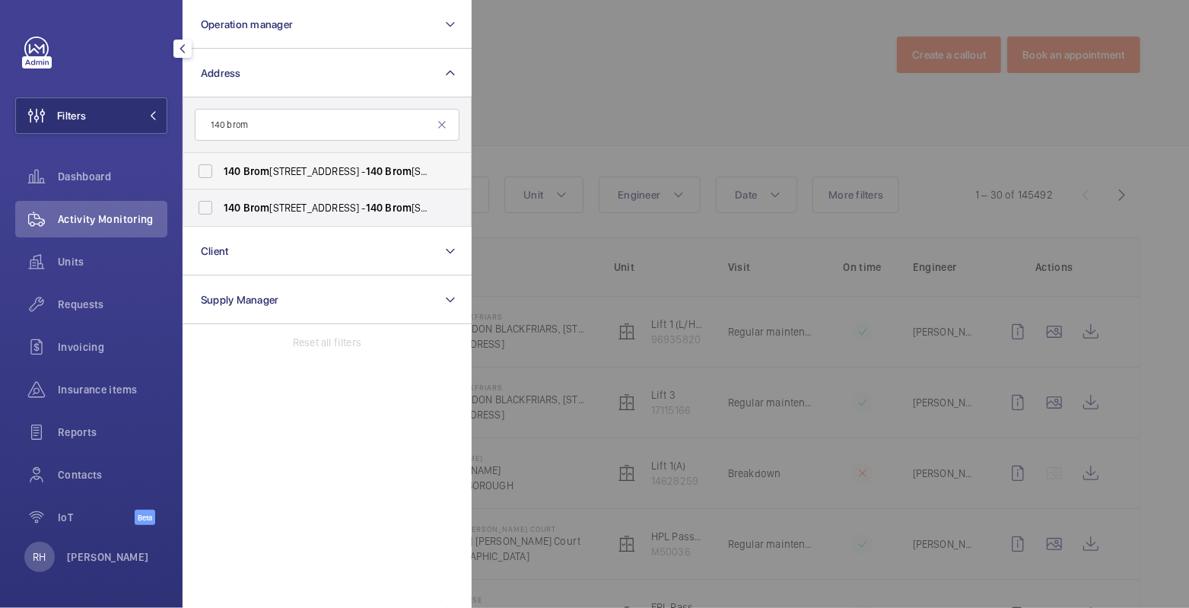
type input "140 brom"
drag, startPoint x: 276, startPoint y: 167, endPoint x: 275, endPoint y: 189, distance: 22.8
click at [276, 167] on span "140 Brom pton Road, London SW3 1HY - 140 Brom pton Rd, LONDON SW3 1HY" at bounding box center [328, 170] width 209 height 15
click at [221, 167] on input "140 Brom pton Road, London SW3 1HY - 140 Brom pton Rd, LONDON SW3 1HY" at bounding box center [205, 171] width 30 height 30
checkbox input "true"
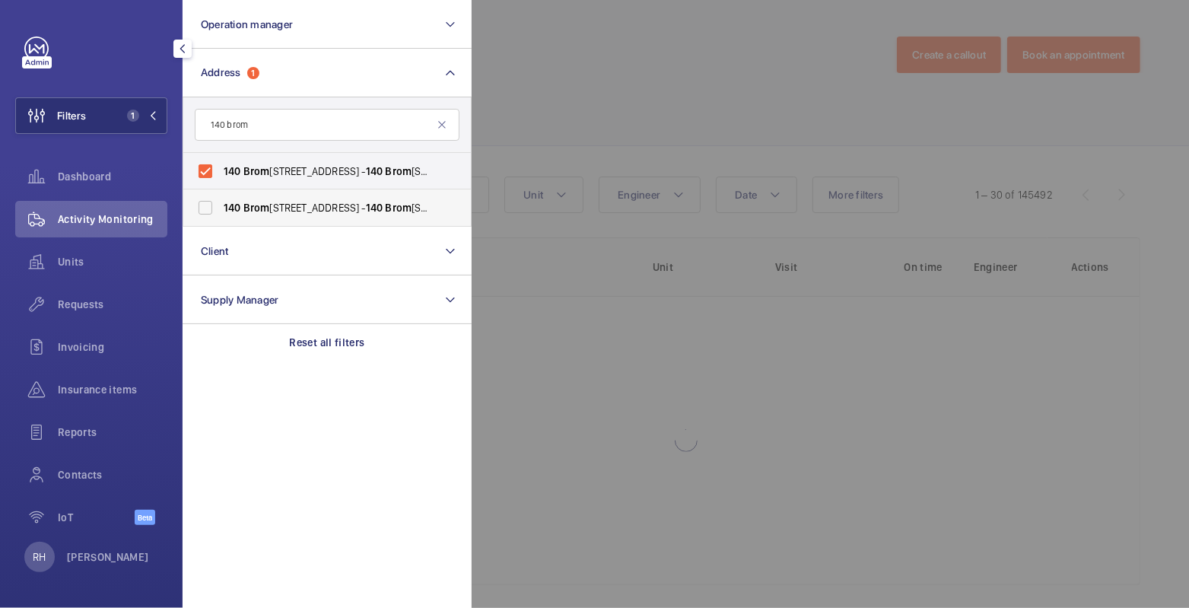
click at [268, 202] on span "140 Brom pton Road, London SW3 1HY - 140 Brom pton Rd, LONDON SW3 1HY" at bounding box center [328, 207] width 209 height 15
click at [221, 202] on input "140 Brom pton Road, London SW3 1HY - 140 Brom pton Rd, LONDON SW3 1HY" at bounding box center [205, 207] width 30 height 30
checkbox input "true"
click at [557, 96] on div at bounding box center [1065, 304] width 1189 height 608
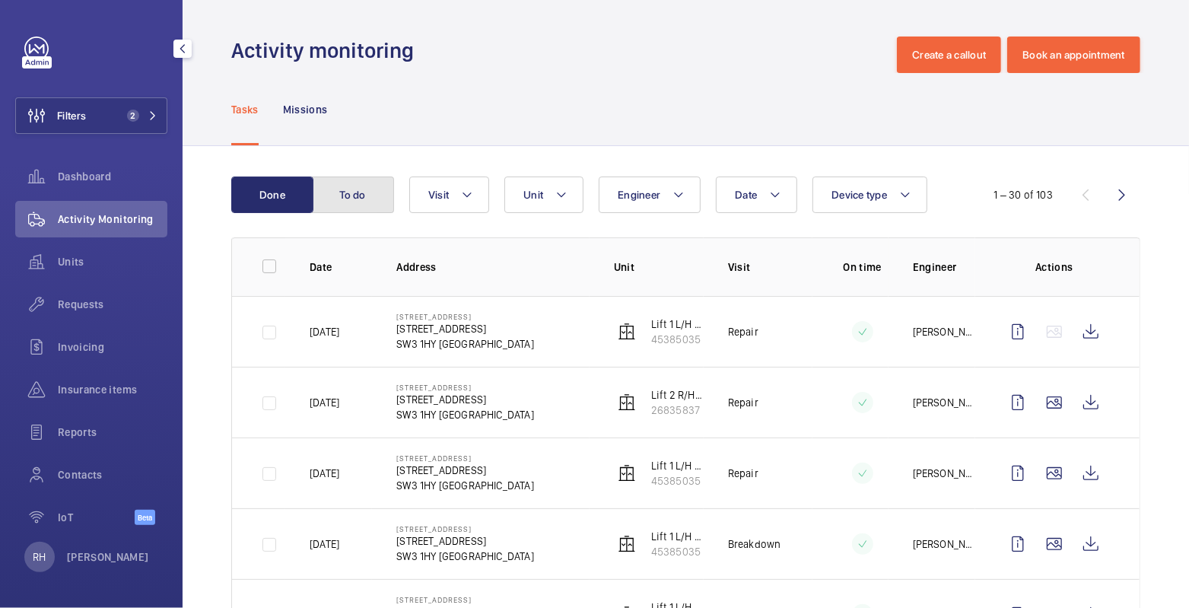
click at [340, 199] on button "To do" at bounding box center [353, 194] width 82 height 37
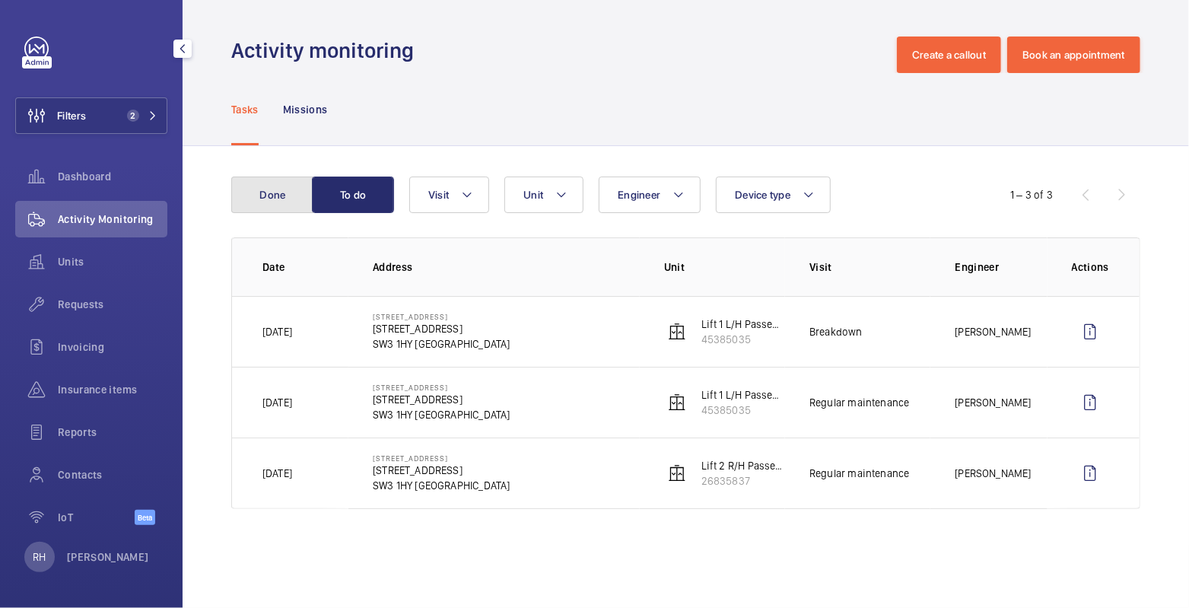
click at [273, 207] on button "Done" at bounding box center [272, 194] width 82 height 37
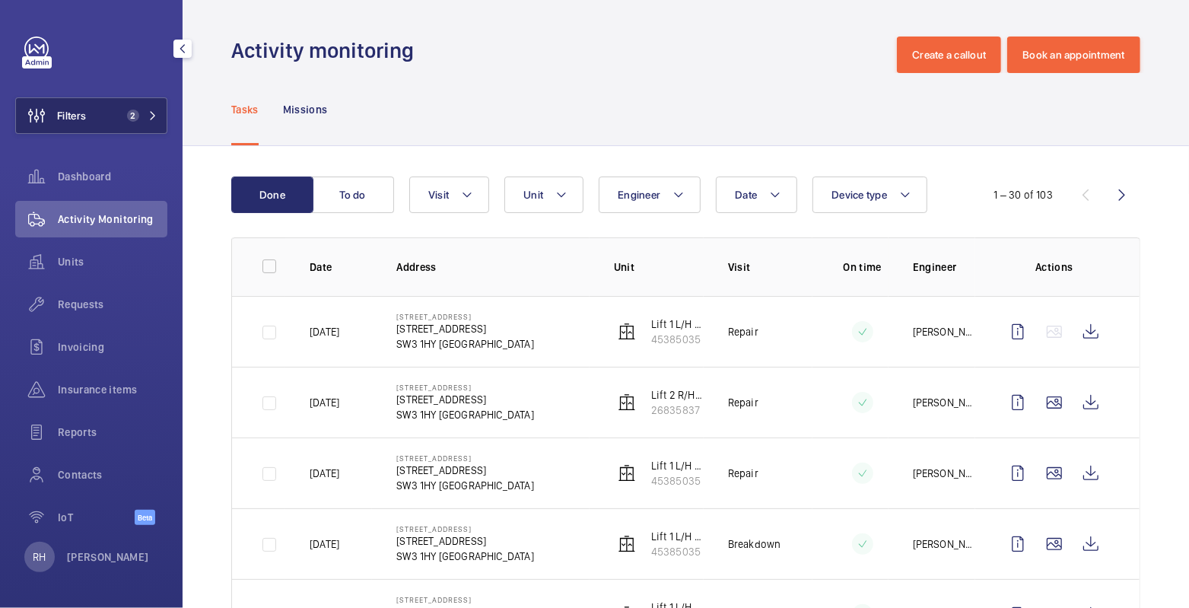
click at [112, 108] on button "Filters 2" at bounding box center [91, 115] width 152 height 37
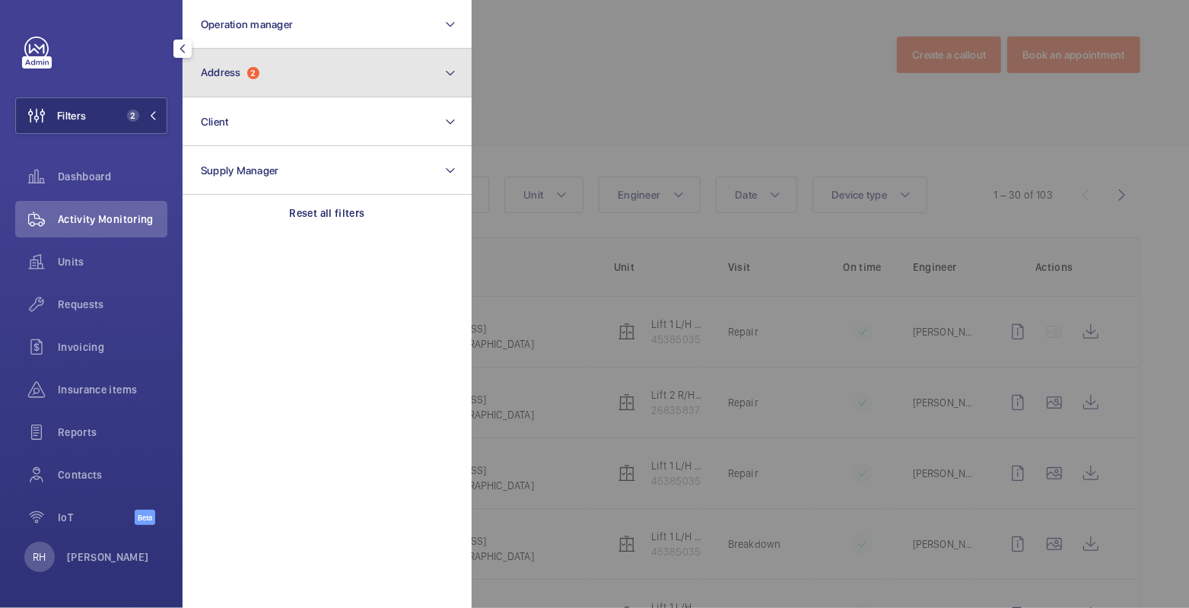
click at [256, 67] on span "2" at bounding box center [253, 73] width 12 height 12
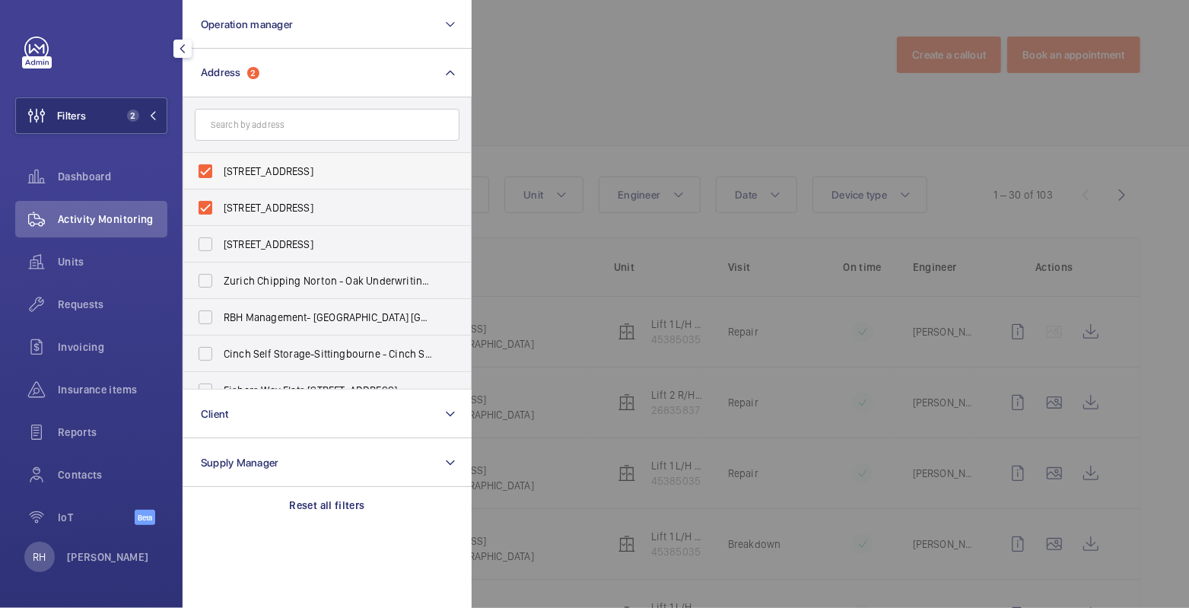
click at [259, 172] on span "140 Brompton Road, London SW3 1HY - 140 Brompton Rd, LONDON SW3 1HY" at bounding box center [328, 170] width 209 height 15
click at [221, 172] on input "140 Brompton Road, London SW3 1HY - 140 Brompton Rd, LONDON SW3 1HY" at bounding box center [205, 171] width 30 height 30
checkbox input "false"
click at [250, 200] on span "140 Brompton Road, London SW3 1HY - 140 Brompton Rd, LONDON SW3 1HY" at bounding box center [328, 207] width 209 height 15
click at [221, 200] on input "140 Brompton Road, London SW3 1HY - 140 Brompton Rd, LONDON SW3 1HY" at bounding box center [205, 207] width 30 height 30
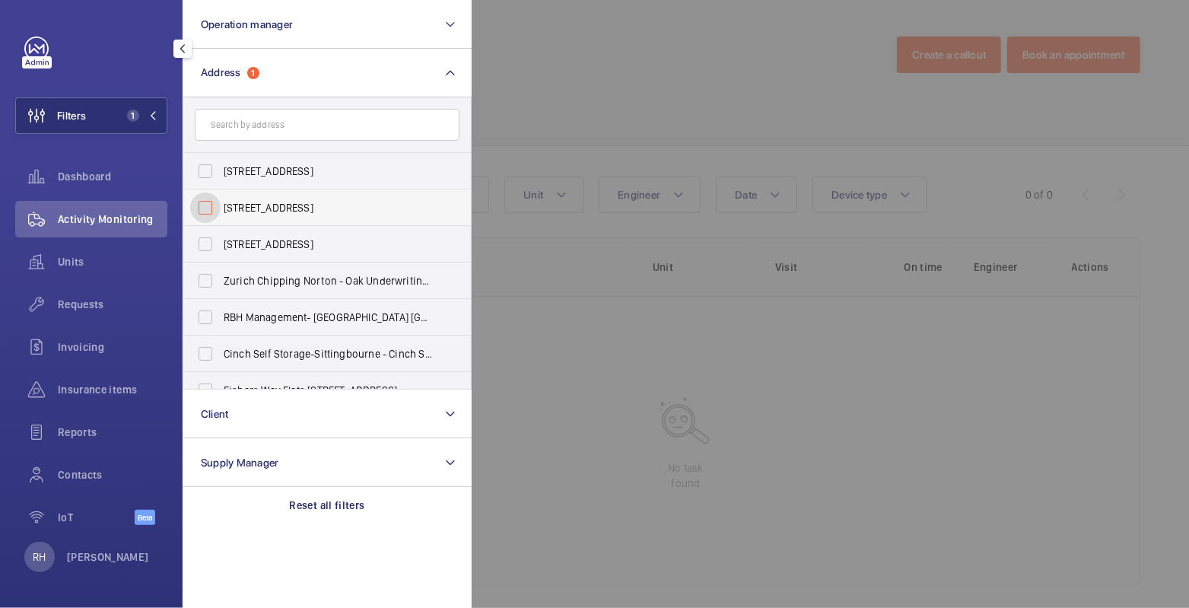
checkbox input "false"
click at [529, 99] on div at bounding box center [1065, 304] width 1189 height 608
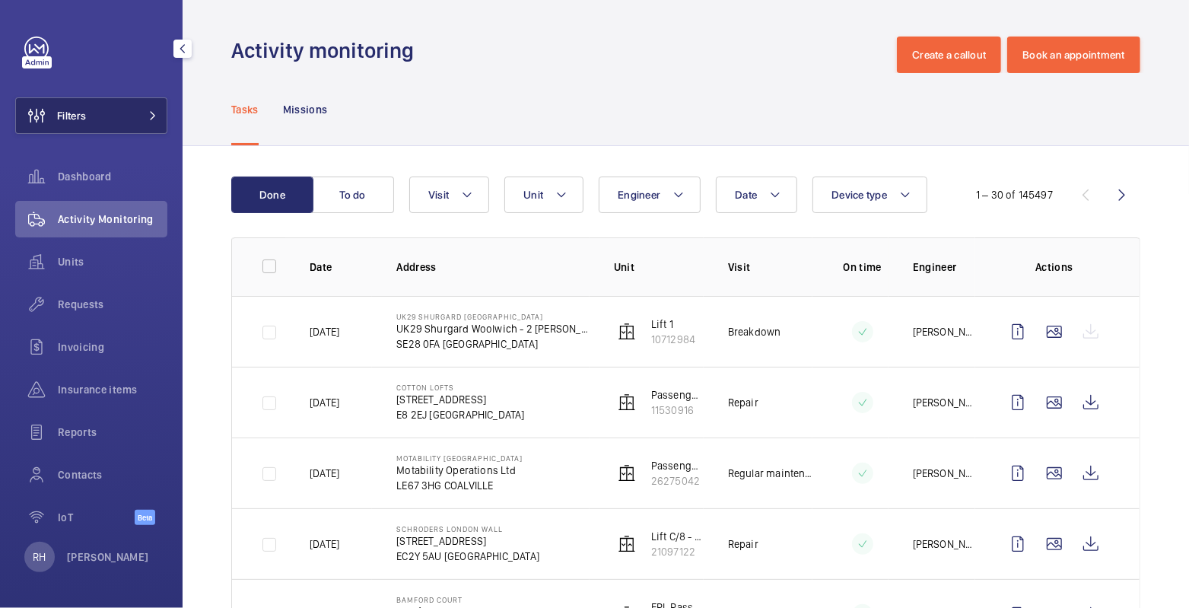
click at [99, 111] on button "Filters" at bounding box center [91, 115] width 152 height 37
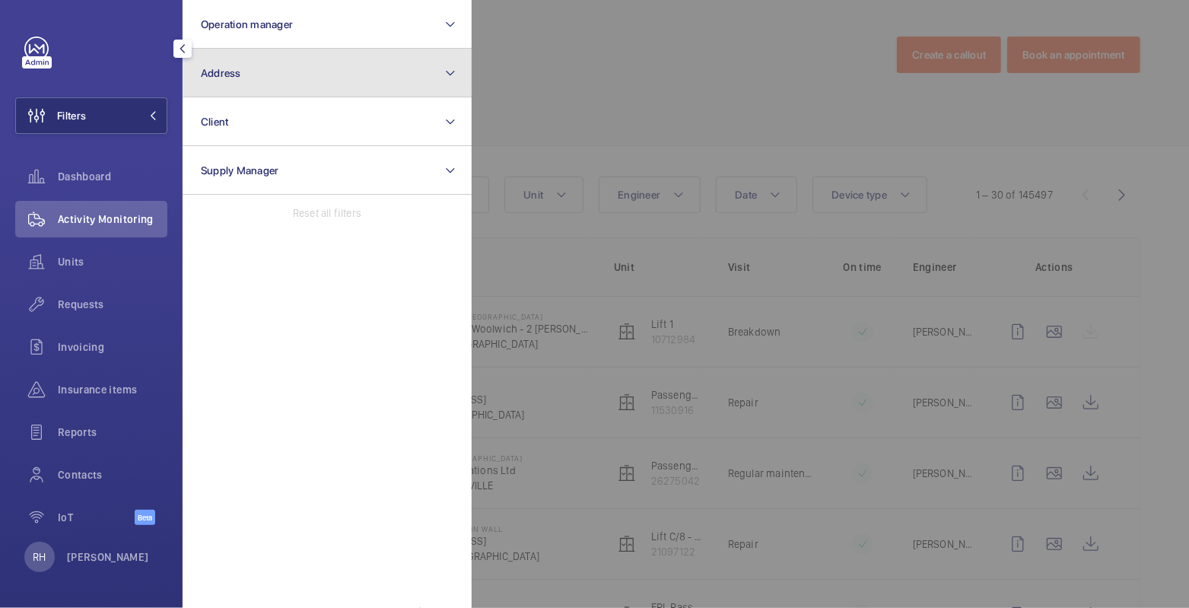
click at [225, 84] on button "Address" at bounding box center [327, 73] width 289 height 49
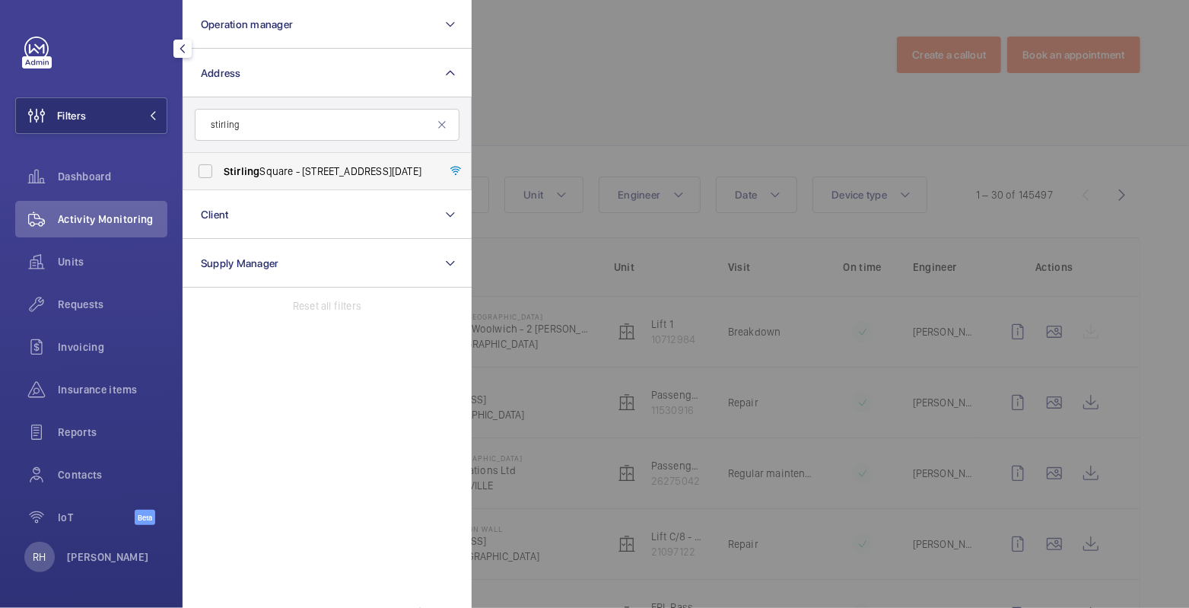
type input "stirling"
click at [261, 167] on span "Stirling Square - 6 Carlton Gardens, LONDON SW1Y 5AD" at bounding box center [328, 170] width 209 height 15
click at [221, 167] on input "Stirling Square - 6 Carlton Gardens, LONDON SW1Y 5AD" at bounding box center [205, 171] width 30 height 30
checkbox input "true"
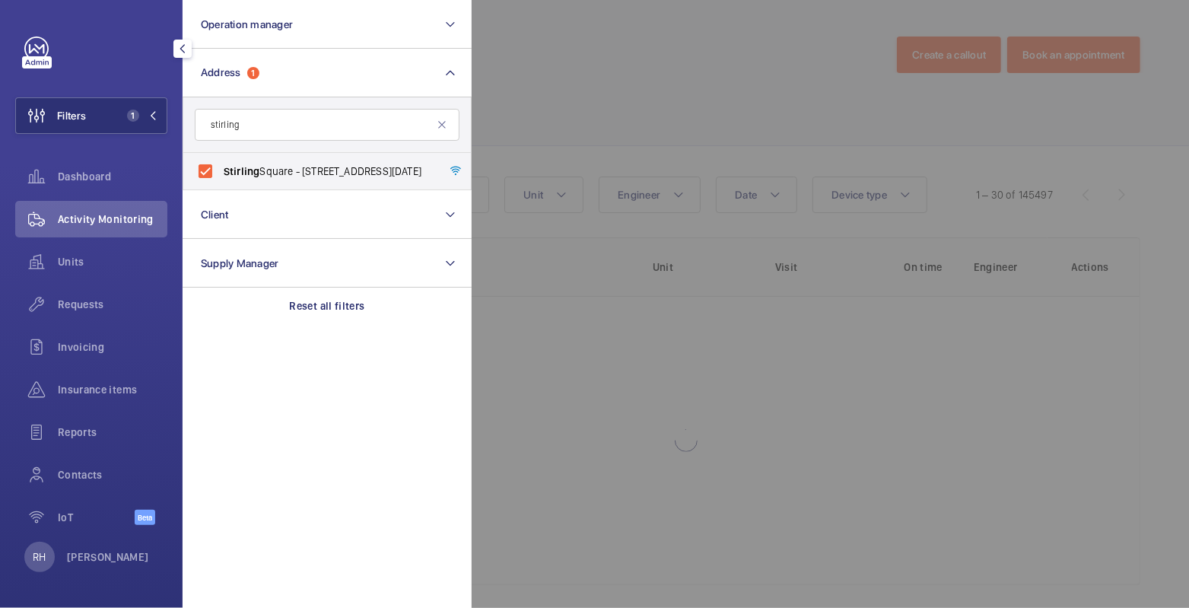
click at [545, 82] on div at bounding box center [1065, 304] width 1189 height 608
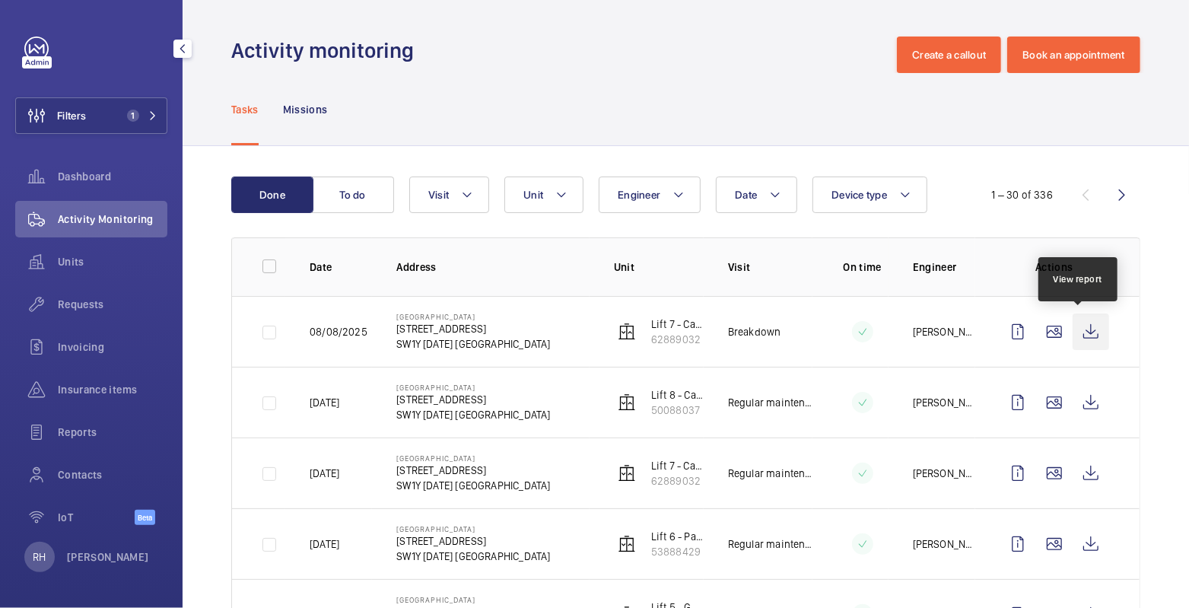
click at [1087, 332] on wm-front-icon-button at bounding box center [1090, 331] width 37 height 37
click at [78, 260] on span "Units" at bounding box center [113, 261] width 110 height 15
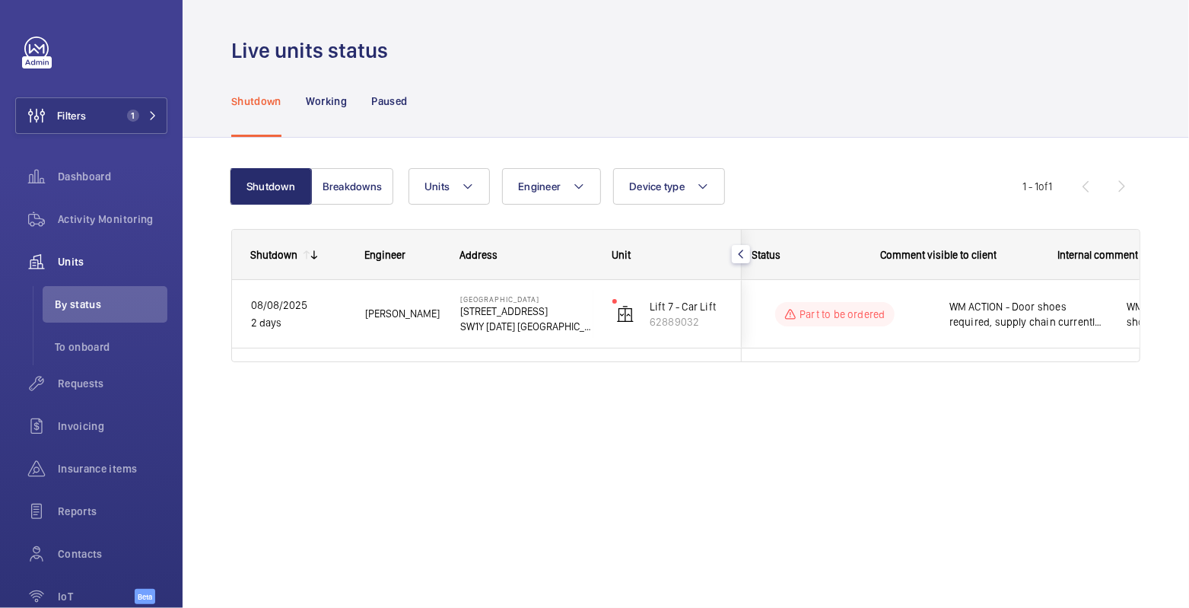
scroll to position [0, 301]
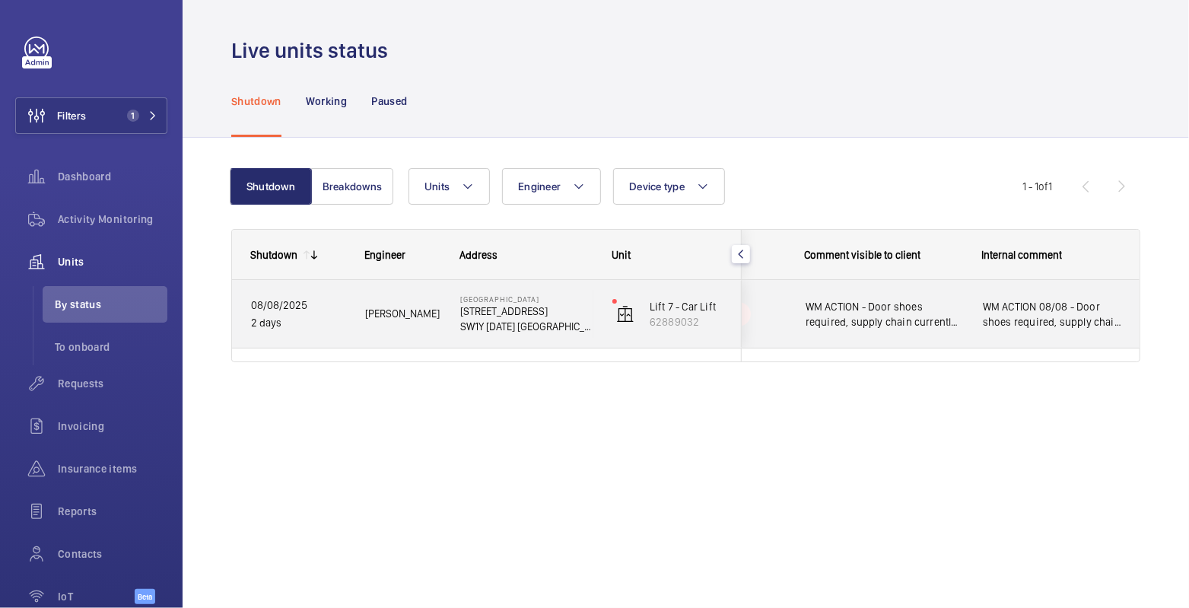
click at [1058, 313] on span "WM ACTION 08/08 - Door shoes required, supply chain currently sourcing - Elle" at bounding box center [1051, 314] width 139 height 30
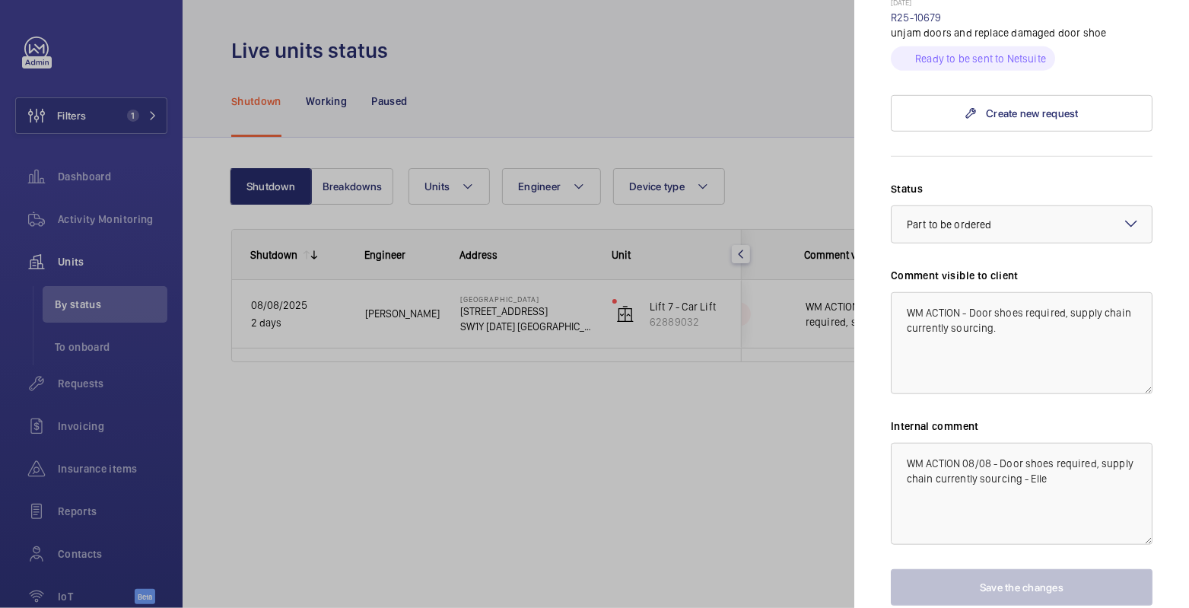
scroll to position [634, 0]
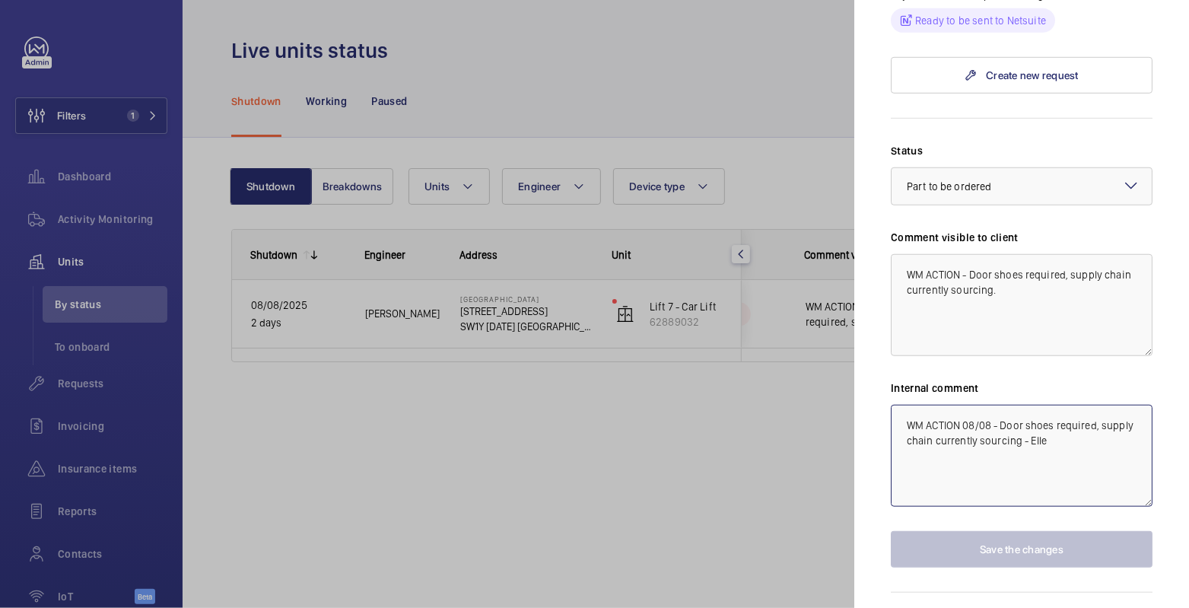
drag, startPoint x: 1002, startPoint y: 395, endPoint x: 1052, endPoint y: 411, distance: 53.4
click at [1052, 411] on textarea "WM ACTION 08/08 - Door shoes required, supply chain currently sourcing - Elle" at bounding box center [1021, 456] width 262 height 102
click at [446, 353] on div at bounding box center [594, 304] width 1189 height 608
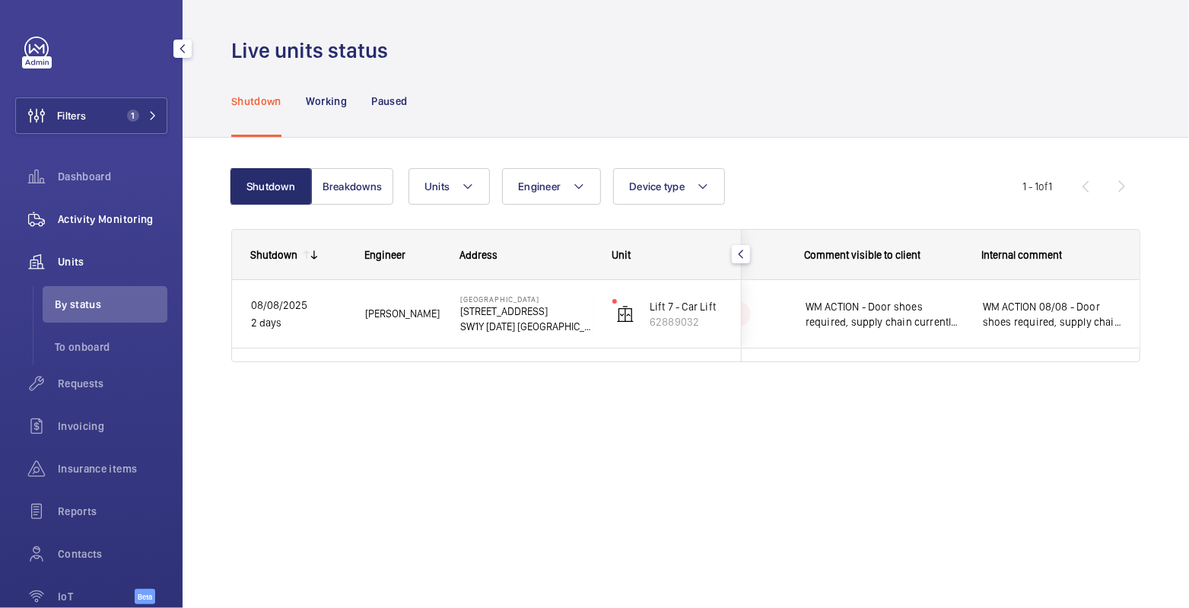
click at [106, 219] on span "Activity Monitoring" at bounding box center [113, 218] width 110 height 15
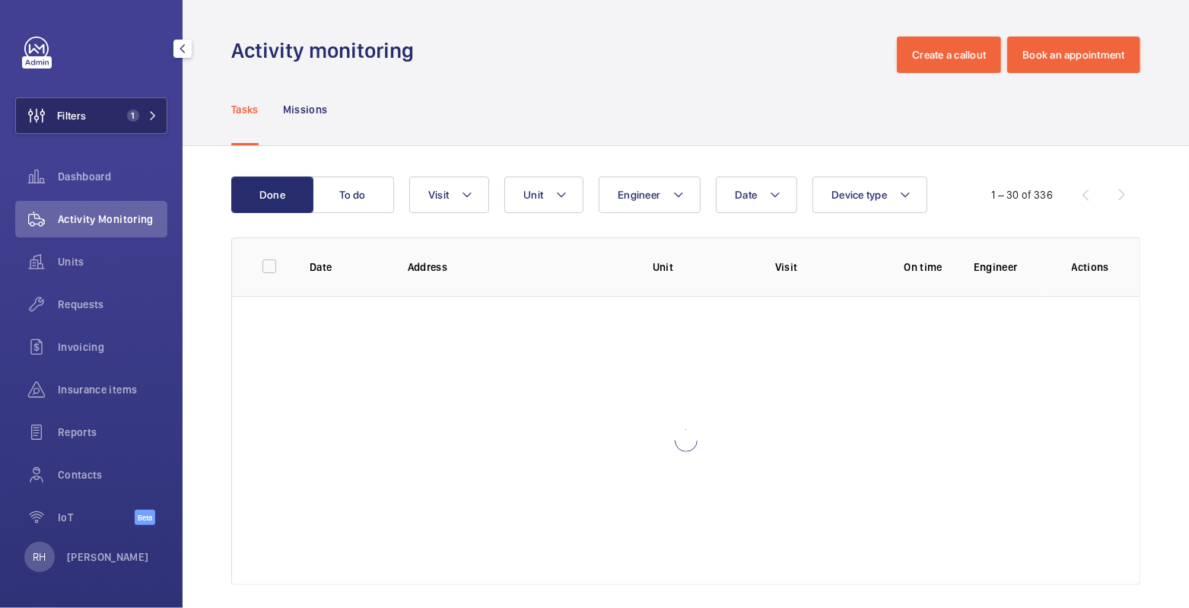
click at [107, 116] on button "Filters 1" at bounding box center [91, 115] width 152 height 37
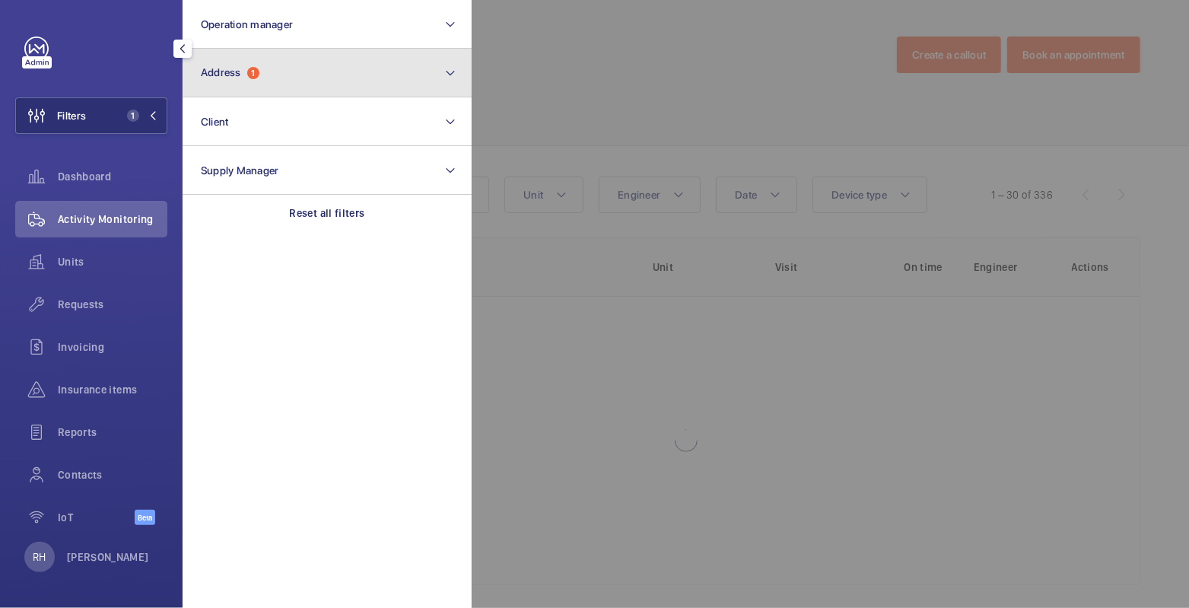
click at [276, 65] on button "Address 1" at bounding box center [327, 73] width 289 height 49
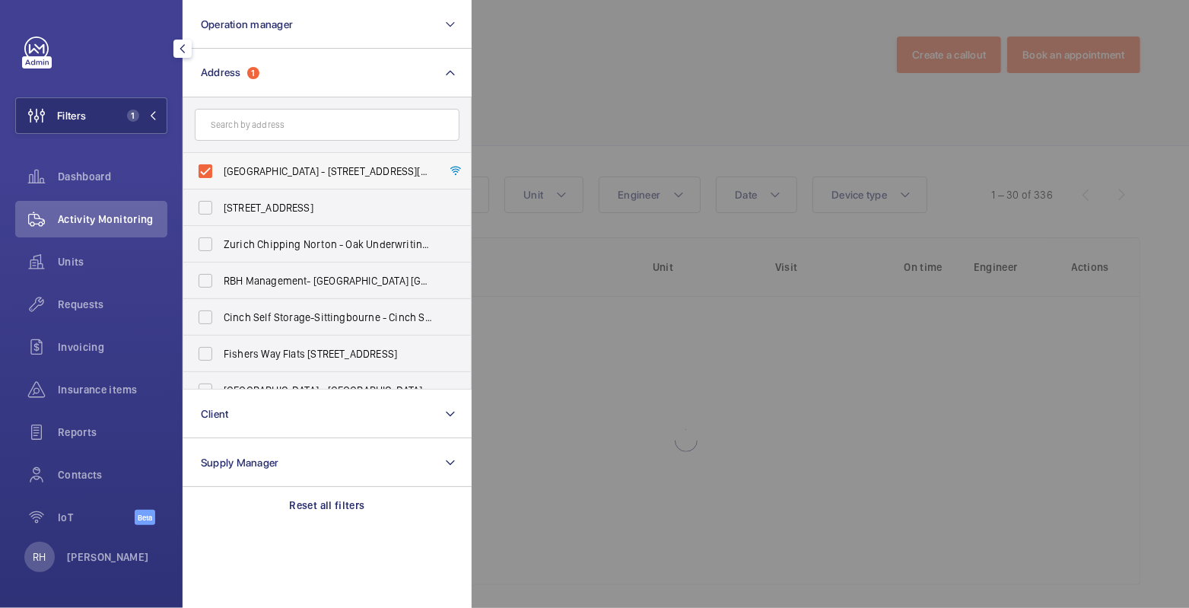
click at [241, 164] on span "Stirling Square - 6 Carlton Gardens, LONDON SW1Y 5AD" at bounding box center [328, 170] width 209 height 15
click at [221, 164] on input "Stirling Square - 6 Carlton Gardens, LONDON SW1Y 5AD" at bounding box center [205, 171] width 30 height 30
checkbox input "false"
click at [256, 121] on input "text" at bounding box center [327, 125] width 265 height 32
click at [647, 68] on div at bounding box center [1065, 304] width 1189 height 608
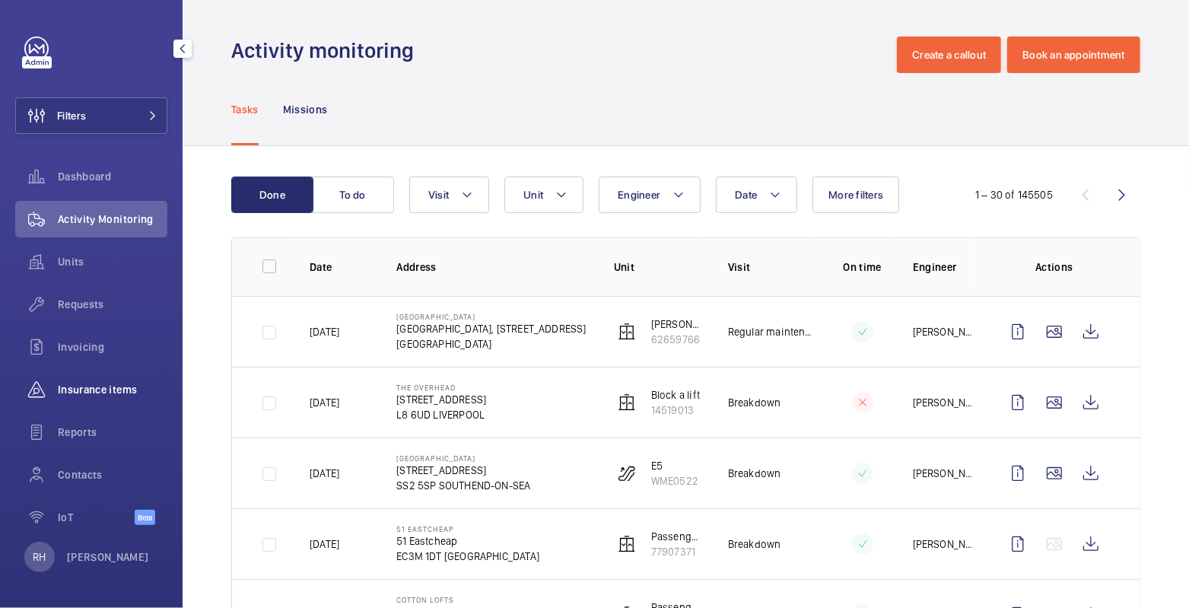
click at [81, 396] on span "Insurance items" at bounding box center [113, 389] width 110 height 15
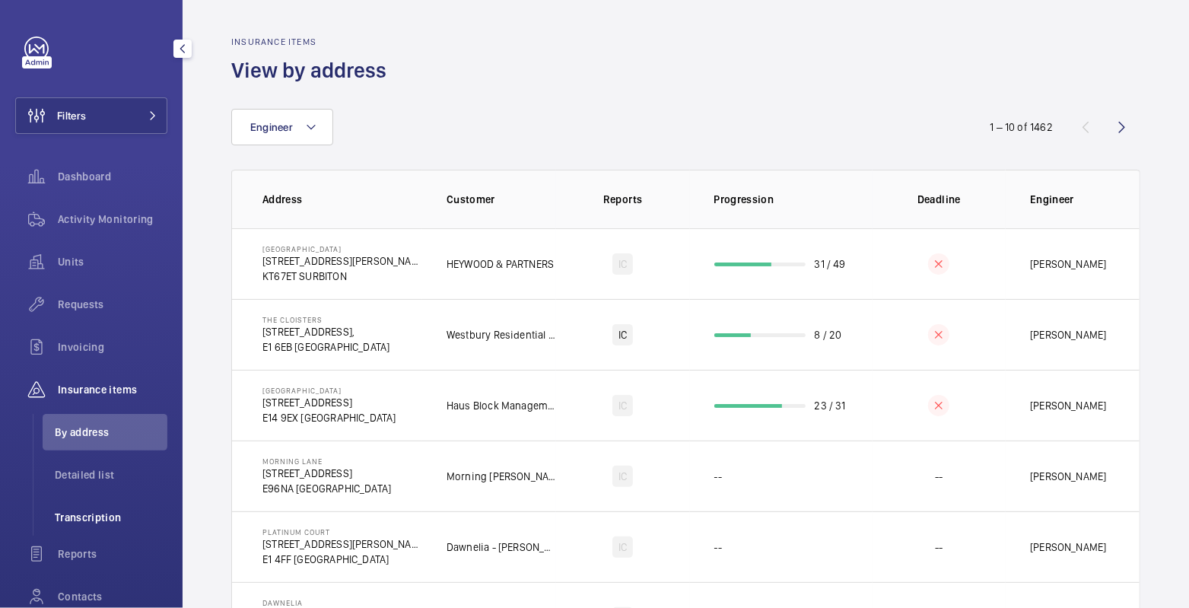
click at [95, 519] on span "Transcription" at bounding box center [111, 516] width 113 height 15
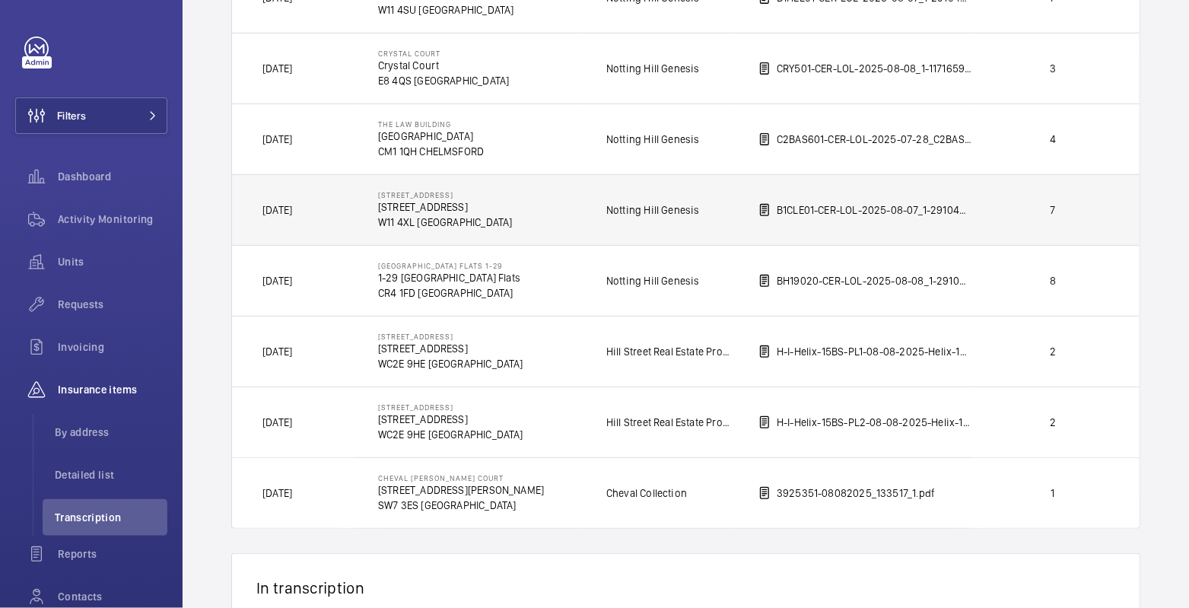
scroll to position [78, 0]
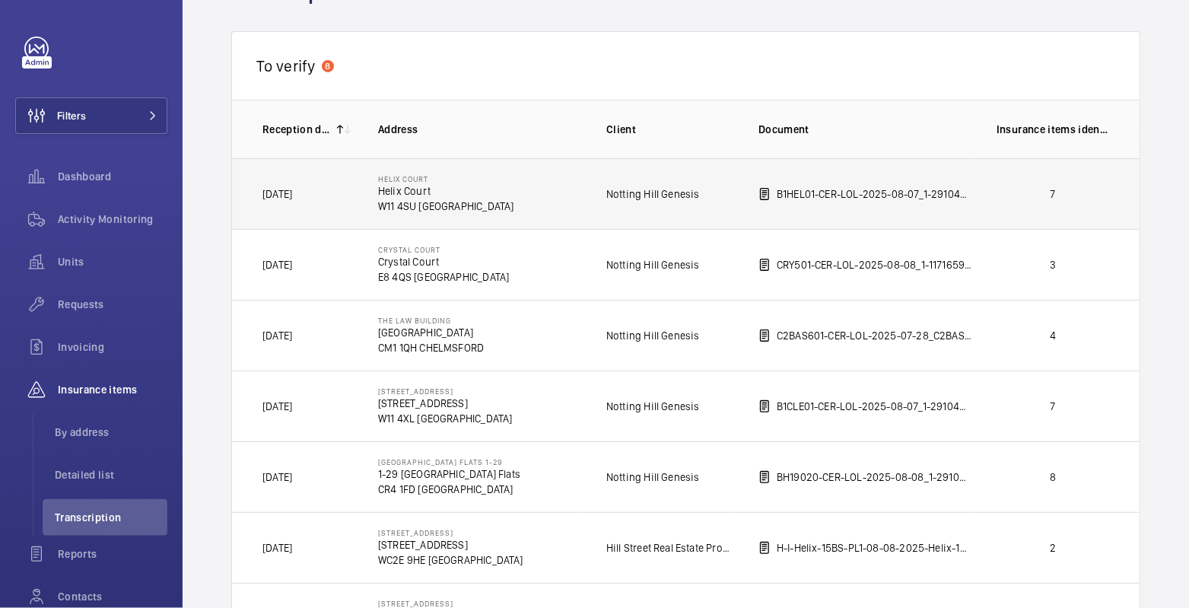
click at [1021, 197] on p "7" at bounding box center [1052, 193] width 113 height 15
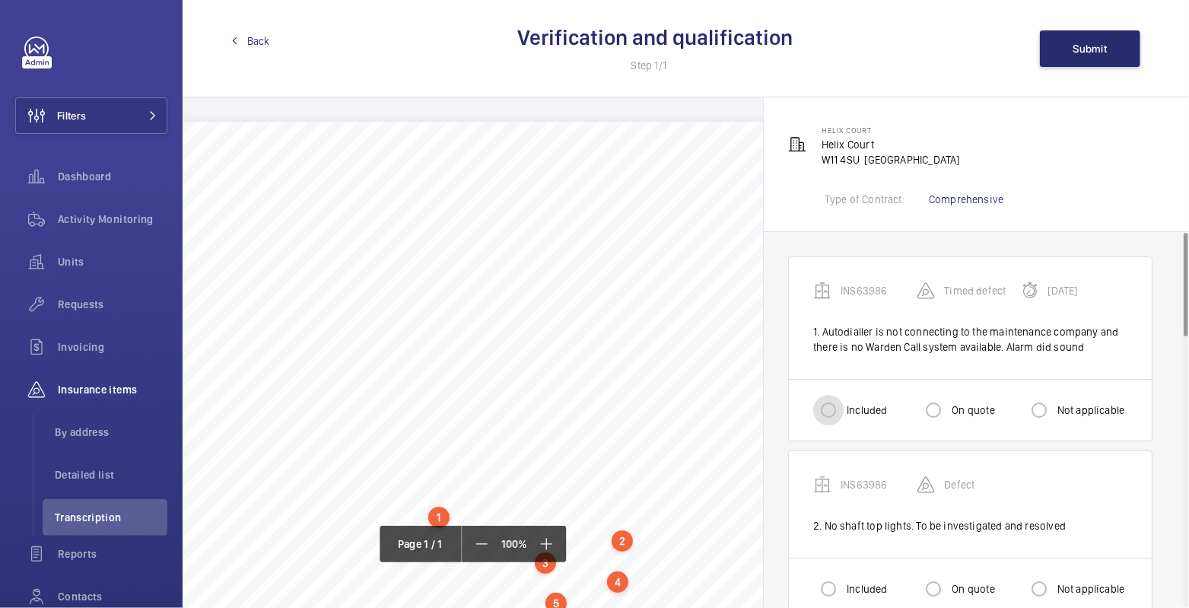
click at [841, 405] on input "Included" at bounding box center [828, 410] width 30 height 30
radio input "true"
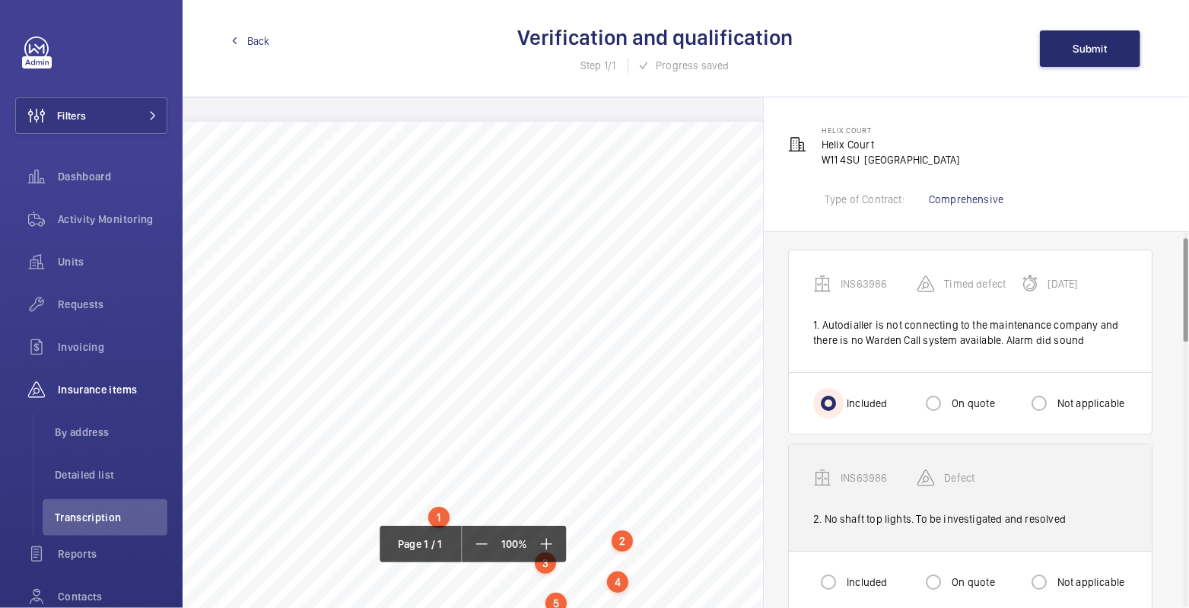
scroll to position [24, 0]
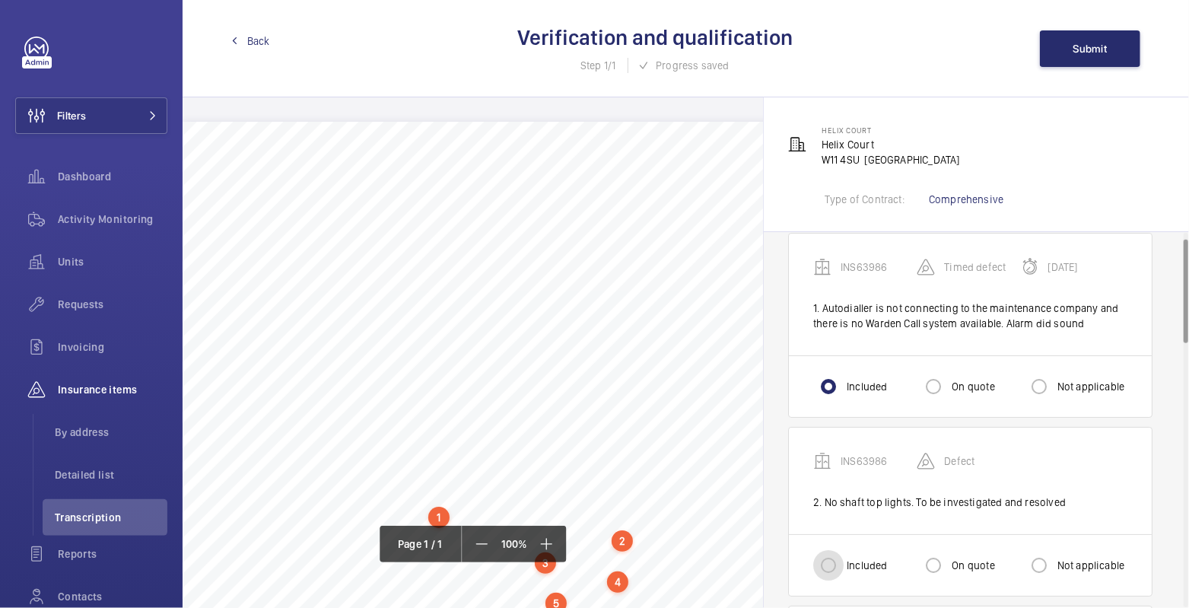
click at [823, 560] on input "Included" at bounding box center [828, 565] width 30 height 30
radio input "true"
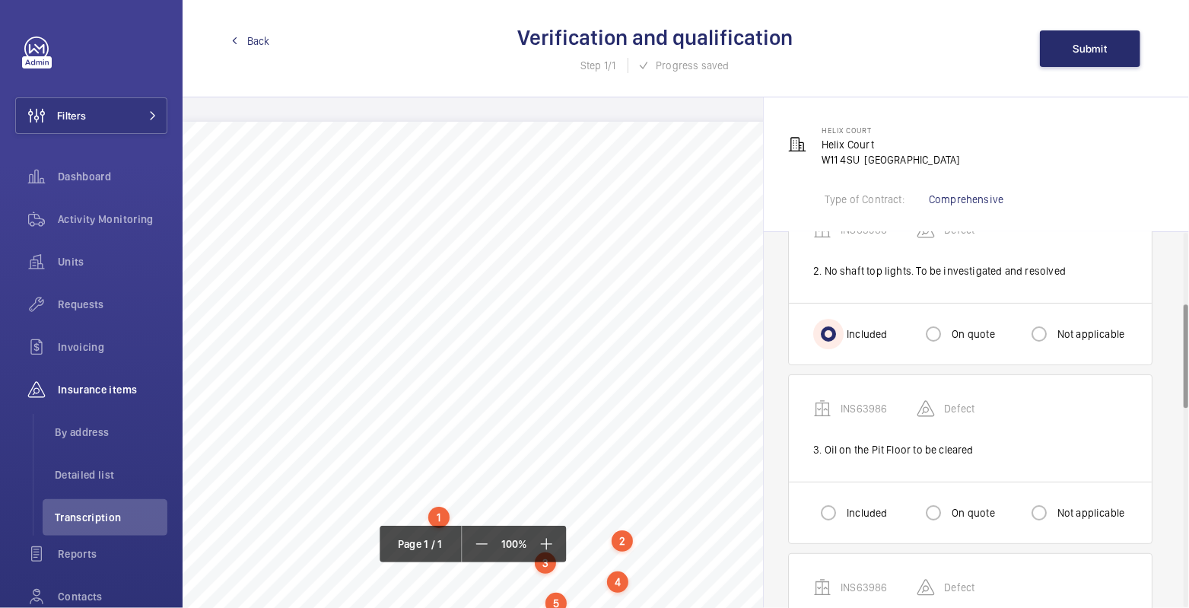
scroll to position [258, 0]
click at [831, 491] on div at bounding box center [828, 509] width 37 height 37
radio input "true"
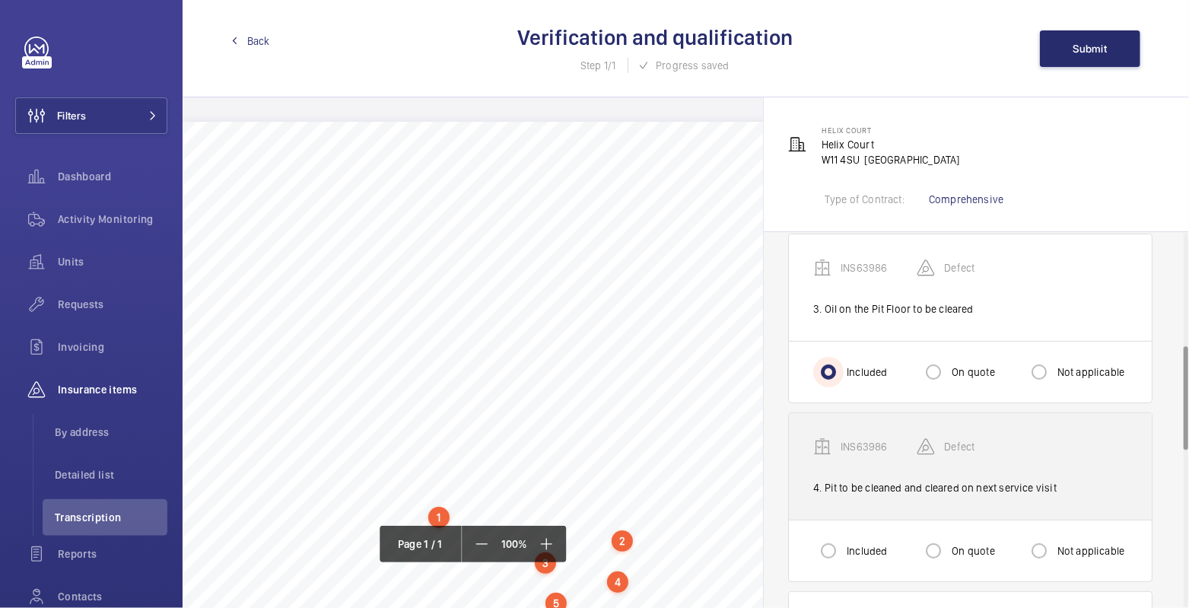
scroll to position [412, 0]
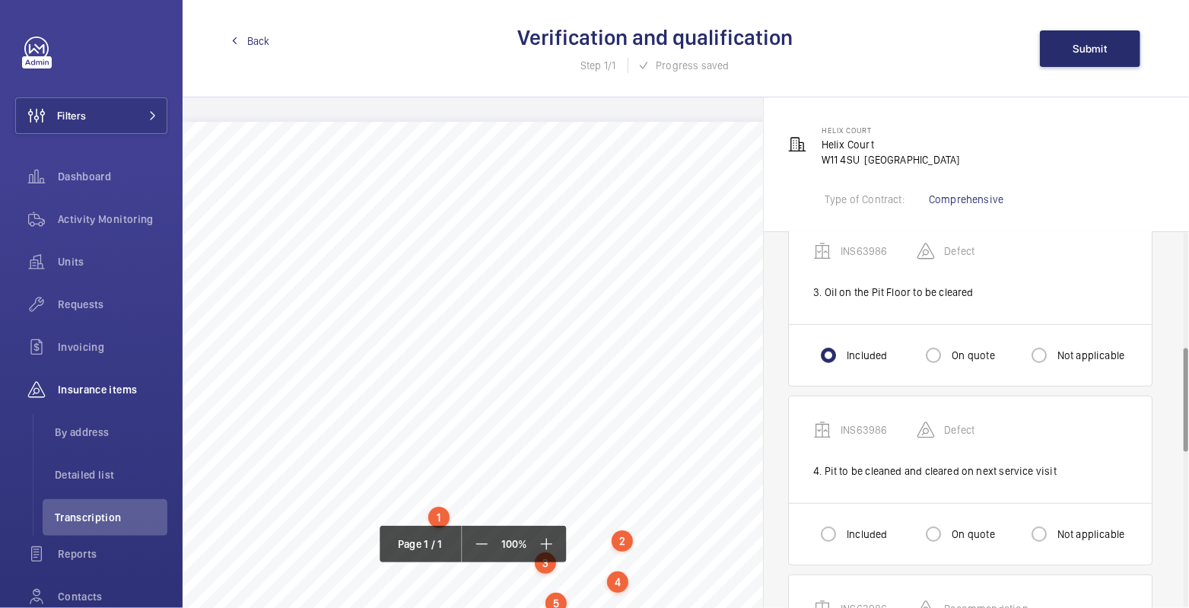
click at [849, 529] on label "Included" at bounding box center [864, 533] width 43 height 15
click at [843, 529] on input "Included" at bounding box center [828, 534] width 30 height 30
radio input "true"
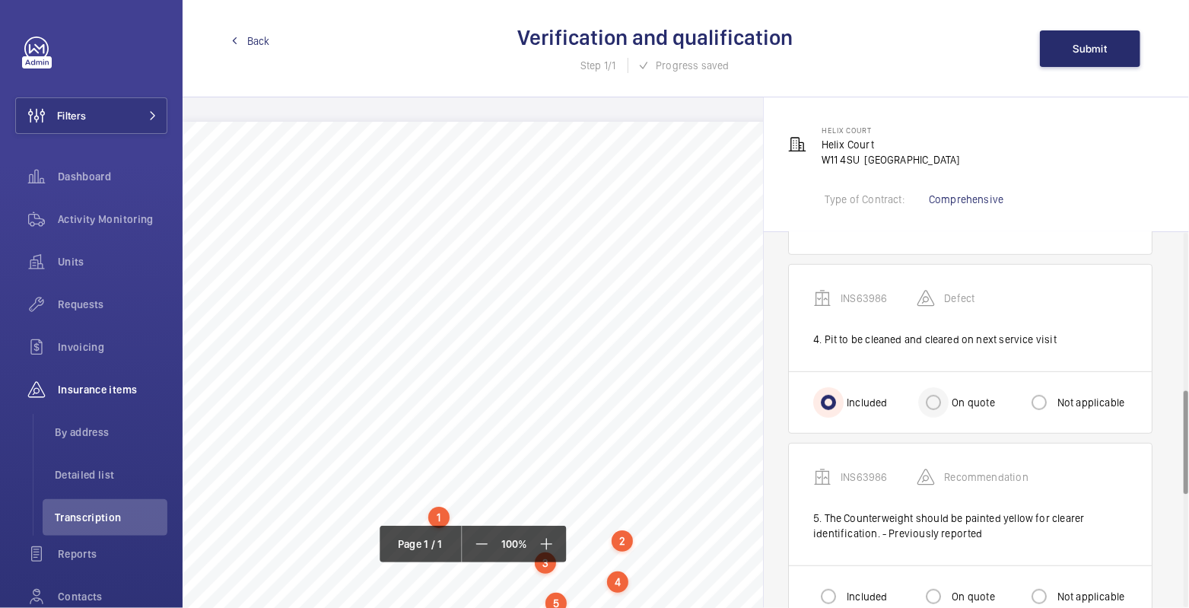
scroll to position [643, 0]
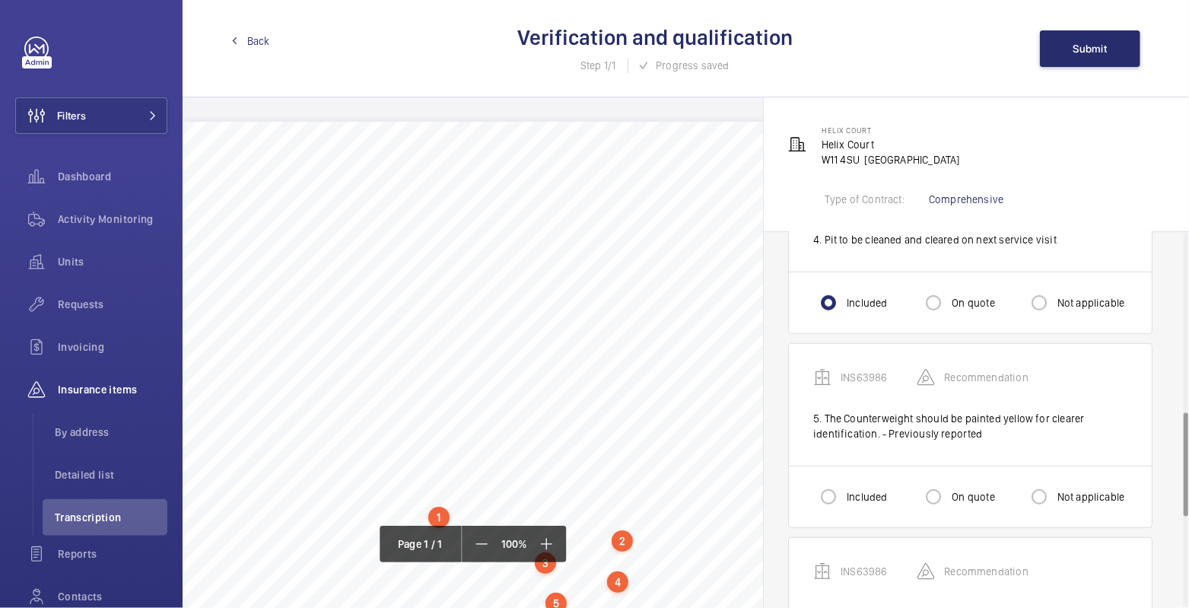
click at [1064, 490] on label "Not applicable" at bounding box center [1089, 496] width 71 height 15
click at [1054, 490] on input "Not applicable" at bounding box center [1039, 496] width 30 height 30
radio input "true"
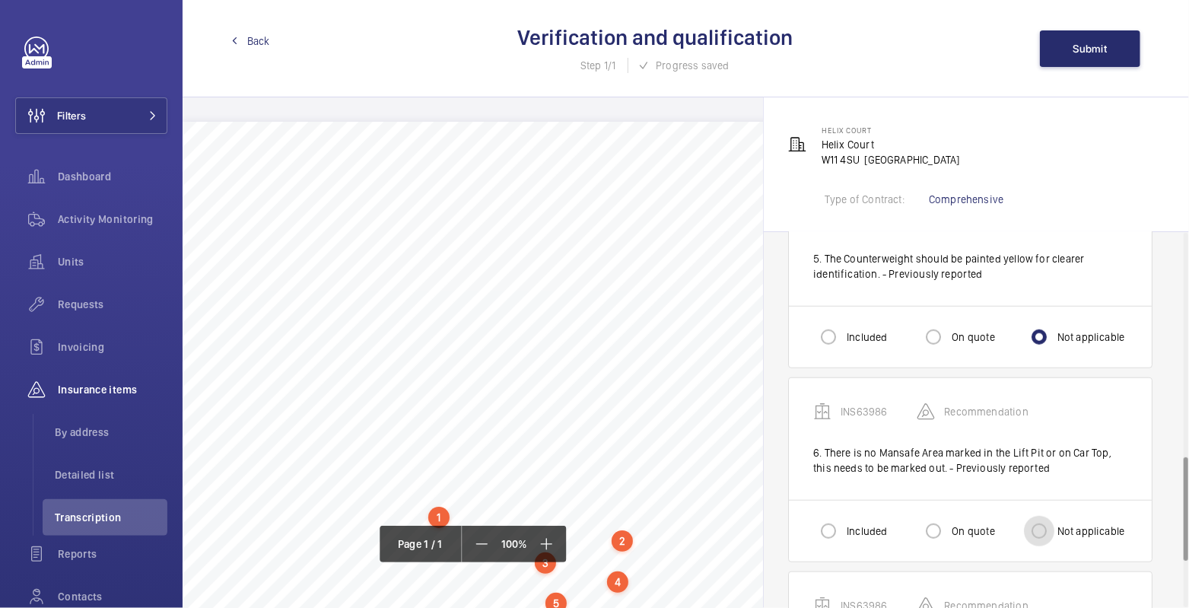
click at [1051, 517] on input "Not applicable" at bounding box center [1039, 531] width 30 height 30
radio input "true"
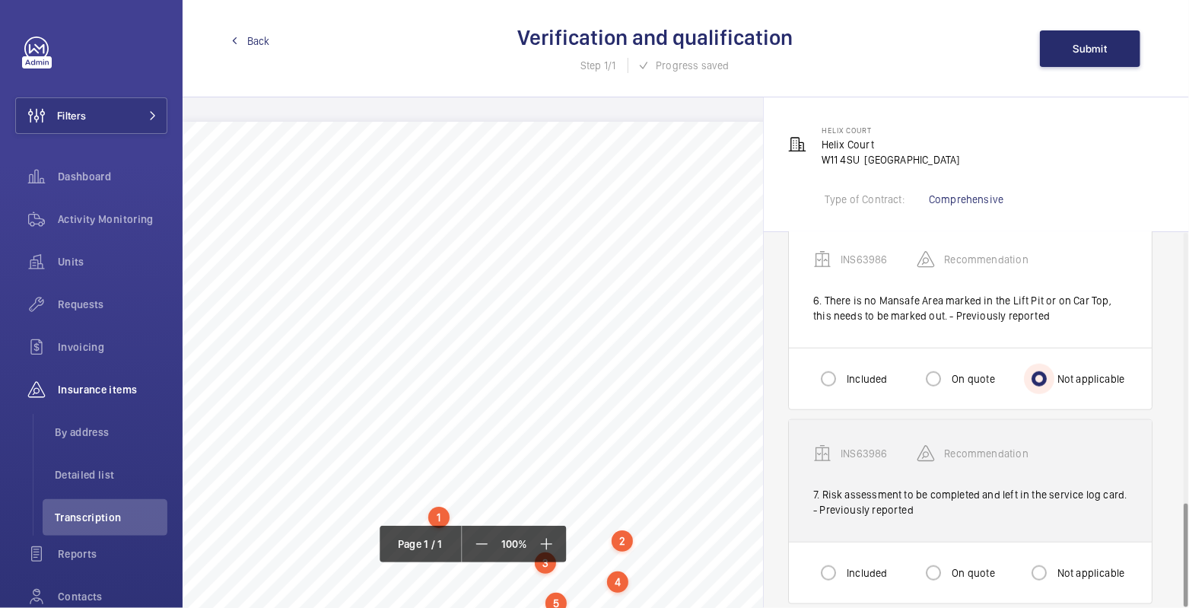
scroll to position [968, 0]
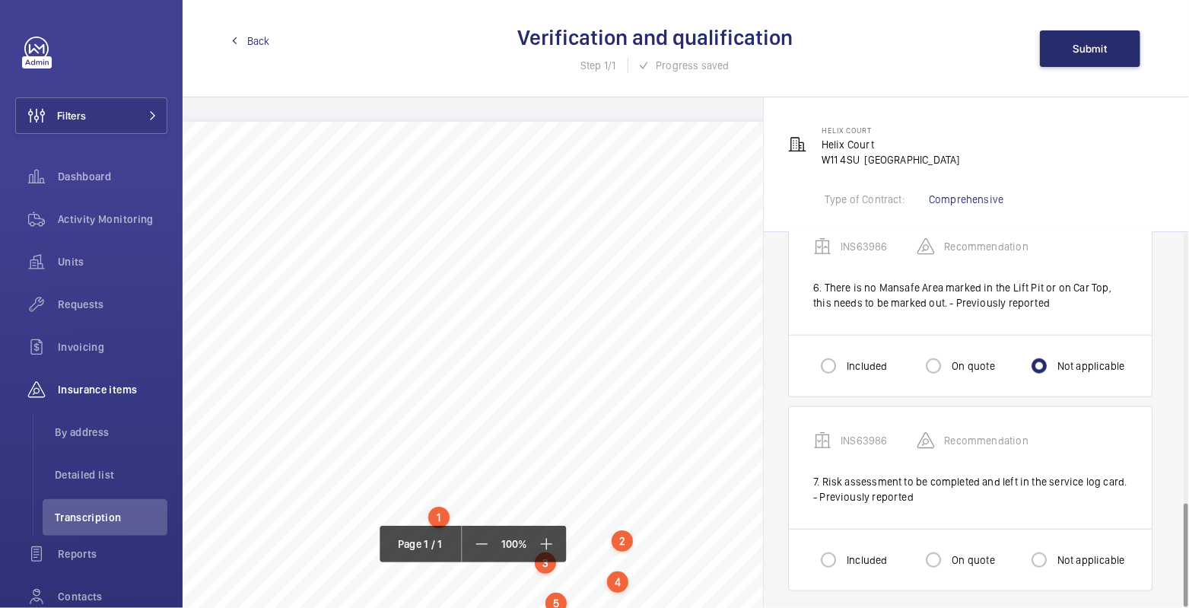
click at [1064, 544] on div "Not applicable" at bounding box center [1074, 559] width 101 height 30
click at [1062, 552] on label "Not applicable" at bounding box center [1089, 559] width 71 height 15
click at [1054, 545] on input "Not applicable" at bounding box center [1039, 559] width 30 height 30
radio input "true"
click at [1072, 48] on button "Submit" at bounding box center [1090, 48] width 100 height 37
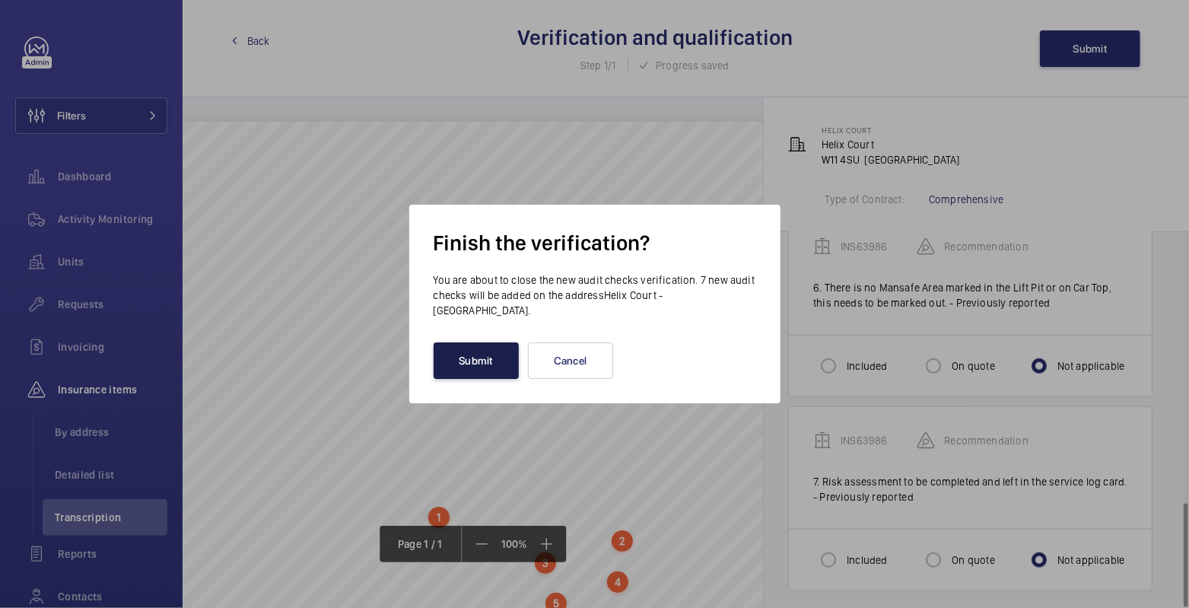
click at [477, 370] on button "Submit" at bounding box center [475, 360] width 85 height 37
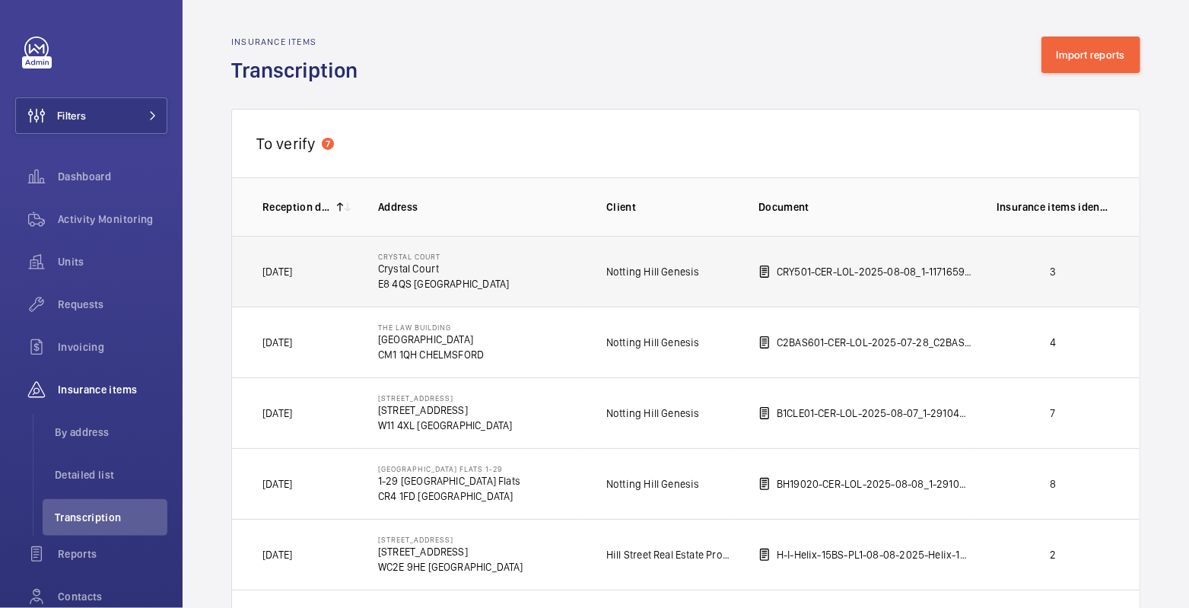
click at [1068, 273] on p "3" at bounding box center [1052, 271] width 113 height 15
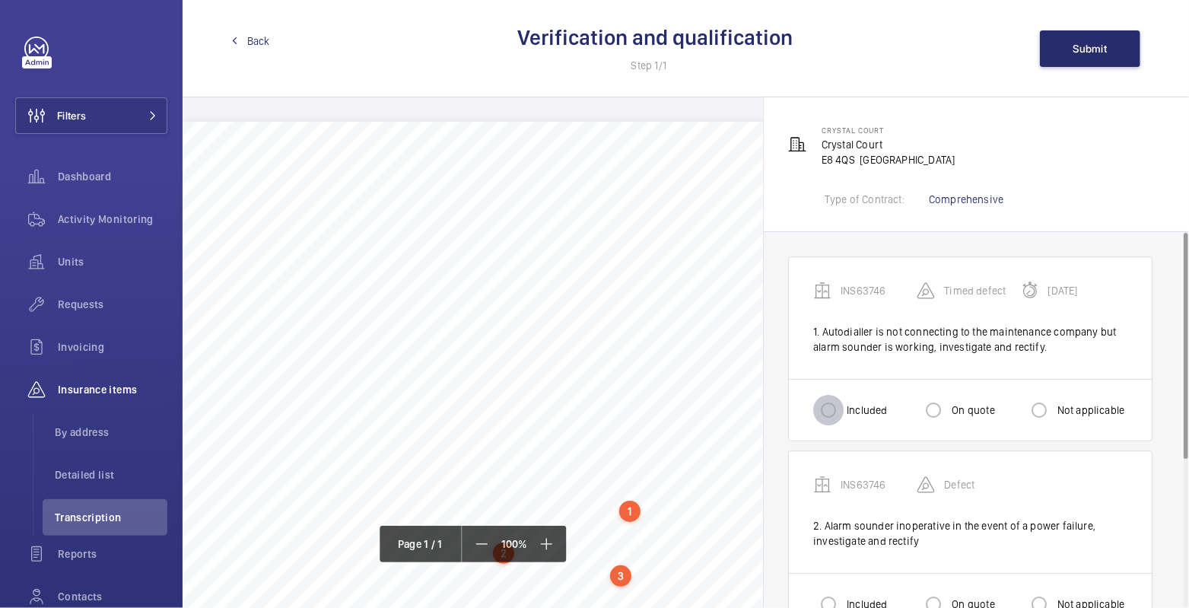
click at [821, 413] on input "Included" at bounding box center [828, 410] width 30 height 30
radio input "true"
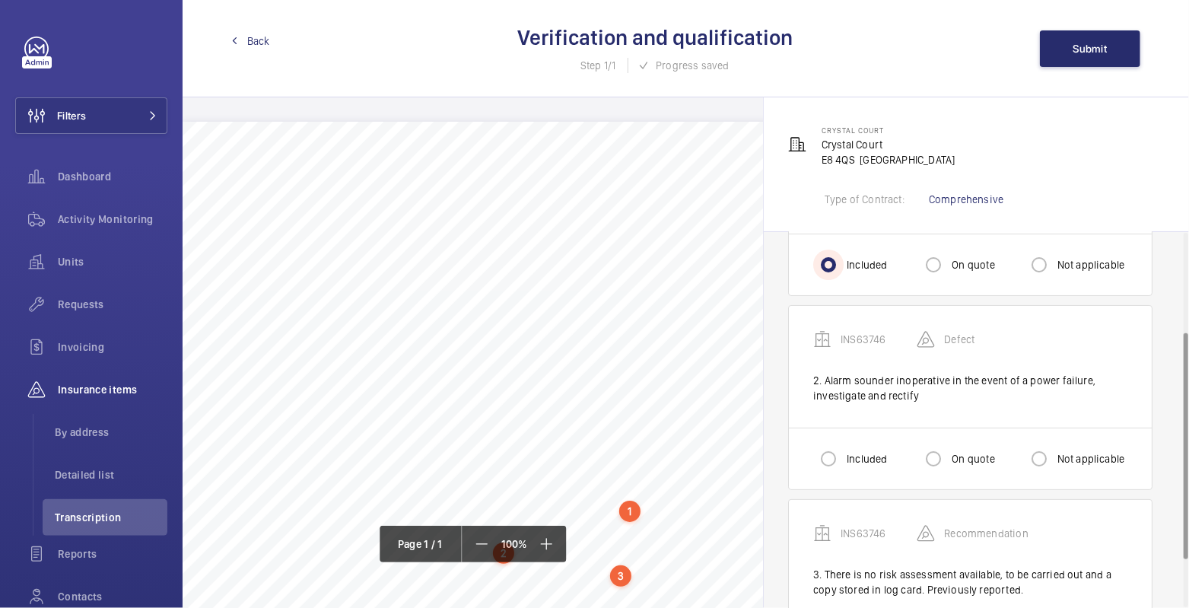
scroll to position [163, 0]
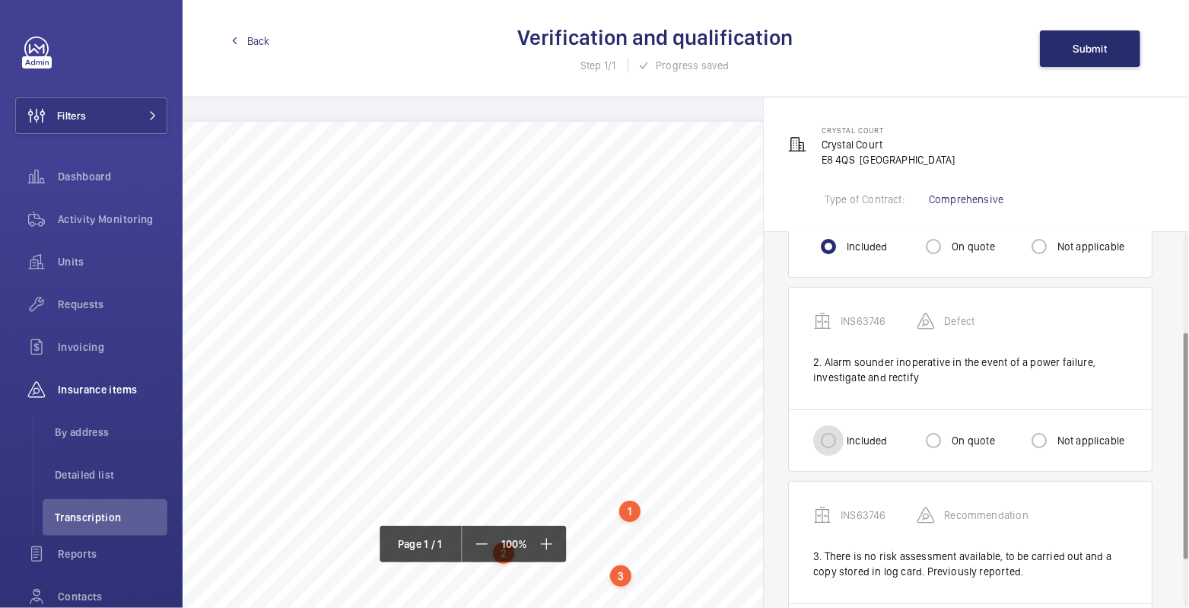
click at [830, 440] on input "Included" at bounding box center [828, 440] width 30 height 30
radio input "true"
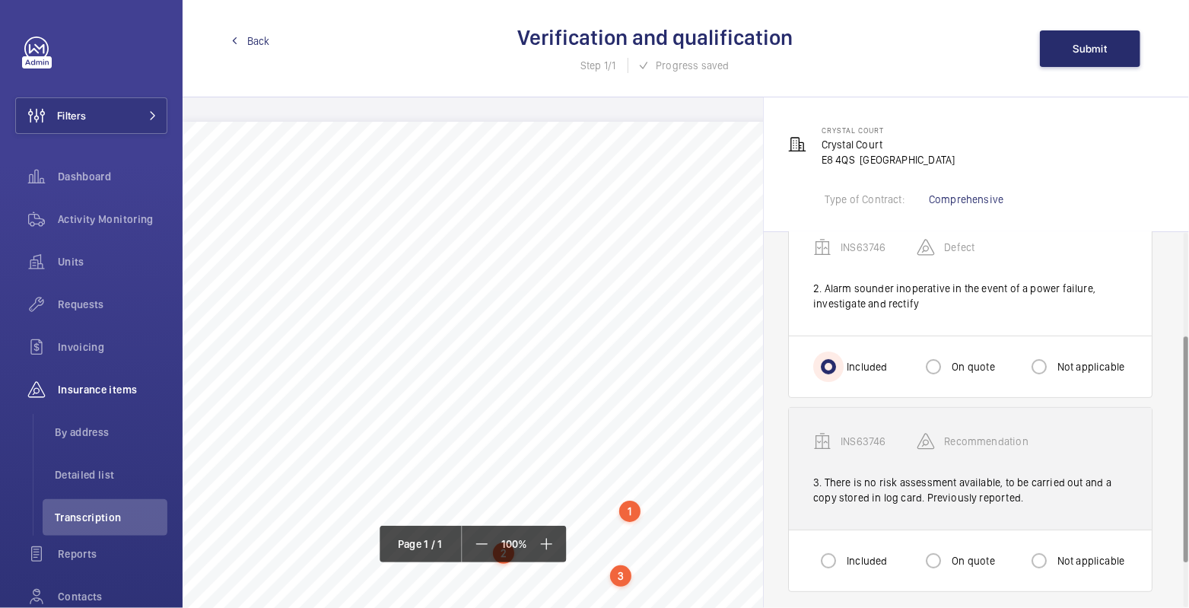
scroll to position [242, 0]
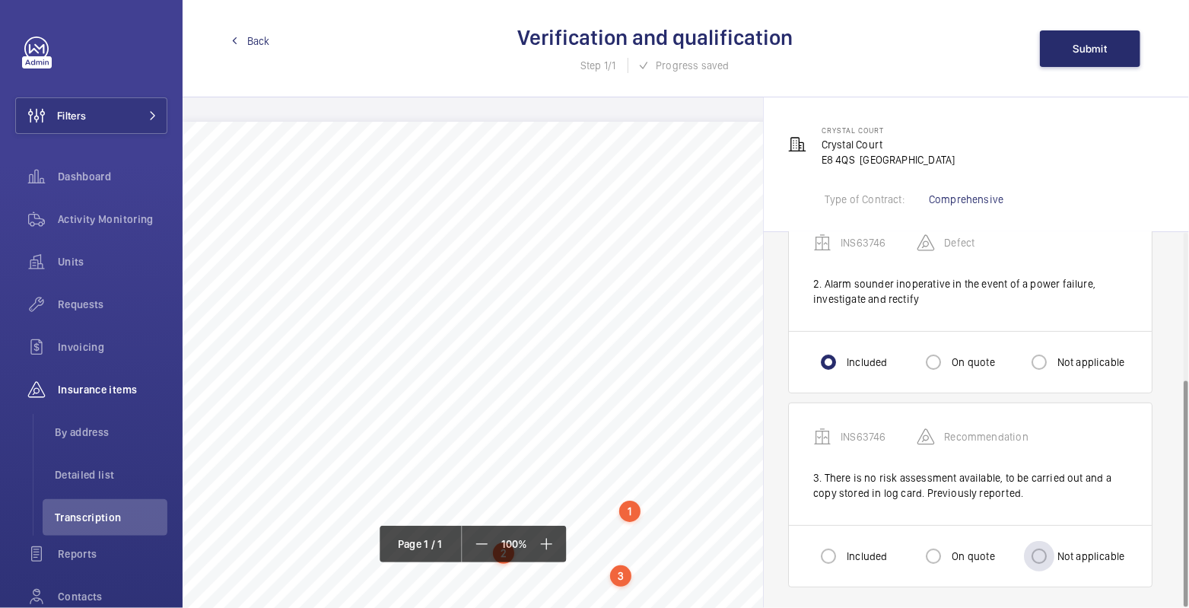
click at [1088, 555] on label "Not applicable" at bounding box center [1089, 555] width 71 height 15
click at [1054, 555] on input "Not applicable" at bounding box center [1039, 556] width 30 height 30
radio input "true"
click at [1096, 54] on span "Submit" at bounding box center [1090, 49] width 34 height 12
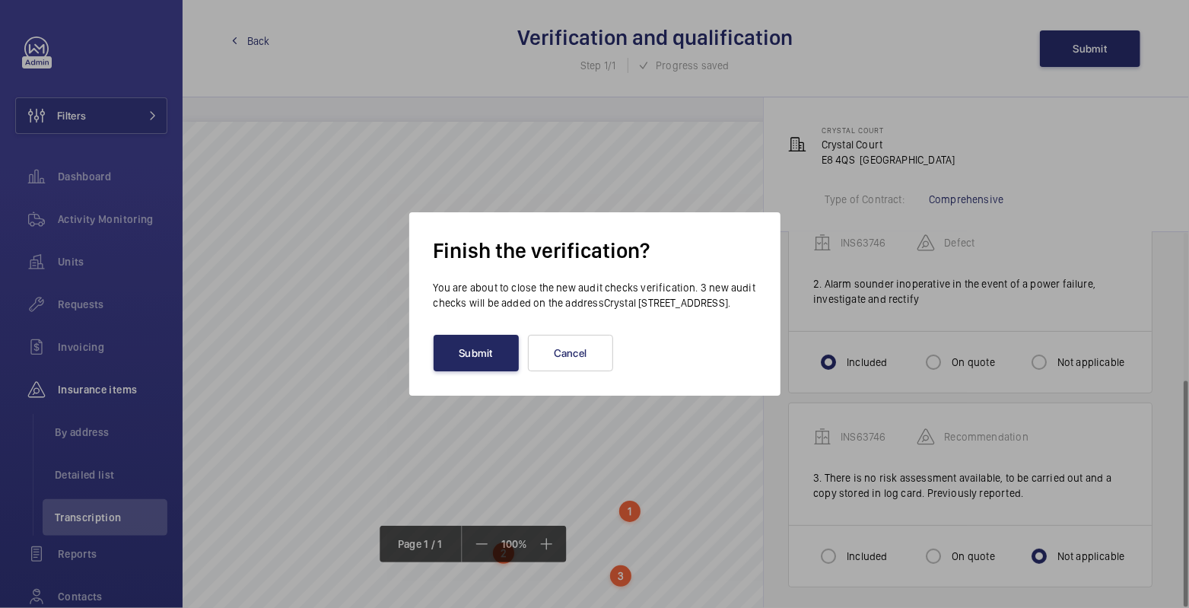
click at [451, 357] on button "Submit" at bounding box center [475, 353] width 85 height 37
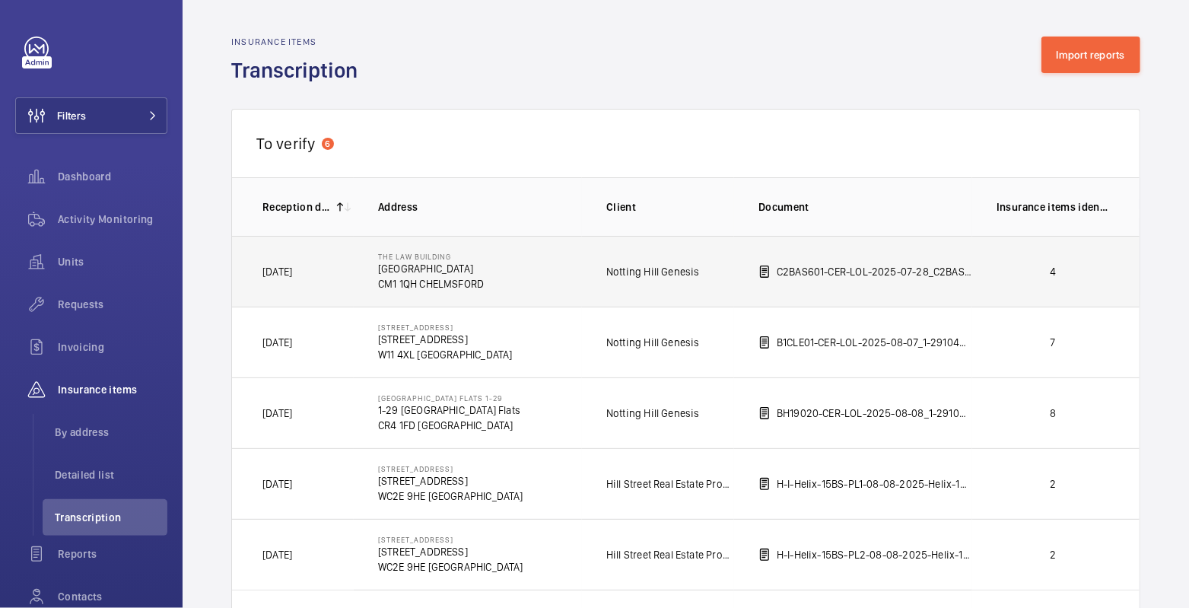
click at [1011, 276] on p "4" at bounding box center [1052, 271] width 113 height 15
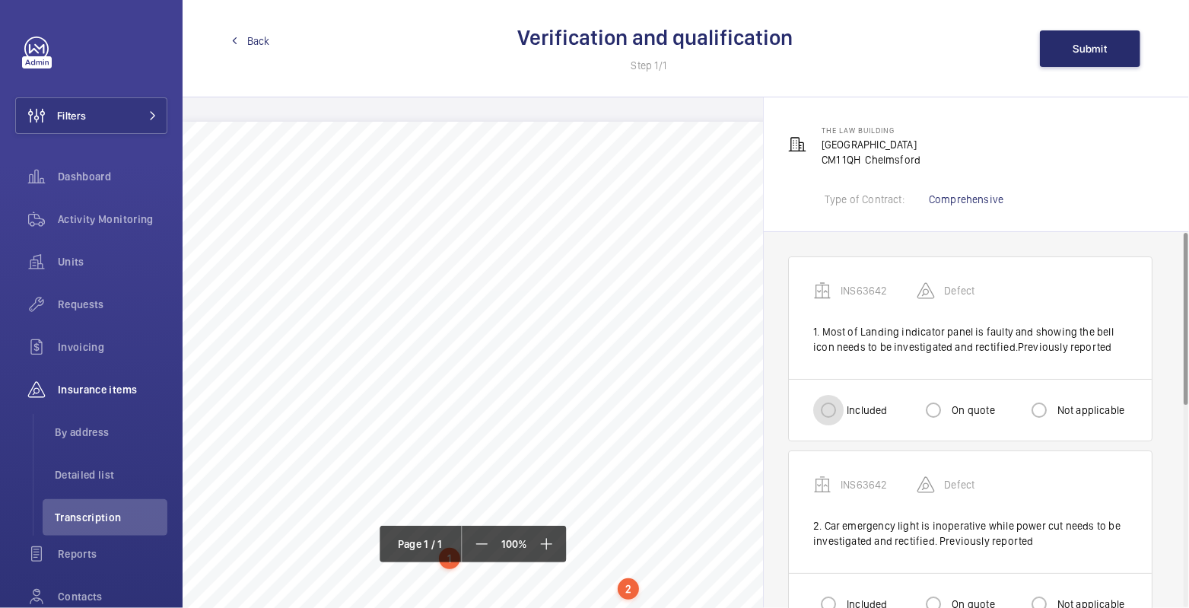
click at [831, 411] on input "Included" at bounding box center [828, 410] width 30 height 30
radio input "true"
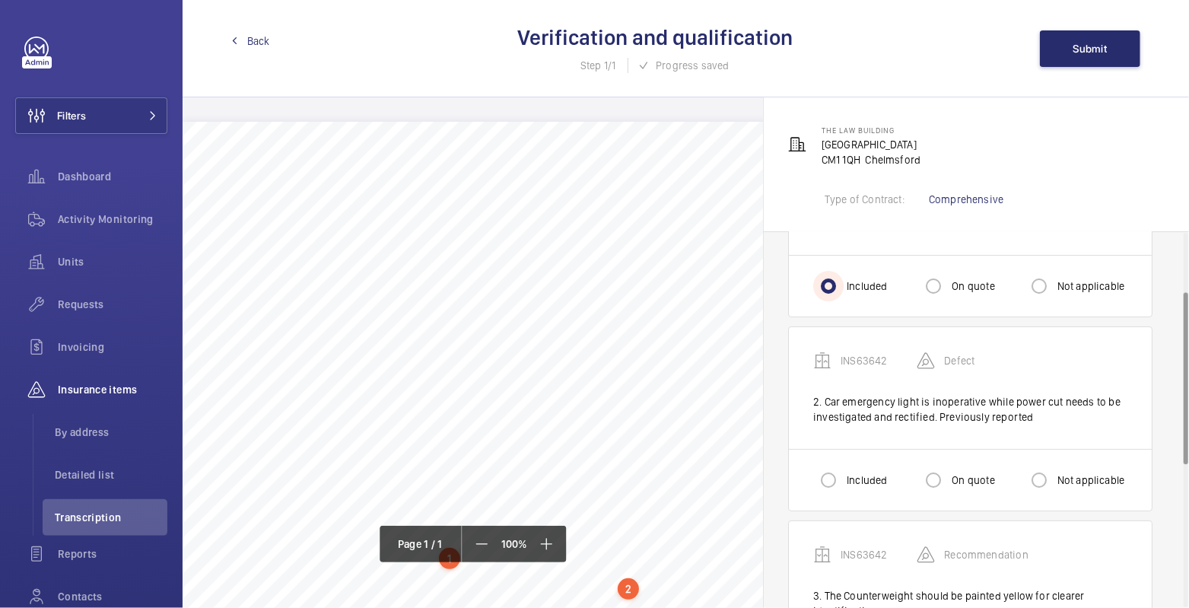
scroll to position [128, 0]
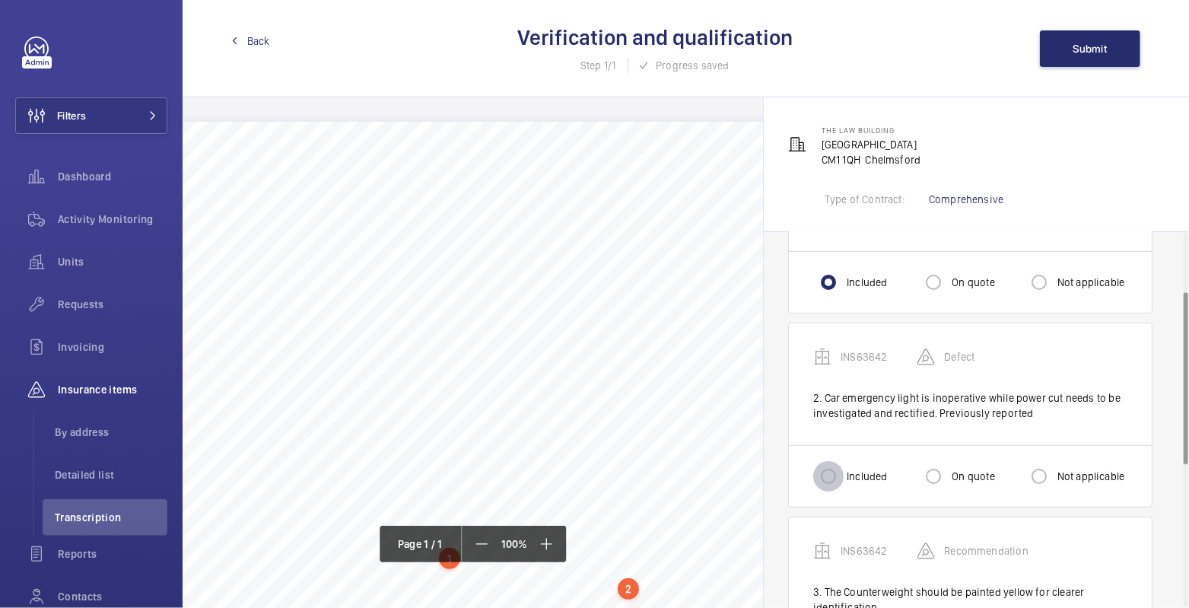
click at [830, 471] on input "Included" at bounding box center [828, 476] width 30 height 30
radio input "true"
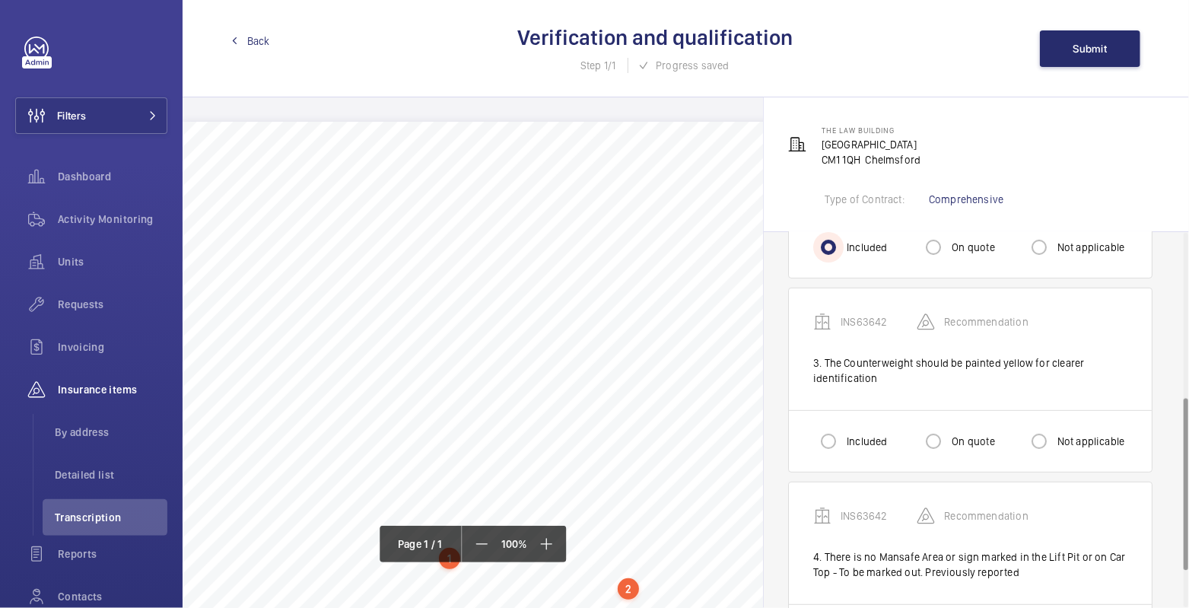
scroll to position [359, 0]
click at [954, 438] on label "On quote" at bounding box center [971, 438] width 46 height 15
click at [948, 438] on input "On quote" at bounding box center [933, 439] width 30 height 30
radio input "true"
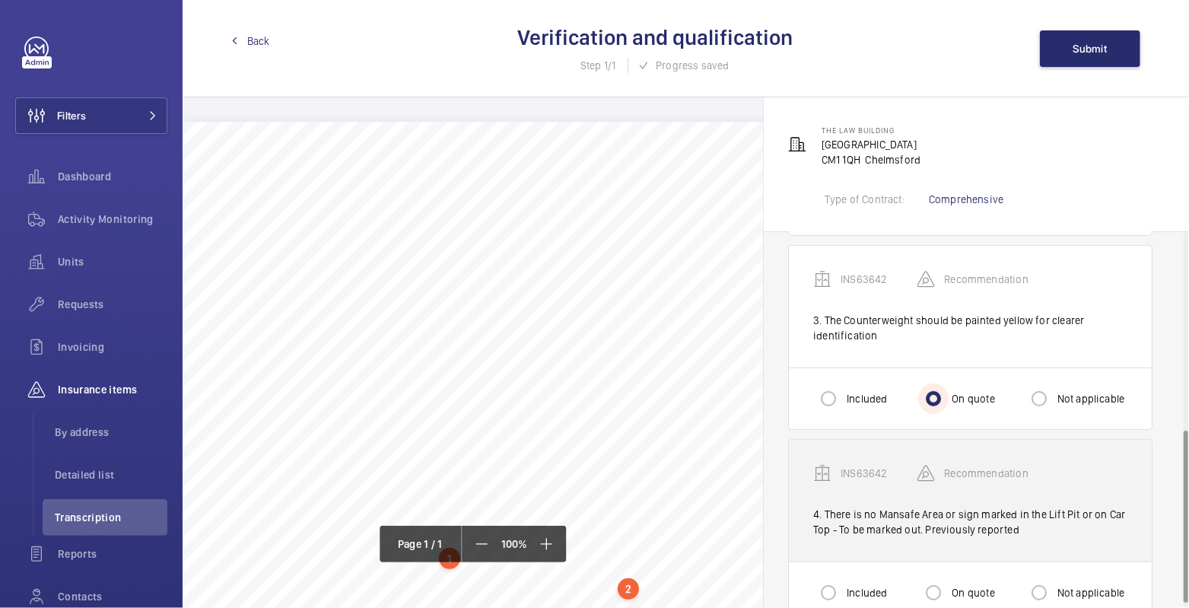
scroll to position [435, 0]
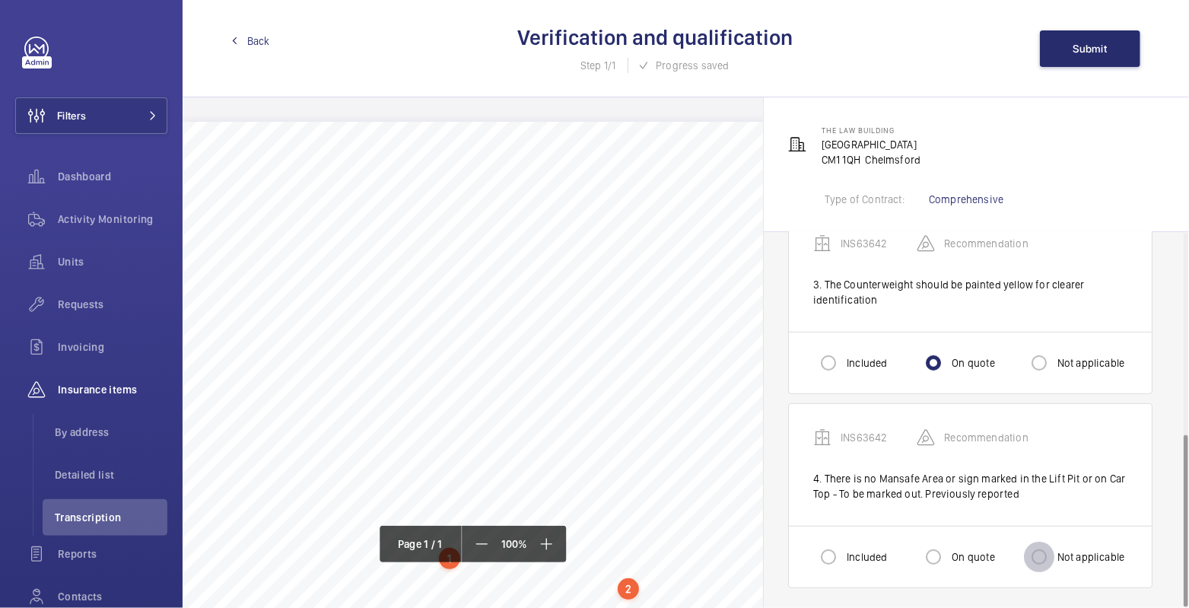
click at [1049, 547] on input "Not applicable" at bounding box center [1039, 556] width 30 height 30
radio input "true"
click at [1090, 57] on button "Submit" at bounding box center [1090, 48] width 100 height 37
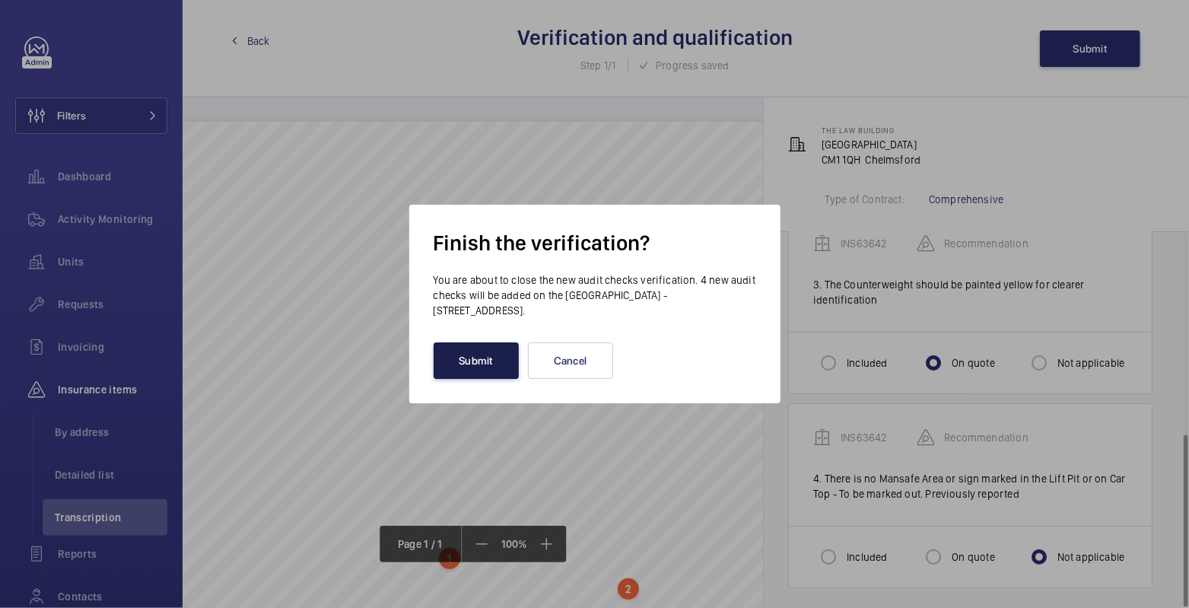
click at [504, 363] on button "Submit" at bounding box center [475, 360] width 85 height 37
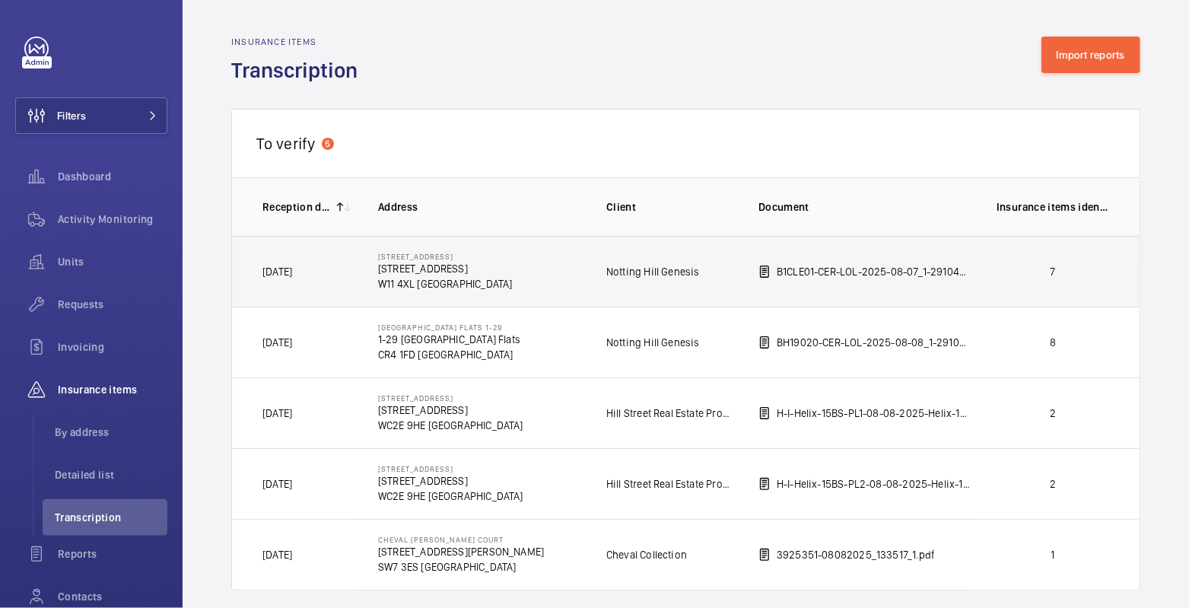
click at [1040, 271] on p "7" at bounding box center [1052, 271] width 113 height 15
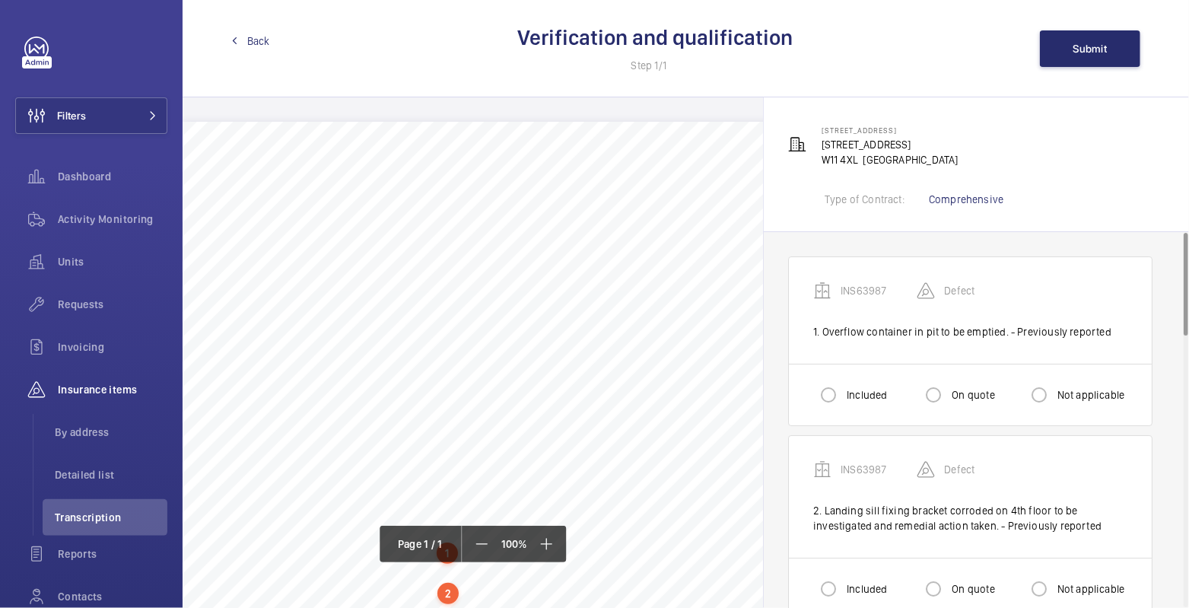
click at [871, 392] on label "Included" at bounding box center [864, 394] width 43 height 15
click at [843, 392] on input "Included" at bounding box center [828, 394] width 30 height 30
radio input "true"
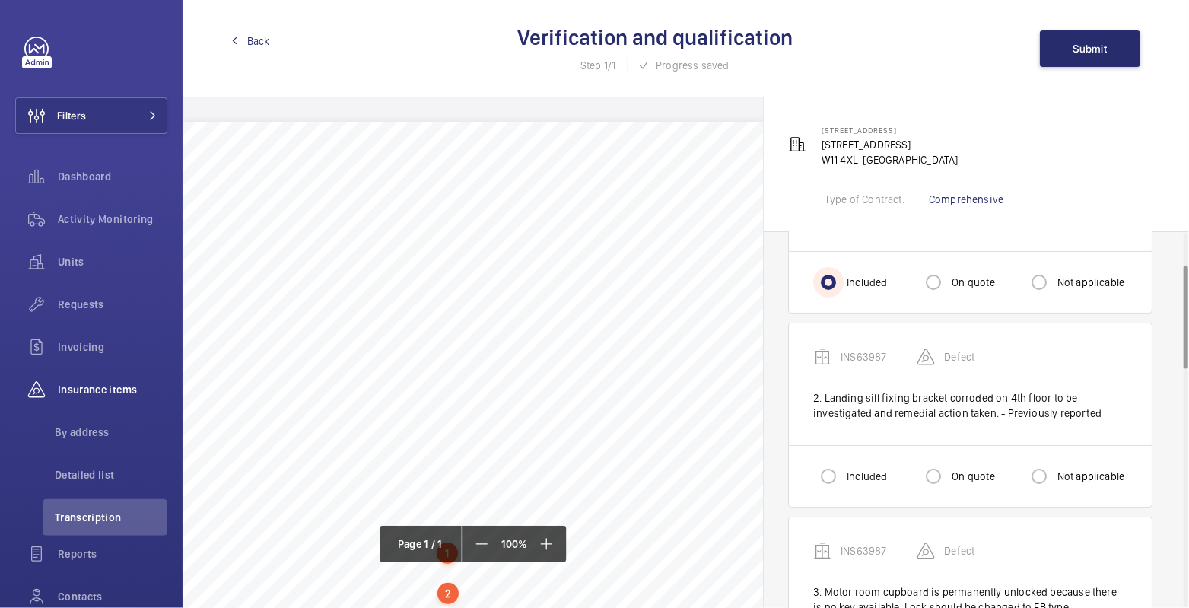
scroll to position [122, 0]
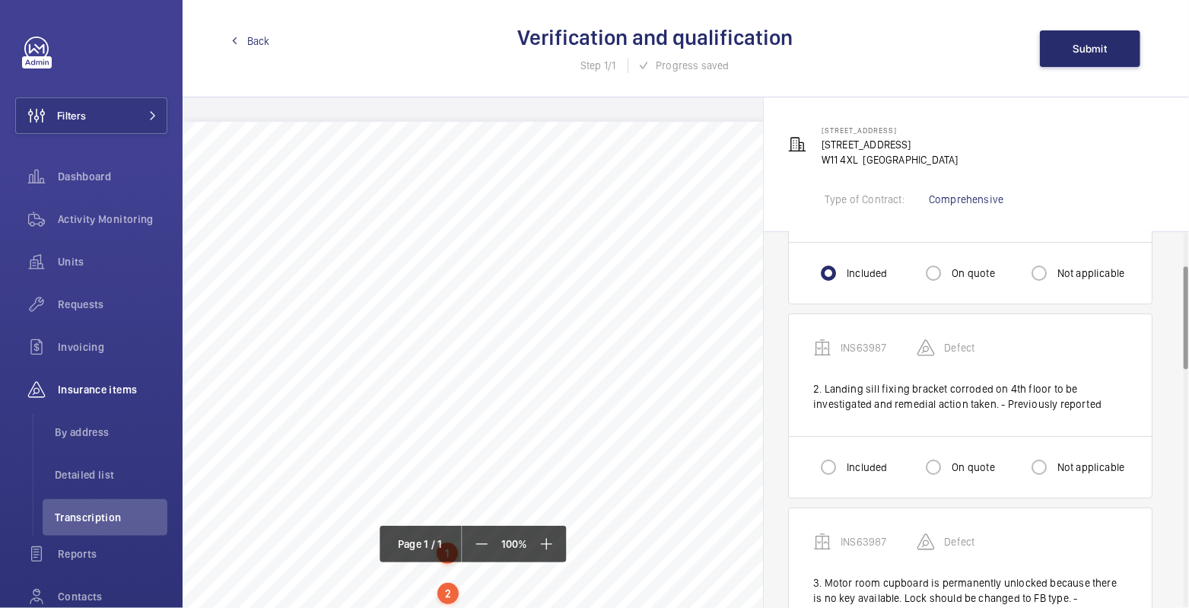
click at [852, 459] on label "Included" at bounding box center [864, 466] width 43 height 15
click at [843, 458] on input "Included" at bounding box center [828, 467] width 30 height 30
radio input "true"
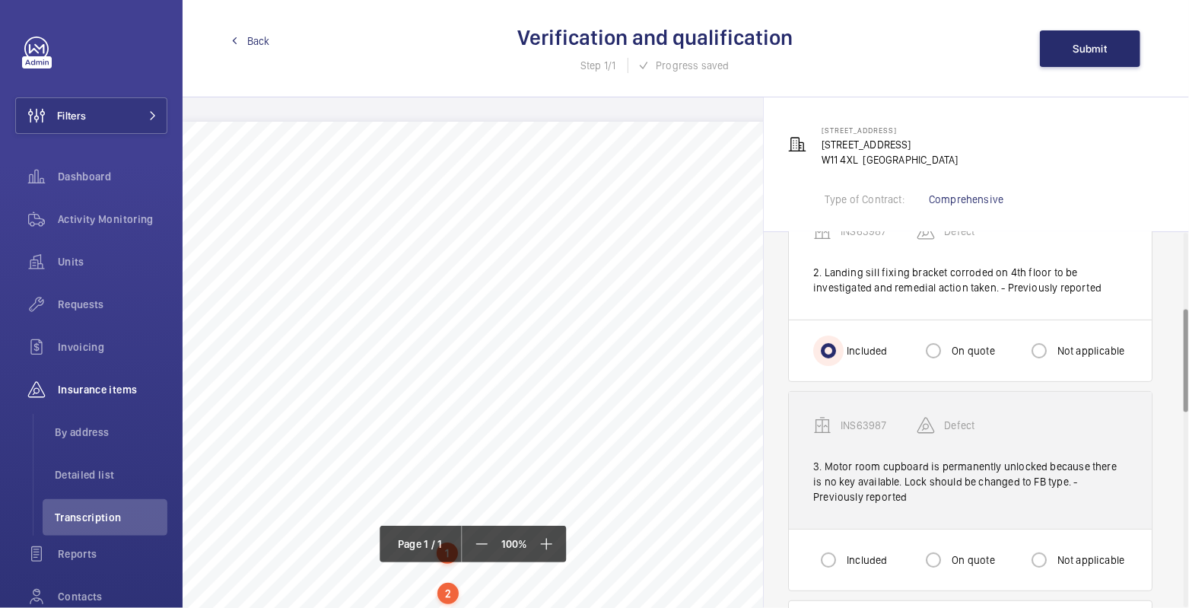
scroll to position [278, 0]
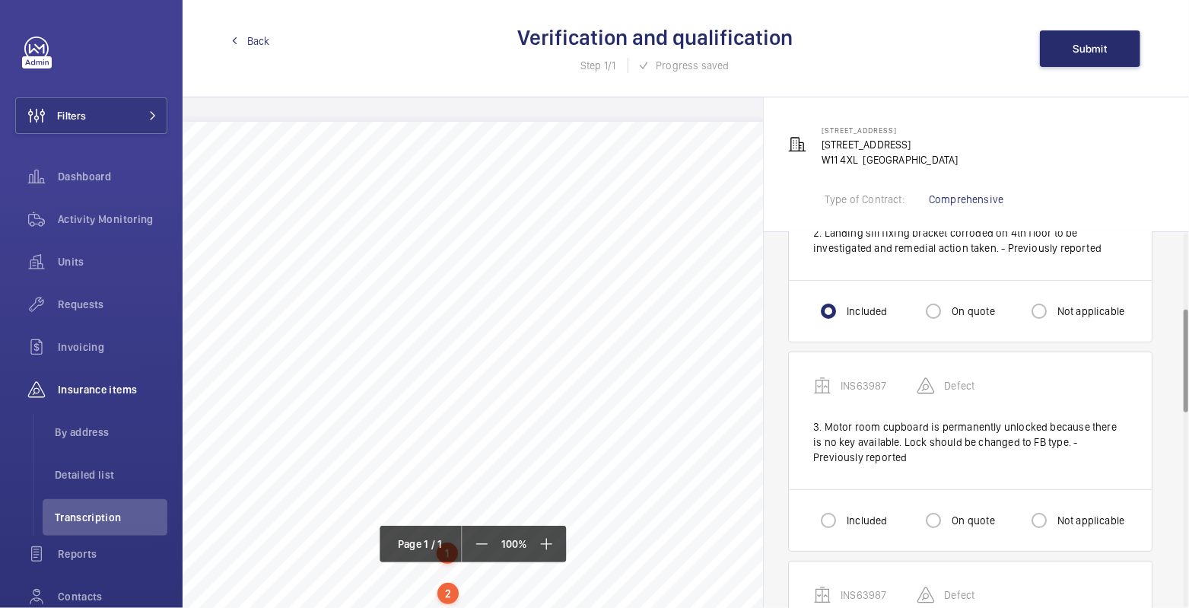
click at [849, 513] on label "Included" at bounding box center [864, 520] width 43 height 15
click at [843, 509] on input "Included" at bounding box center [828, 520] width 30 height 30
radio input "true"
click at [1036, 513] on input "Not applicable" at bounding box center [1039, 520] width 30 height 30
radio input "true"
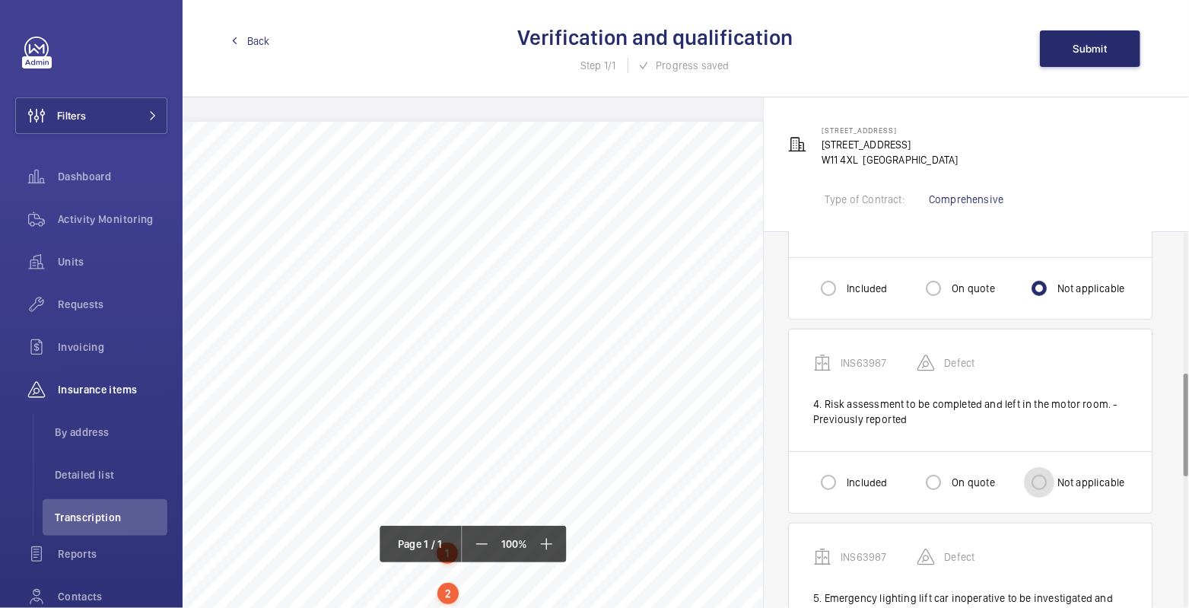
click at [1036, 467] on input "Not applicable" at bounding box center [1039, 482] width 30 height 30
radio input "true"
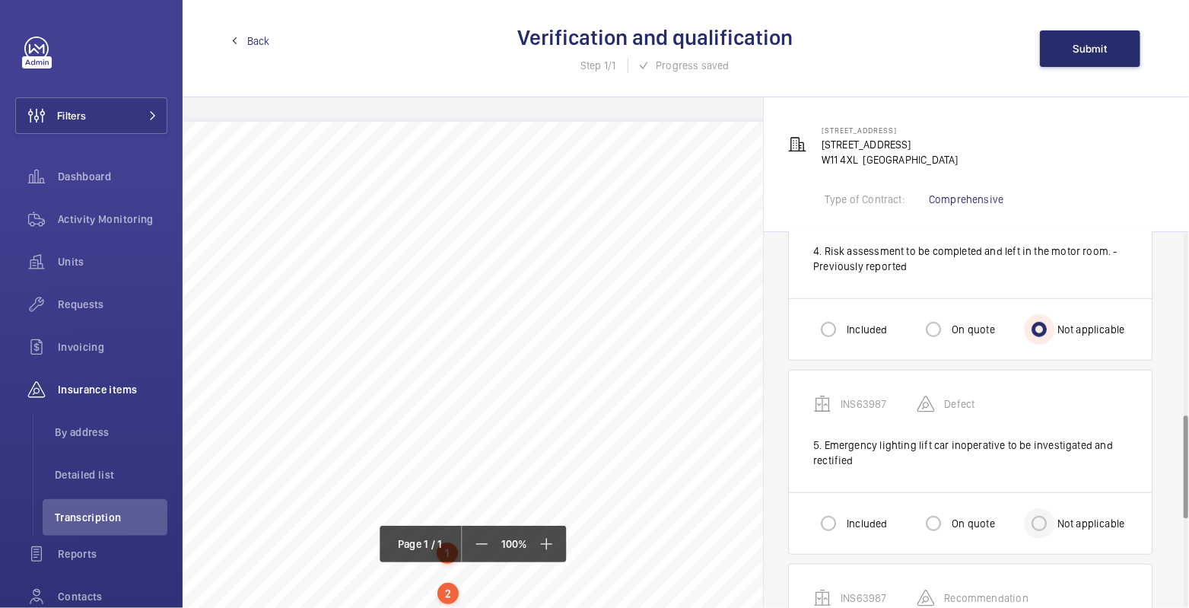
scroll to position [663, 0]
click at [850, 520] on label "Included" at bounding box center [864, 522] width 43 height 15
click at [843, 520] on input "Included" at bounding box center [828, 522] width 30 height 30
radio input "true"
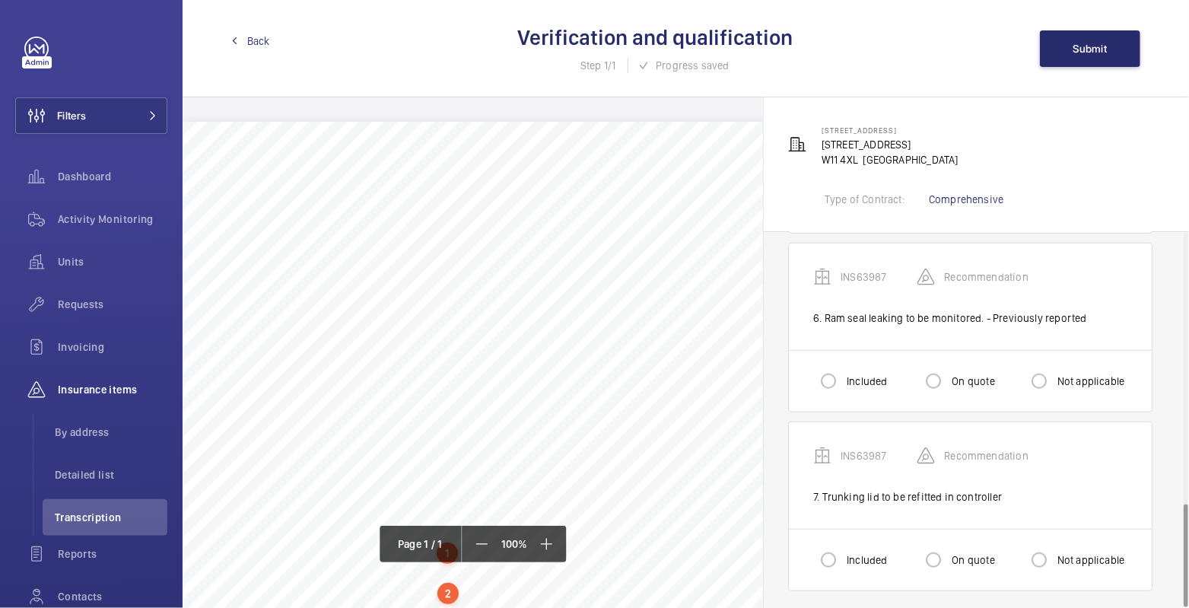
scroll to position [959, 0]
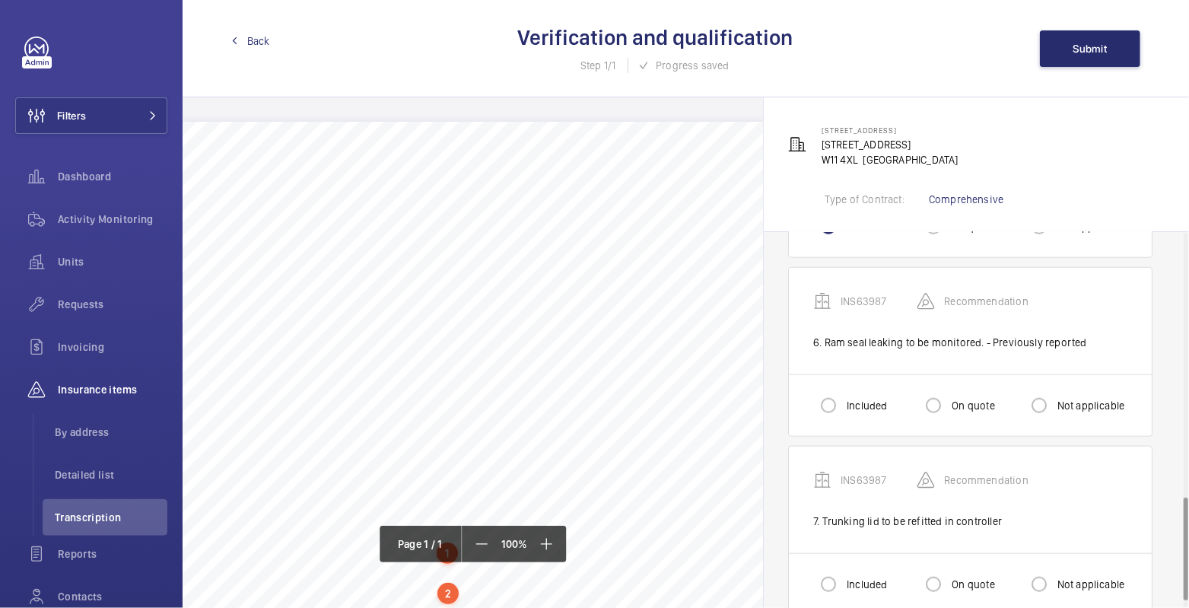
click at [834, 376] on div "Included On quote Not applicable" at bounding box center [970, 405] width 363 height 62
click at [831, 392] on input "Included" at bounding box center [828, 405] width 30 height 30
radio input "true"
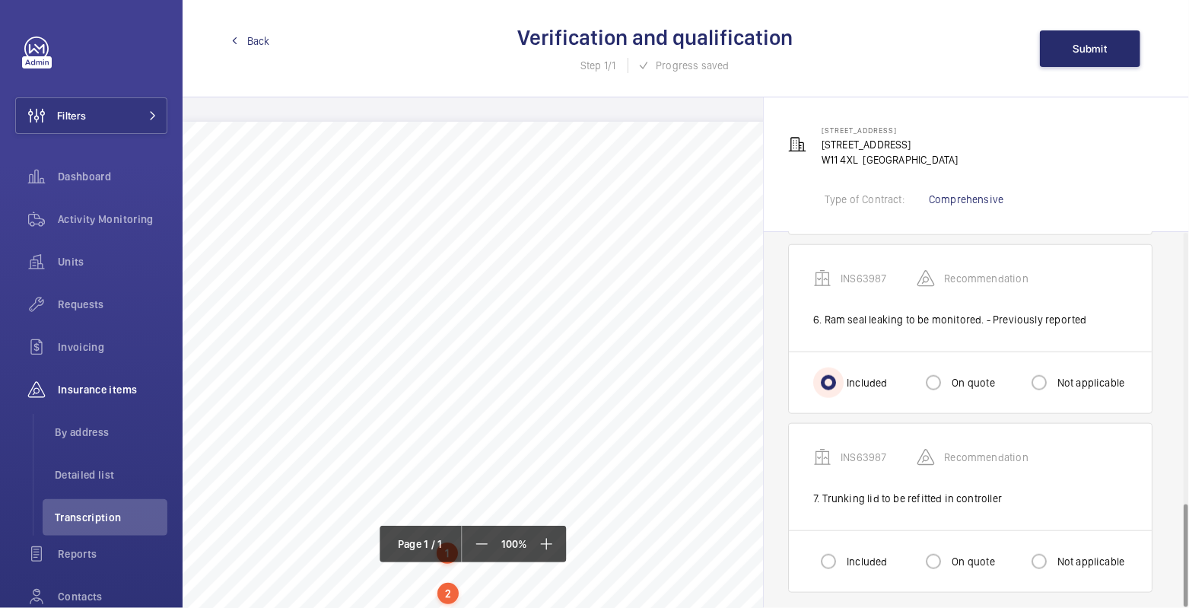
scroll to position [983, 0]
click at [840, 557] on input "Included" at bounding box center [828, 559] width 30 height 30
radio input "true"
click at [1088, 43] on span "Submit" at bounding box center [1090, 49] width 34 height 12
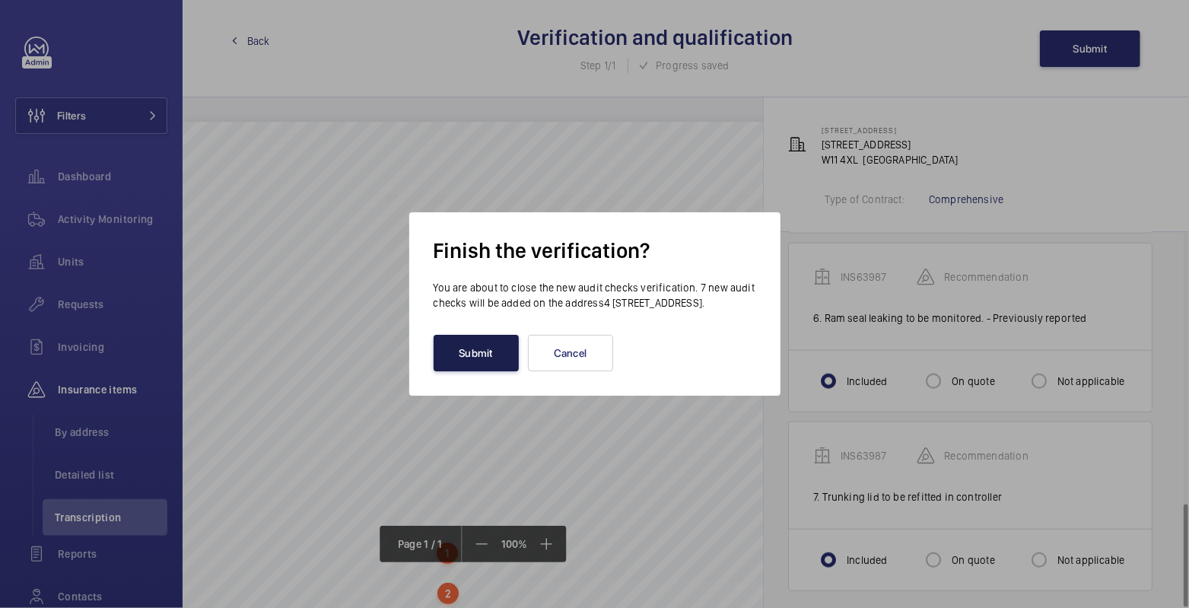
click at [491, 365] on button "Submit" at bounding box center [475, 353] width 85 height 37
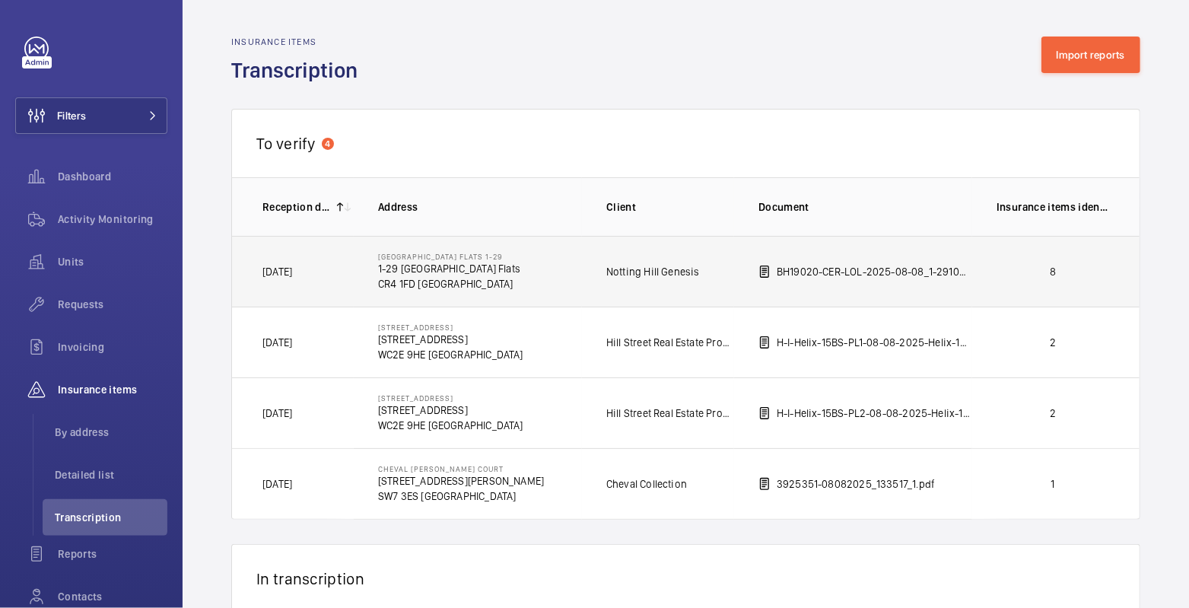
click at [976, 268] on td "8" at bounding box center [1055, 271] width 167 height 71
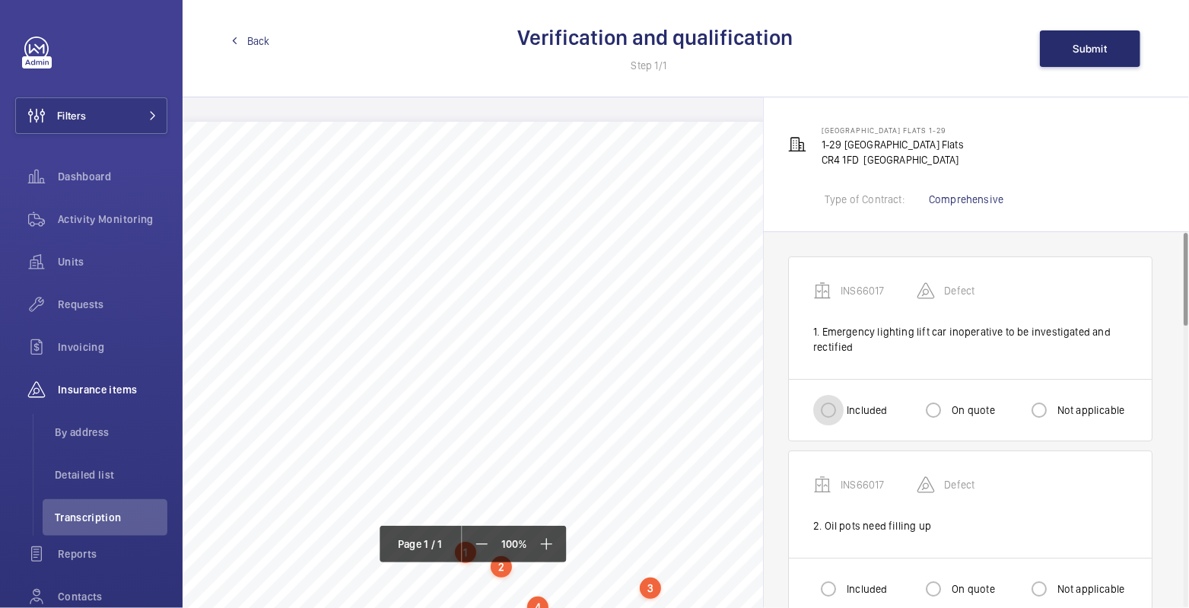
click at [840, 415] on input "Included" at bounding box center [828, 410] width 30 height 30
radio input "true"
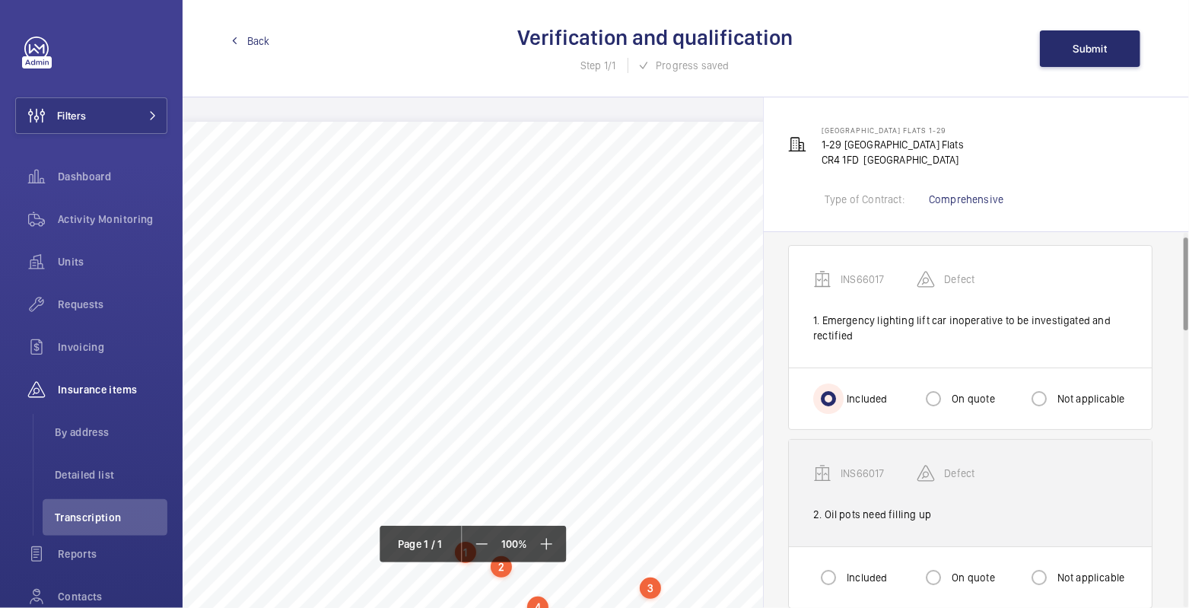
scroll to position [27, 0]
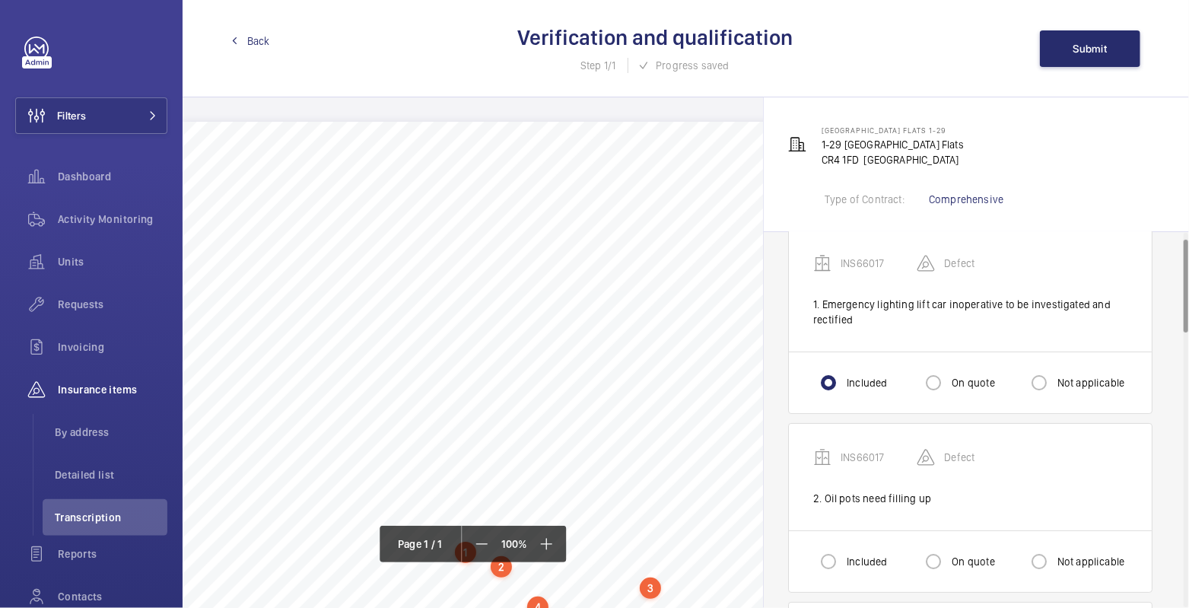
click at [855, 546] on div "Included" at bounding box center [850, 561] width 74 height 30
click at [847, 562] on label "Included" at bounding box center [864, 561] width 43 height 15
click at [843, 562] on input "Included" at bounding box center [828, 561] width 30 height 30
radio input "true"
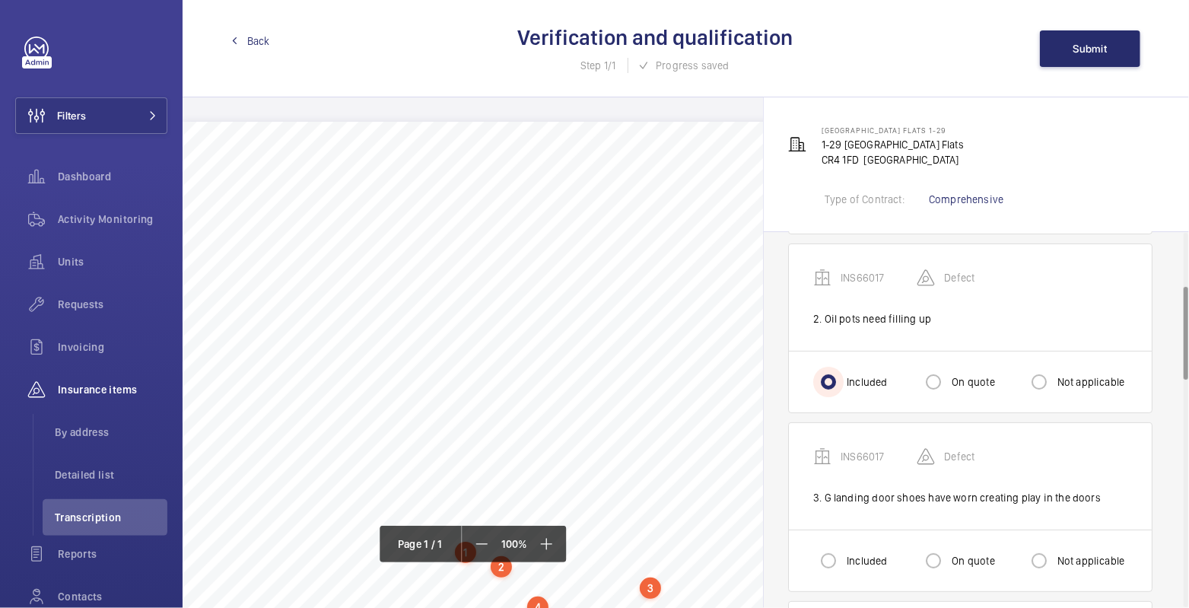
scroll to position [218, 0]
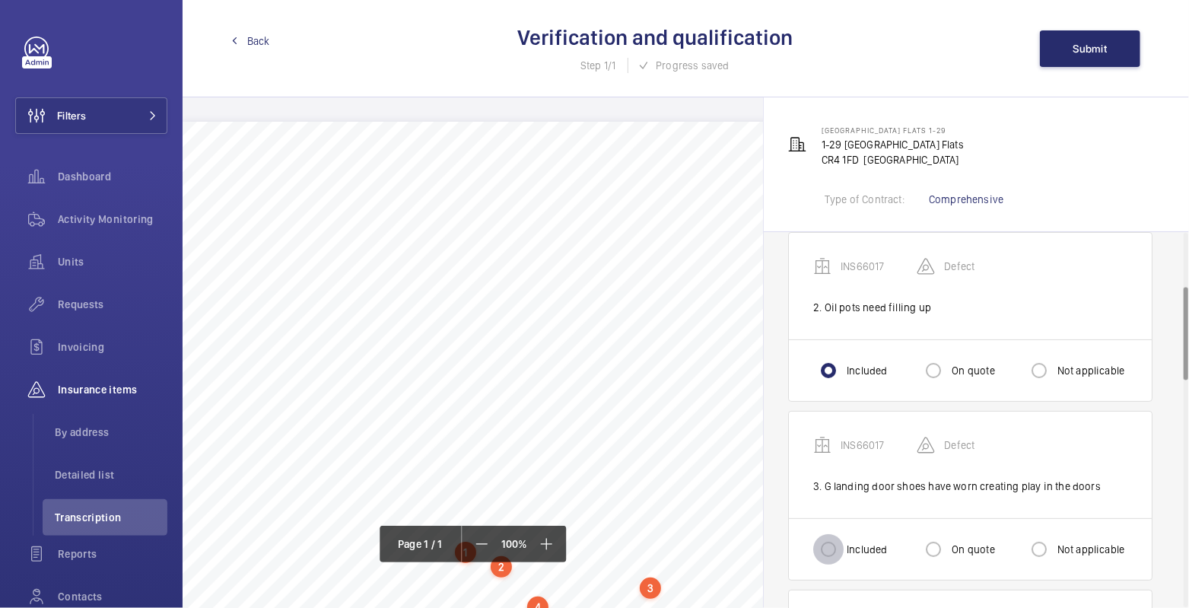
click at [840, 548] on input "Included" at bounding box center [828, 549] width 30 height 30
radio input "true"
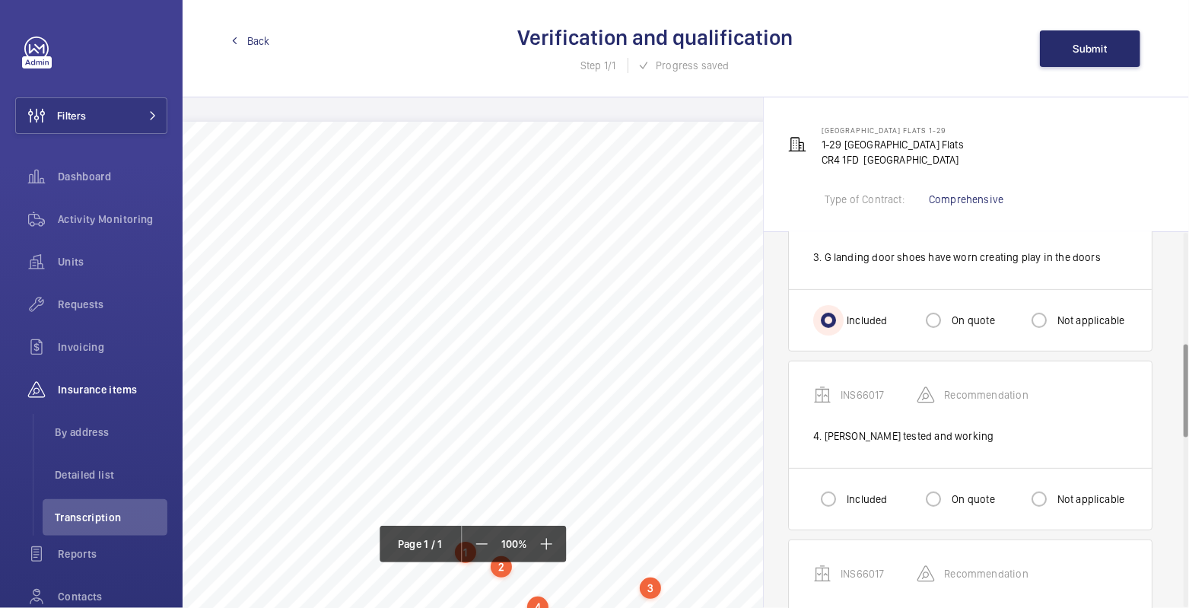
scroll to position [447, 0]
click at [844, 487] on div at bounding box center [828, 499] width 37 height 37
radio input "true"
click at [1037, 494] on input "Not applicable" at bounding box center [1039, 499] width 30 height 30
radio input "true"
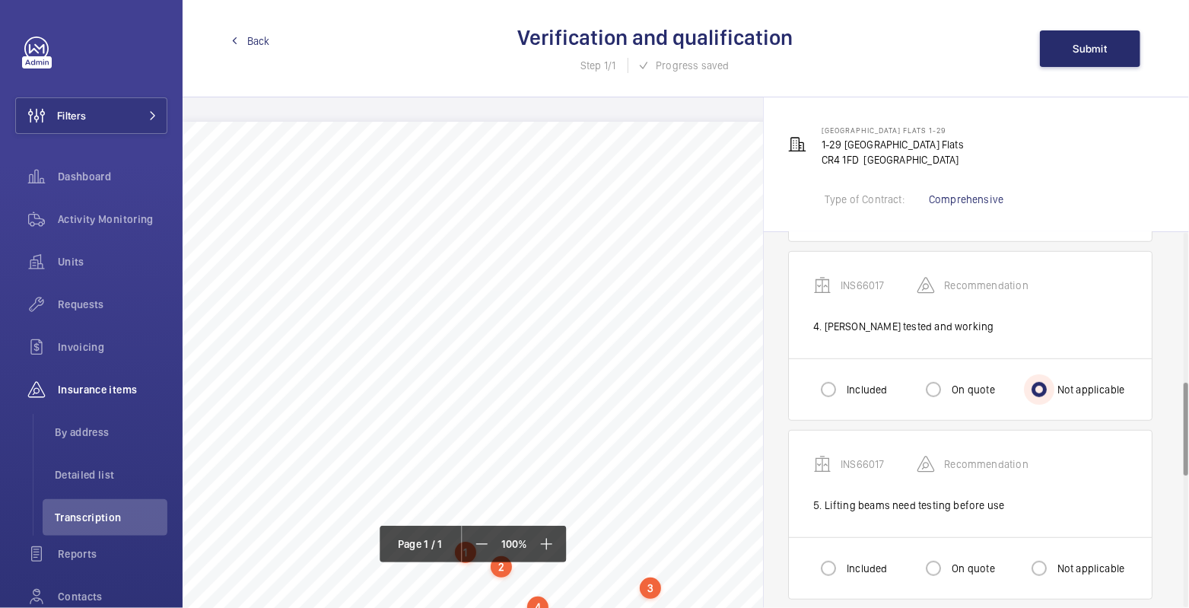
scroll to position [626, 0]
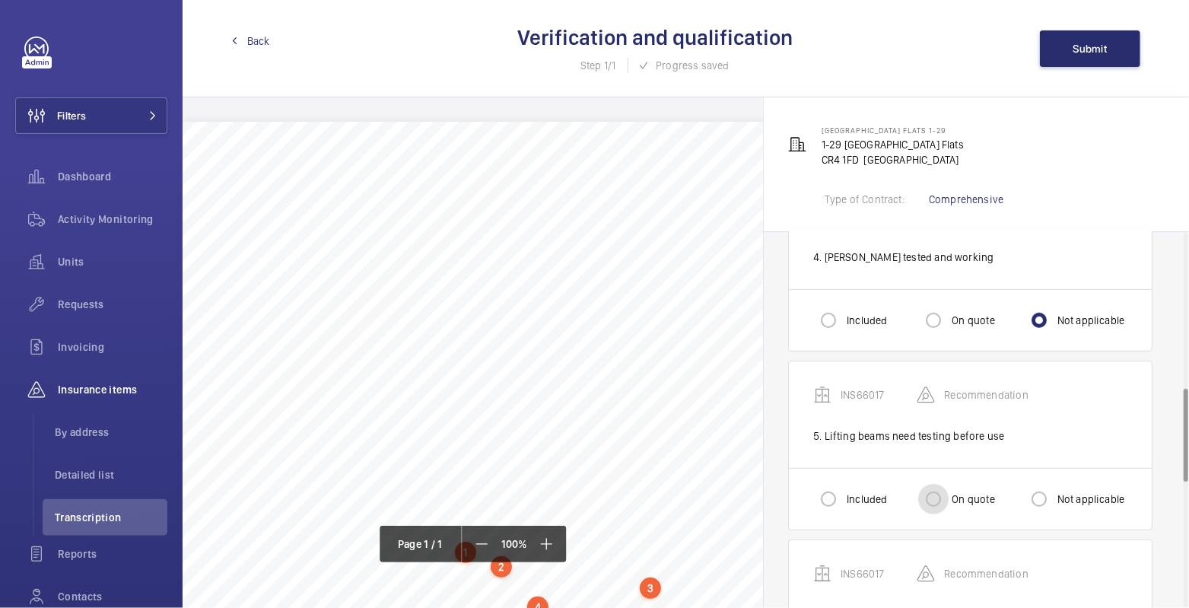
click at [941, 489] on input "On quote" at bounding box center [933, 499] width 30 height 30
radio input "true"
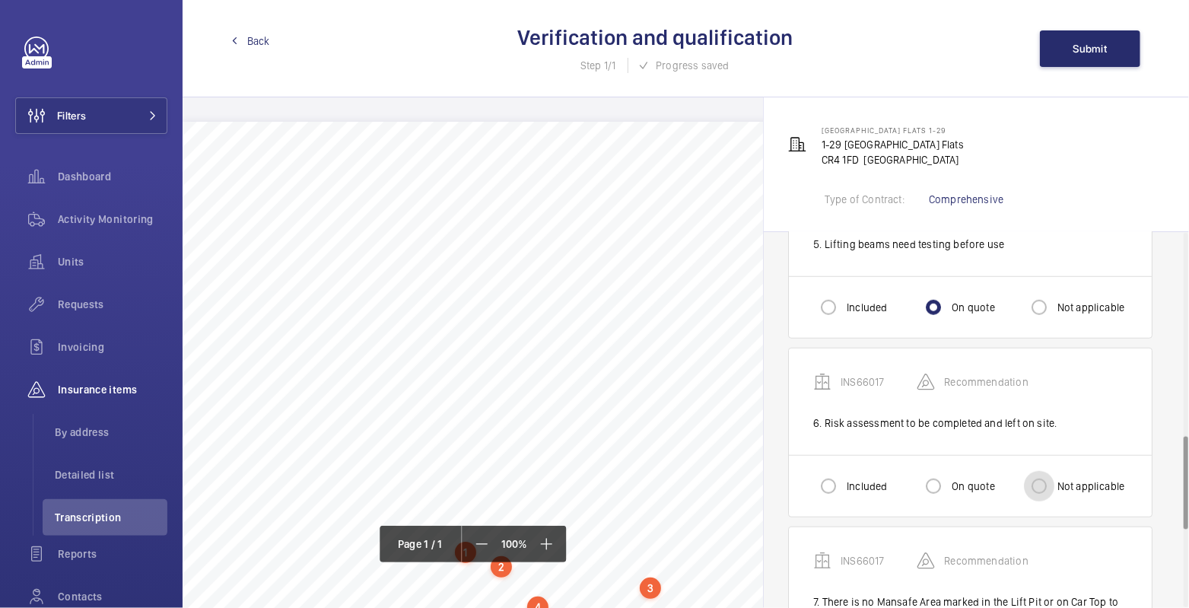
click at [1046, 487] on input "Not applicable" at bounding box center [1039, 486] width 30 height 30
radio input "true"
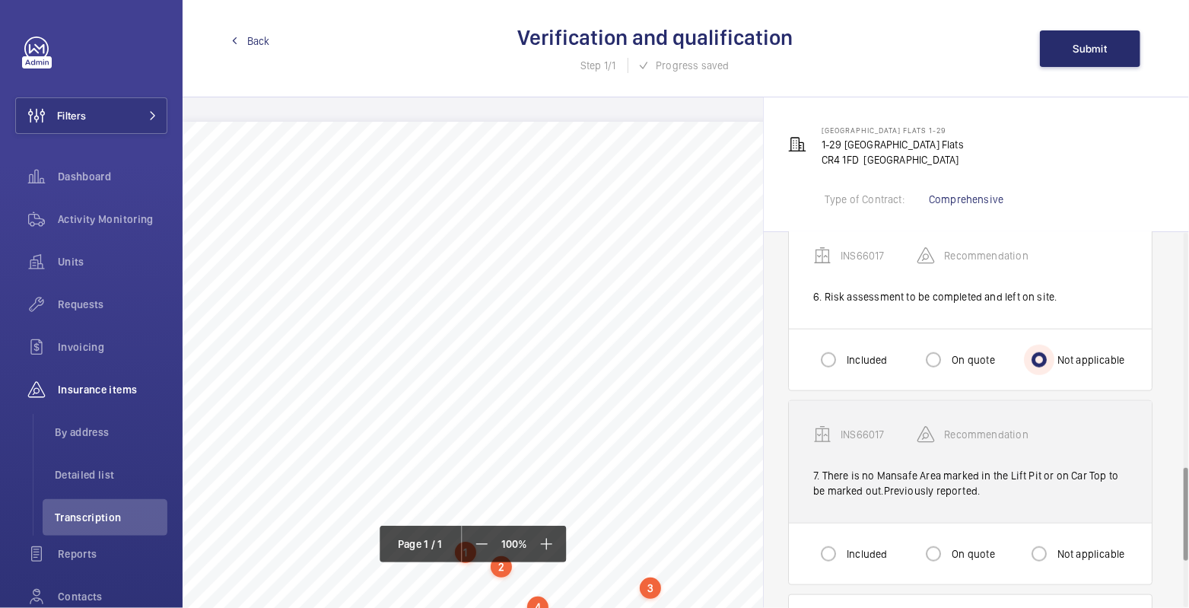
scroll to position [944, 0]
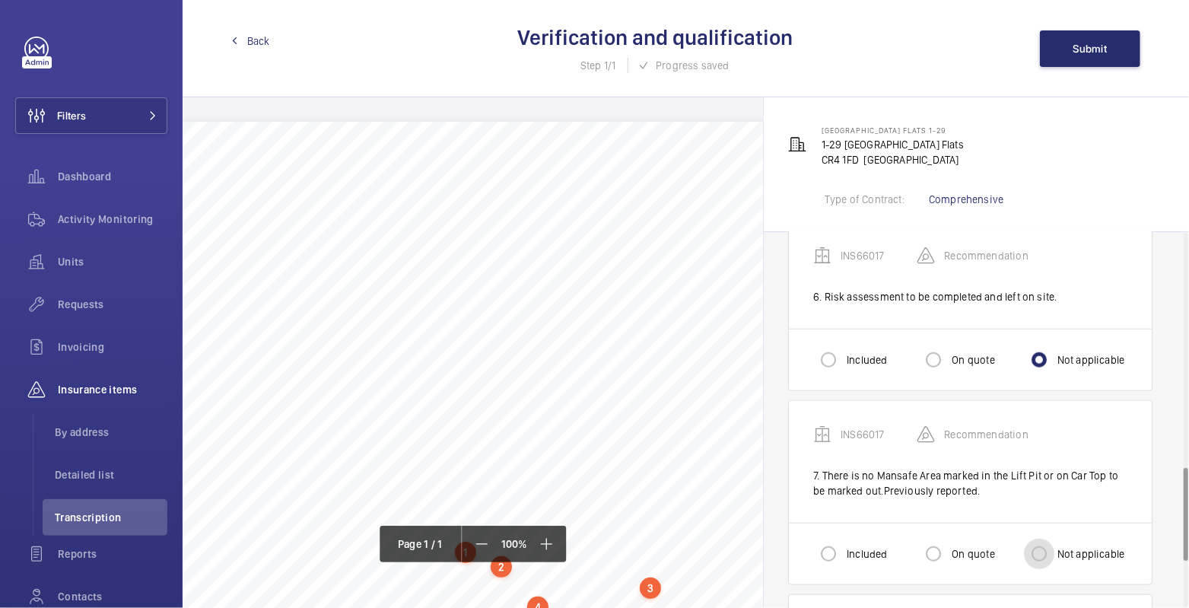
click at [1051, 541] on input "Not applicable" at bounding box center [1039, 553] width 30 height 30
radio input "true"
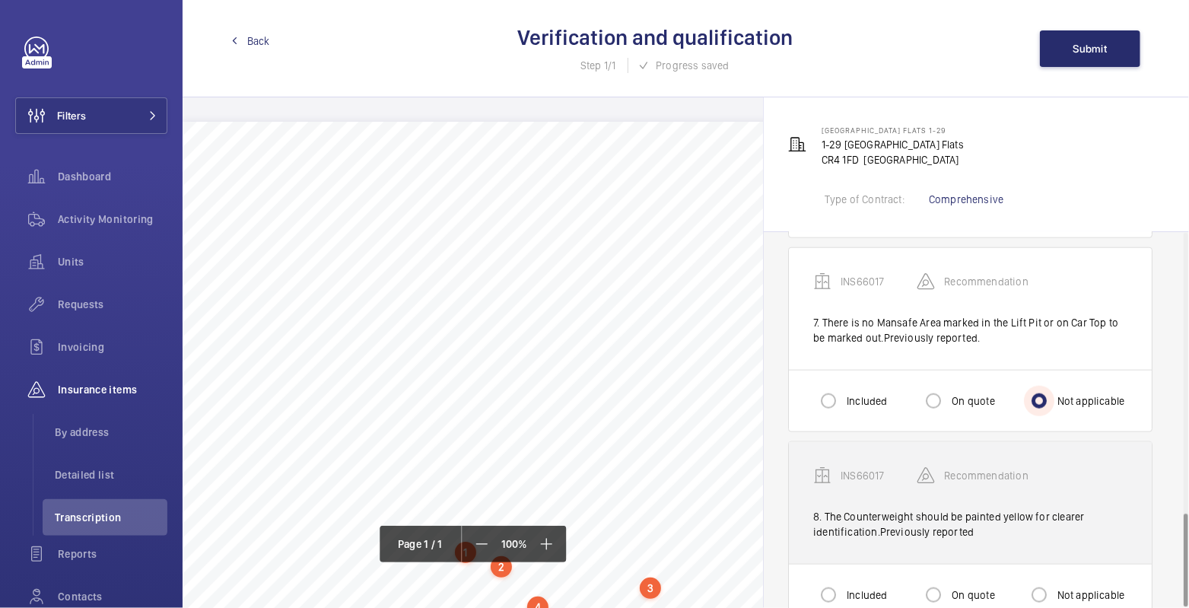
scroll to position [1130, 0]
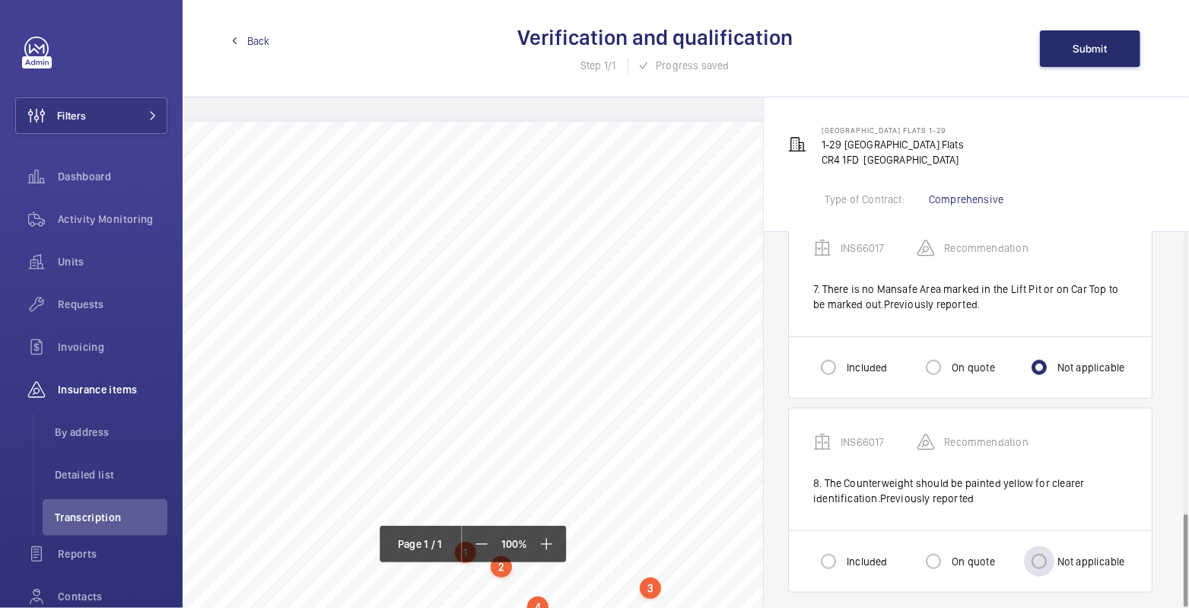
click at [1060, 554] on label "Not applicable" at bounding box center [1089, 561] width 71 height 15
click at [1054, 551] on input "Not applicable" at bounding box center [1039, 561] width 30 height 30
radio input "true"
click at [1084, 55] on button "Submit" at bounding box center [1090, 48] width 100 height 37
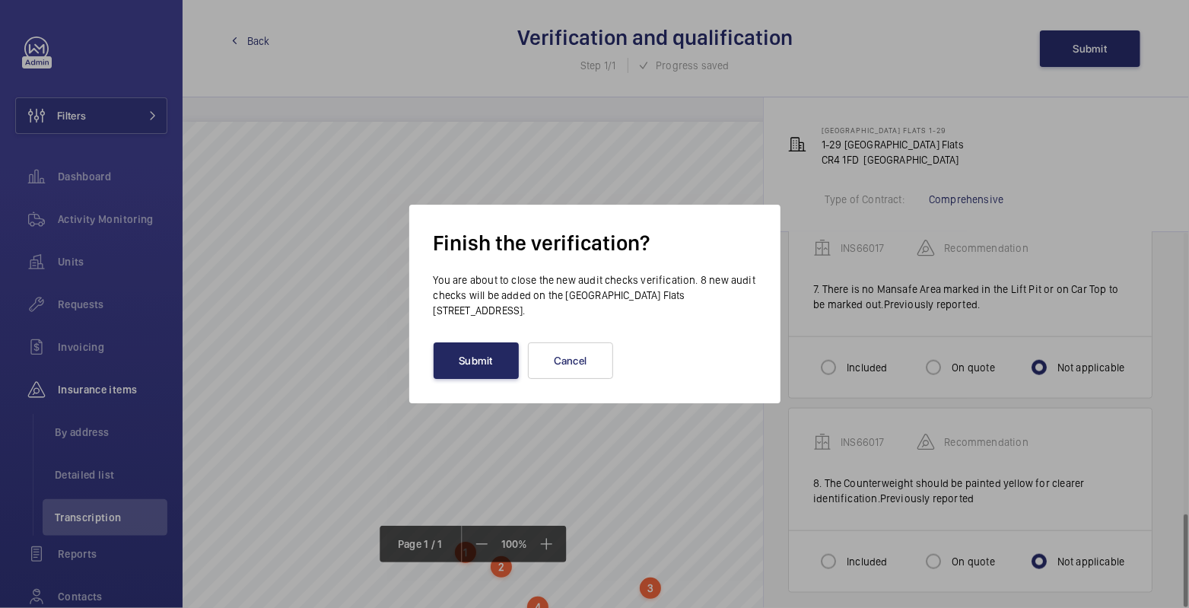
click at [470, 366] on button "Submit" at bounding box center [475, 360] width 85 height 37
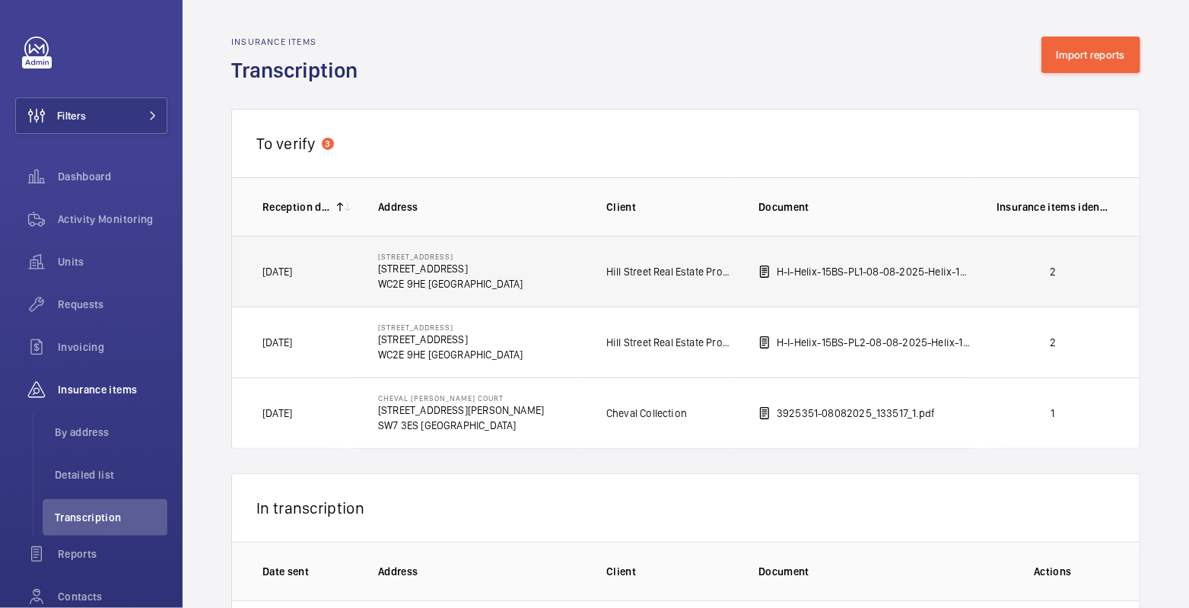
click at [1050, 275] on p "2" at bounding box center [1052, 271] width 113 height 15
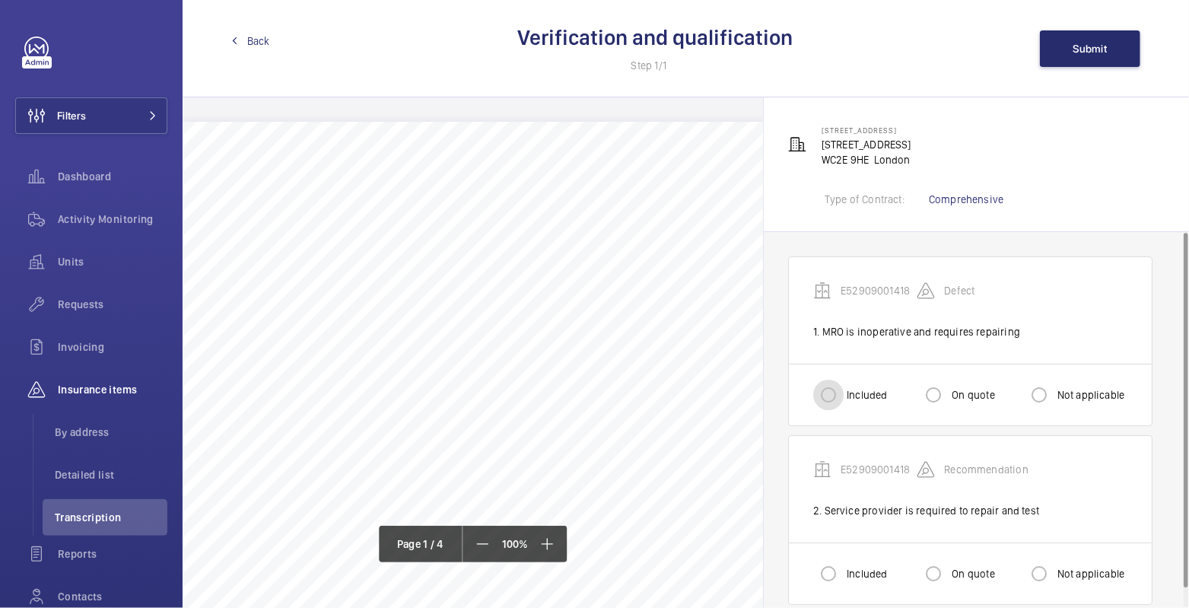
click at [829, 389] on input "Included" at bounding box center [828, 394] width 30 height 30
radio input "true"
click at [846, 570] on label "Included" at bounding box center [864, 573] width 43 height 15
click at [843, 570] on input "Included" at bounding box center [828, 573] width 30 height 30
radio input "true"
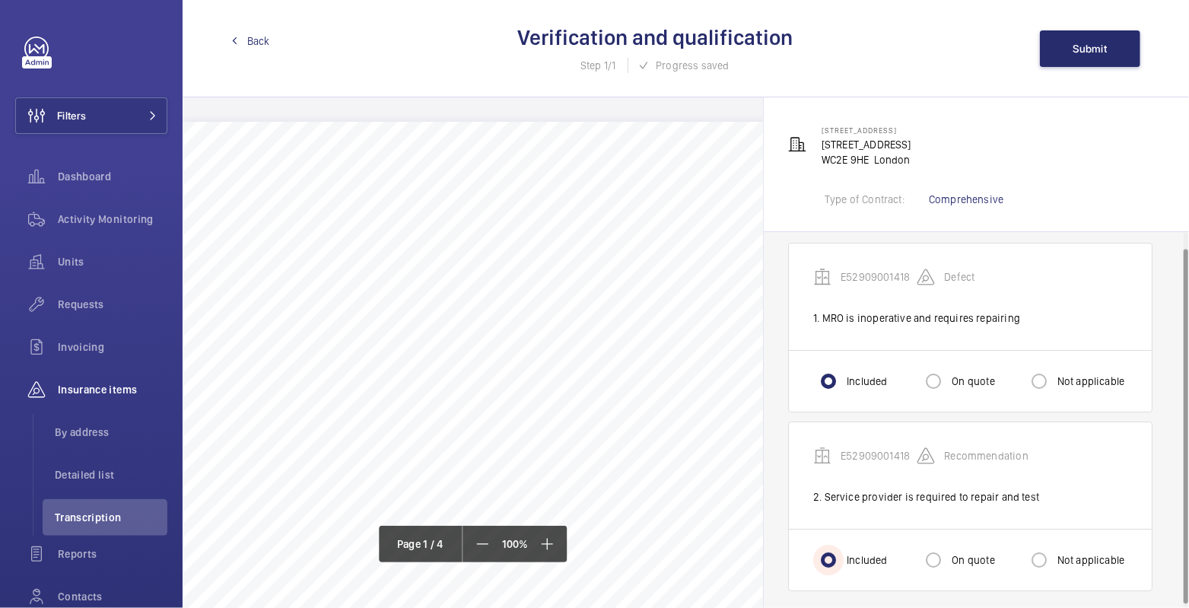
scroll to position [19, 0]
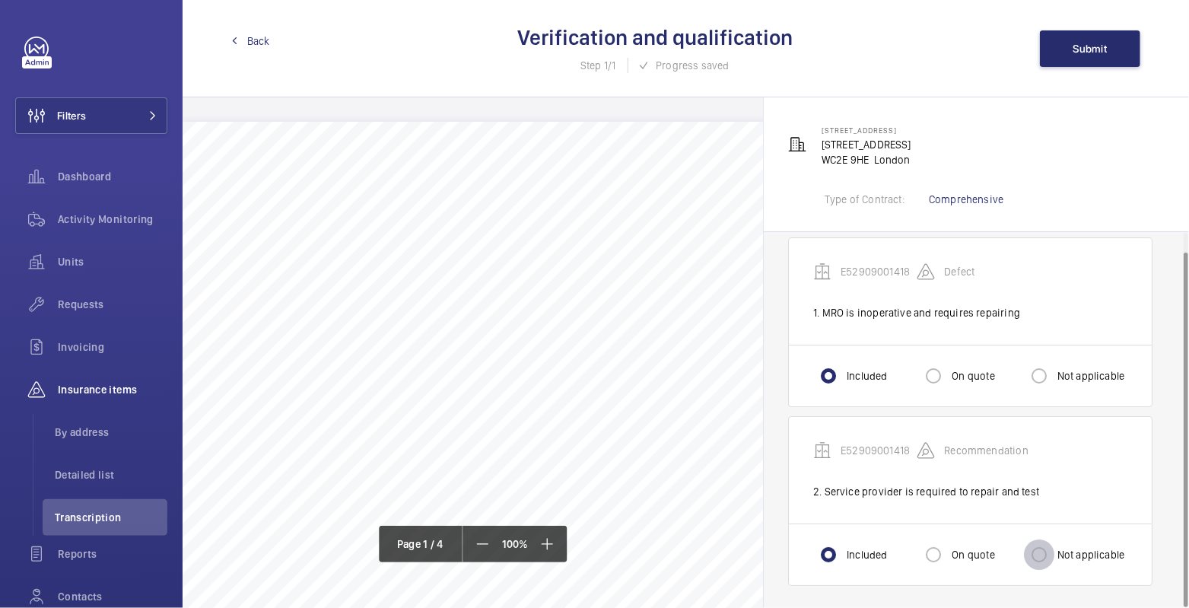
click at [1046, 550] on input "Not applicable" at bounding box center [1039, 554] width 30 height 30
radio input "true"
click at [1093, 59] on button "Submit" at bounding box center [1090, 48] width 100 height 37
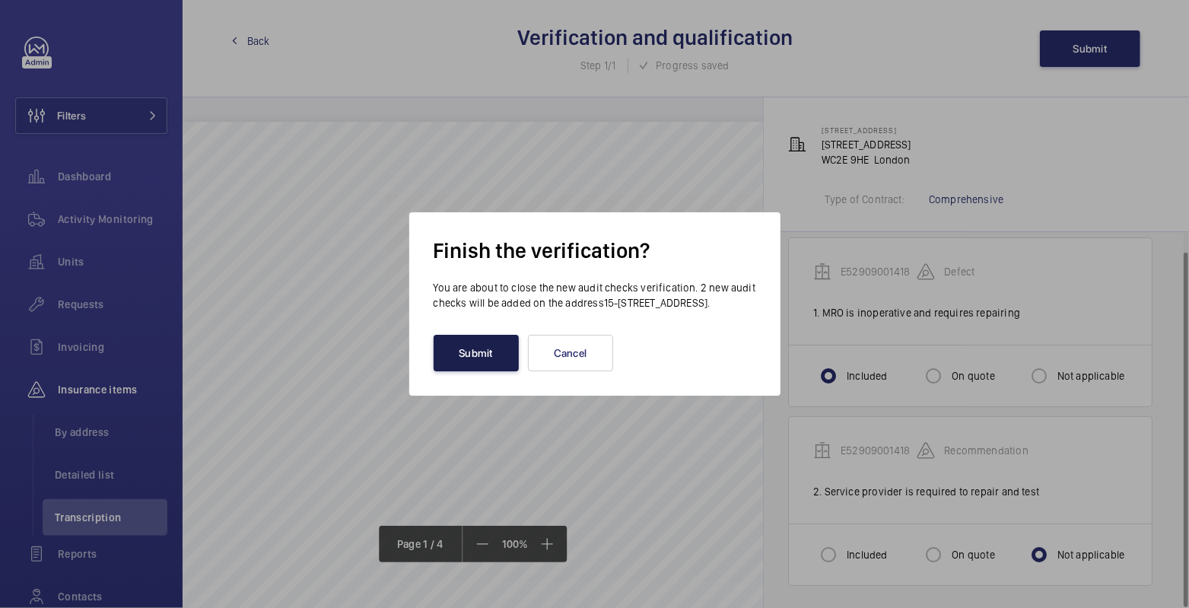
click at [478, 359] on button "Submit" at bounding box center [475, 353] width 85 height 37
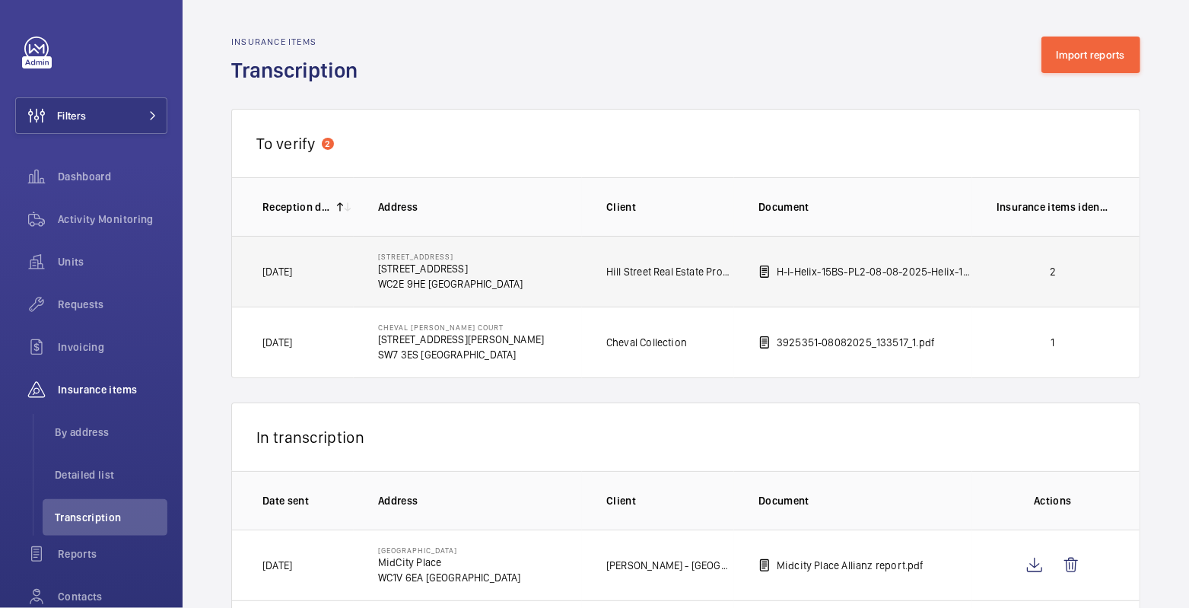
click at [1046, 267] on p "2" at bounding box center [1052, 271] width 113 height 15
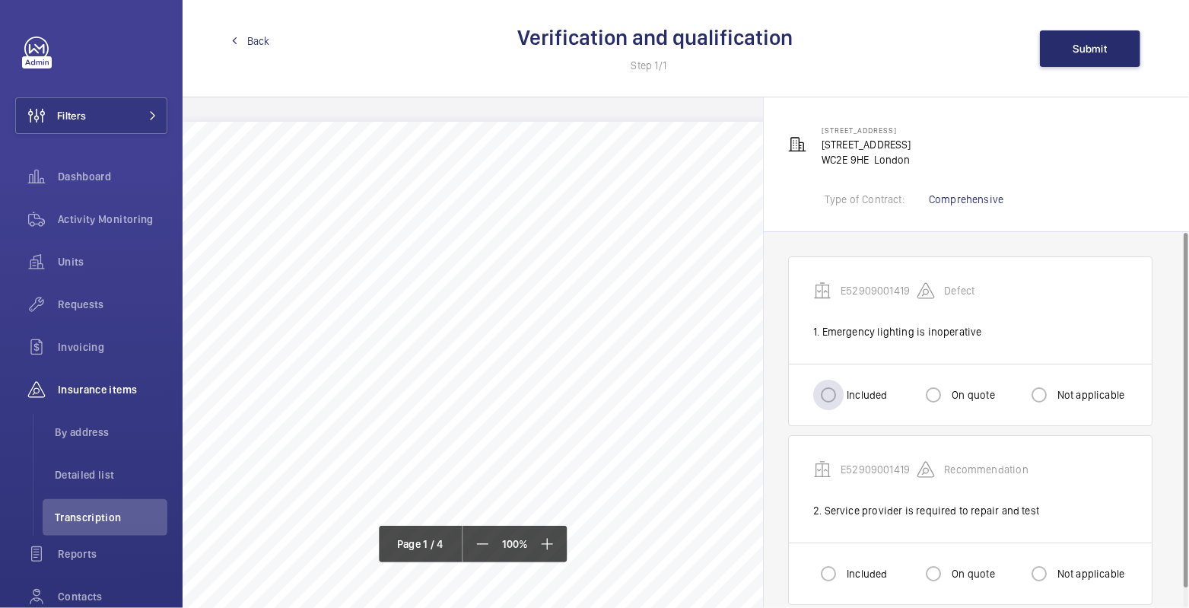
click at [857, 393] on label "Included" at bounding box center [864, 394] width 43 height 15
click at [843, 393] on input "Included" at bounding box center [828, 394] width 30 height 30
radio input "true"
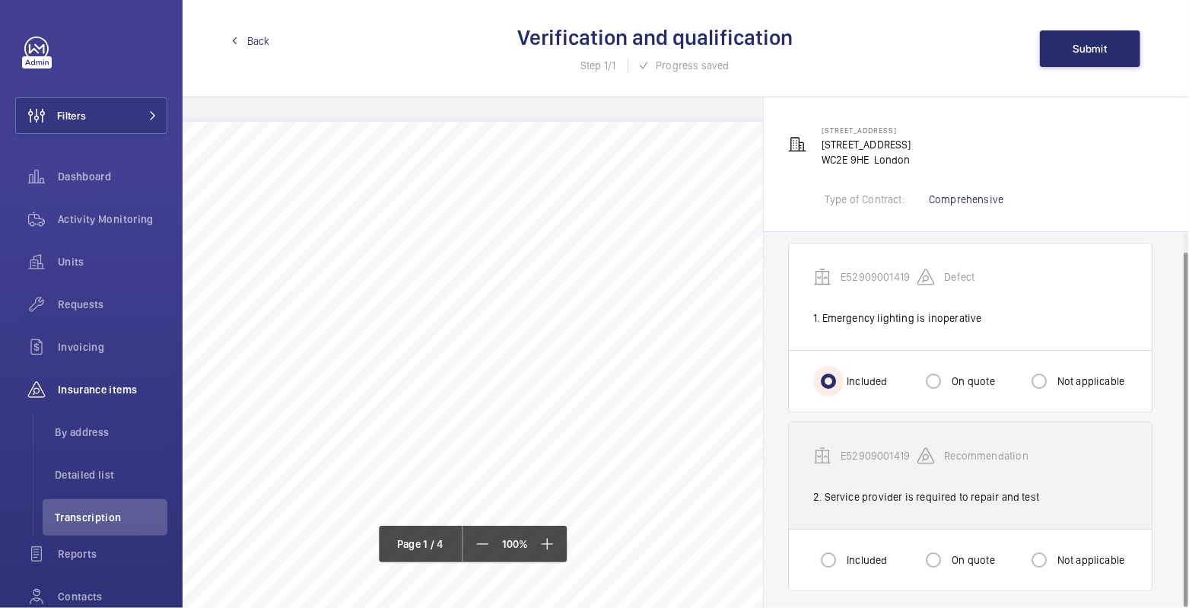
scroll to position [19, 0]
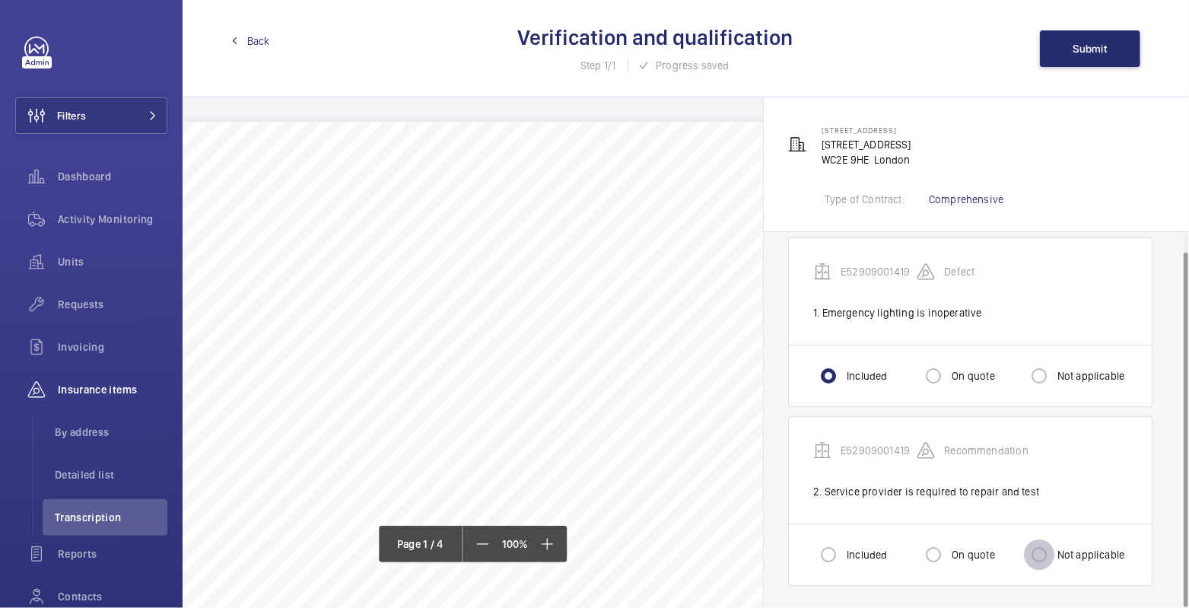
click at [1044, 548] on input "Not applicable" at bounding box center [1039, 554] width 30 height 30
radio input "true"
click at [1090, 43] on span "Submit" at bounding box center [1090, 49] width 34 height 12
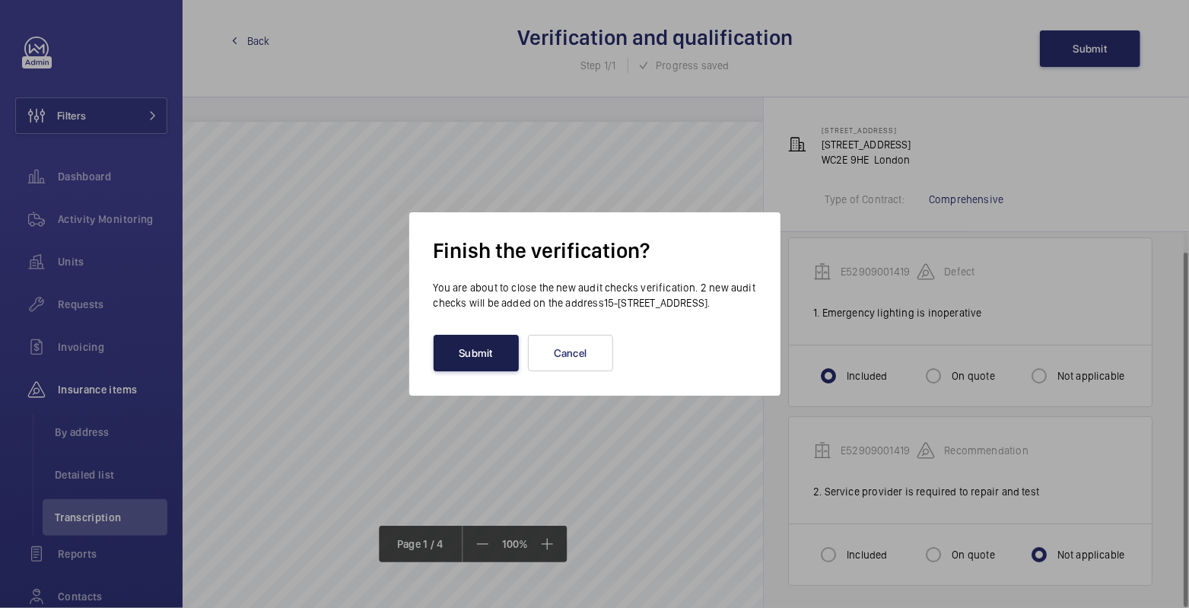
click at [503, 356] on button "Submit" at bounding box center [475, 353] width 85 height 37
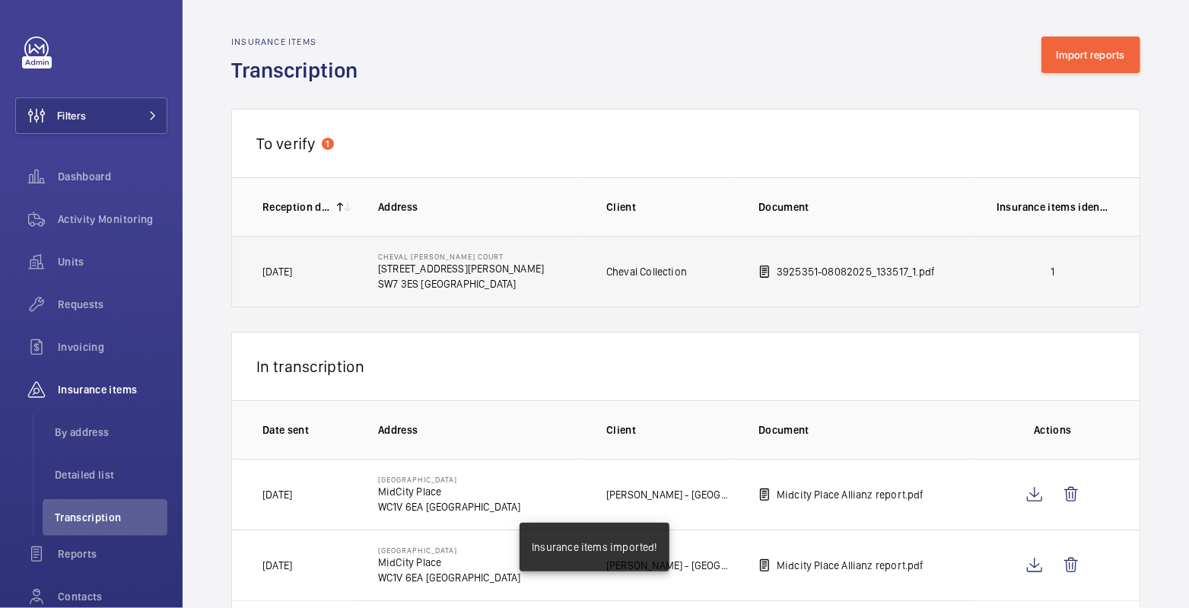
click at [1002, 275] on p "1" at bounding box center [1052, 271] width 113 height 15
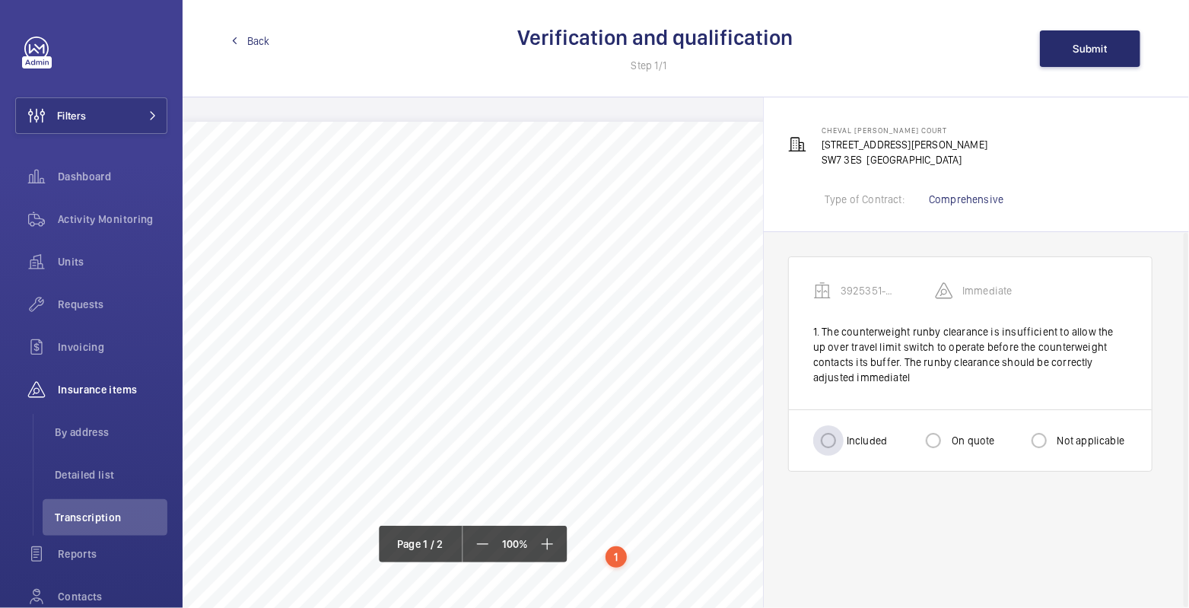
click at [848, 433] on label "Included" at bounding box center [864, 440] width 43 height 15
click at [843, 433] on input "Included" at bounding box center [828, 440] width 30 height 30
radio input "true"
click at [1091, 49] on span "Submit" at bounding box center [1090, 49] width 34 height 12
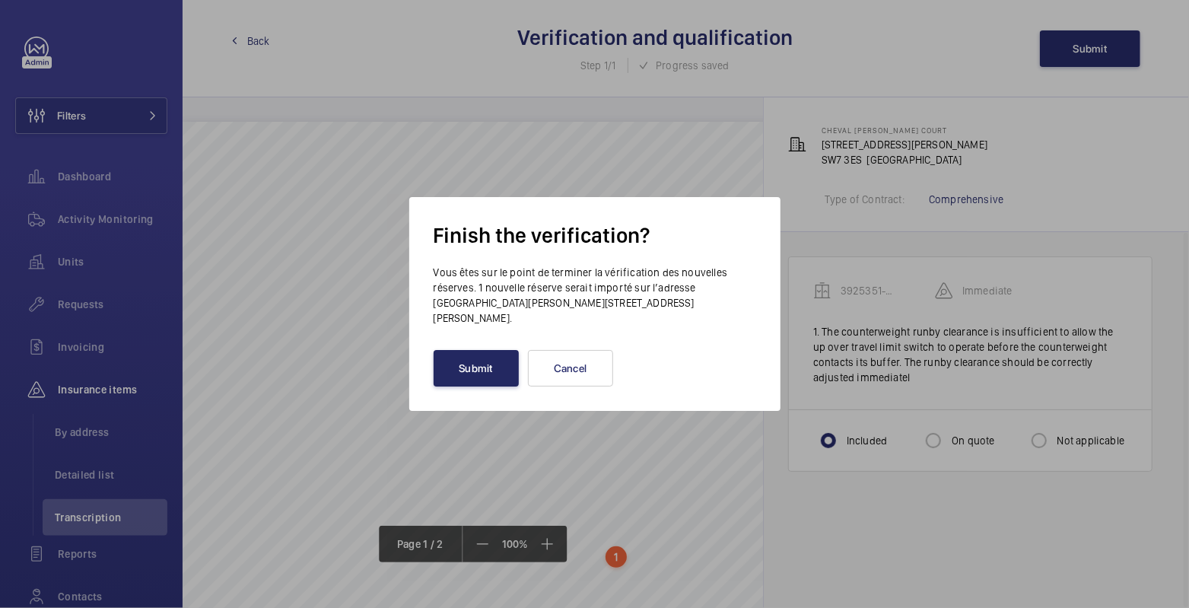
click at [487, 361] on button "Submit" at bounding box center [475, 368] width 85 height 37
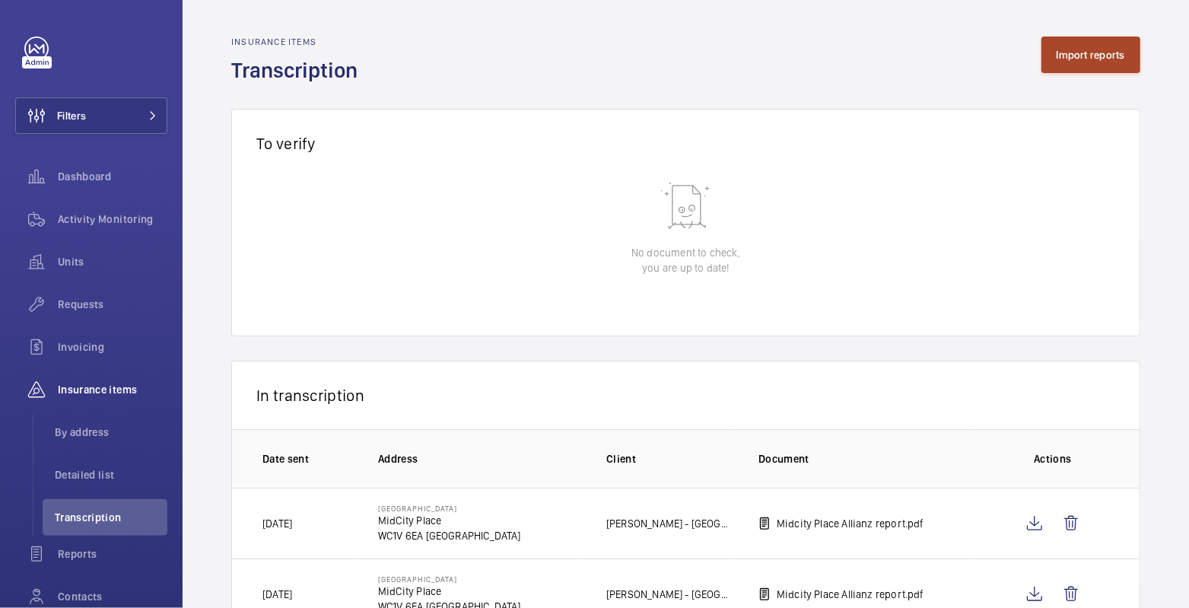
click at [1075, 61] on button "Import reports" at bounding box center [1091, 55] width 100 height 37
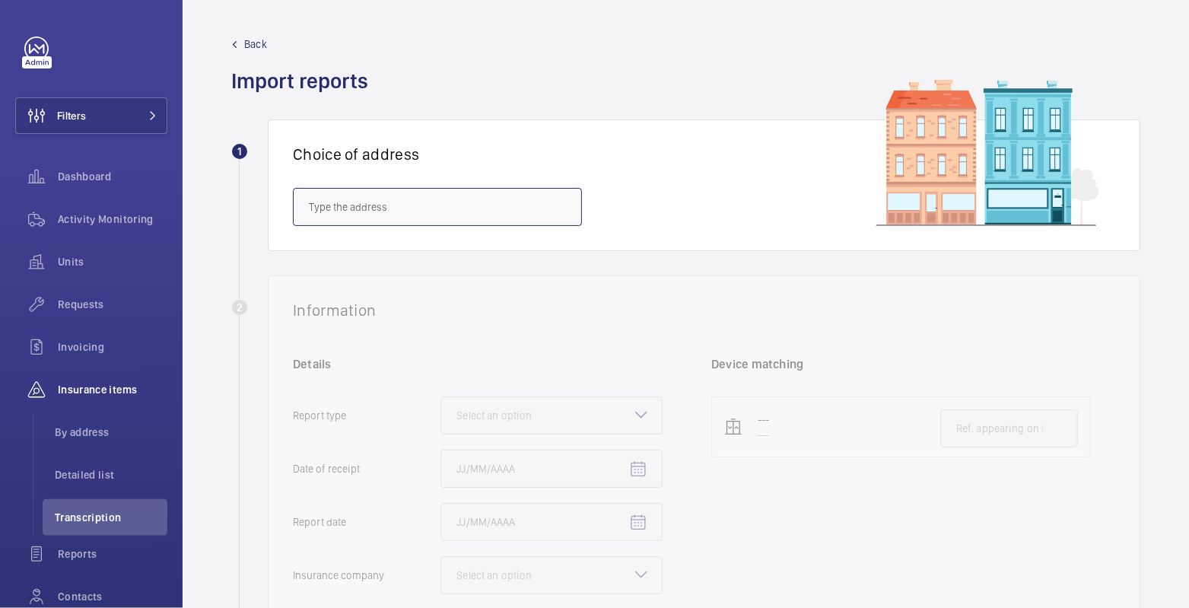
click at [460, 204] on input "text" at bounding box center [437, 207] width 289 height 38
click at [460, 257] on span "Midcity Place - MidCity Place, LONDON WC1V 6EA" at bounding box center [408, 252] width 199 height 15
type input "Midcity Place - MidCity Place, LONDON WC1V 6EA"
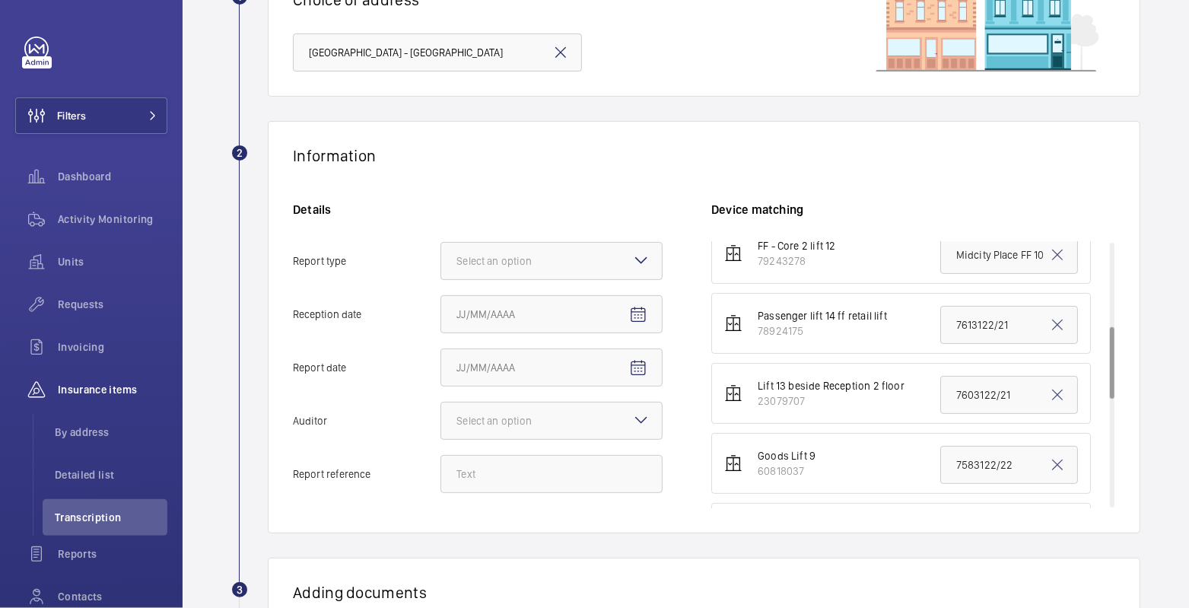
scroll to position [435, 0]
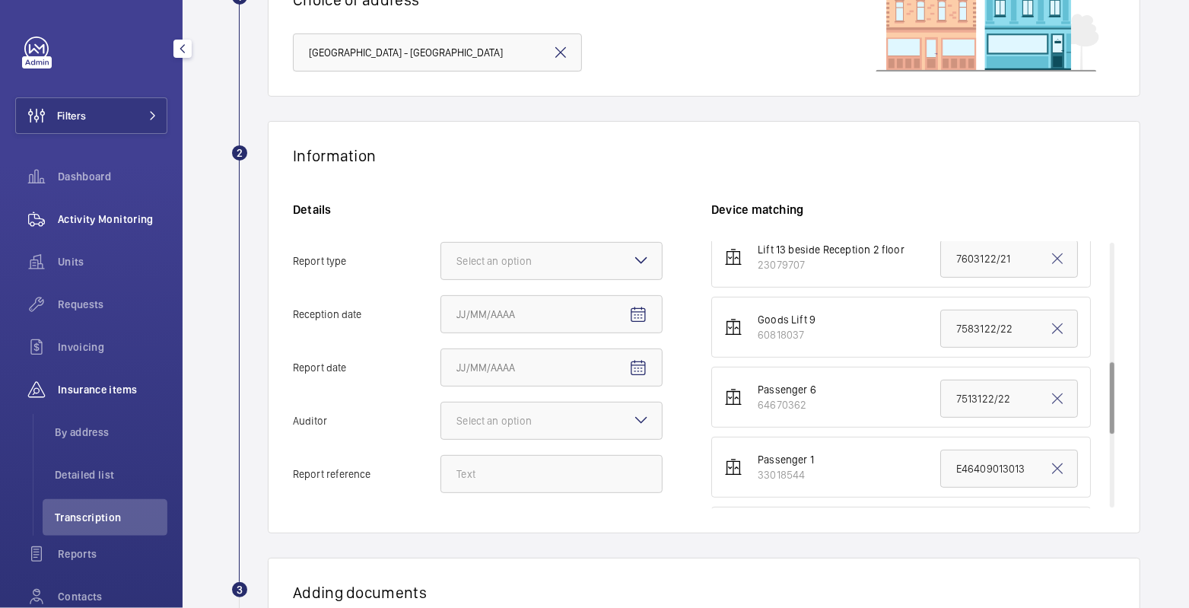
click at [88, 222] on span "Activity Monitoring" at bounding box center [113, 218] width 110 height 15
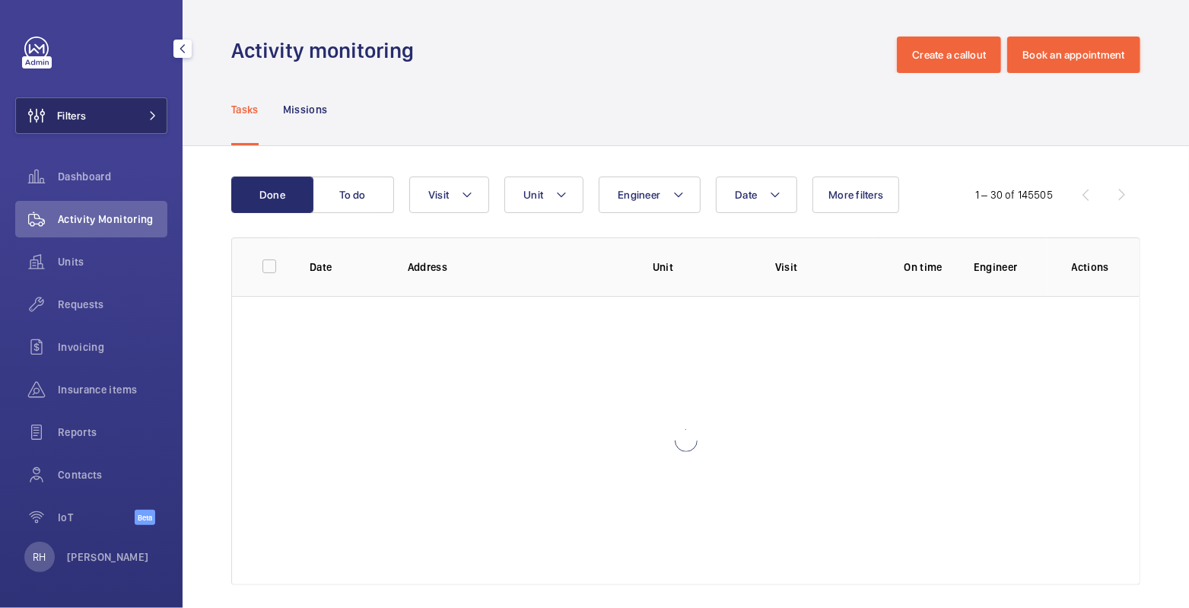
click at [97, 125] on button "Filters" at bounding box center [91, 115] width 152 height 37
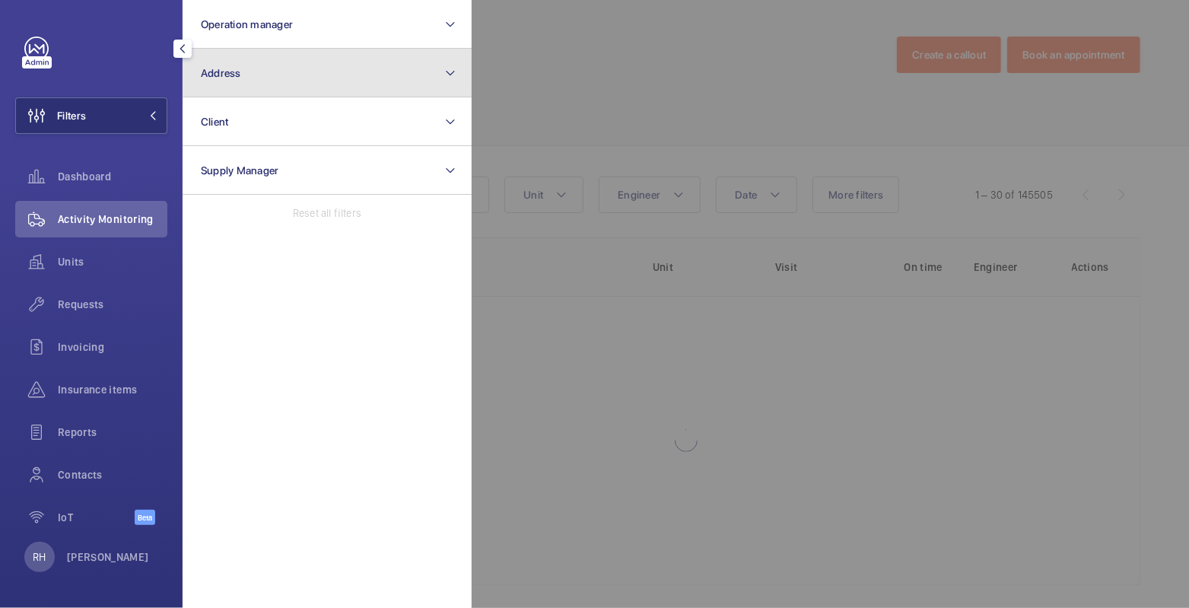
click at [252, 75] on button "Address" at bounding box center [327, 73] width 289 height 49
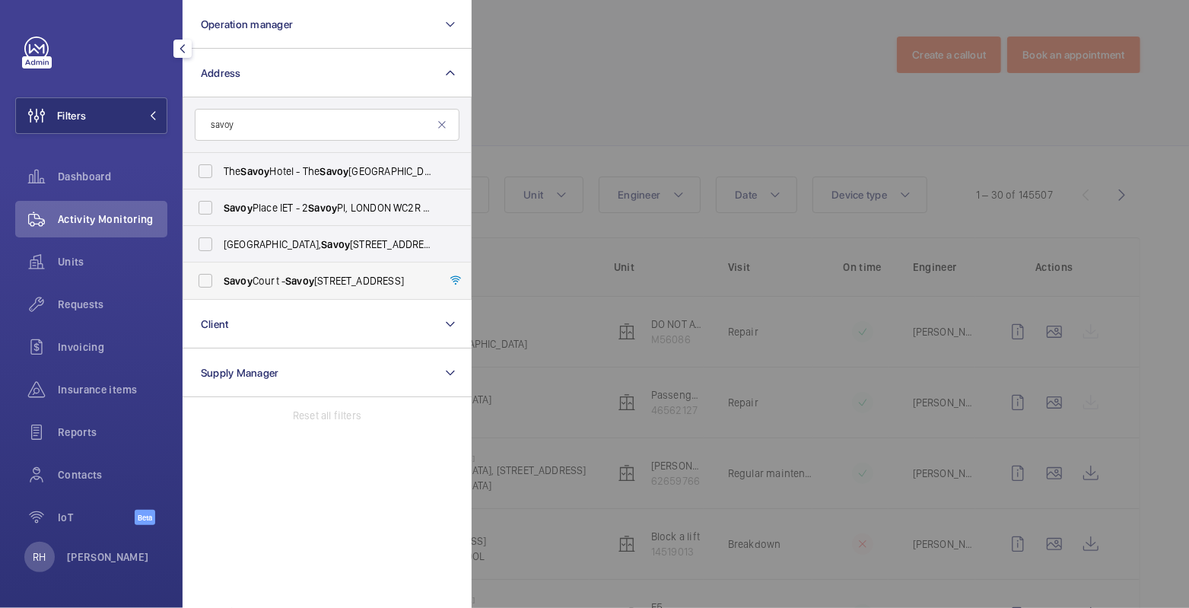
type input "savoy"
click at [287, 275] on span "Savoy Court - Savoy Court, LONDON HA2 6BU" at bounding box center [328, 280] width 209 height 15
click at [221, 275] on input "Savoy Court - Savoy Court, LONDON HA2 6BU" at bounding box center [205, 280] width 30 height 30
checkbox input "true"
click at [605, 49] on div at bounding box center [1065, 304] width 1189 height 608
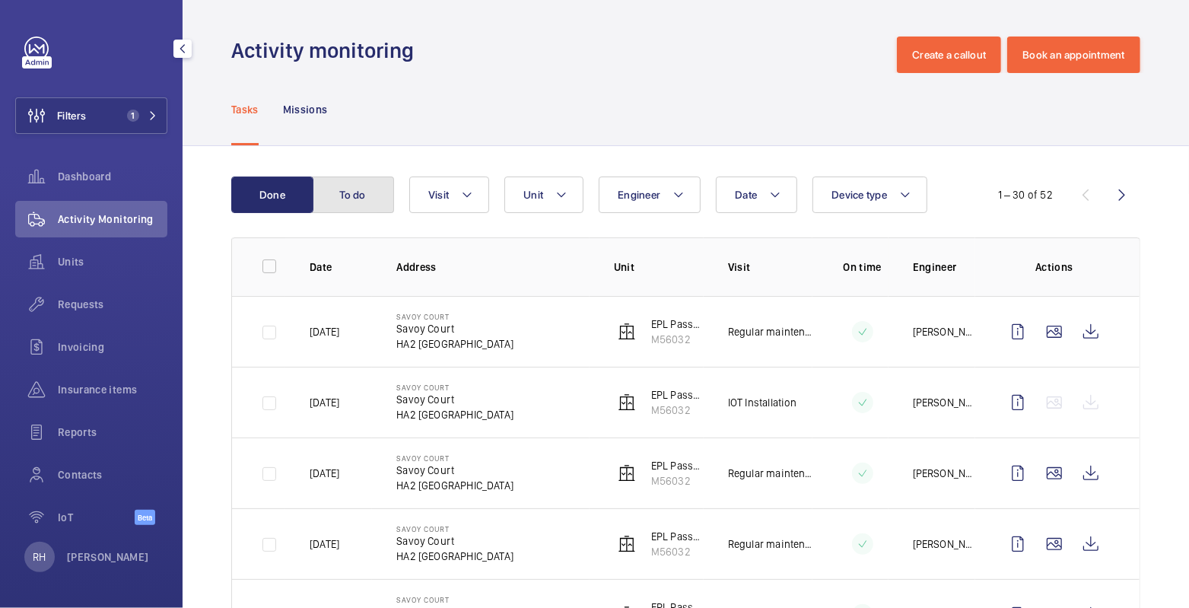
click at [347, 189] on button "To do" at bounding box center [353, 194] width 82 height 37
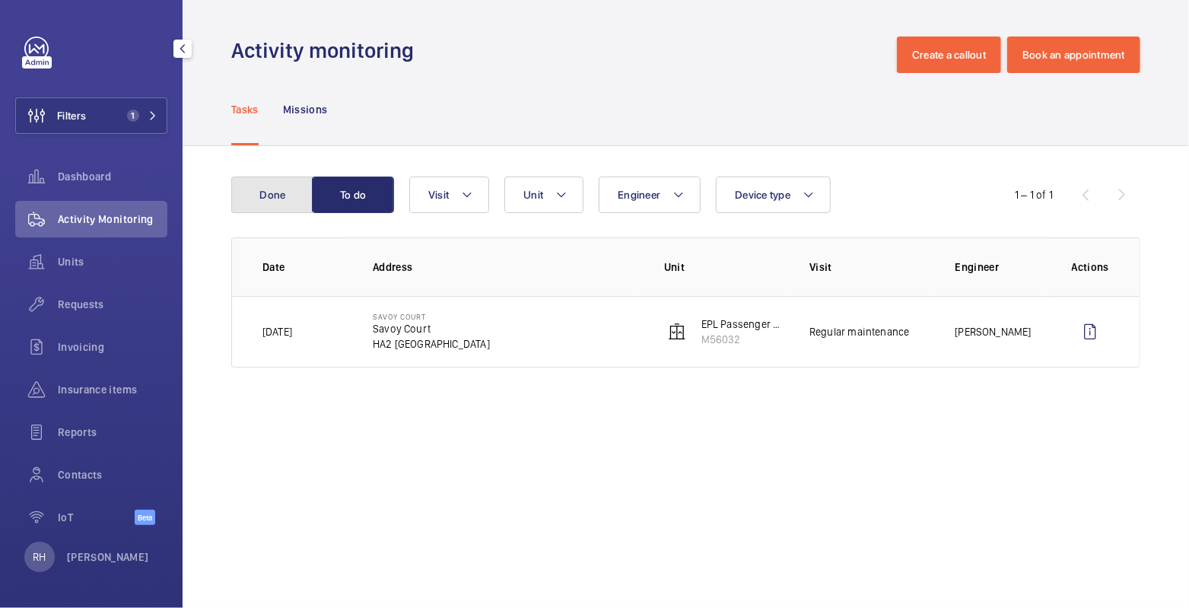
click at [253, 194] on button "Done" at bounding box center [272, 194] width 82 height 37
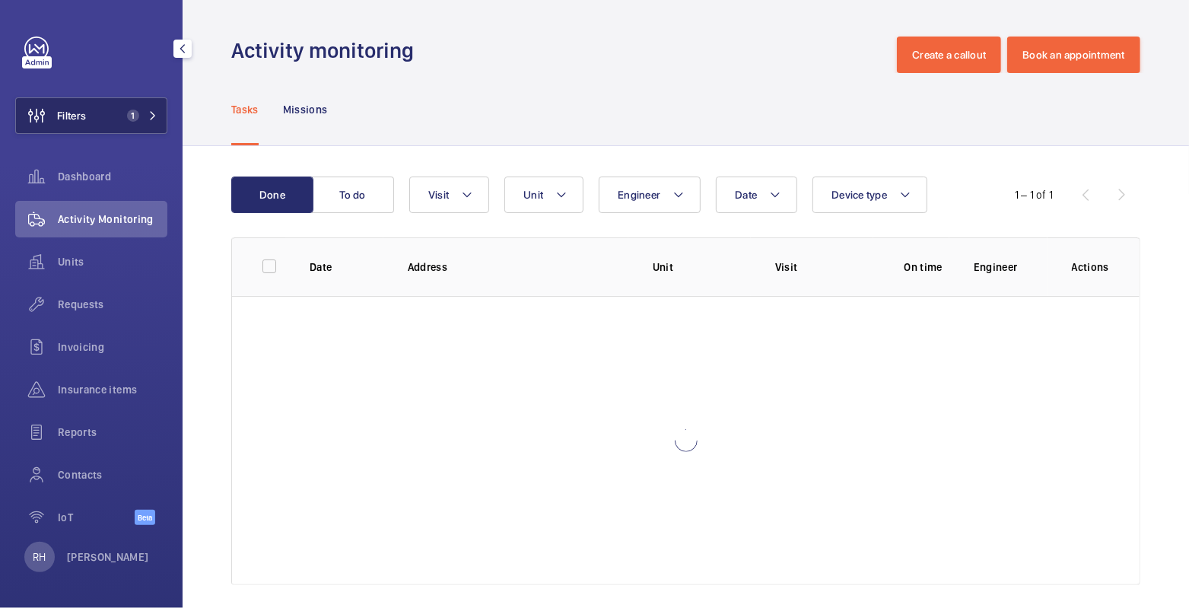
click at [127, 110] on span "1" at bounding box center [133, 116] width 12 height 12
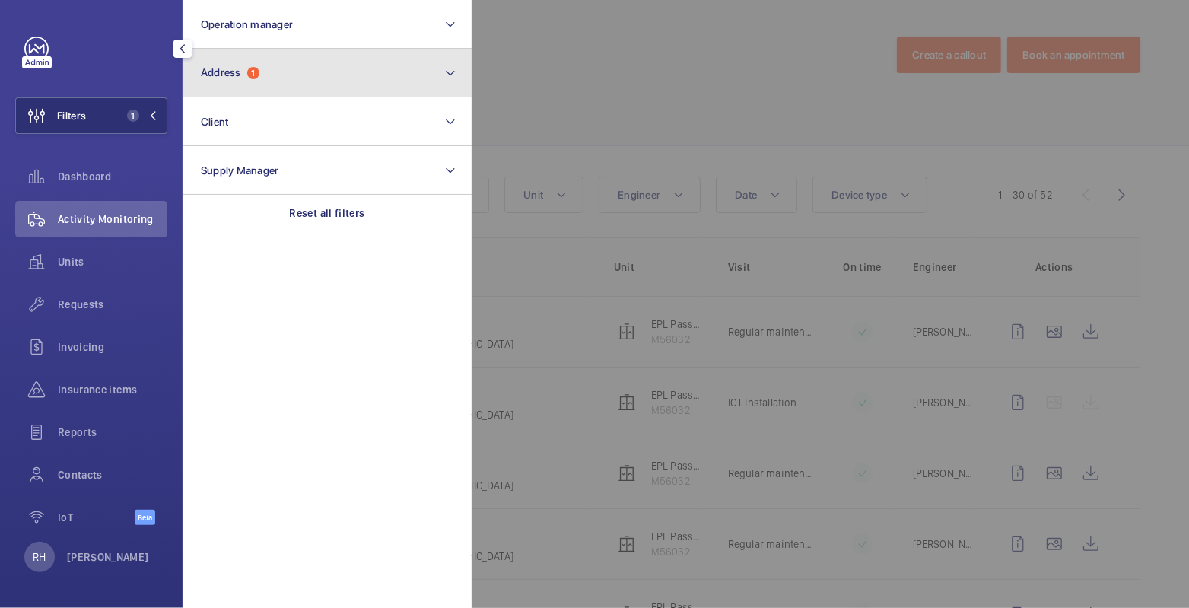
click at [298, 72] on button "Address 1" at bounding box center [327, 73] width 289 height 49
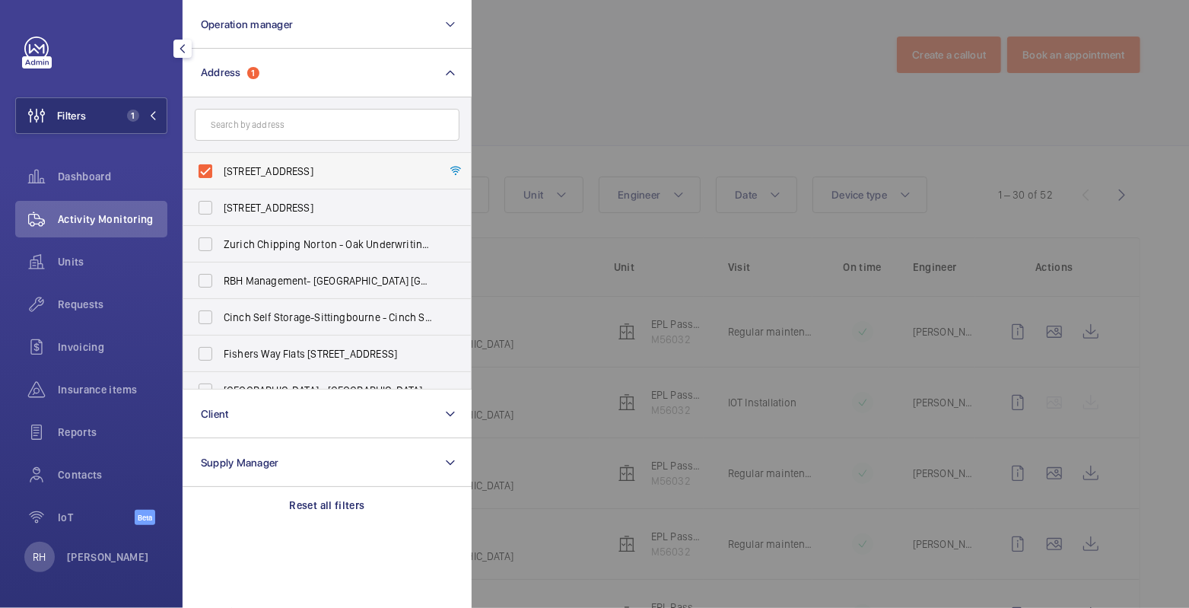
click at [259, 176] on span "Savoy Court - Savoy Court, LONDON HA2 6BU" at bounding box center [328, 170] width 209 height 15
click at [221, 176] on input "Savoy Court - Savoy Court, LONDON HA2 6BU" at bounding box center [205, 171] width 30 height 30
checkbox input "false"
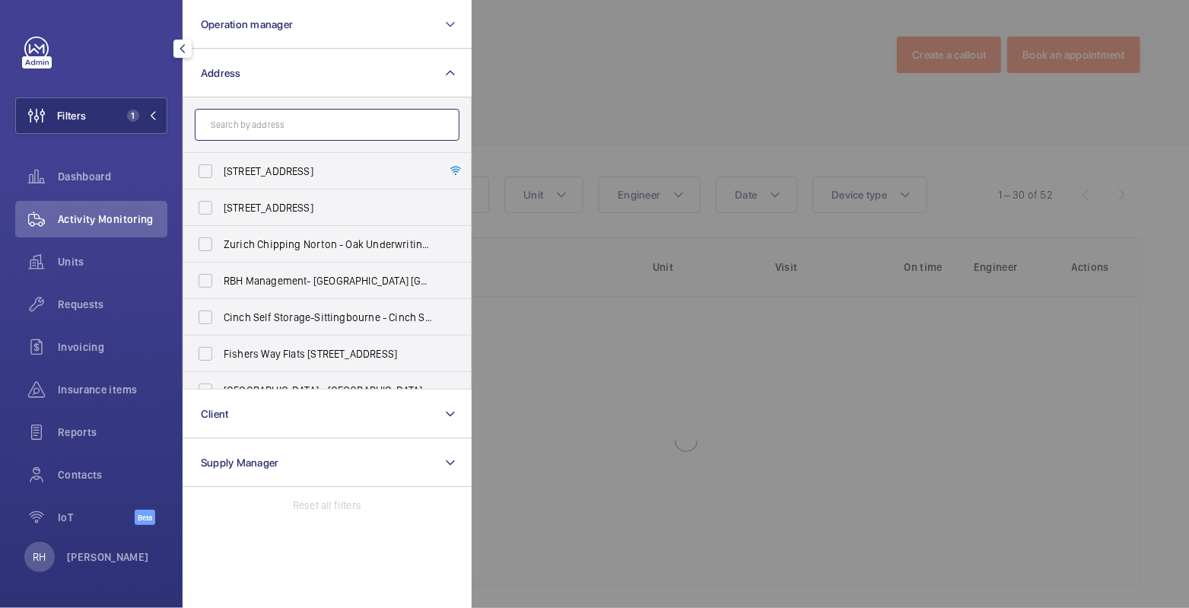
click at [266, 132] on input "text" at bounding box center [327, 125] width 265 height 32
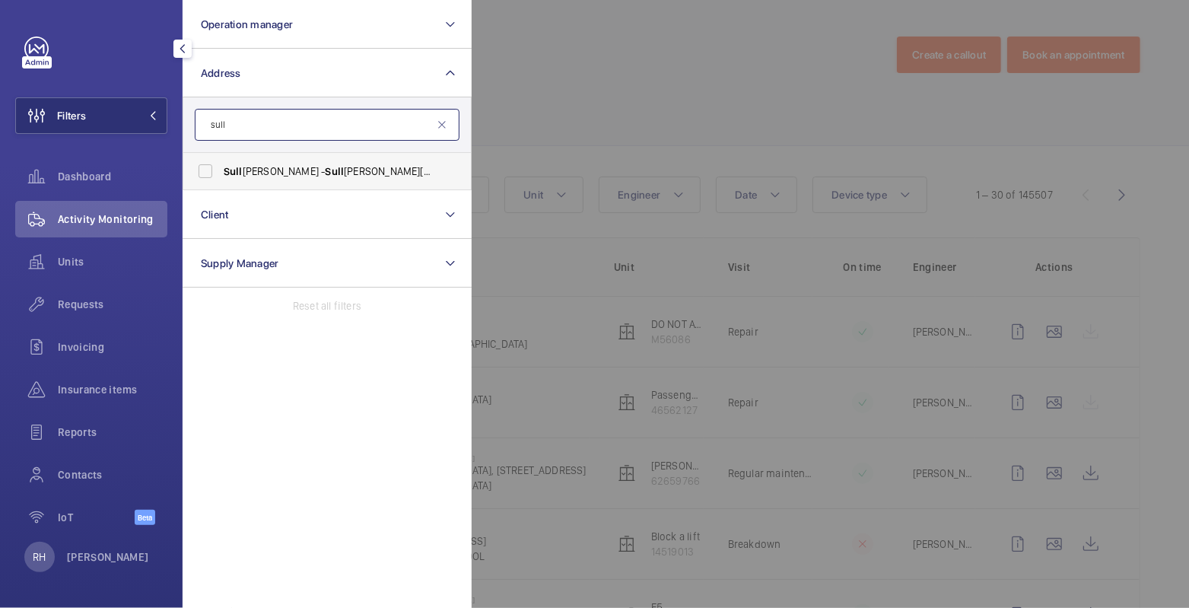
type input "sull"
click at [294, 172] on span "Sull ivan Court - Sull ivan Court, LONDON SW5 9RL" at bounding box center [328, 170] width 209 height 15
click at [221, 172] on input "Sull ivan Court - Sull ivan Court, LONDON SW5 9RL" at bounding box center [205, 171] width 30 height 30
checkbox input "true"
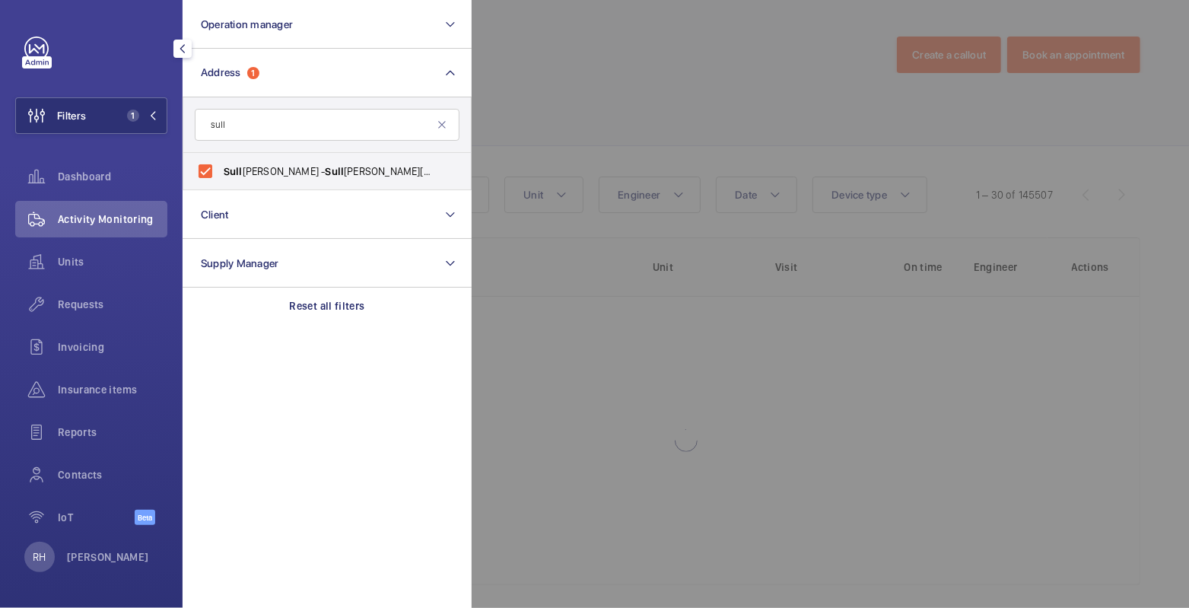
click at [551, 94] on div at bounding box center [1065, 304] width 1189 height 608
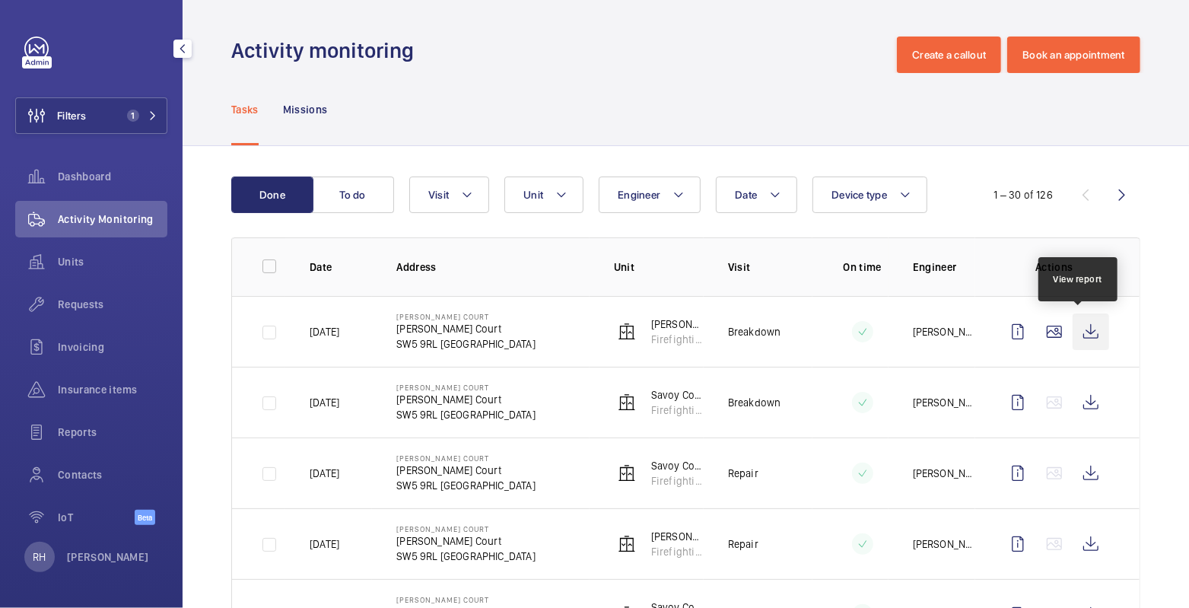
click at [1079, 328] on wm-front-icon-button at bounding box center [1090, 331] width 37 height 37
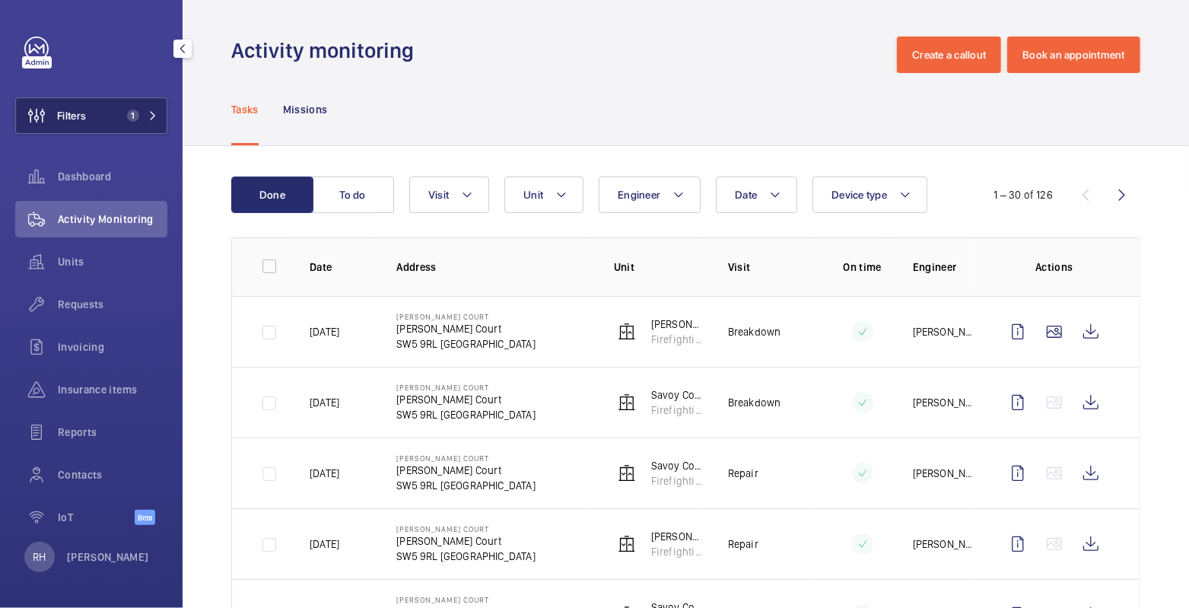
click at [96, 119] on button "Filters 1" at bounding box center [91, 115] width 152 height 37
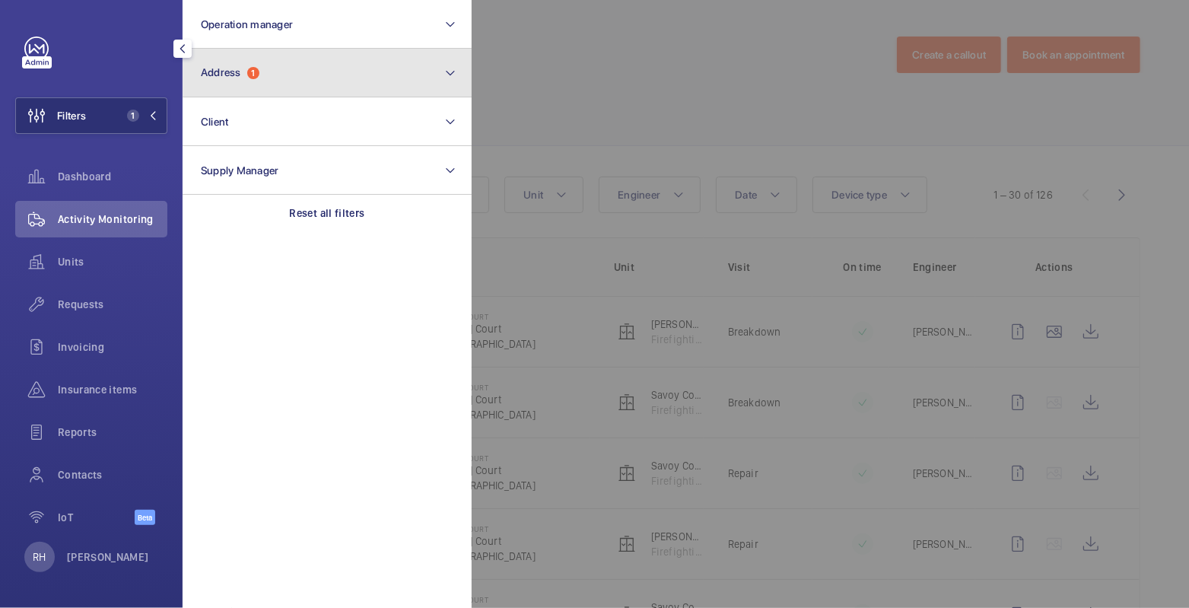
click at [276, 72] on button "Address 1" at bounding box center [327, 73] width 289 height 49
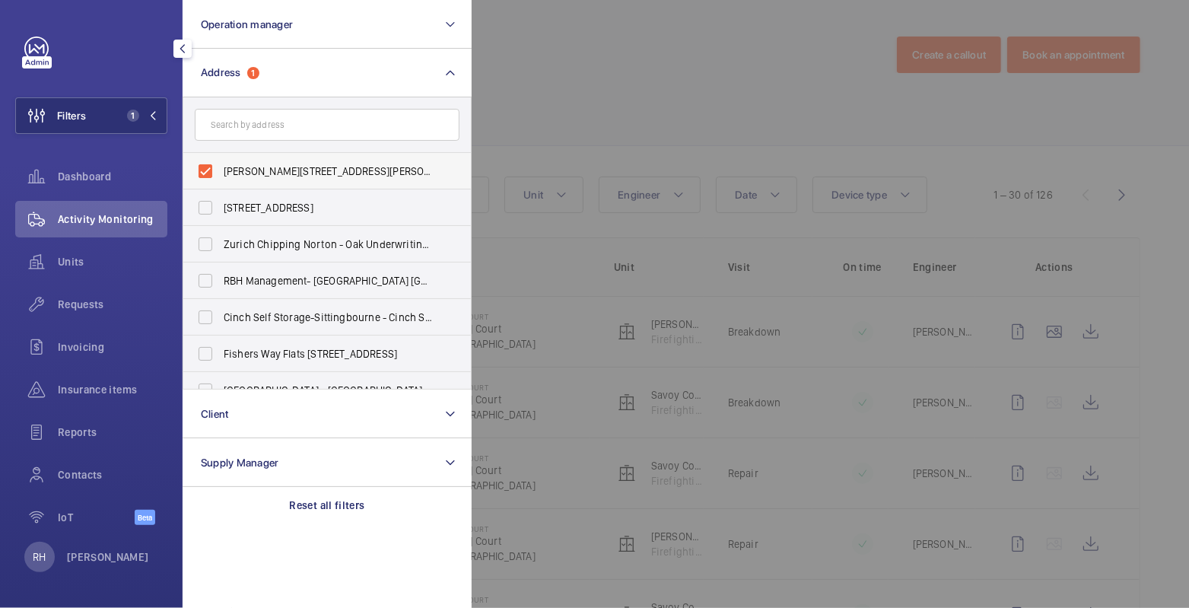
click at [233, 167] on span "Sullivan Court - Sullivan Court, LONDON SW5 9RL" at bounding box center [328, 170] width 209 height 15
click at [221, 167] on input "Sullivan Court - Sullivan Court, LONDON SW5 9RL" at bounding box center [205, 171] width 30 height 30
checkbox input "false"
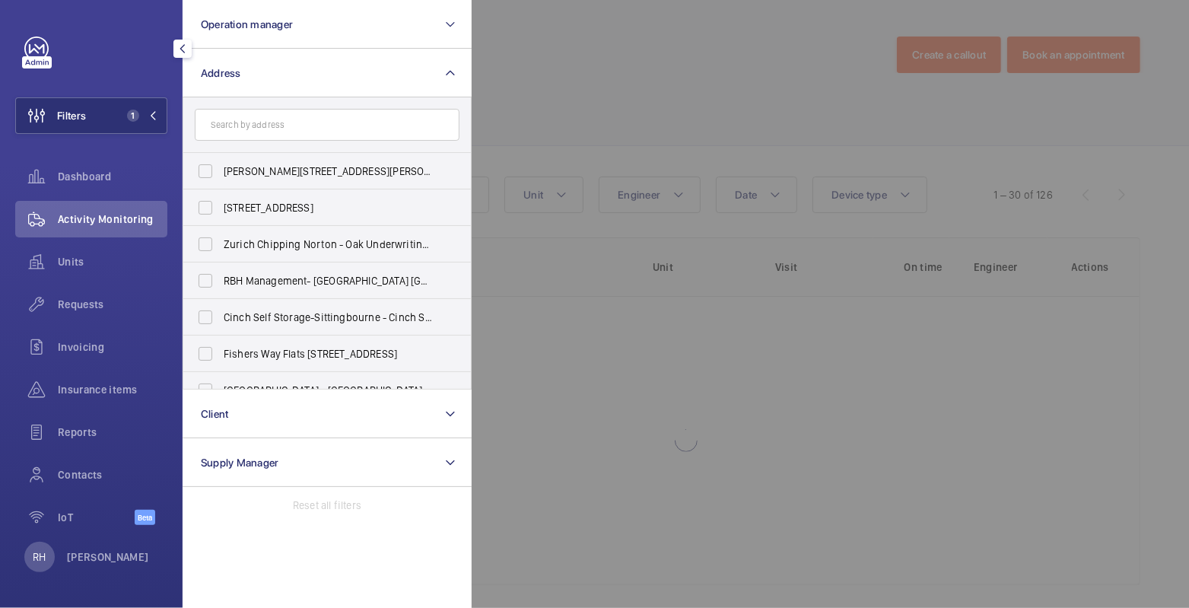
click at [564, 72] on div at bounding box center [1065, 304] width 1189 height 608
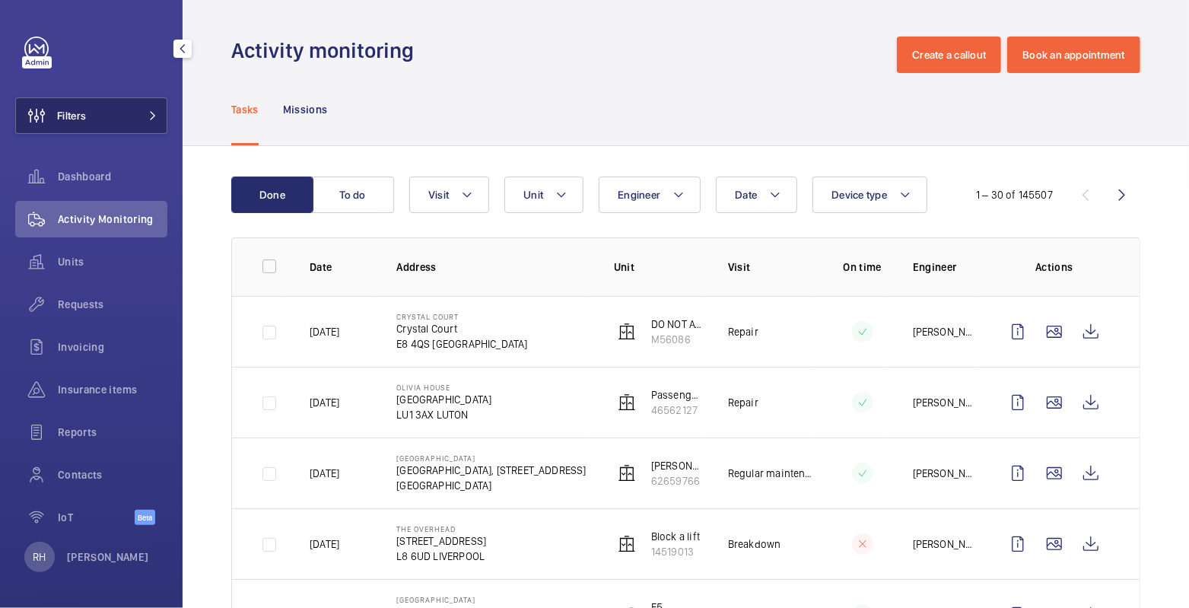
click at [97, 112] on button "Filters" at bounding box center [91, 115] width 152 height 37
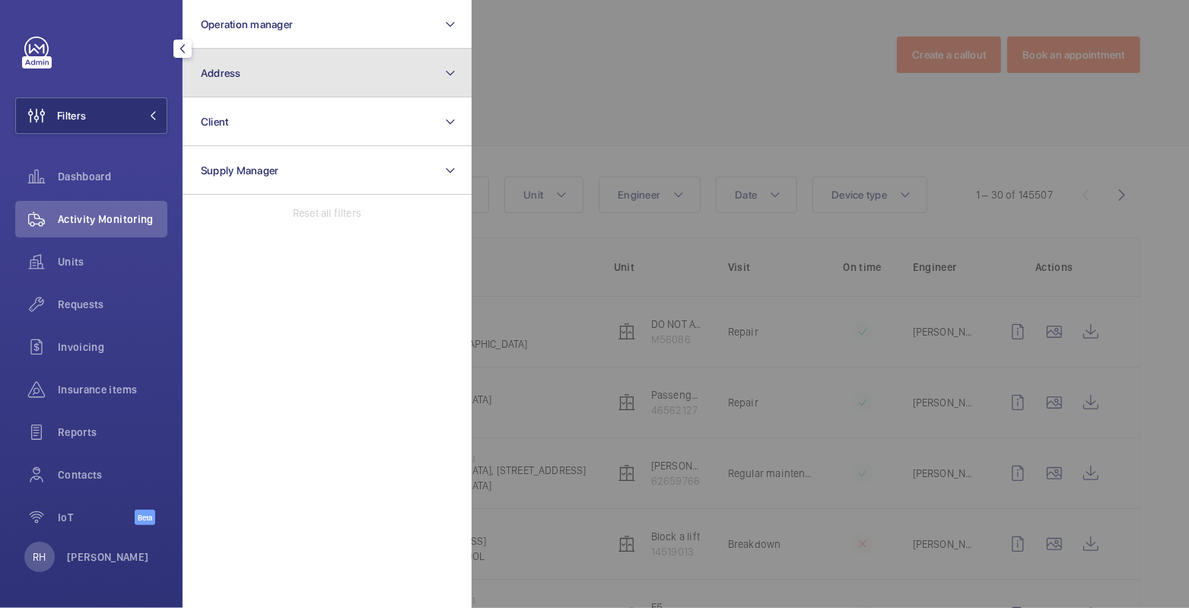
click at [281, 79] on button "Address" at bounding box center [327, 73] width 289 height 49
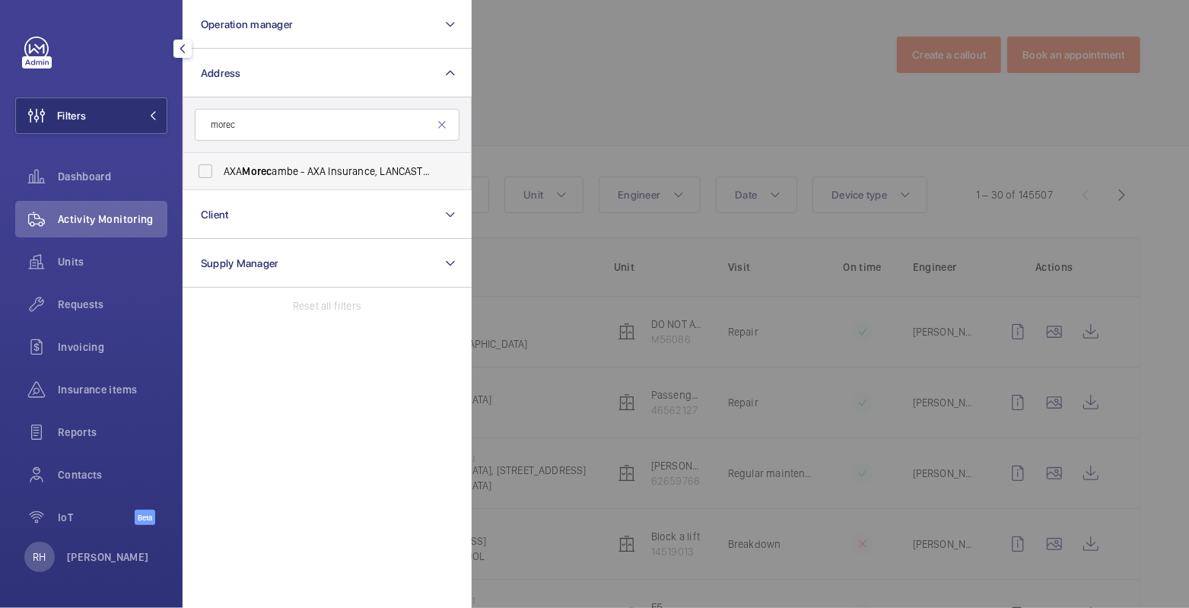
type input "morec"
click at [334, 176] on span "AXA Morec ambe - AXA Insurance, LANCASTER LA3 3PA" at bounding box center [328, 170] width 209 height 15
click at [221, 176] on input "AXA Morec ambe - AXA Insurance, LANCASTER LA3 3PA" at bounding box center [205, 171] width 30 height 30
checkbox input "true"
click at [662, 39] on div at bounding box center [1065, 304] width 1189 height 608
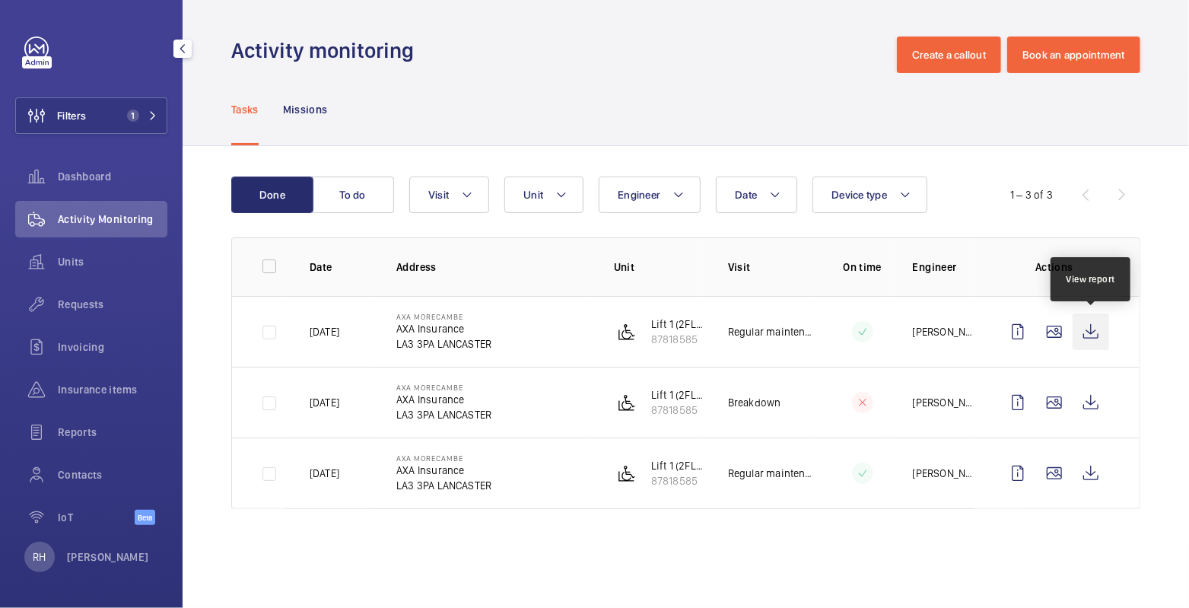
click at [1092, 333] on wm-front-icon-button at bounding box center [1090, 331] width 37 height 37
drag, startPoint x: 102, startPoint y: 110, endPoint x: 164, endPoint y: 110, distance: 62.4
click at [102, 109] on button "Filters 1" at bounding box center [91, 115] width 152 height 37
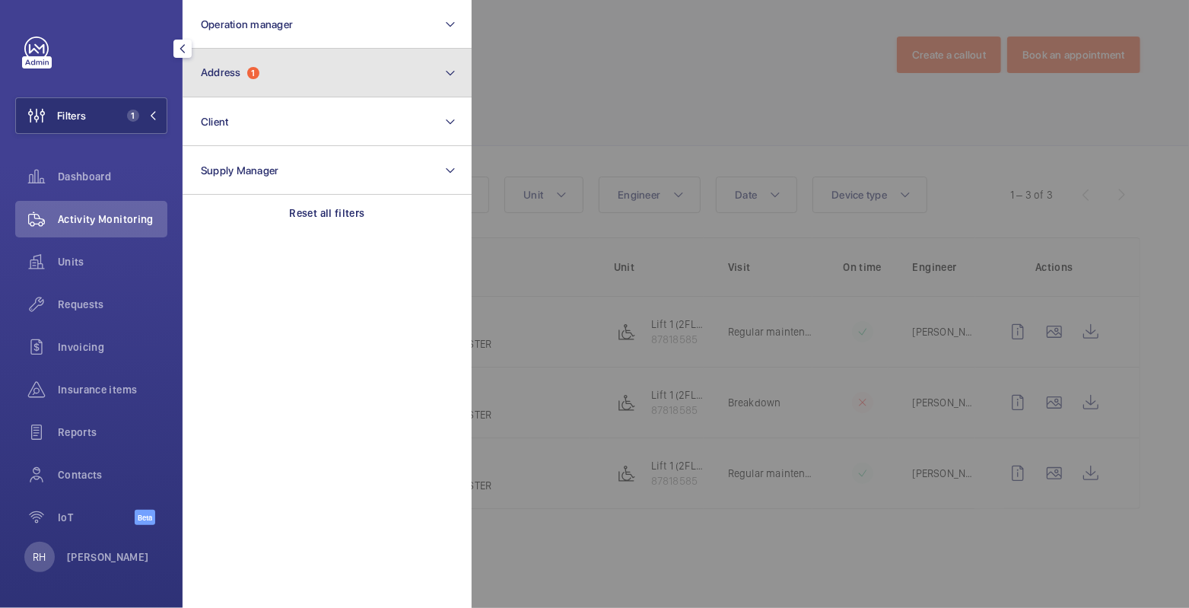
click at [303, 70] on button "Address 1" at bounding box center [327, 73] width 289 height 49
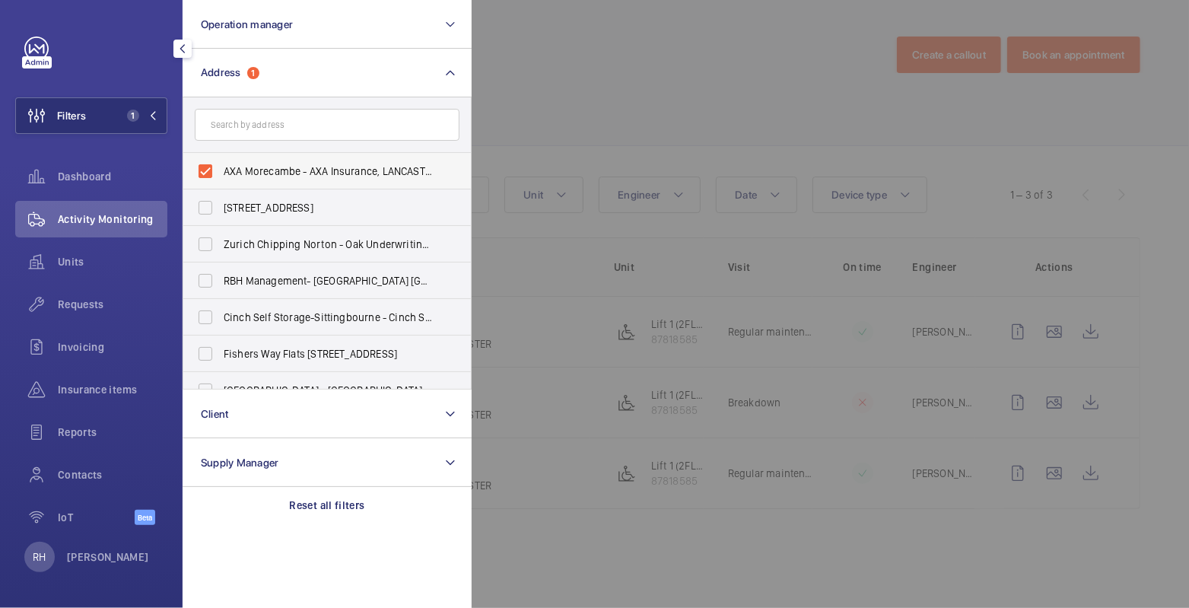
click at [238, 163] on span "AXA Morecambe - AXA Insurance, LANCASTER LA3 3PA" at bounding box center [328, 170] width 209 height 15
click at [221, 163] on input "AXA Morecambe - AXA Insurance, LANCASTER LA3 3PA" at bounding box center [205, 171] width 30 height 30
checkbox input "false"
click at [81, 341] on span "Invoicing" at bounding box center [113, 346] width 110 height 15
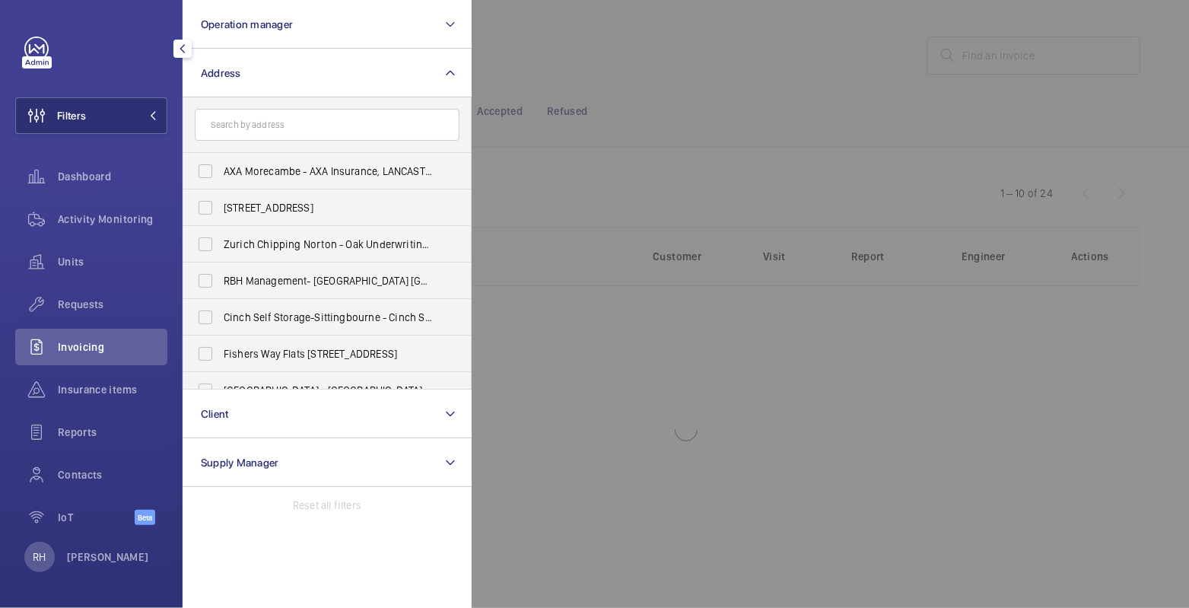
click at [732, 71] on div at bounding box center [1065, 304] width 1189 height 608
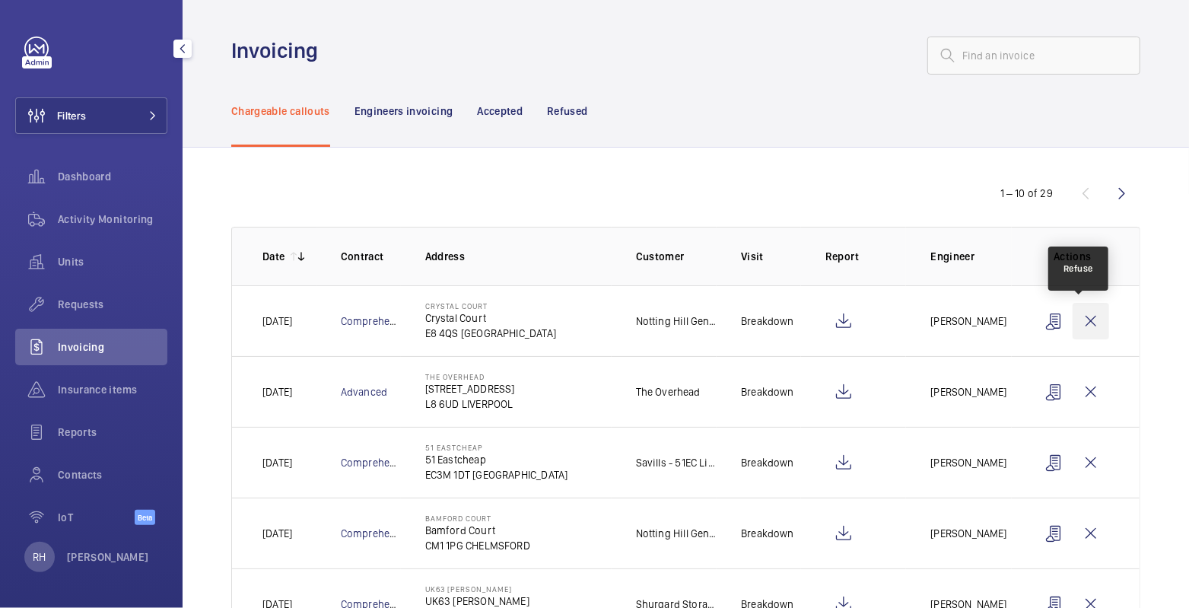
click at [1087, 319] on wm-front-icon-button at bounding box center [1090, 321] width 37 height 37
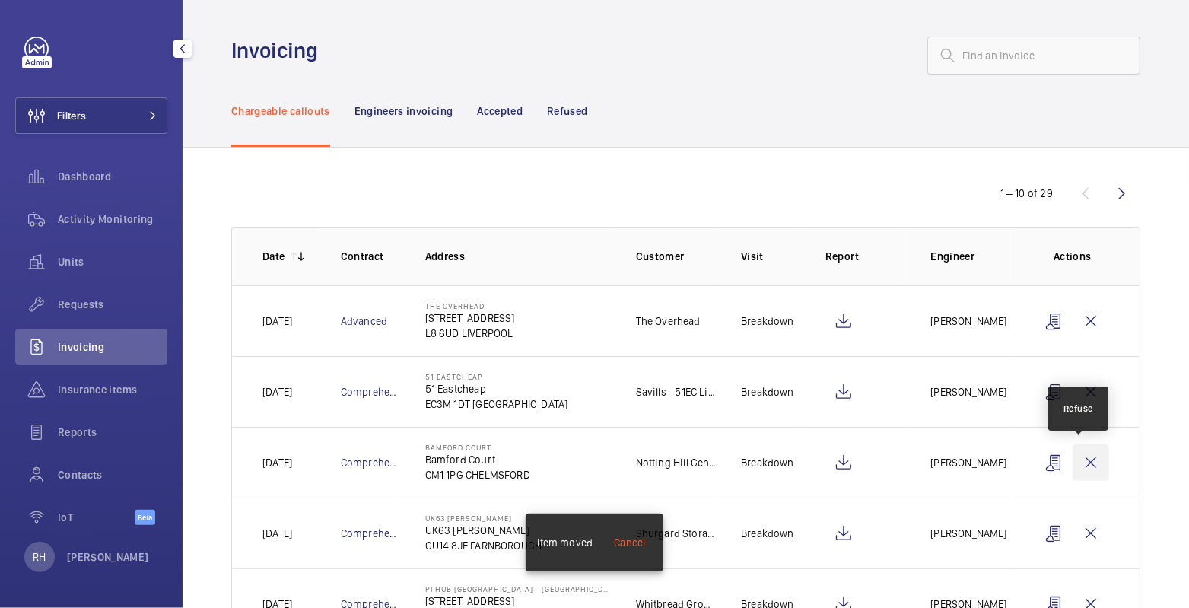
click at [1078, 468] on wm-front-icon-button at bounding box center [1090, 462] width 37 height 37
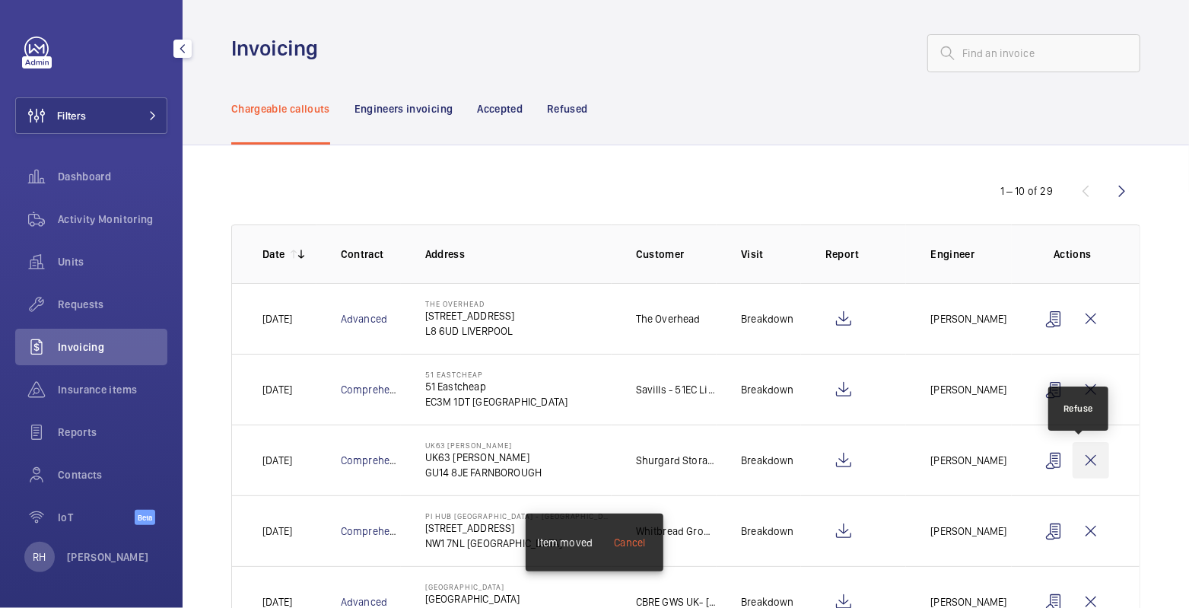
scroll to position [3, 0]
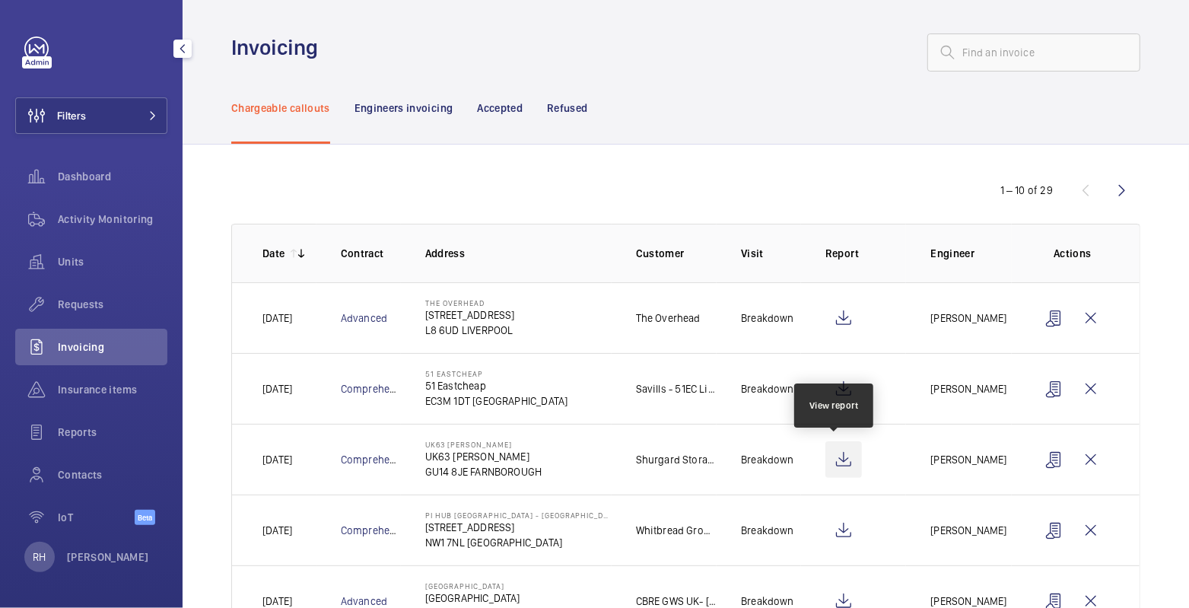
click at [832, 461] on wm-front-icon-button at bounding box center [843, 459] width 37 height 37
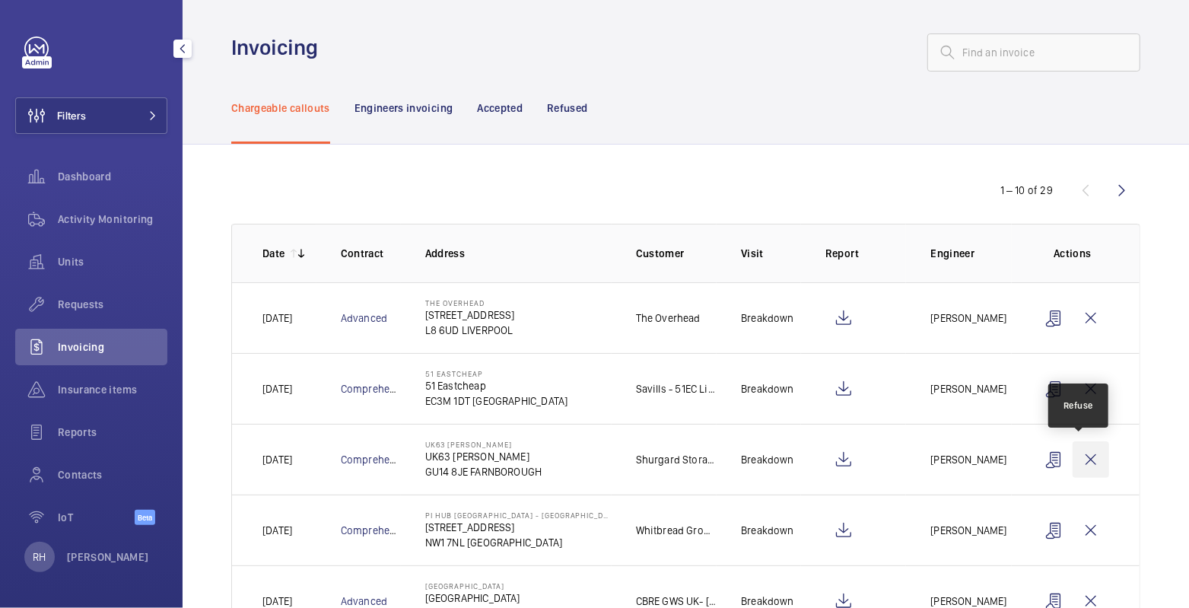
click at [1072, 450] on wm-front-icon-button at bounding box center [1090, 459] width 37 height 37
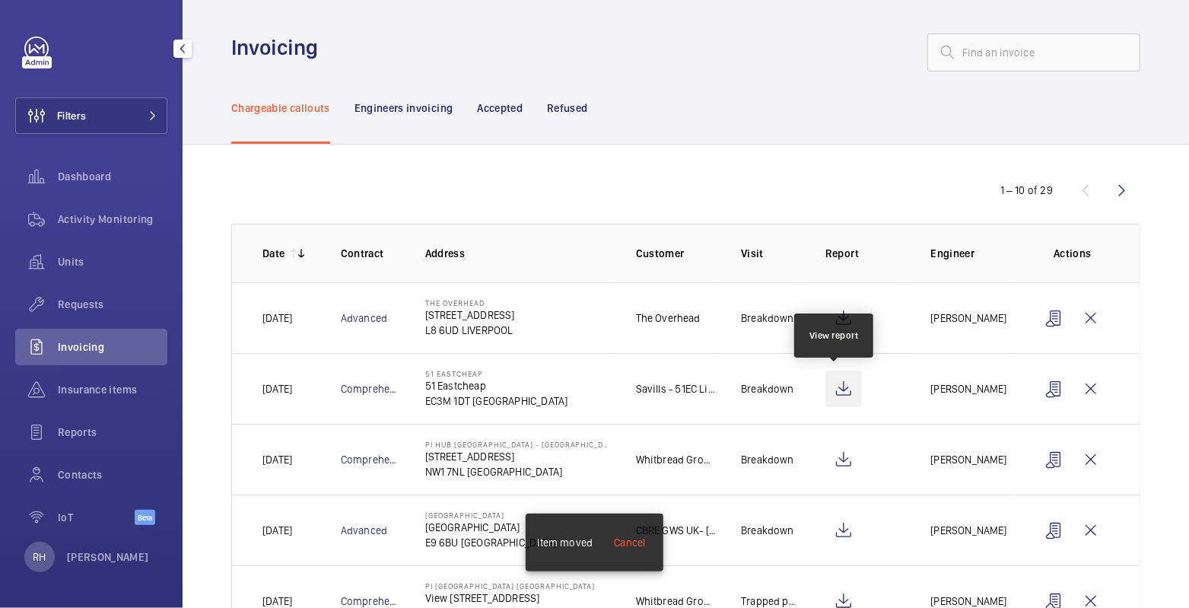
click at [836, 389] on wm-front-icon-button at bounding box center [843, 388] width 37 height 37
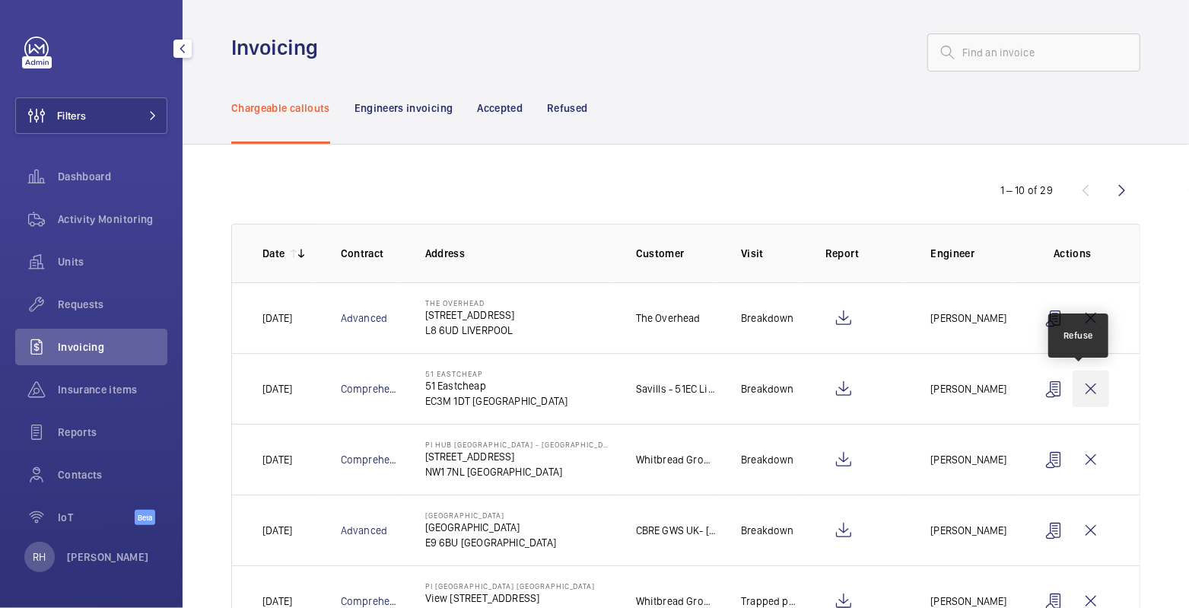
click at [1073, 384] on wm-front-icon-button at bounding box center [1090, 388] width 37 height 37
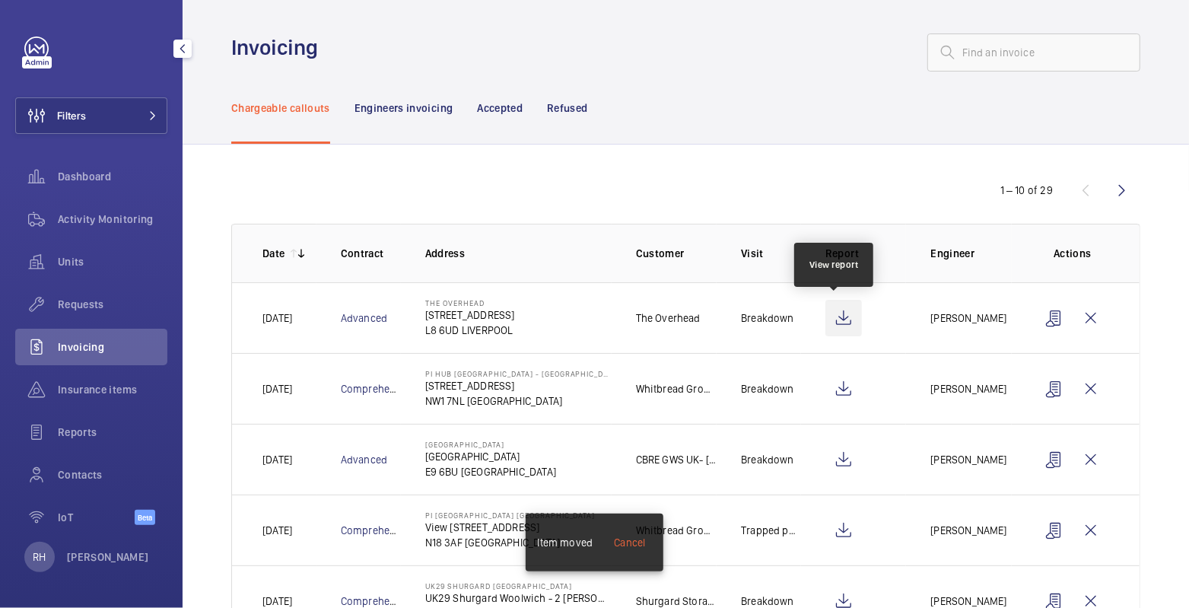
click at [831, 316] on wm-front-icon-button at bounding box center [843, 318] width 37 height 37
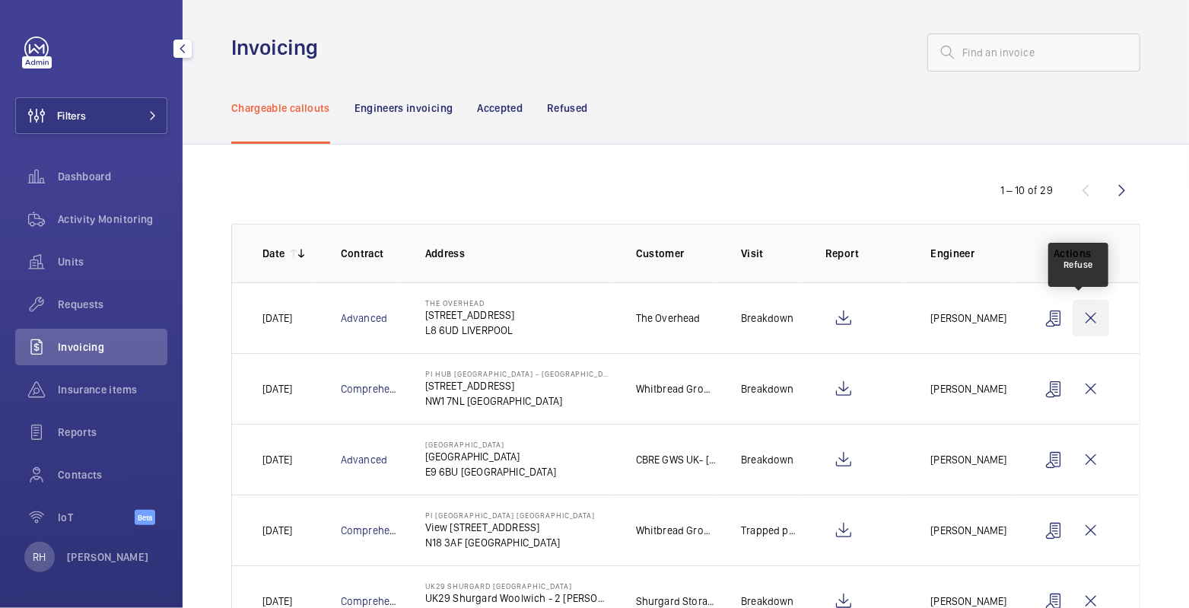
click at [1077, 319] on wm-front-icon-button at bounding box center [1090, 318] width 37 height 37
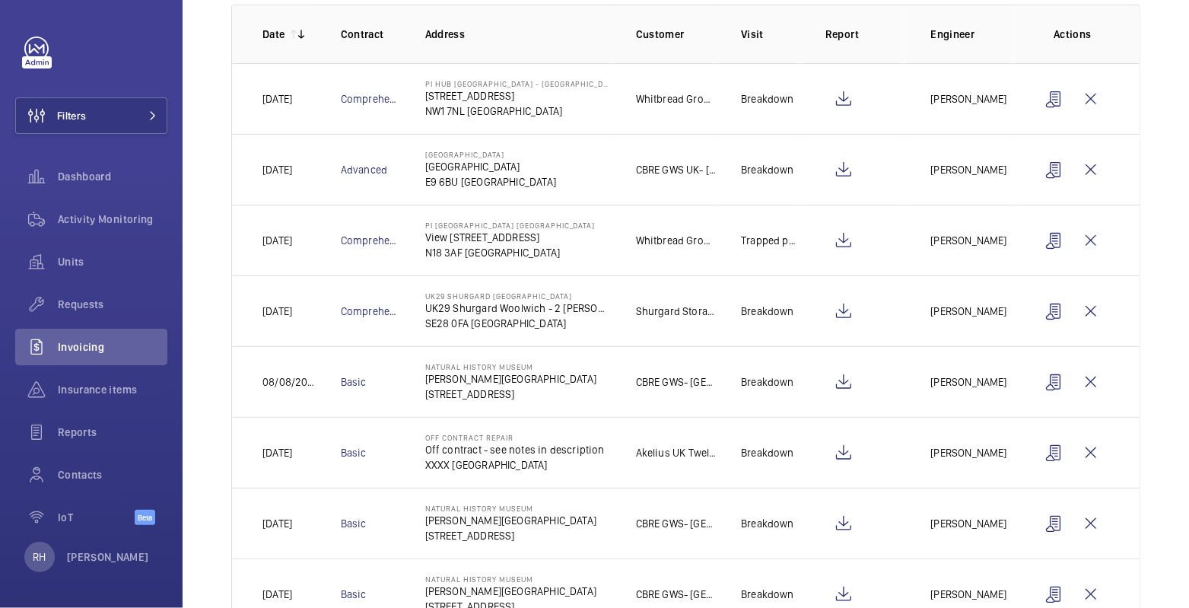
scroll to position [313, 0]
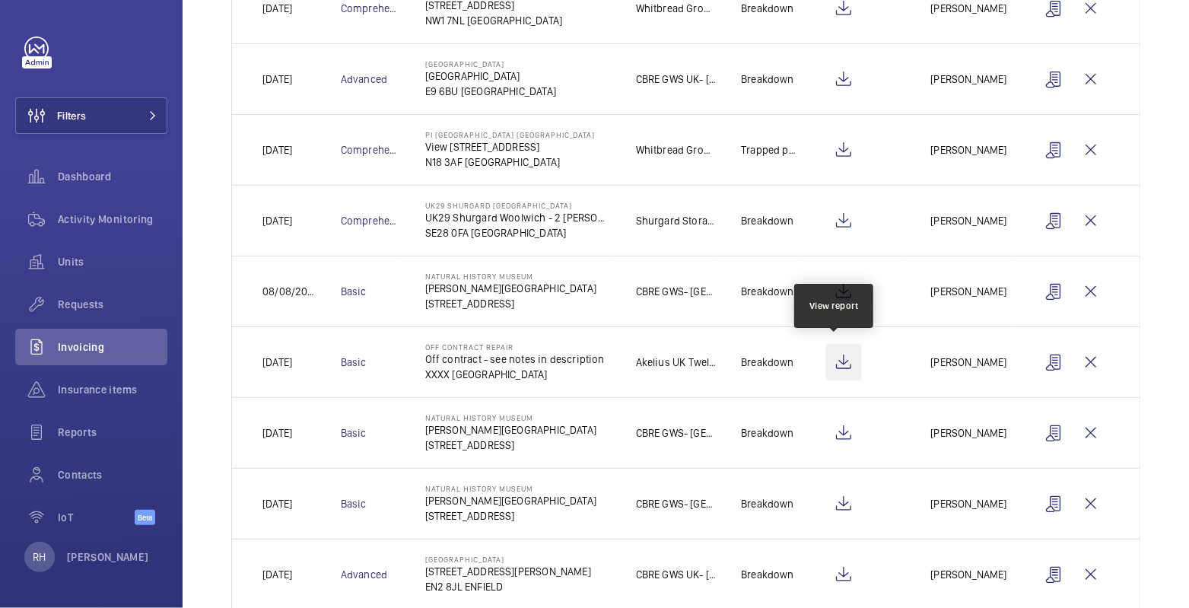
click at [837, 362] on wm-front-icon-button at bounding box center [843, 362] width 37 height 37
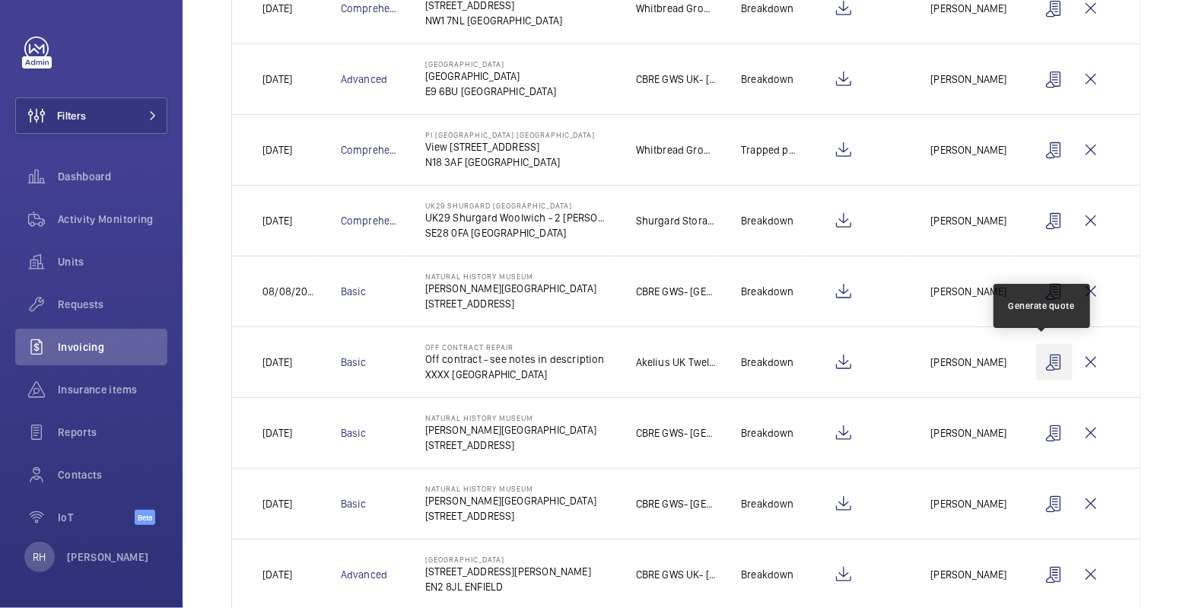
click at [1040, 361] on wm-front-icon-button at bounding box center [1054, 362] width 37 height 37
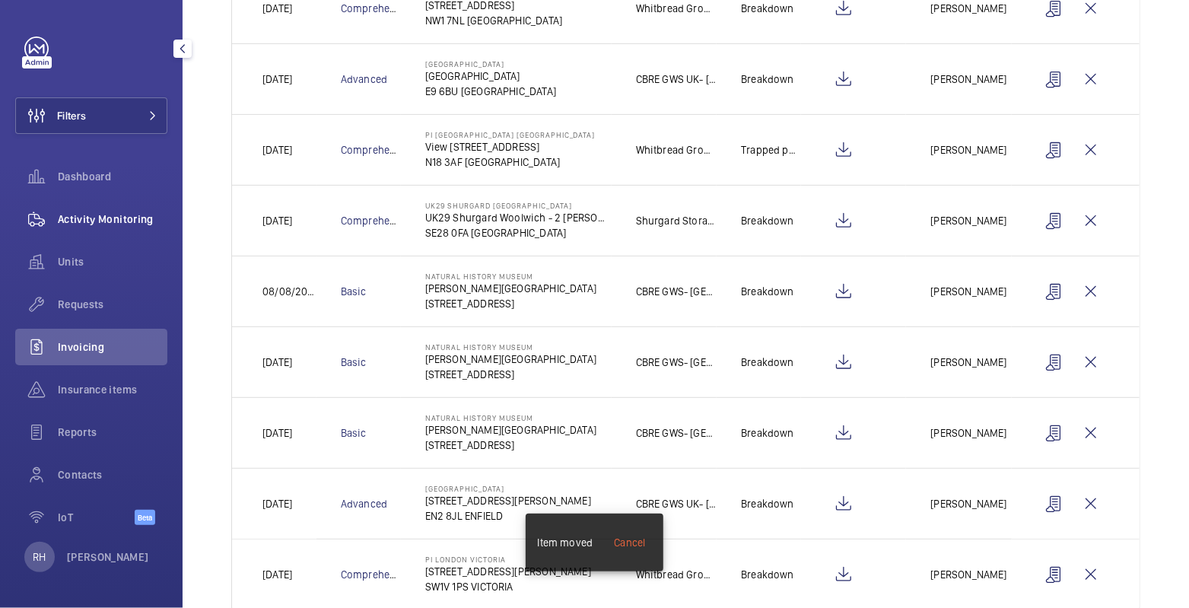
click at [102, 218] on span "Activity Monitoring" at bounding box center [113, 218] width 110 height 15
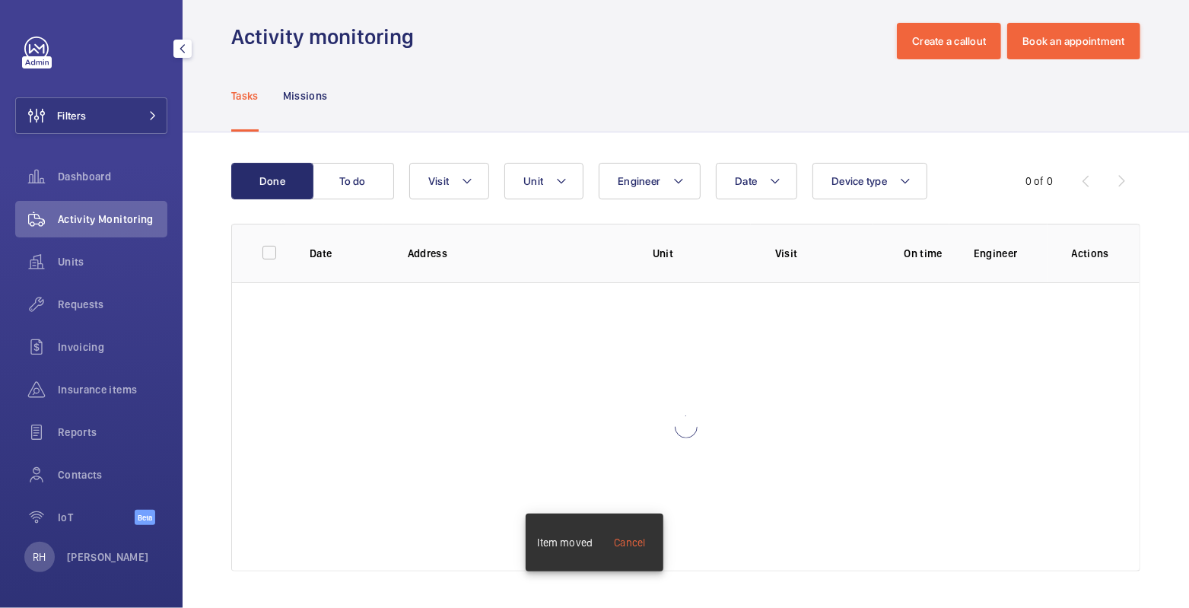
scroll to position [13, 0]
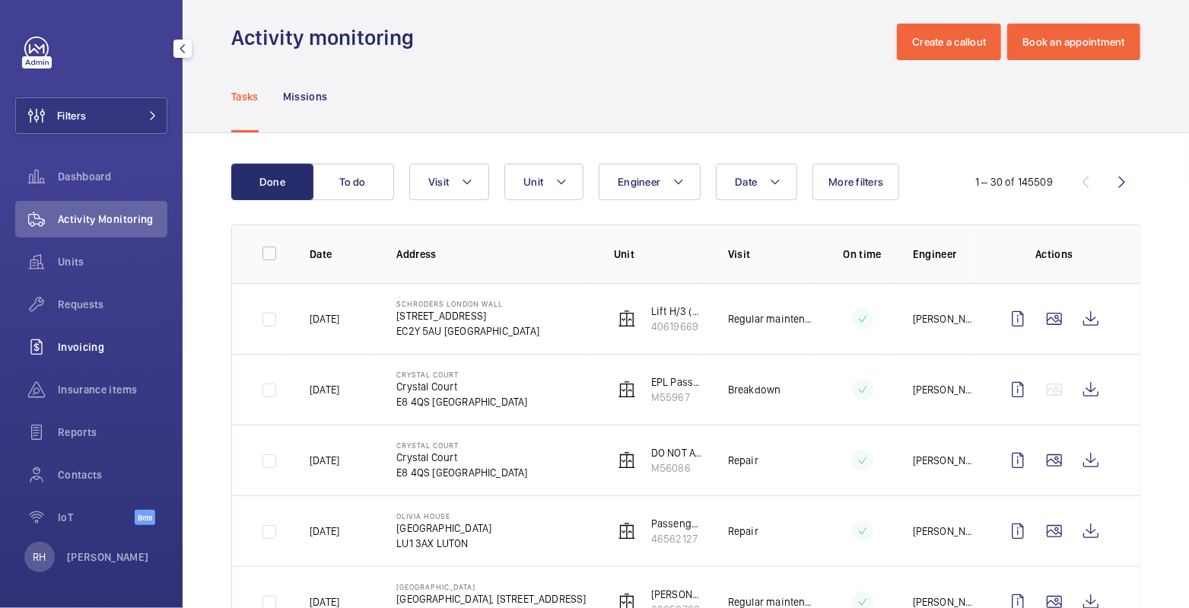
click at [78, 334] on div "Invoicing" at bounding box center [91, 347] width 152 height 37
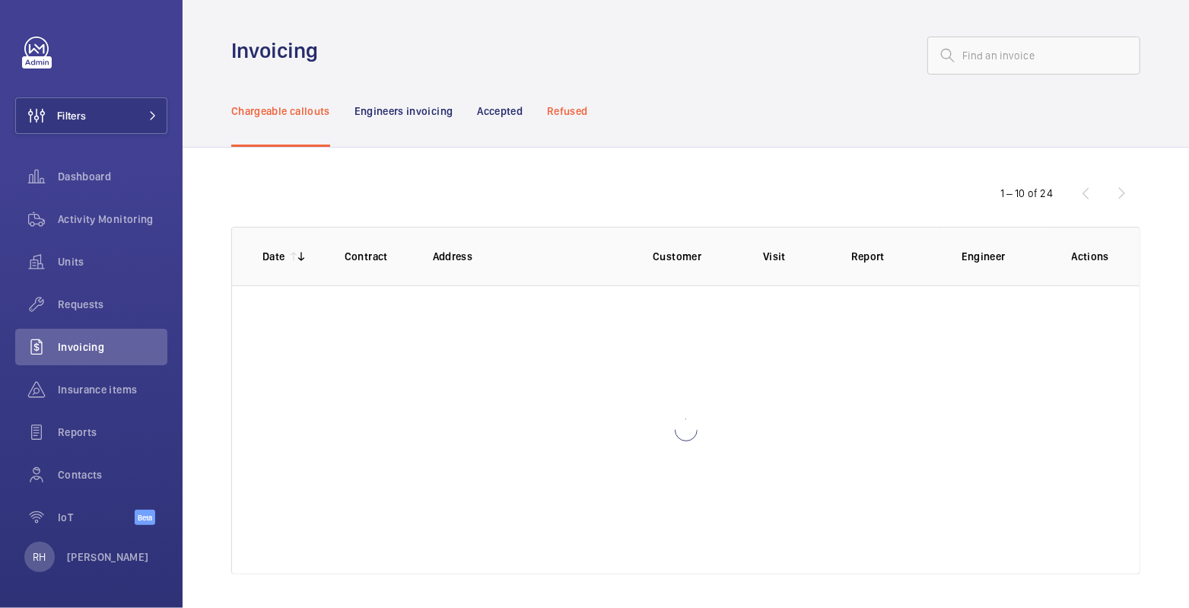
click at [568, 117] on p "Refused" at bounding box center [567, 110] width 40 height 15
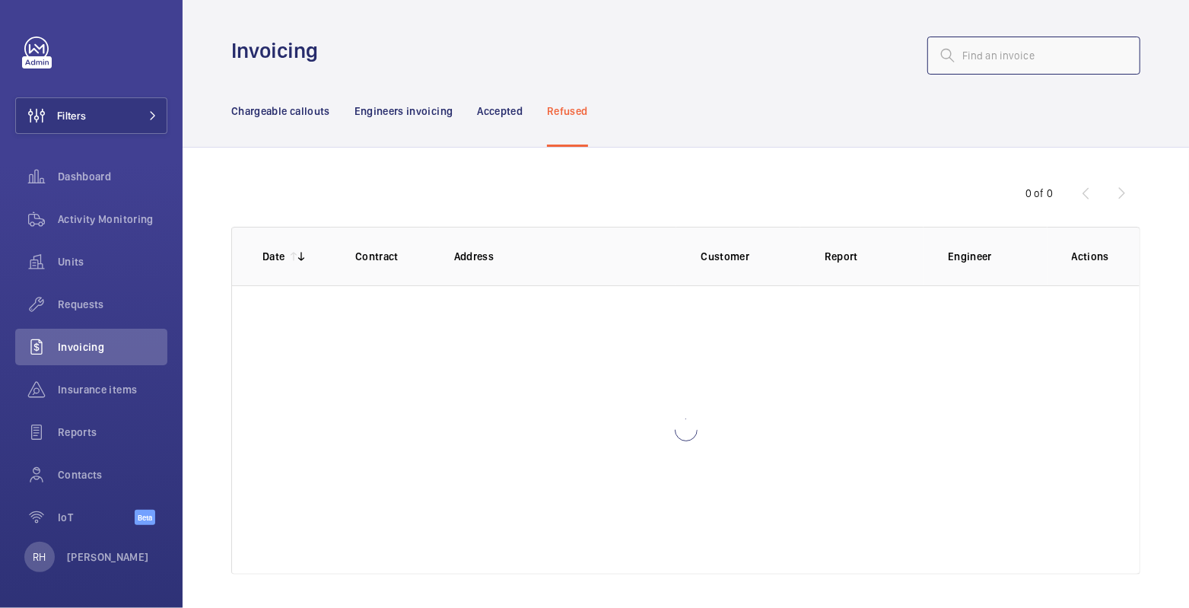
click at [991, 65] on input "text" at bounding box center [1033, 56] width 213 height 38
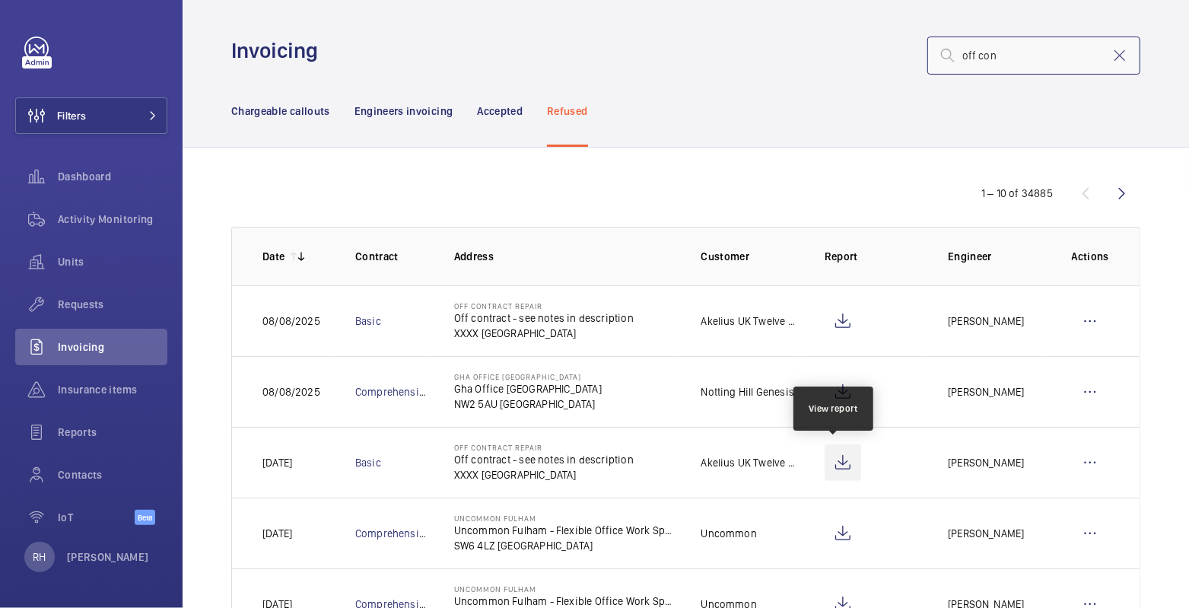
type input "off con"
click at [839, 461] on wm-front-icon-button at bounding box center [842, 462] width 37 height 37
click at [1084, 462] on wm-front-icon-button at bounding box center [1089, 462] width 37 height 37
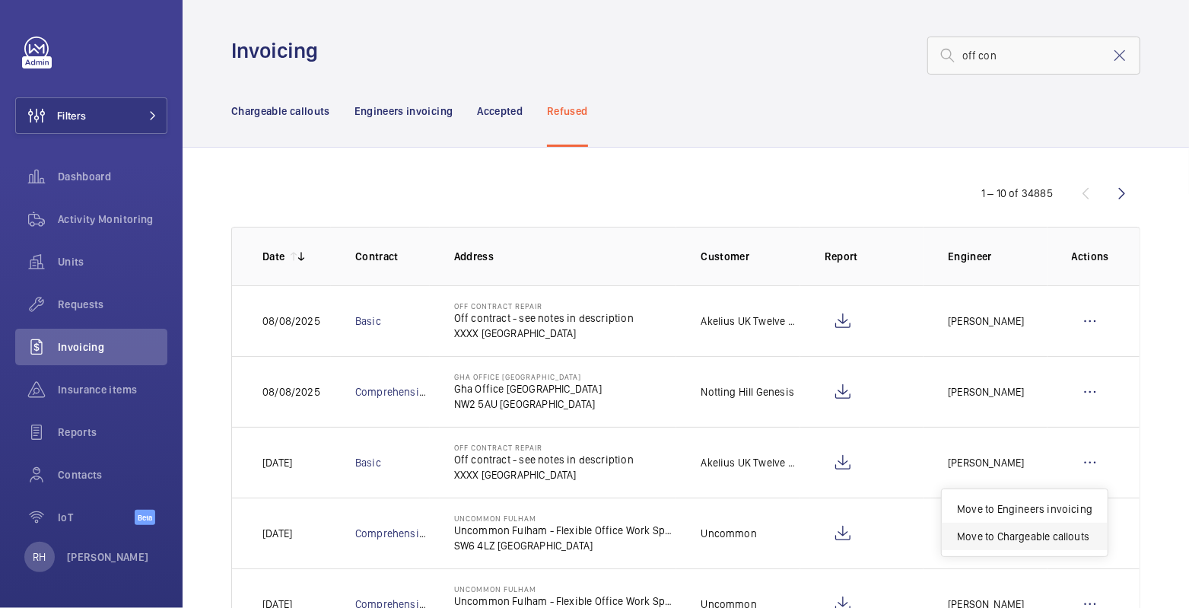
drag, startPoint x: 1052, startPoint y: 532, endPoint x: 1036, endPoint y: 528, distance: 17.2
click at [1052, 532] on p "Move to Chargeable callouts" at bounding box center [1024, 536] width 135 height 15
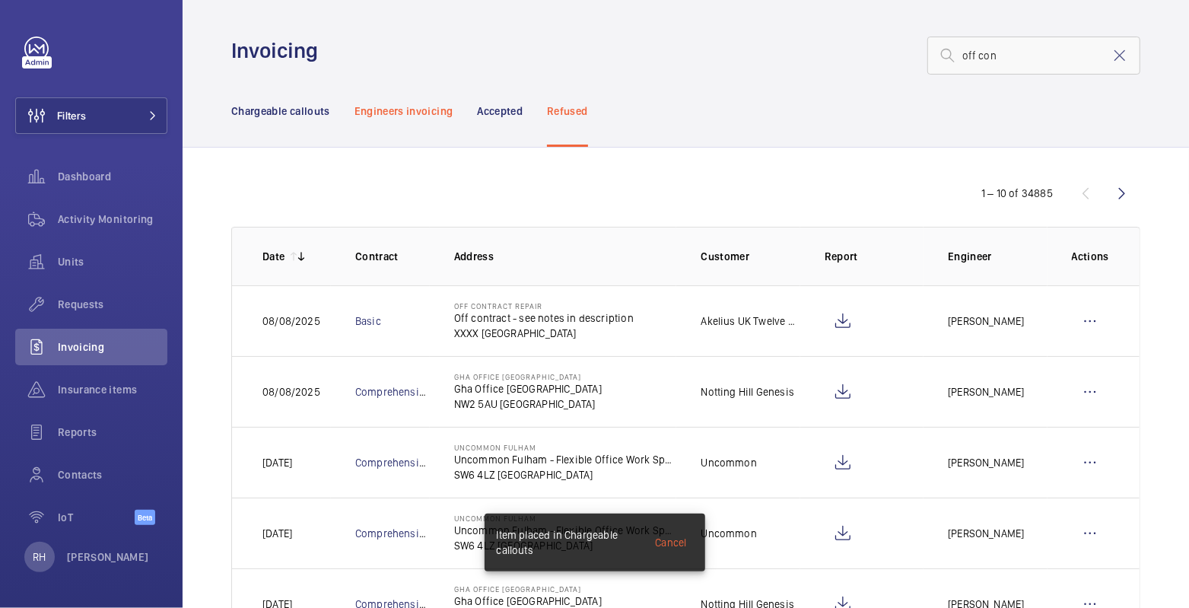
click at [426, 104] on p "Engineers invoicing" at bounding box center [403, 110] width 99 height 15
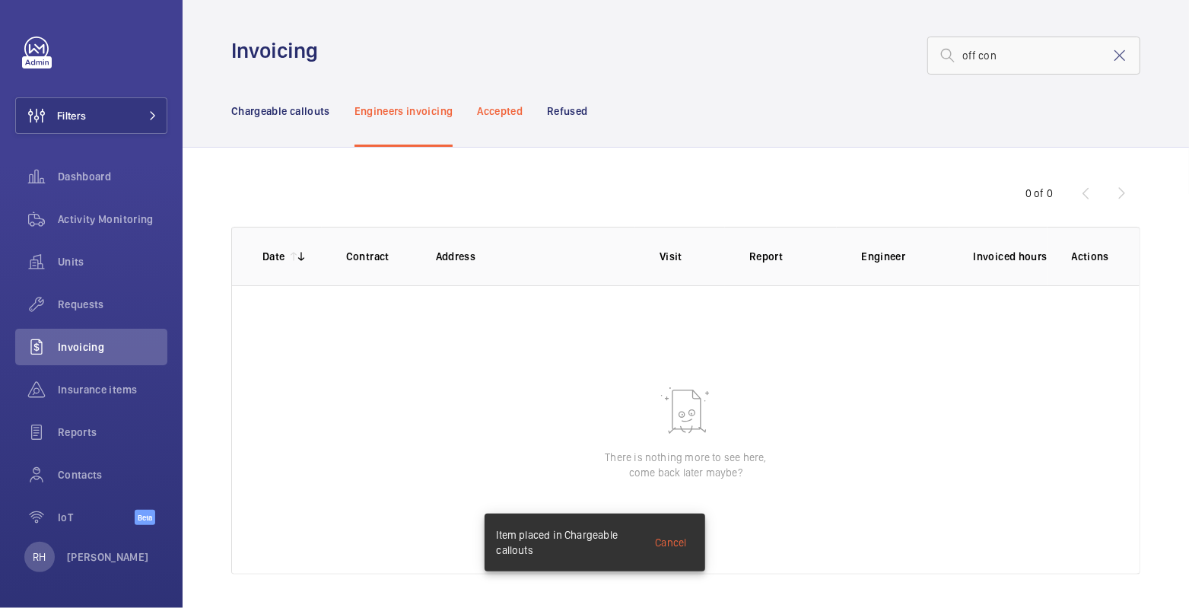
click at [497, 103] on p "Accepted" at bounding box center [500, 110] width 46 height 15
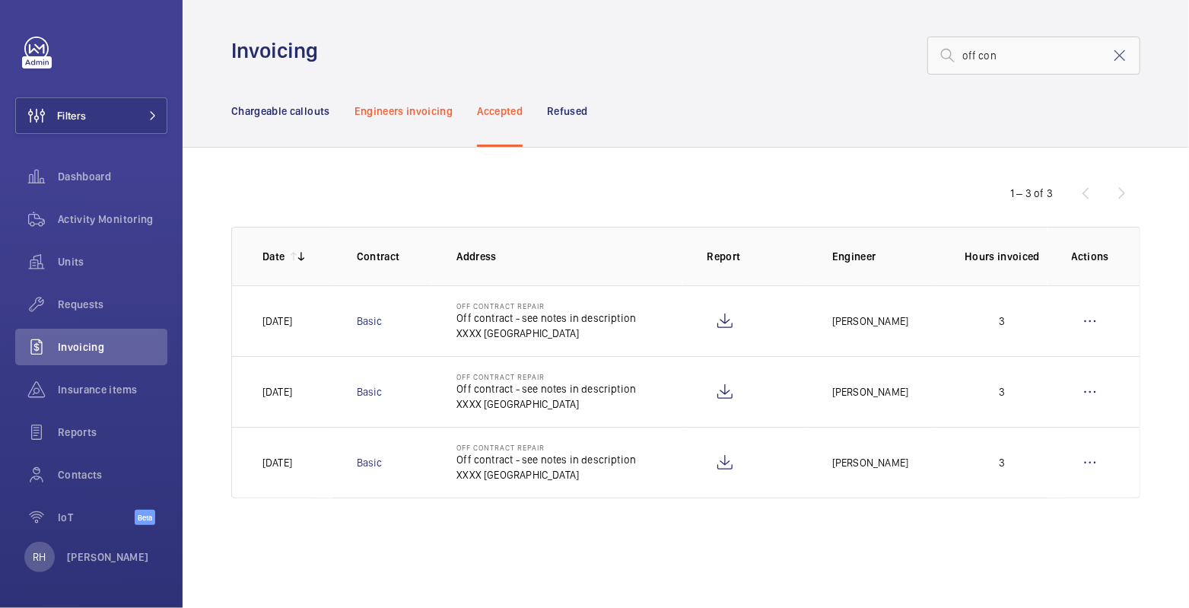
click at [441, 115] on p "Engineers invoicing" at bounding box center [403, 110] width 99 height 15
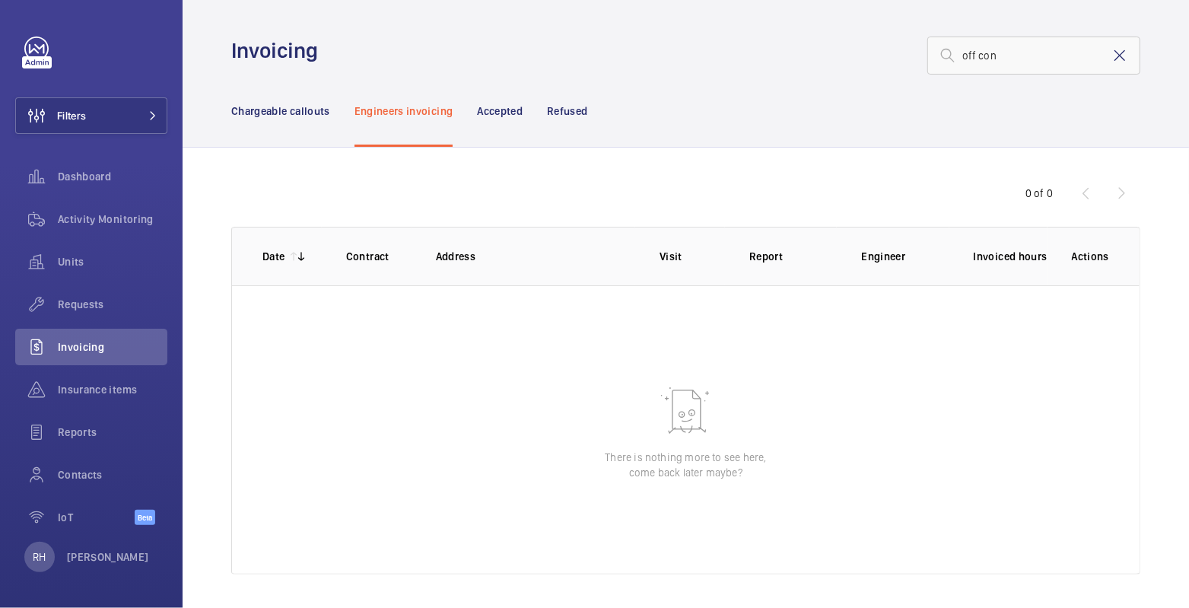
click at [1113, 59] on mat-icon at bounding box center [1119, 55] width 18 height 18
click at [525, 111] on nav "Chargeable callouts Engineers invoicing Accepted Refused" at bounding box center [409, 111] width 357 height 72
click at [437, 110] on p "Engineers invoicing" at bounding box center [403, 110] width 99 height 15
drag, startPoint x: 560, startPoint y: 113, endPoint x: 535, endPoint y: 114, distance: 25.1
click at [560, 112] on p "Refused" at bounding box center [567, 110] width 40 height 15
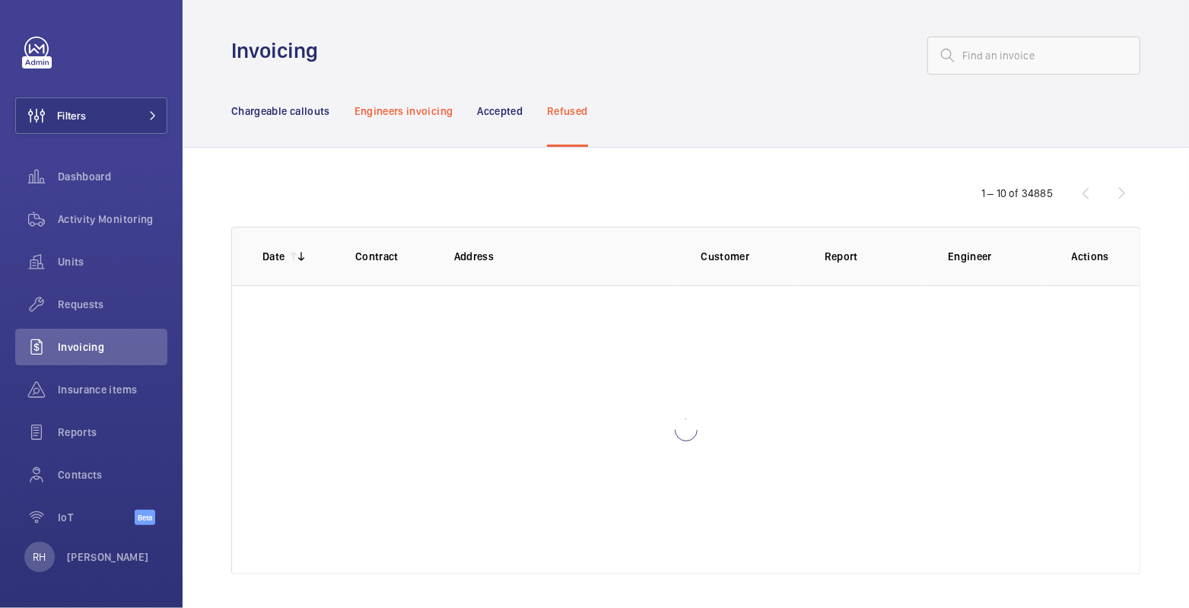
click at [414, 116] on p "Engineers invoicing" at bounding box center [403, 110] width 99 height 15
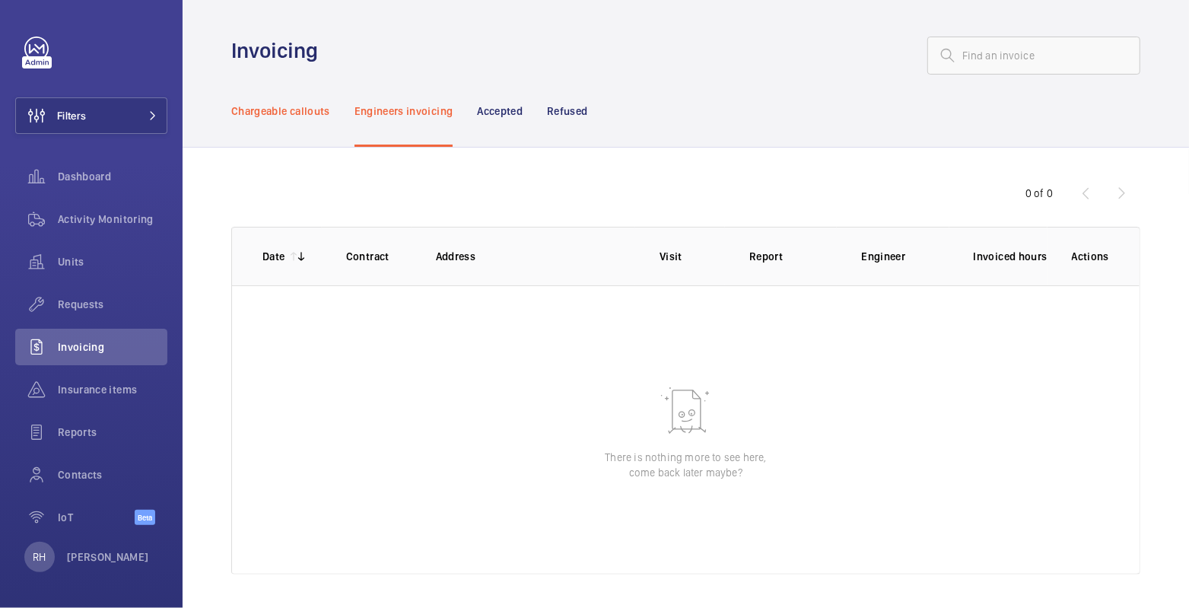
click at [313, 117] on p "Chargeable callouts" at bounding box center [280, 110] width 99 height 15
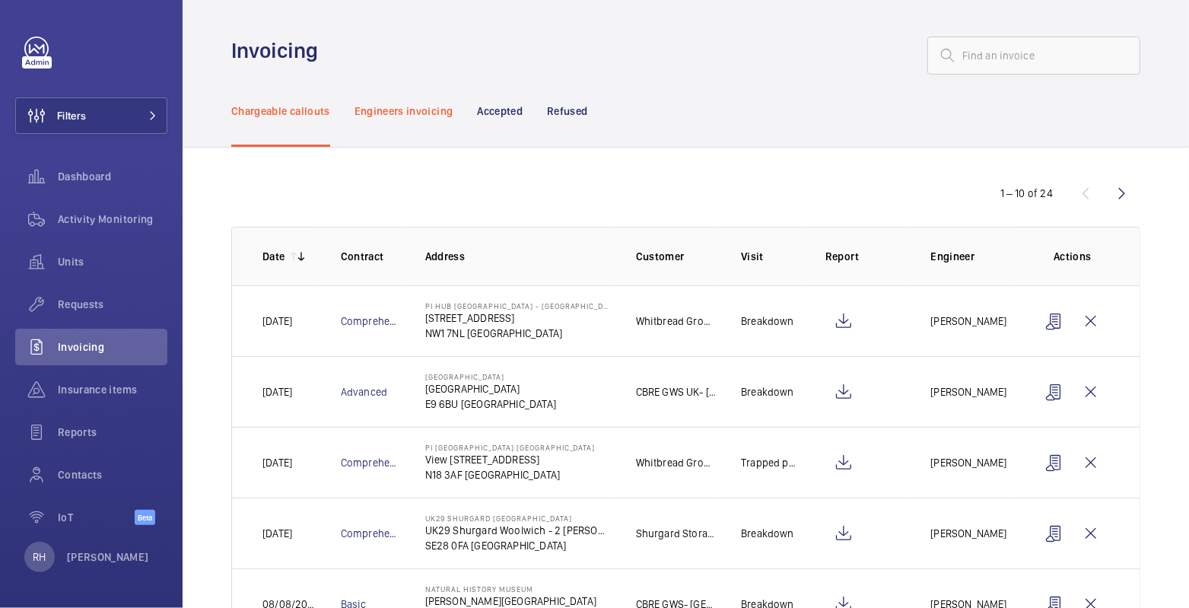
click at [398, 115] on p "Engineers invoicing" at bounding box center [403, 110] width 99 height 15
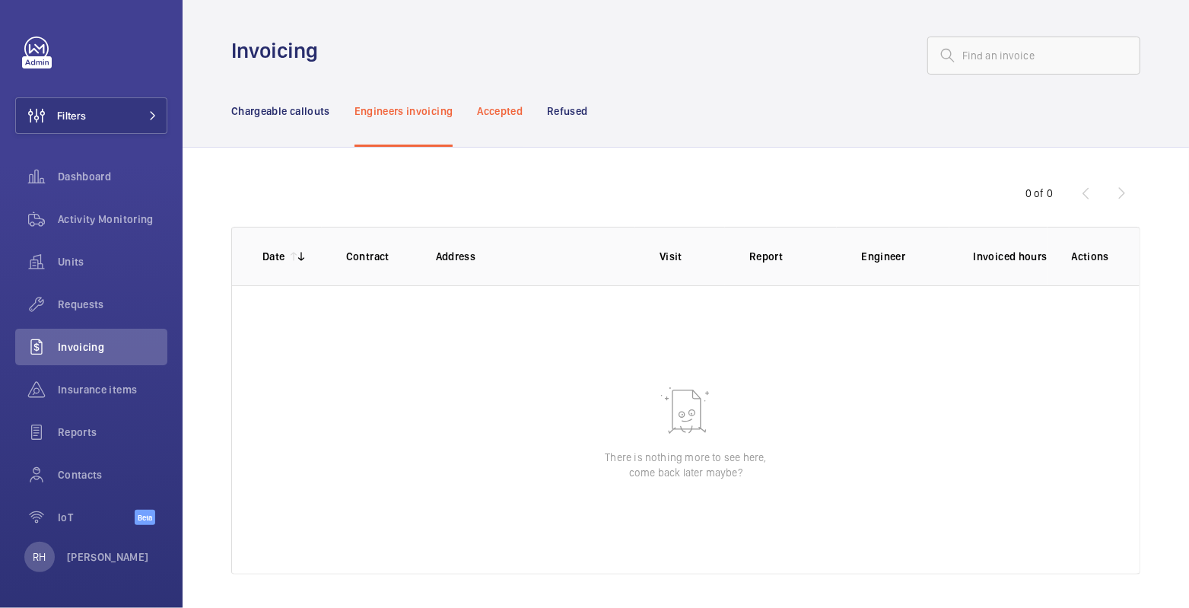
click at [494, 110] on p "Accepted" at bounding box center [500, 110] width 46 height 15
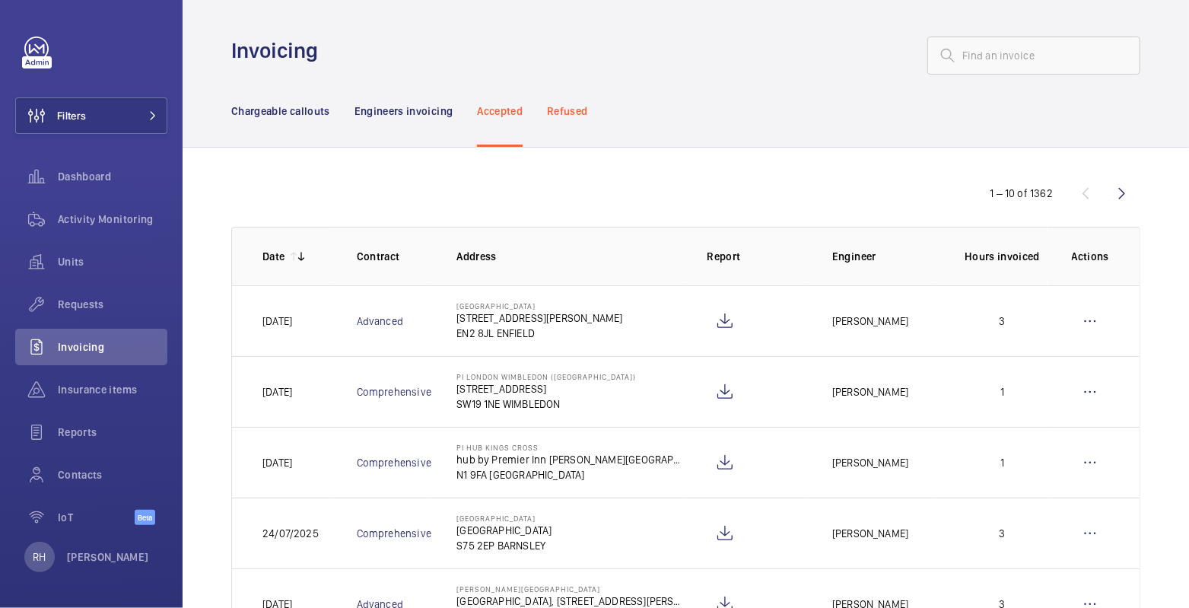
click at [570, 116] on p "Refused" at bounding box center [567, 110] width 40 height 15
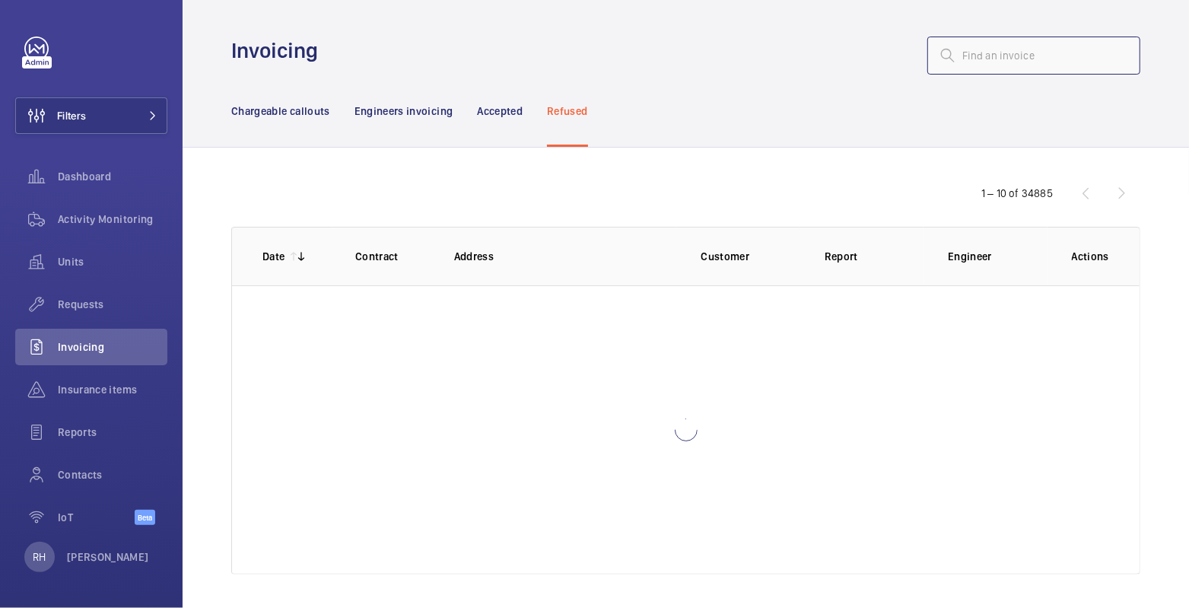
click at [979, 55] on input "text" at bounding box center [1033, 56] width 213 height 38
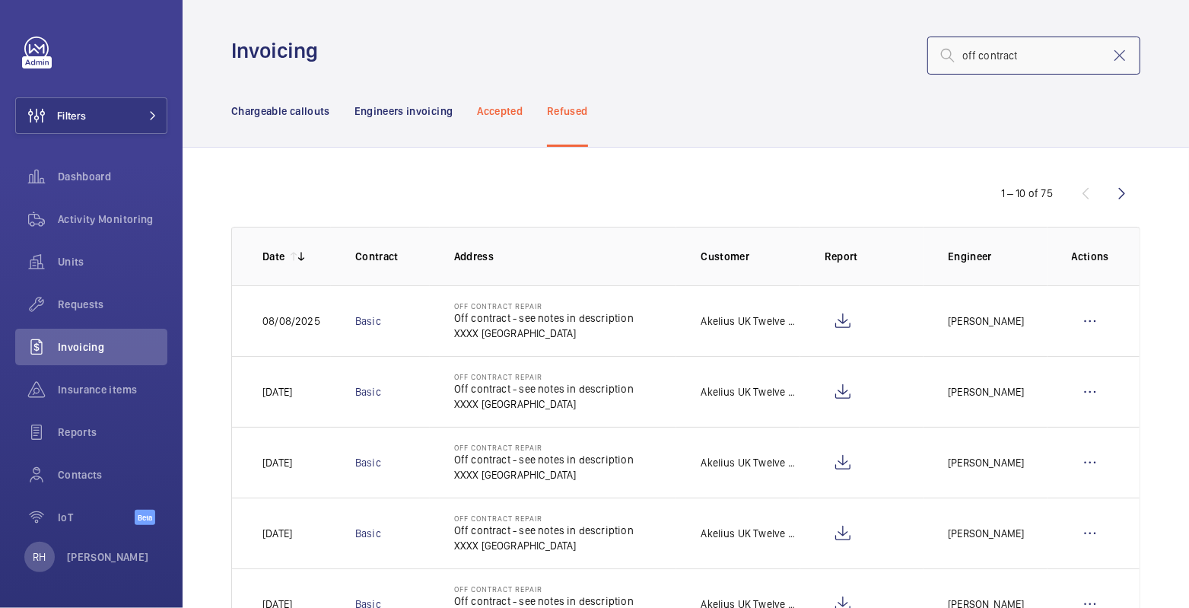
type input "off contract"
click at [511, 108] on p "Accepted" at bounding box center [500, 110] width 46 height 15
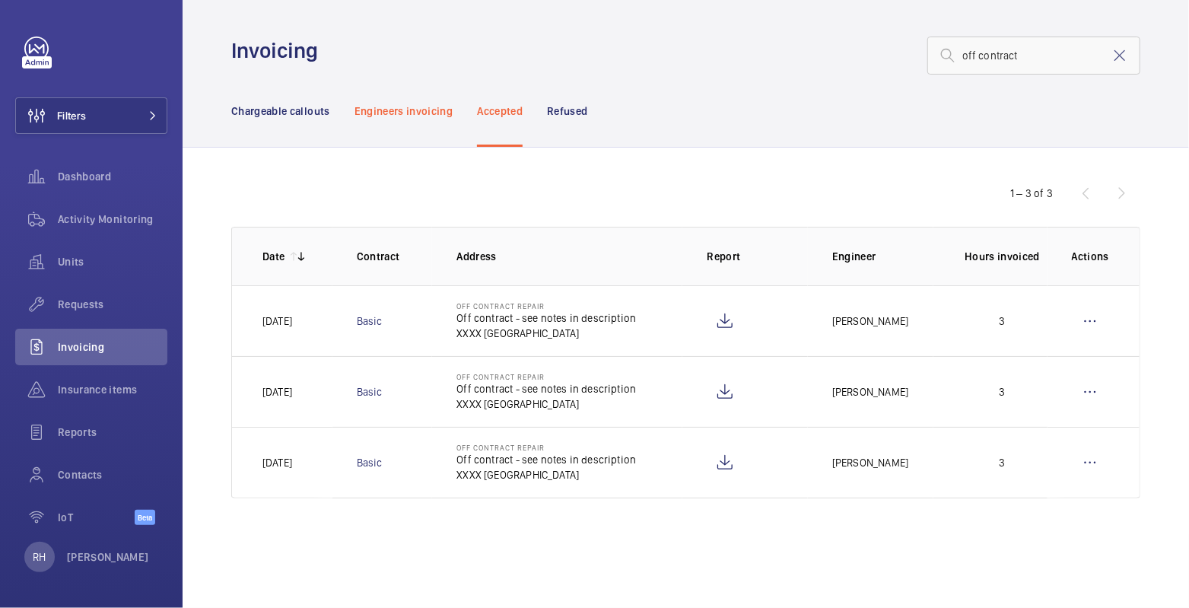
click at [379, 107] on p "Engineers invoicing" at bounding box center [403, 110] width 99 height 15
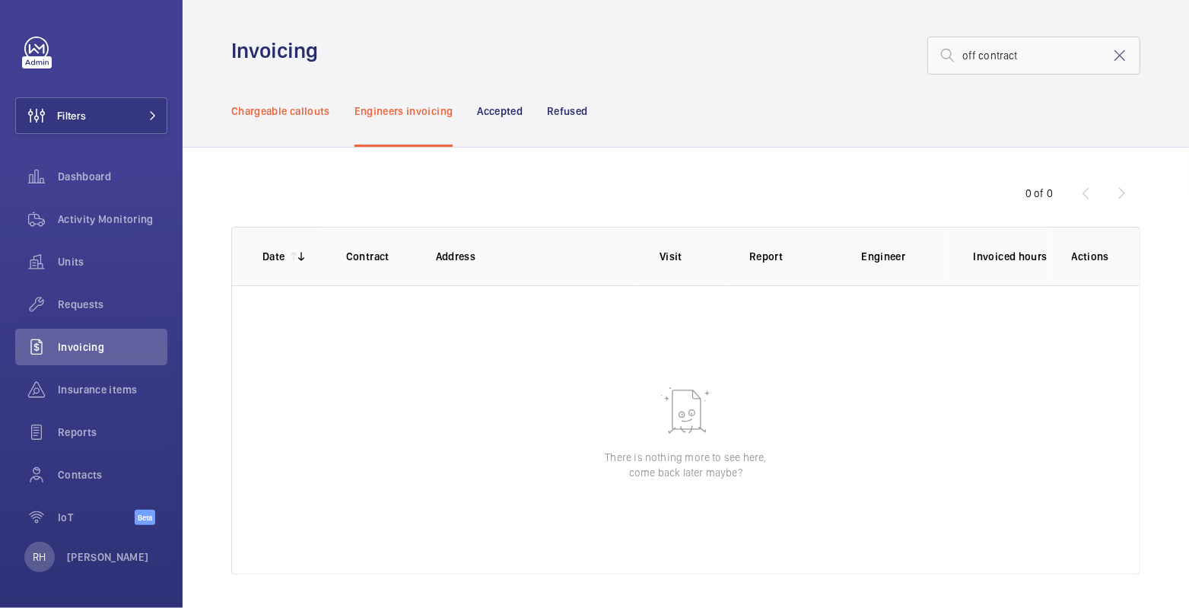
click at [300, 124] on div "Chargeable callouts" at bounding box center [280, 111] width 99 height 72
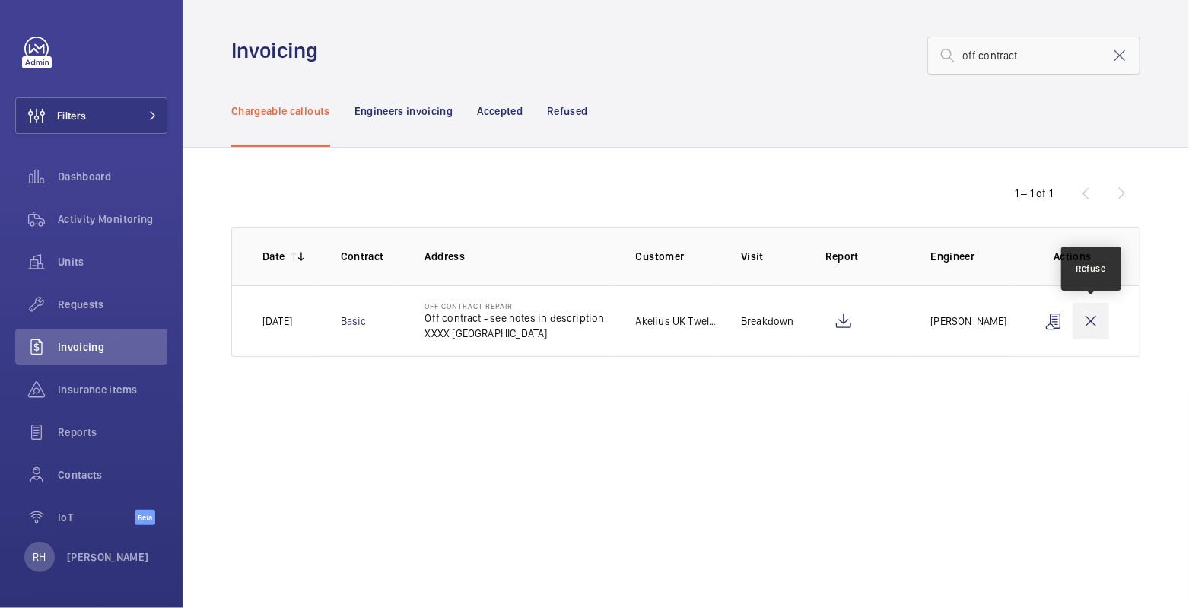
click at [1084, 328] on wm-front-icon-button at bounding box center [1090, 321] width 37 height 37
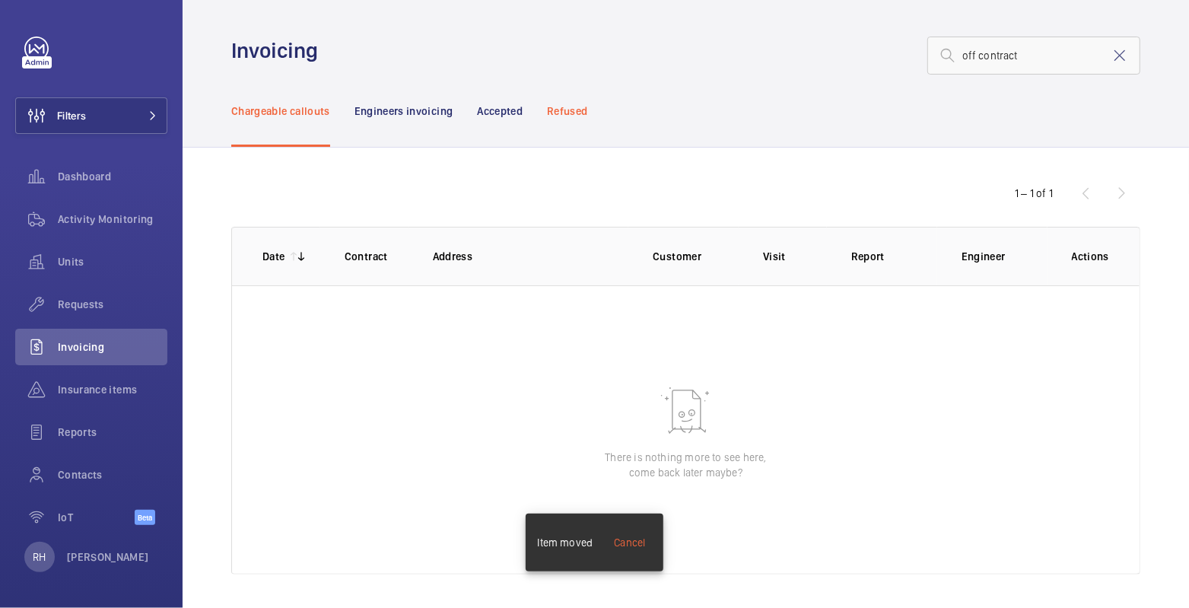
click at [578, 116] on p "Refused" at bounding box center [567, 110] width 40 height 15
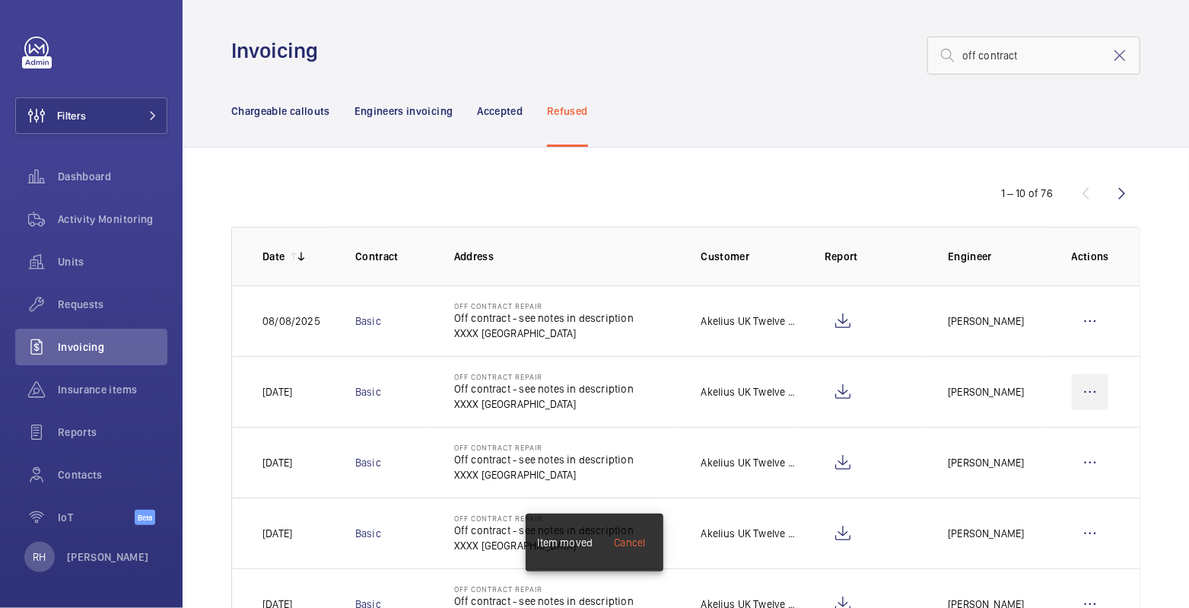
click at [1084, 388] on wm-front-icon-button at bounding box center [1089, 391] width 37 height 37
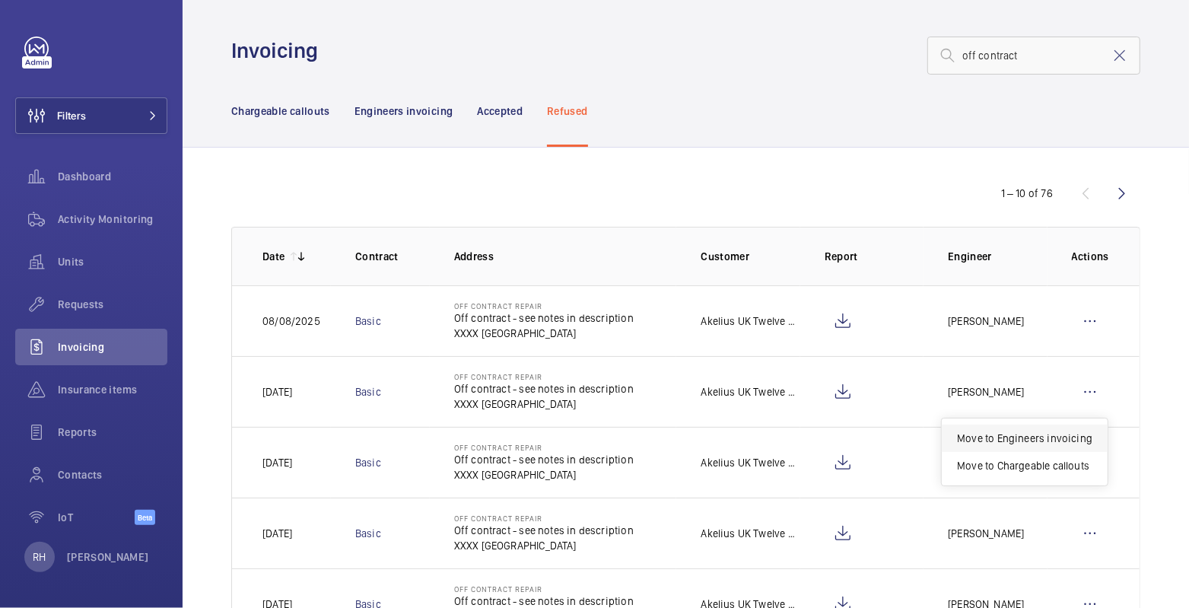
click at [1039, 440] on p "Move to Engineers invoicing" at bounding box center [1024, 437] width 135 height 15
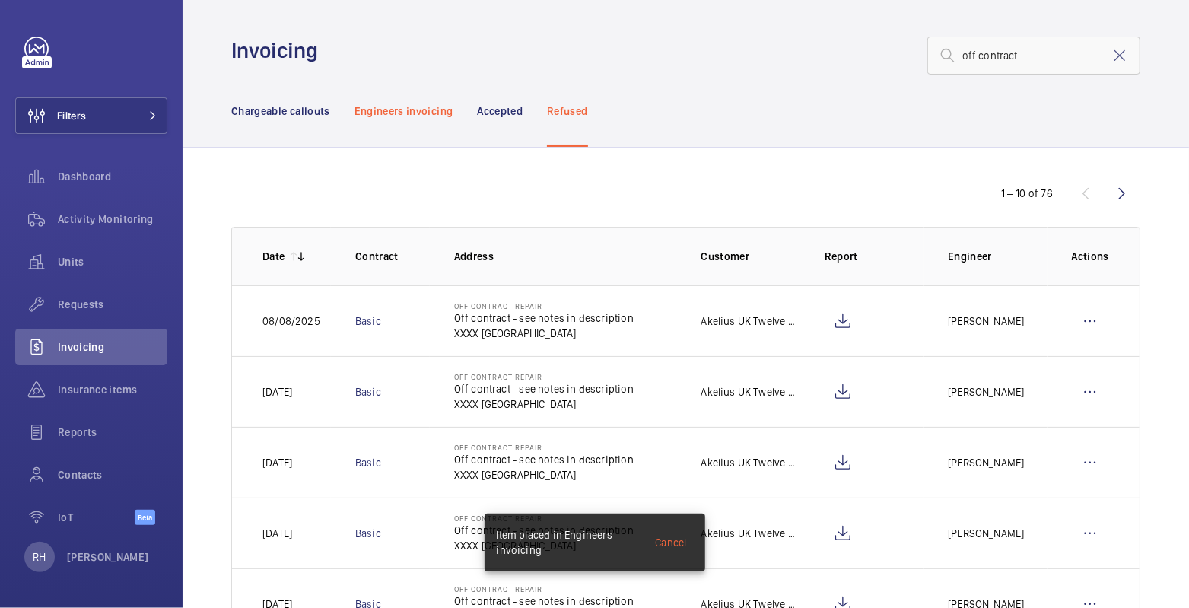
click at [421, 119] on div "Engineers invoicing" at bounding box center [403, 111] width 99 height 72
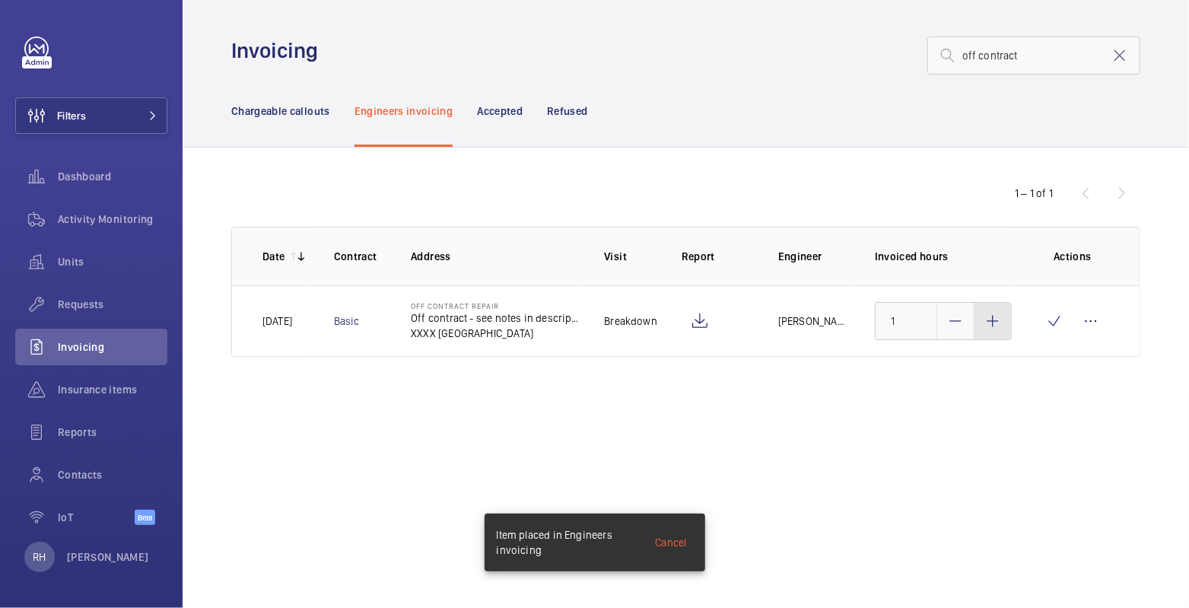
click at [996, 318] on mat-icon at bounding box center [992, 321] width 18 height 18
click at [995, 317] on mat-icon at bounding box center [992, 321] width 18 height 18
type input "3"
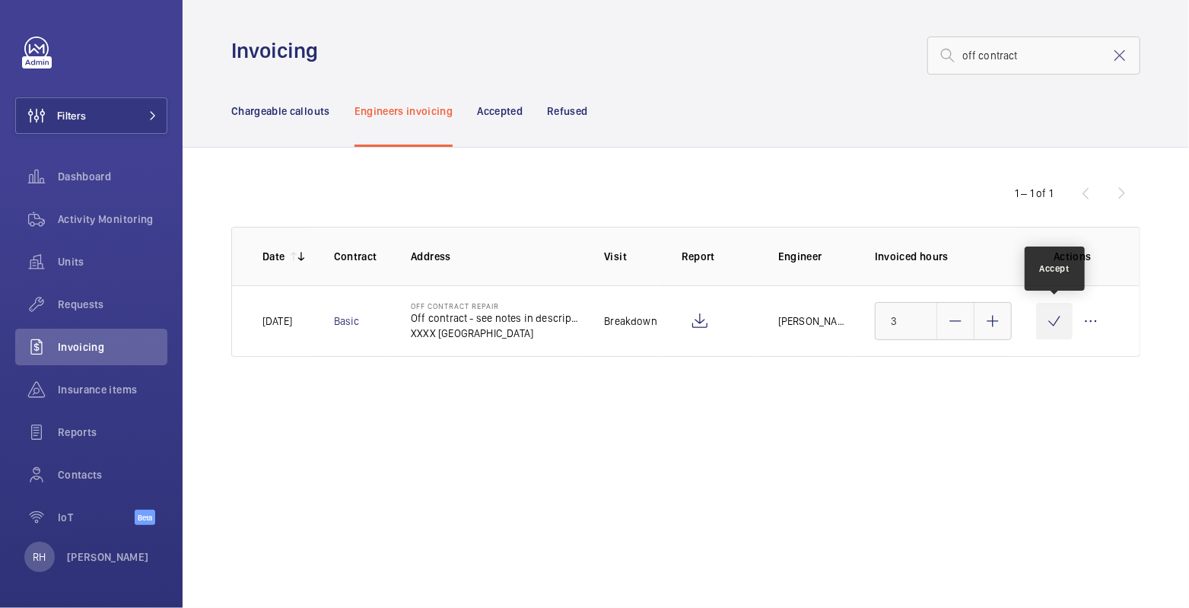
click at [1049, 322] on wm-front-icon-button at bounding box center [1054, 321] width 37 height 37
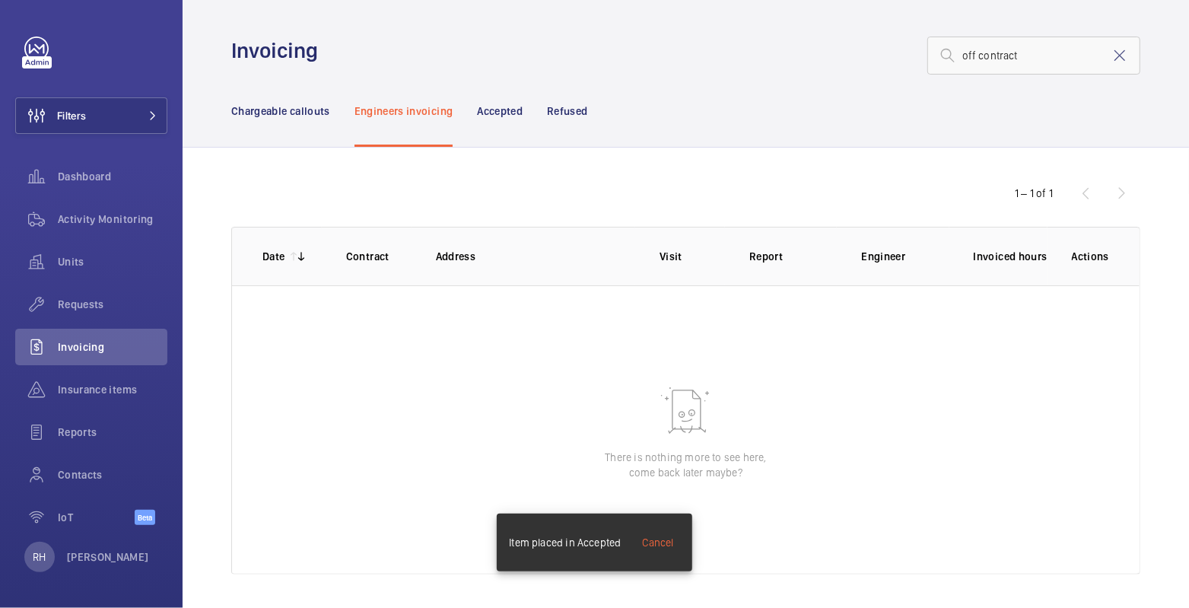
click at [1111, 55] on mat-icon at bounding box center [1119, 55] width 18 height 18
click at [257, 111] on p "Chargeable callouts" at bounding box center [280, 110] width 99 height 15
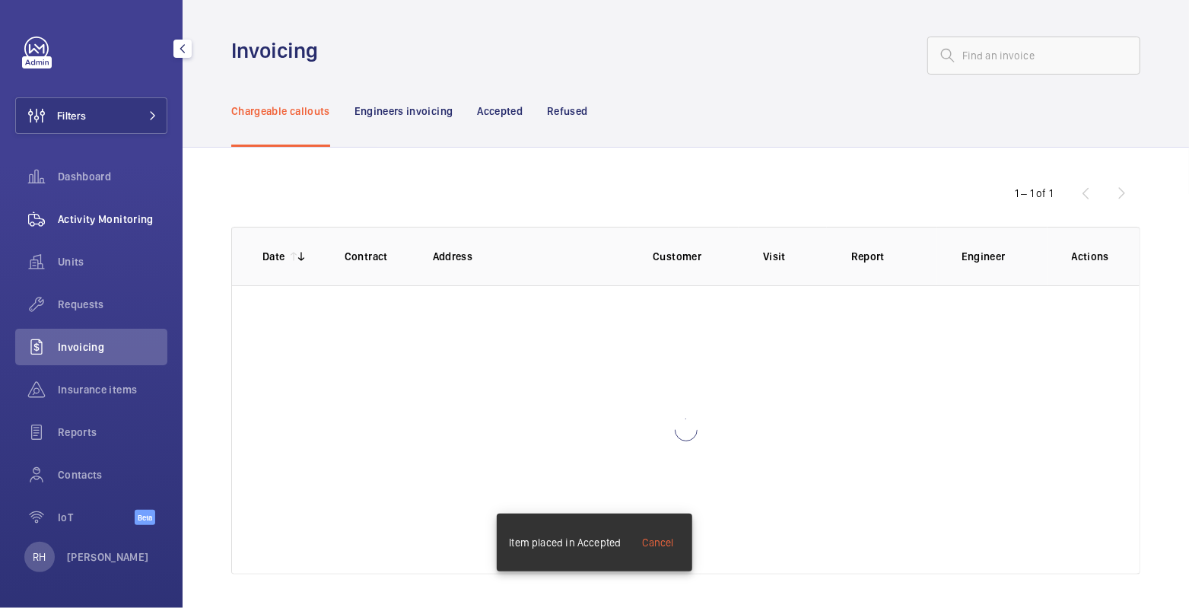
click at [96, 228] on div "Activity Monitoring" at bounding box center [91, 219] width 152 height 37
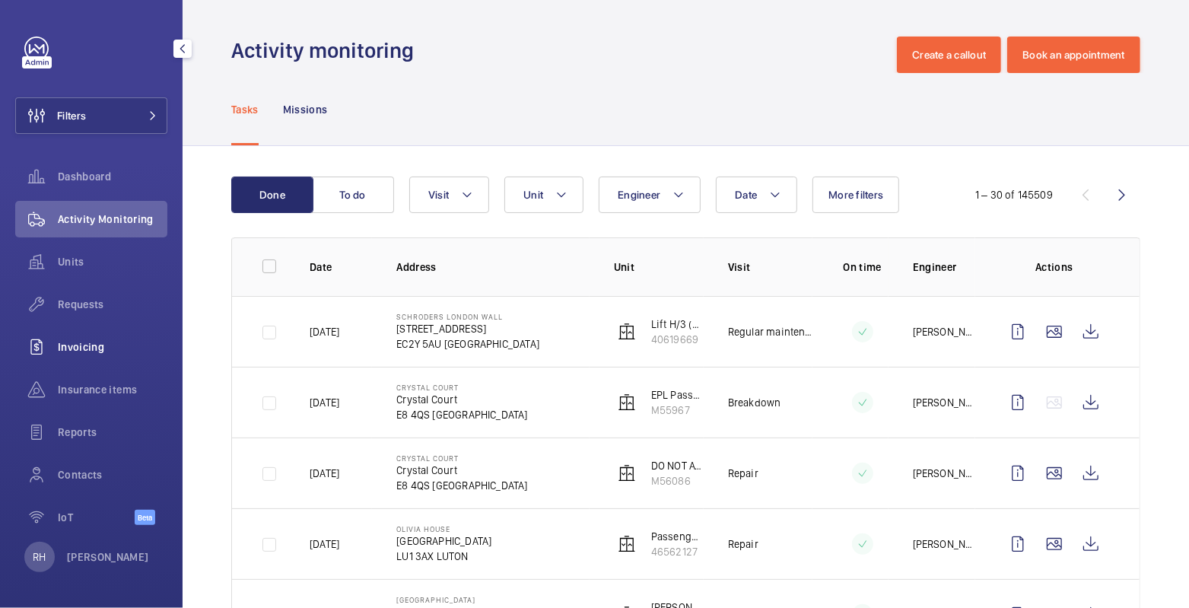
click at [84, 345] on span "Invoicing" at bounding box center [113, 346] width 110 height 15
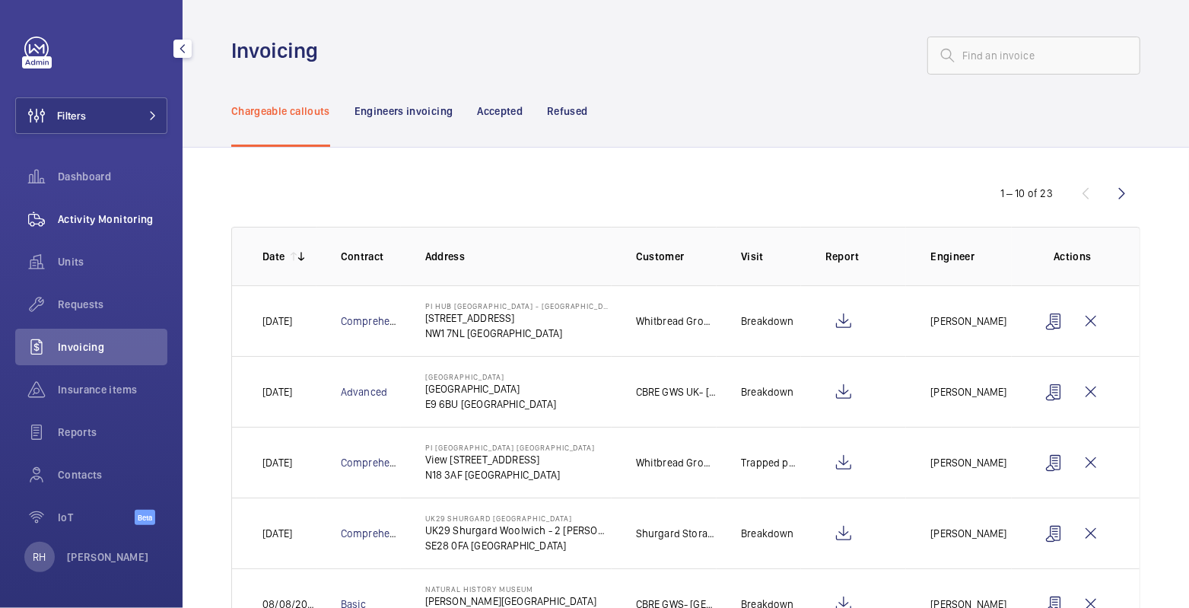
click at [105, 224] on span "Activity Monitoring" at bounding box center [113, 218] width 110 height 15
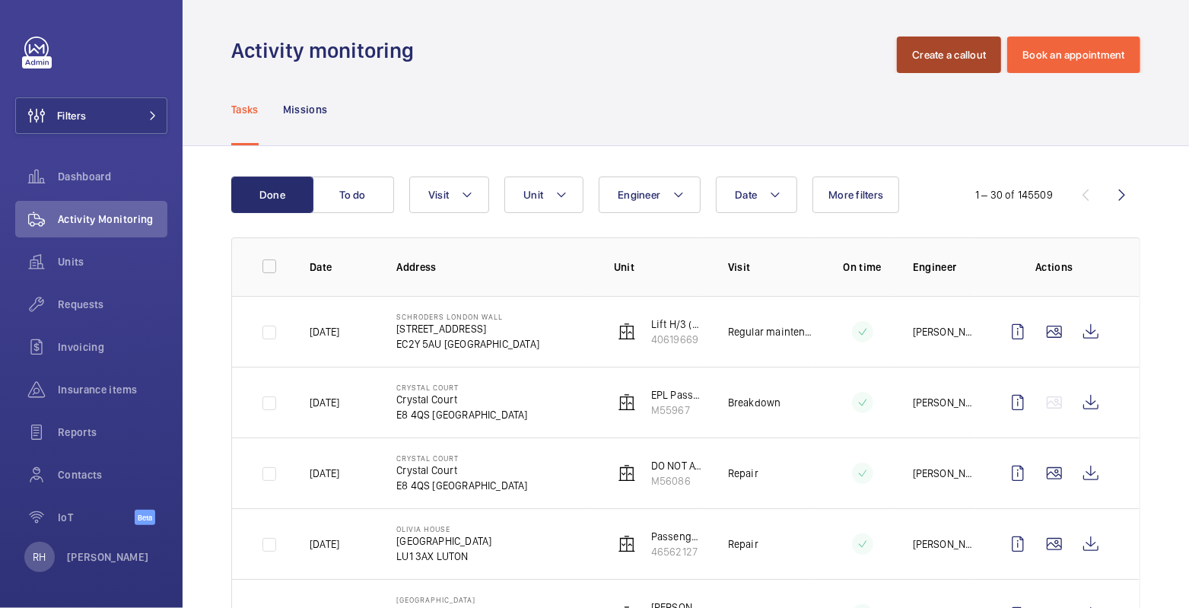
click at [902, 65] on button "Create a callout" at bounding box center [949, 55] width 104 height 37
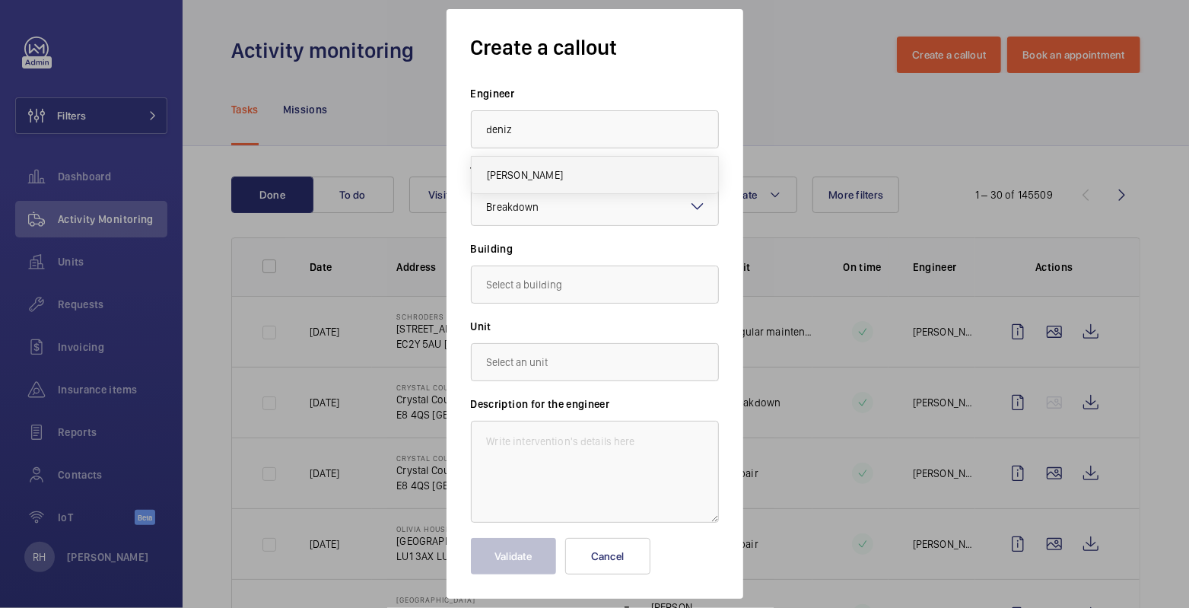
click at [591, 177] on mat-option "[PERSON_NAME]" at bounding box center [594, 175] width 246 height 37
type input "[PERSON_NAME]"
click at [552, 290] on input "text" at bounding box center [595, 284] width 248 height 38
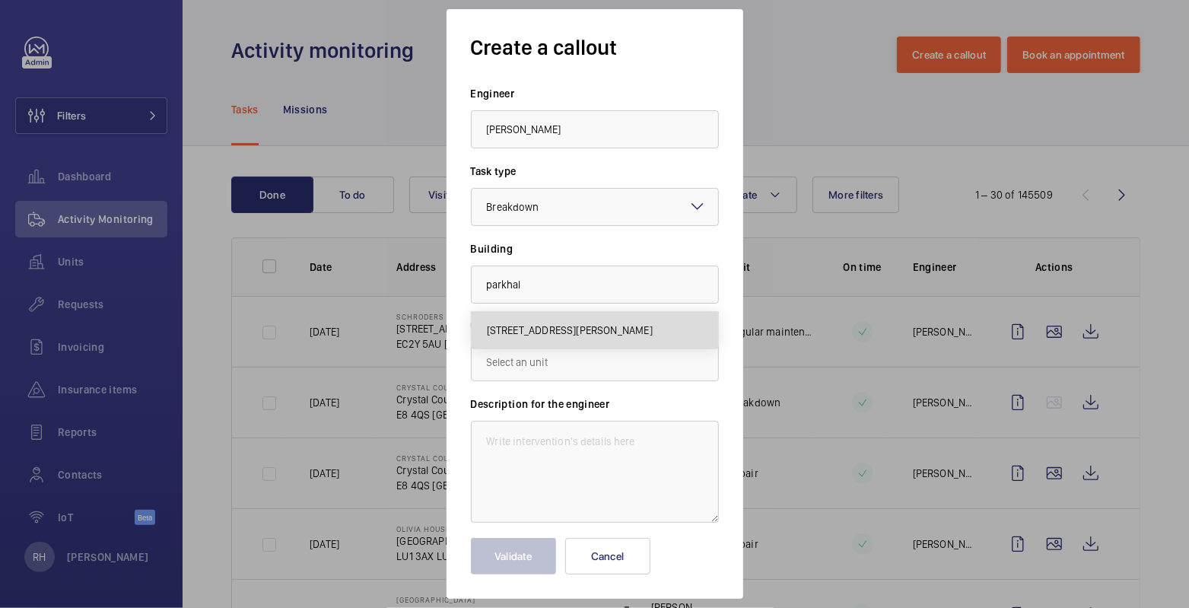
click at [595, 337] on span "[STREET_ADDRESS][PERSON_NAME]" at bounding box center [570, 329] width 166 height 15
type input "[STREET_ADDRESS][PERSON_NAME]"
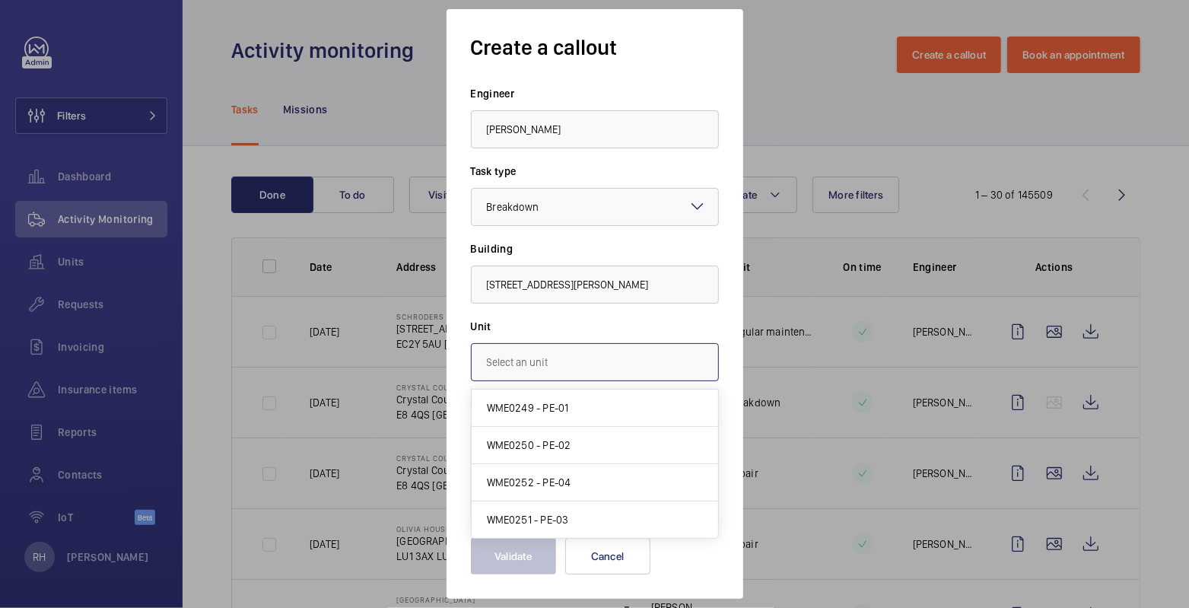
click at [573, 370] on input "text" at bounding box center [595, 362] width 248 height 38
click at [585, 436] on mat-option "WME0250 - PE-02" at bounding box center [594, 445] width 246 height 37
type input "WME0250 - PE-02"
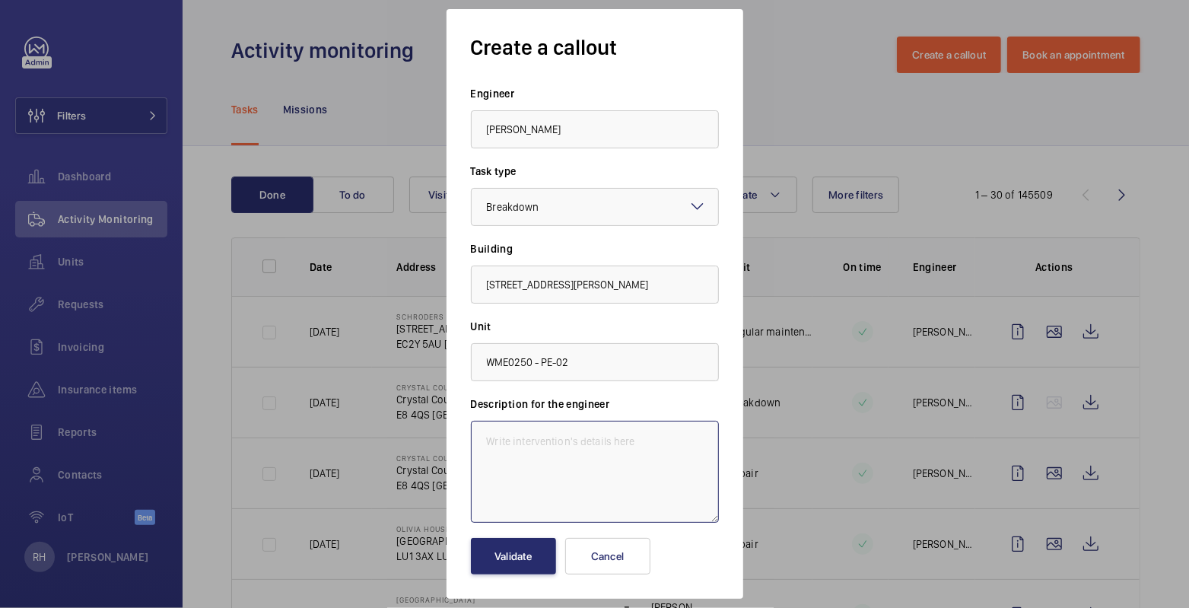
click at [585, 449] on textarea at bounding box center [595, 472] width 248 height 102
paste textarea "PE - cable inside the eye bolts - Block E and C lift motor room"
click at [481, 437] on textarea "PE - cable inside the eye bolts - Block E and C lift motor room -" at bounding box center [595, 472] width 248 height 102
paste textarea "#348873"
click at [666, 462] on textarea "Job number #348873 PE - cable inside the eye bolts - Block E and C lift motor r…" at bounding box center [595, 472] width 248 height 102
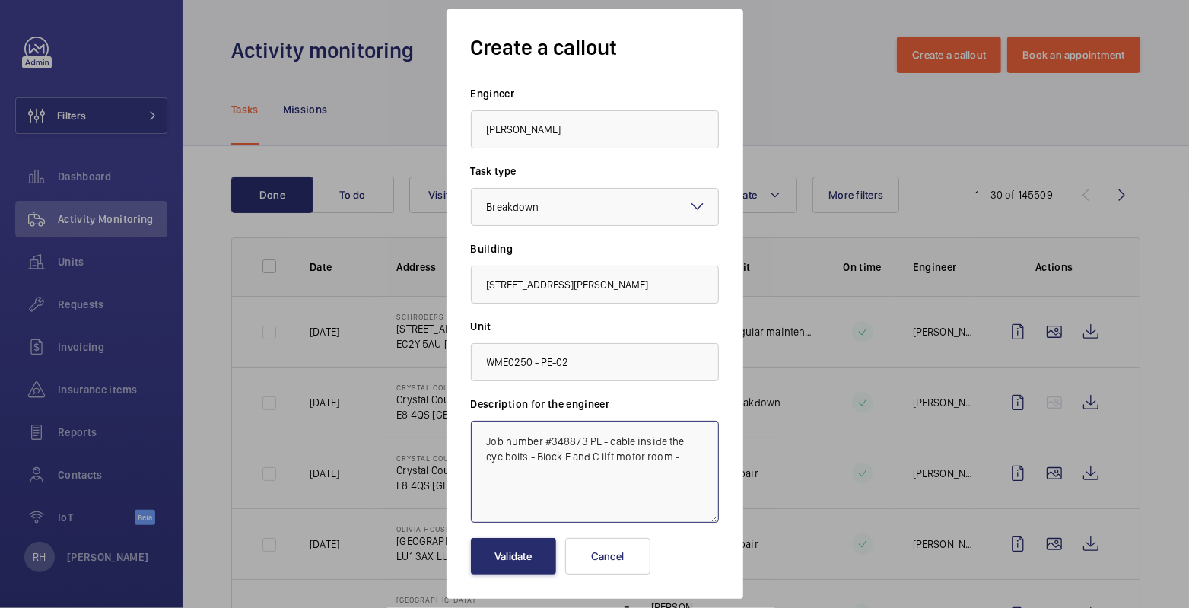
paste textarea "Remove the cable from the eye bolts and place it in the trunking attached to th…"
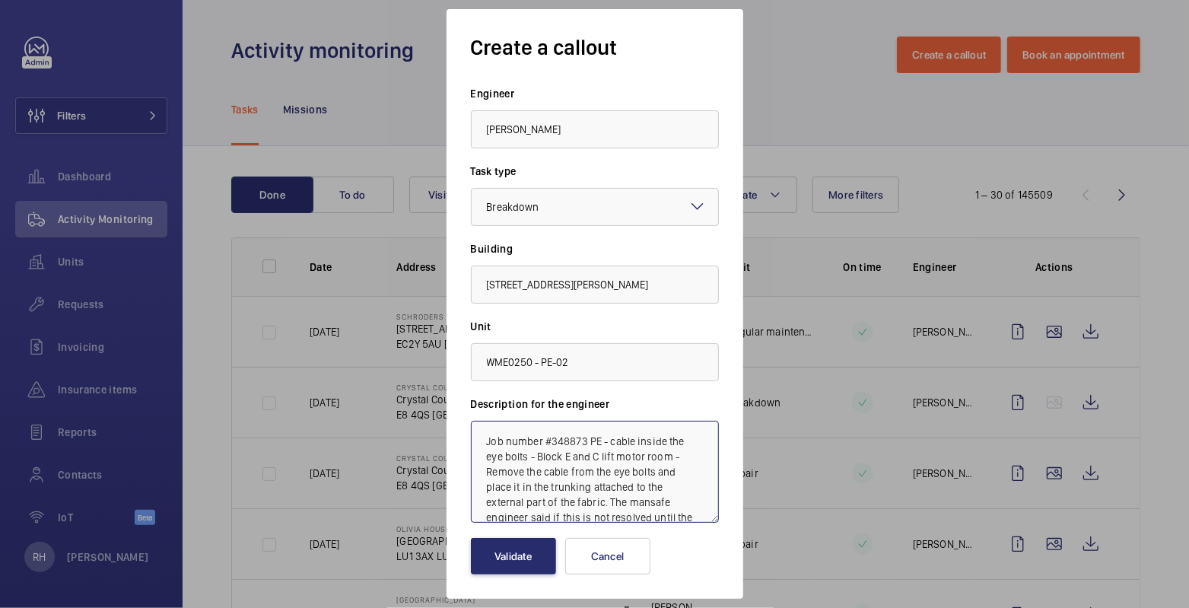
scroll to position [32, 0]
type textarea "Job number #348873 PE - cable inside the eye bolts - Block E and C lift motor r…"
click at [518, 561] on button "Validate" at bounding box center [513, 556] width 85 height 37
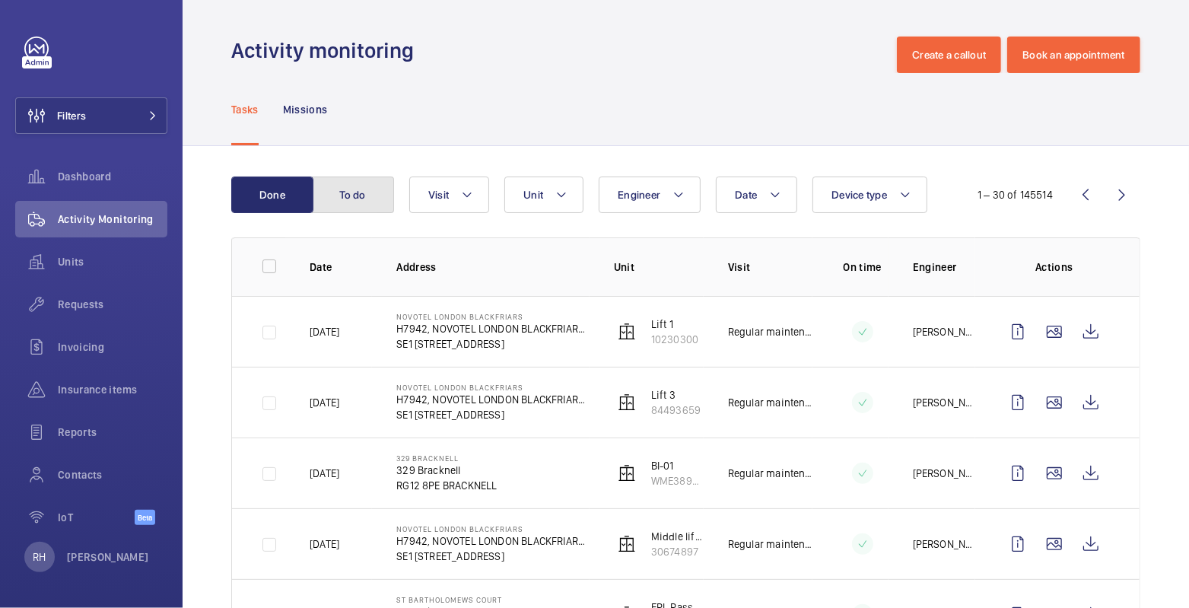
click at [366, 199] on button "To do" at bounding box center [353, 194] width 82 height 37
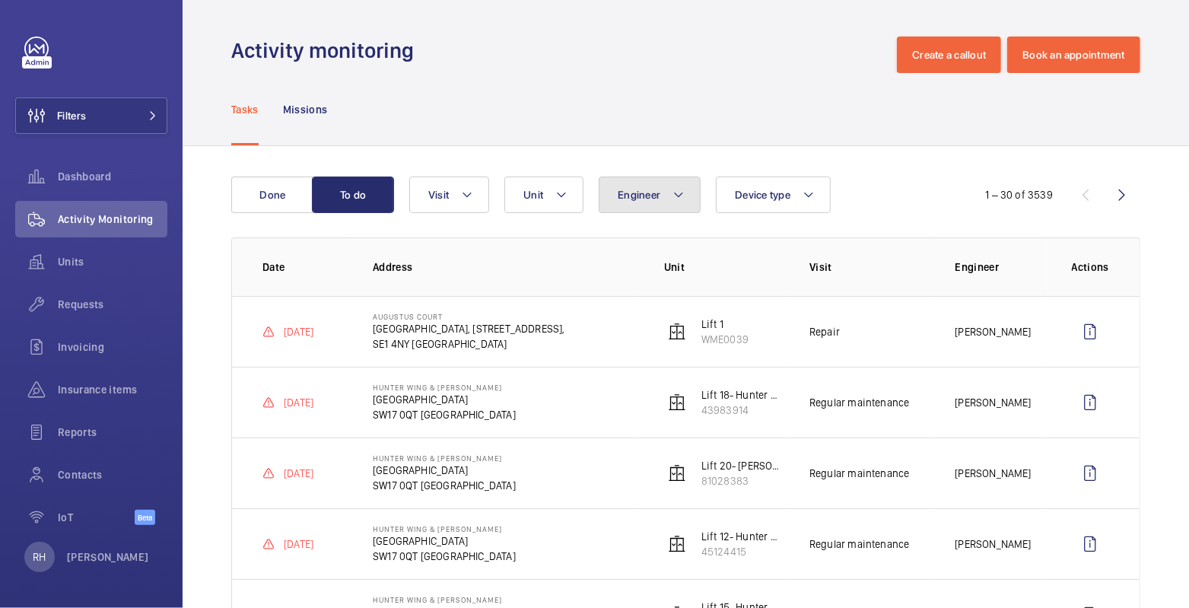
click at [638, 190] on span "Engineer" at bounding box center [638, 195] width 43 height 12
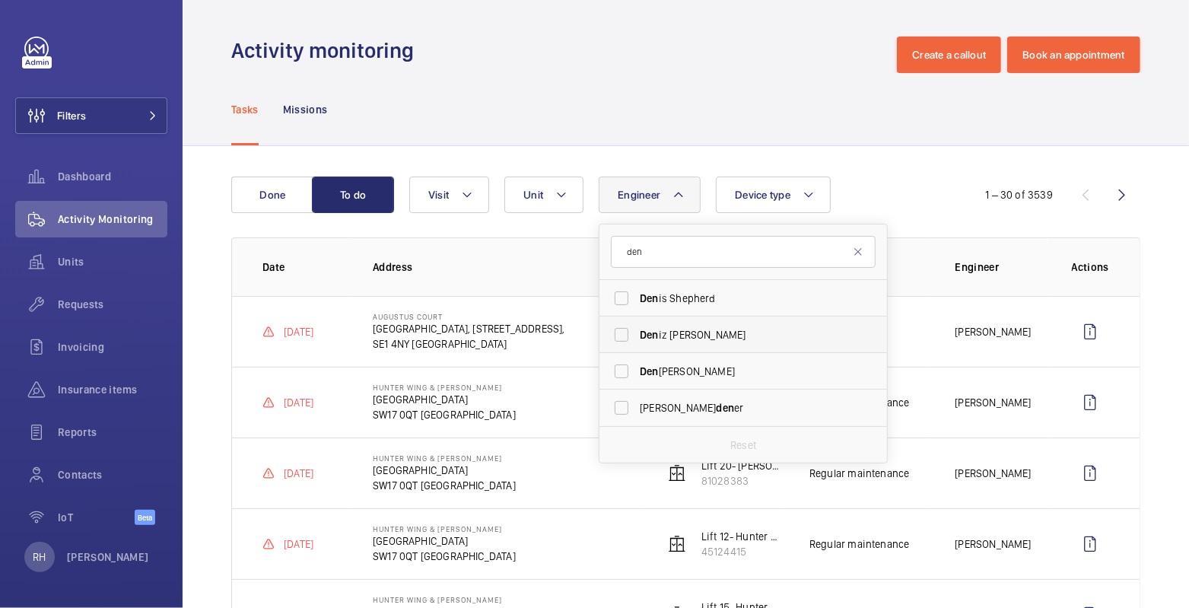
type input "den"
click at [699, 338] on span "Den iz [PERSON_NAME]" at bounding box center [744, 334] width 209 height 15
click at [636, 338] on input "Den iz [PERSON_NAME]" at bounding box center [621, 334] width 30 height 30
checkbox input "true"
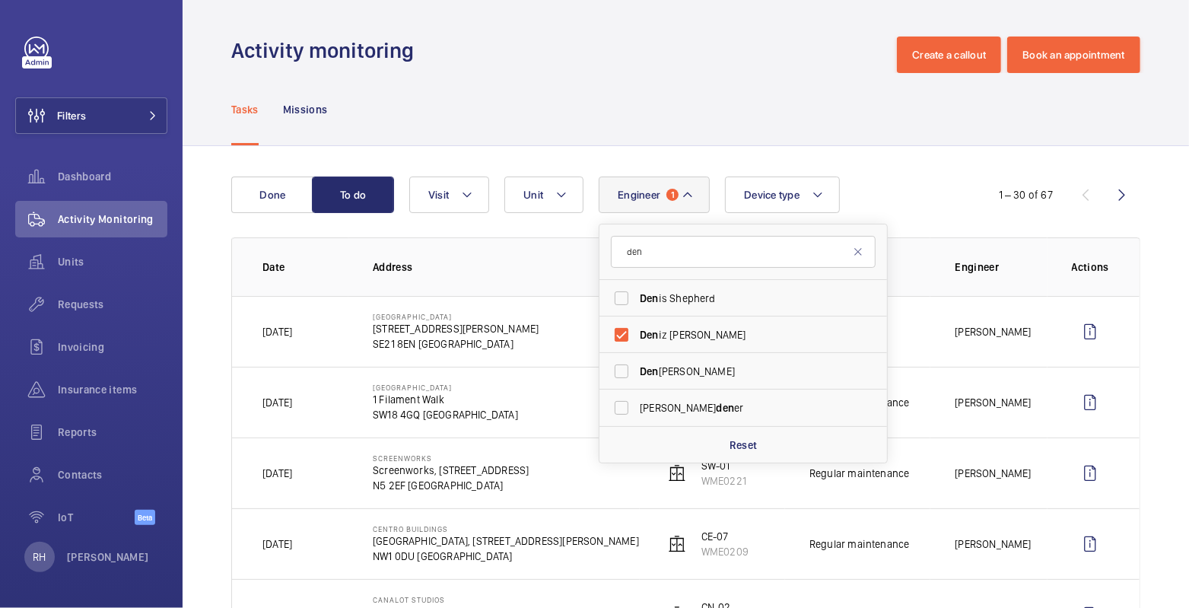
click at [730, 137] on div "Tasks Missions" at bounding box center [685, 109] width 909 height 72
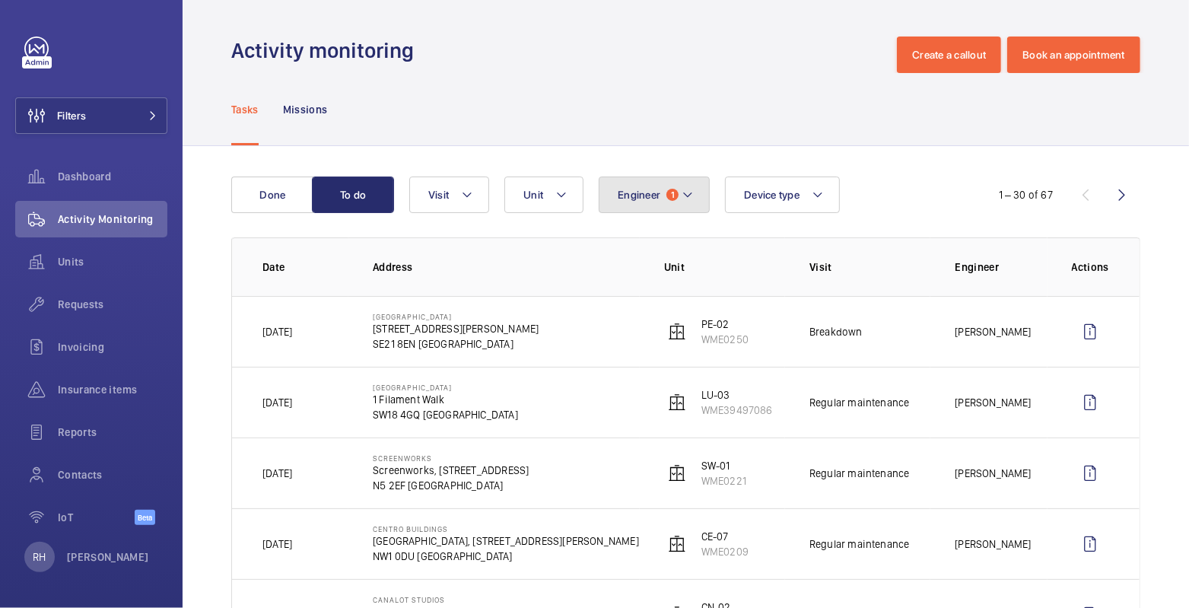
click at [658, 189] on span "Engineer" at bounding box center [638, 195] width 43 height 12
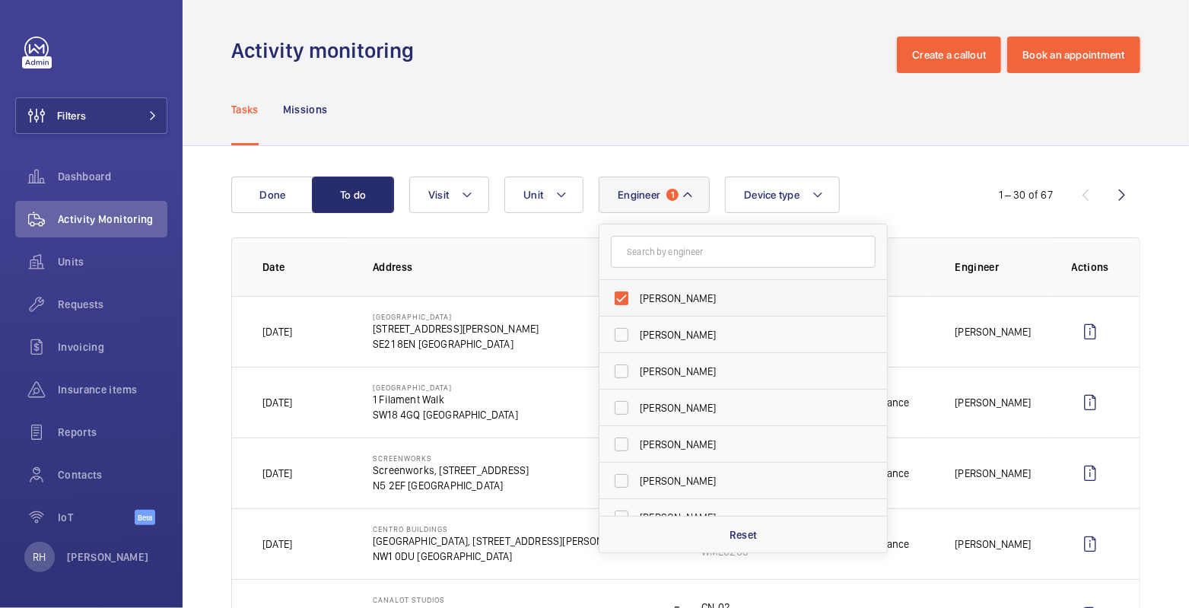
click at [671, 301] on span "[PERSON_NAME]" at bounding box center [744, 297] width 209 height 15
click at [636, 301] on input "[PERSON_NAME]" at bounding box center [621, 298] width 30 height 30
checkbox input "false"
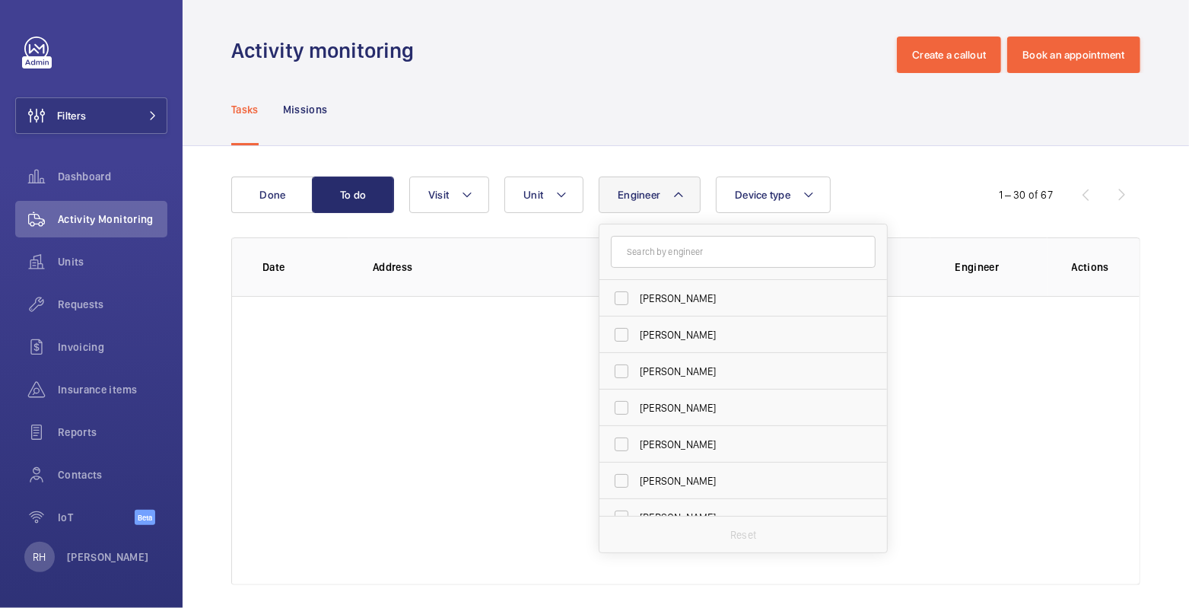
click at [558, 84] on div "Tasks Missions" at bounding box center [685, 109] width 909 height 72
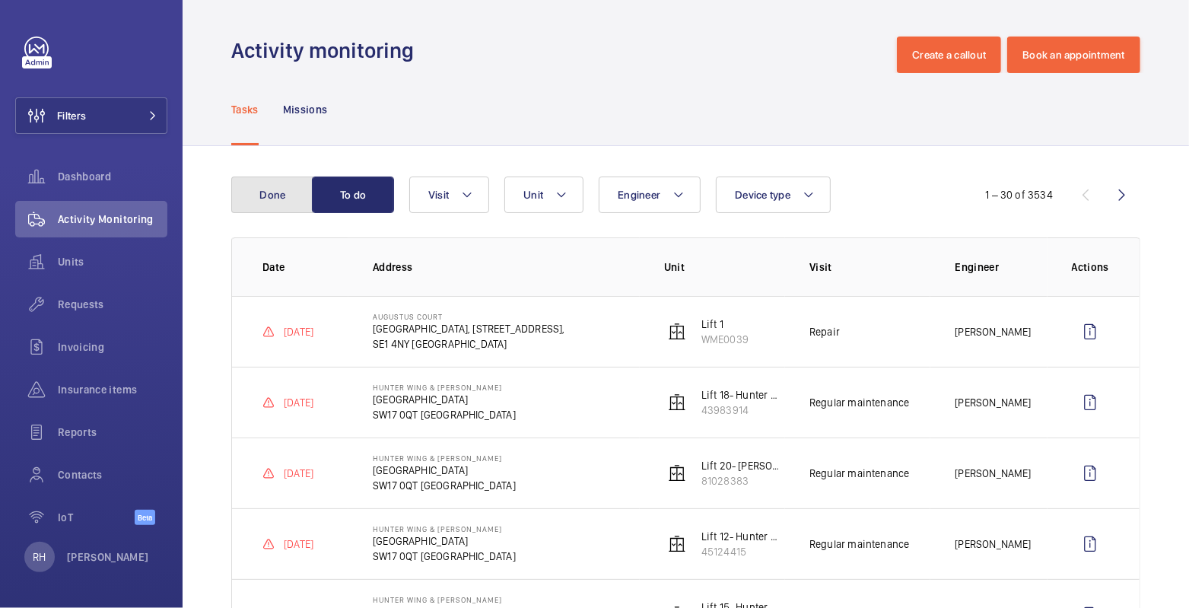
click at [260, 187] on button "Done" at bounding box center [272, 194] width 82 height 37
